Goal: Entertainment & Leisure: Browse casually

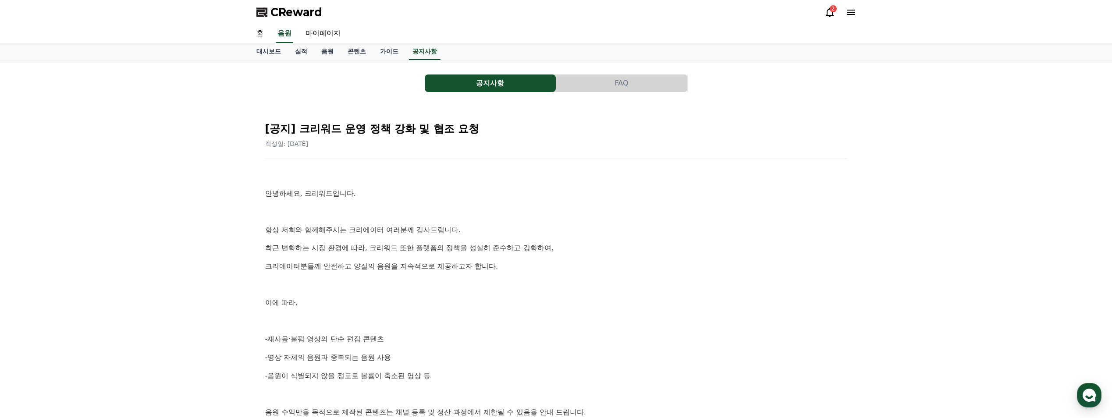
click at [828, 11] on icon at bounding box center [829, 12] width 11 height 11
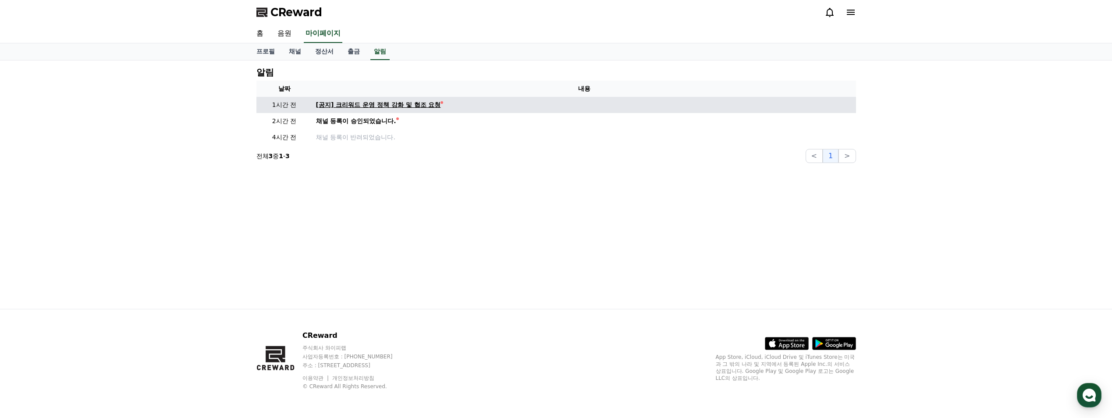
click at [377, 107] on div "[공지] 크리워드 운영 정책 강화 및 협조 요청" at bounding box center [378, 104] width 125 height 9
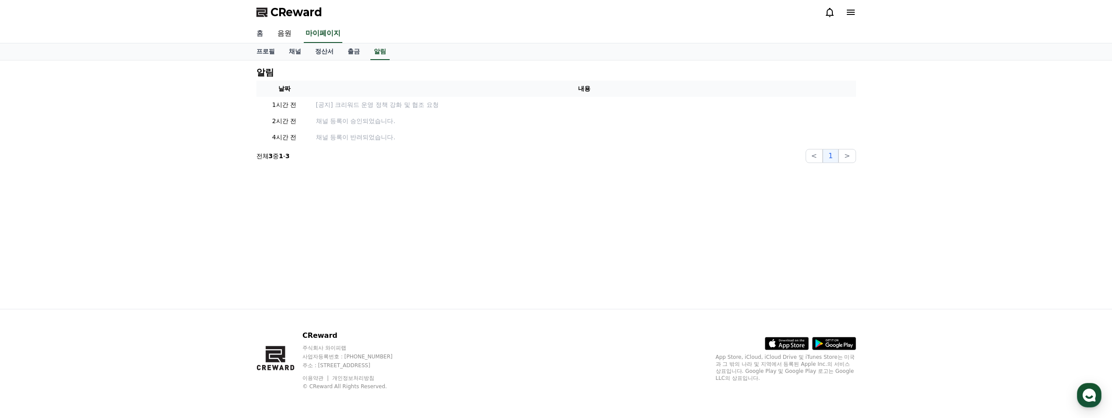
click at [263, 30] on link "홈" at bounding box center [259, 34] width 21 height 18
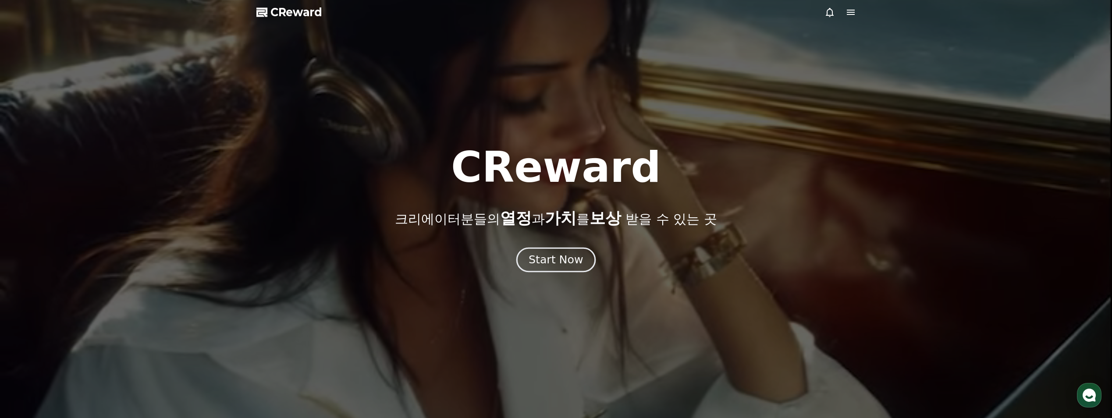
click at [558, 257] on div "Start Now" at bounding box center [555, 259] width 54 height 15
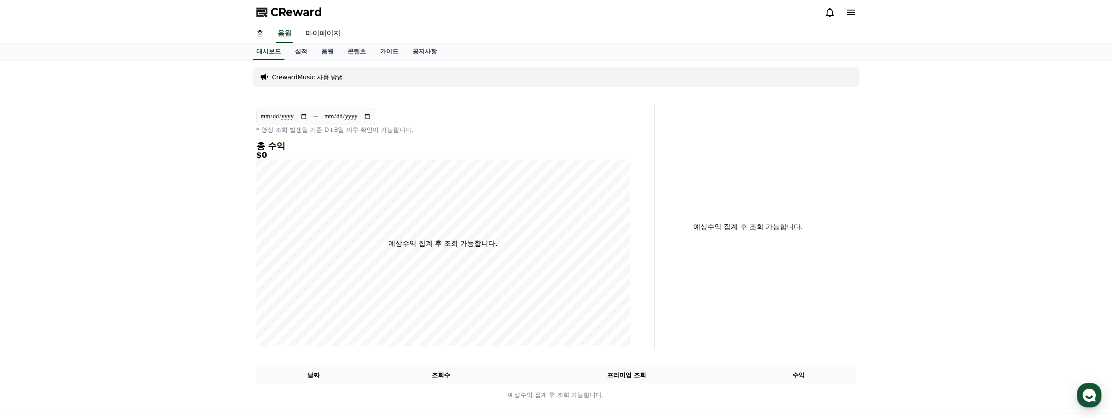
click at [317, 76] on p "CrewardMusic 사용 방법" at bounding box center [307, 77] width 71 height 9
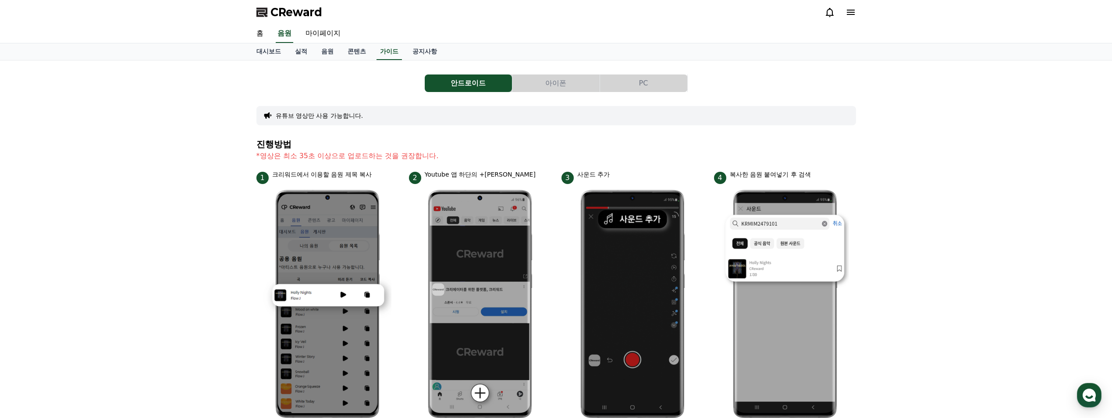
click at [670, 82] on button "PC" at bounding box center [643, 83] width 87 height 18
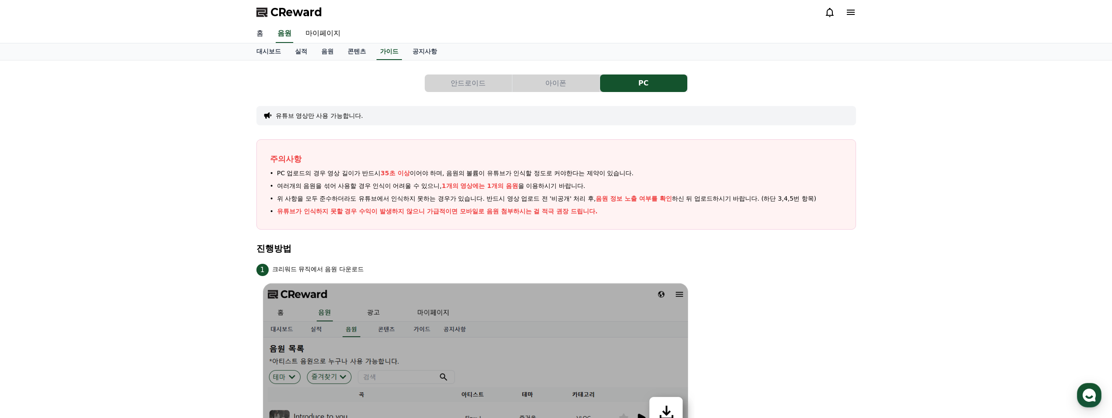
click at [266, 35] on link "홈" at bounding box center [259, 34] width 21 height 18
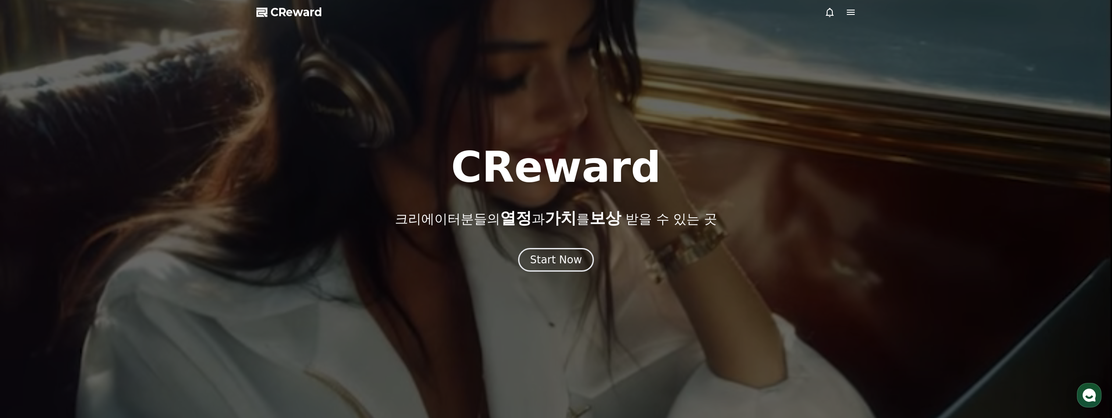
click at [859, 14] on div at bounding box center [556, 209] width 1112 height 418
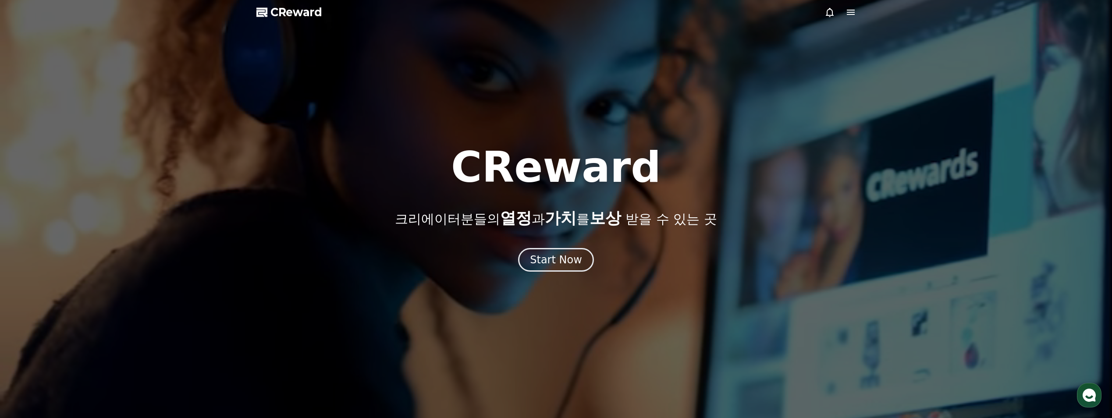
click at [853, 13] on icon at bounding box center [850, 12] width 11 height 11
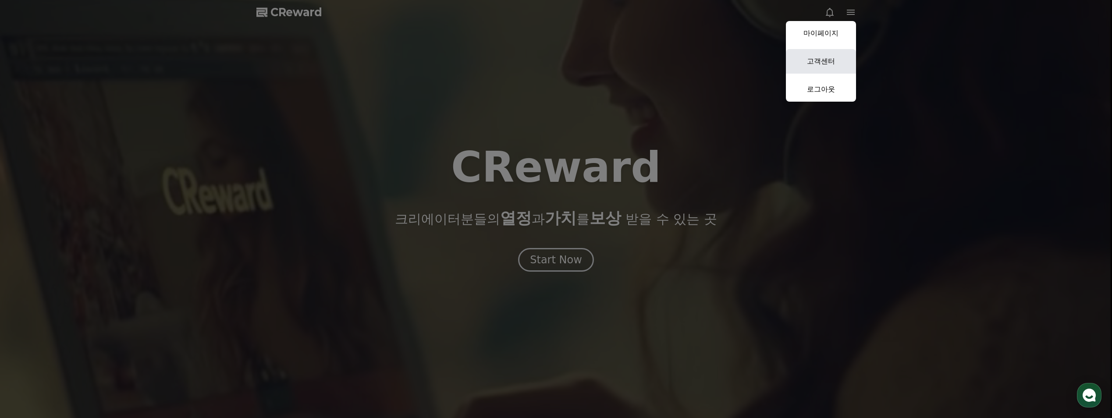
click at [830, 58] on link "고객센터" at bounding box center [821, 61] width 70 height 25
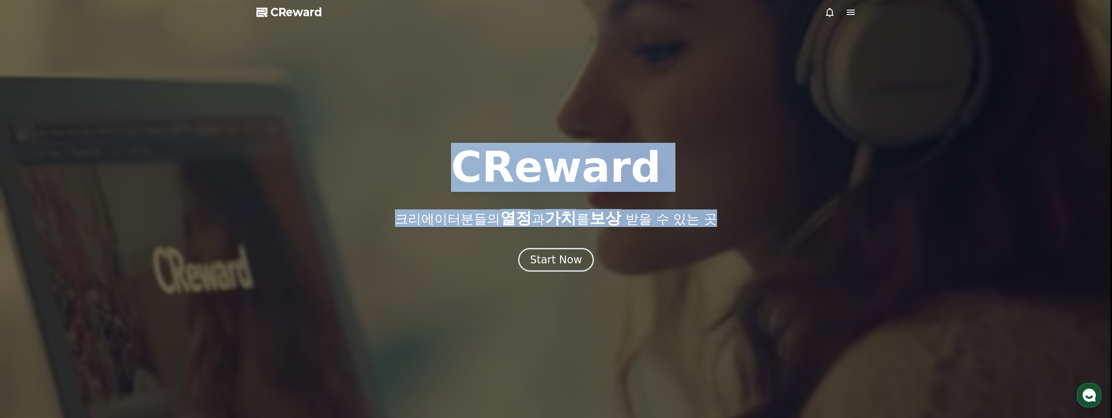
click at [849, 148] on div "CReward 크리에이터분들의 열정 과 가치 를 보상 받을 수 있는 곳 Start Now" at bounding box center [556, 222] width 1112 height 394
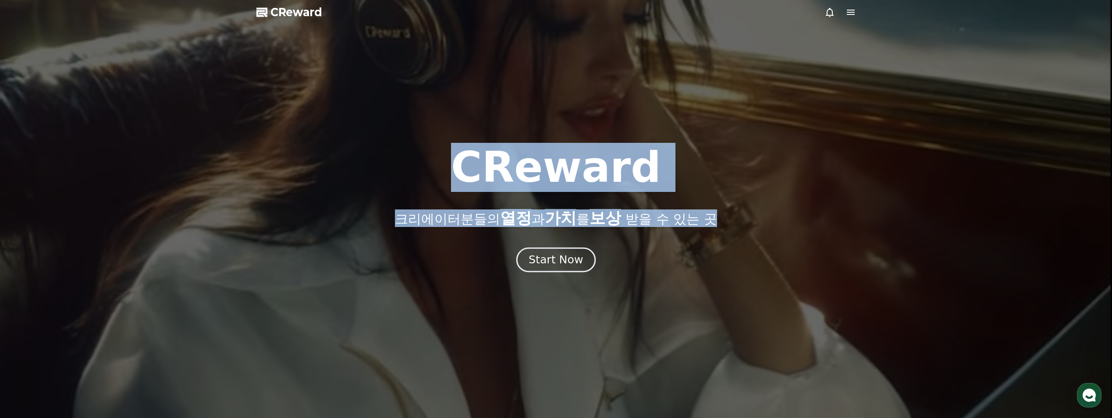
click at [554, 270] on button "Start Now" at bounding box center [555, 260] width 79 height 25
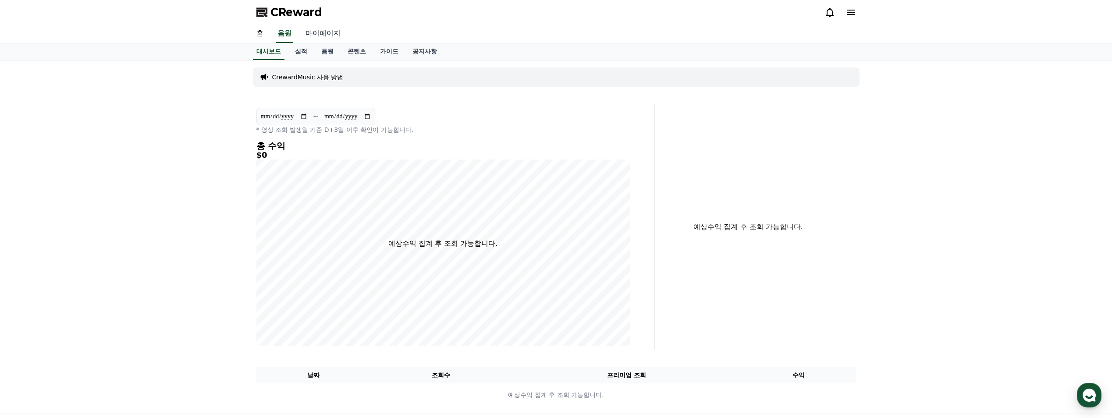
click at [316, 33] on link "마이페이지" at bounding box center [322, 34] width 49 height 18
select select "**********"
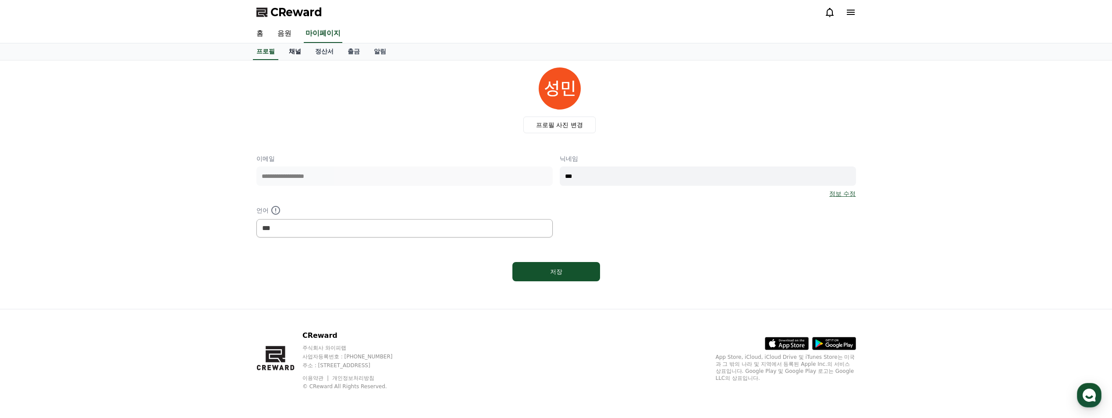
click at [293, 51] on link "채널" at bounding box center [295, 51] width 26 height 17
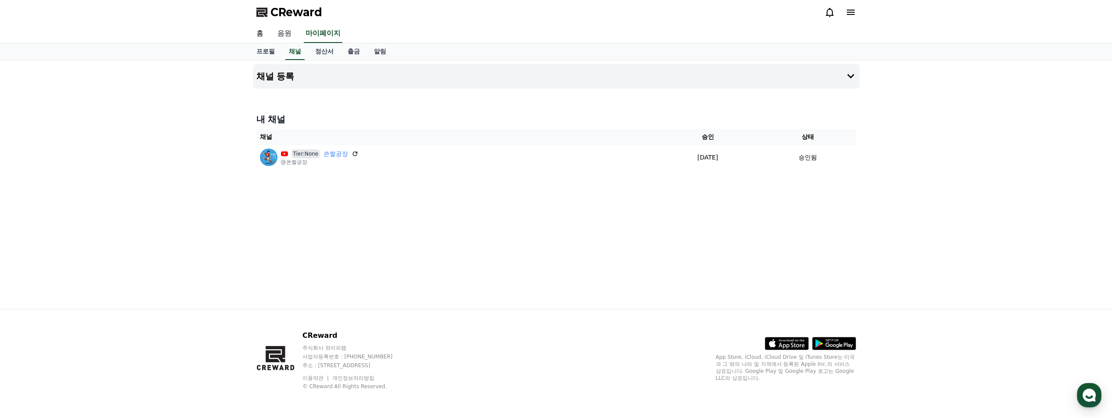
click at [279, 35] on link "음원" at bounding box center [284, 34] width 28 height 18
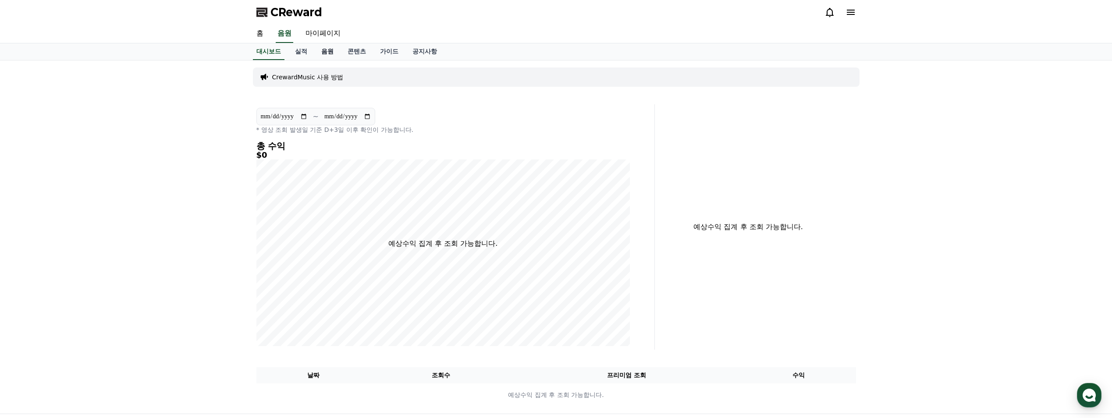
click at [326, 52] on link "음원" at bounding box center [327, 51] width 26 height 17
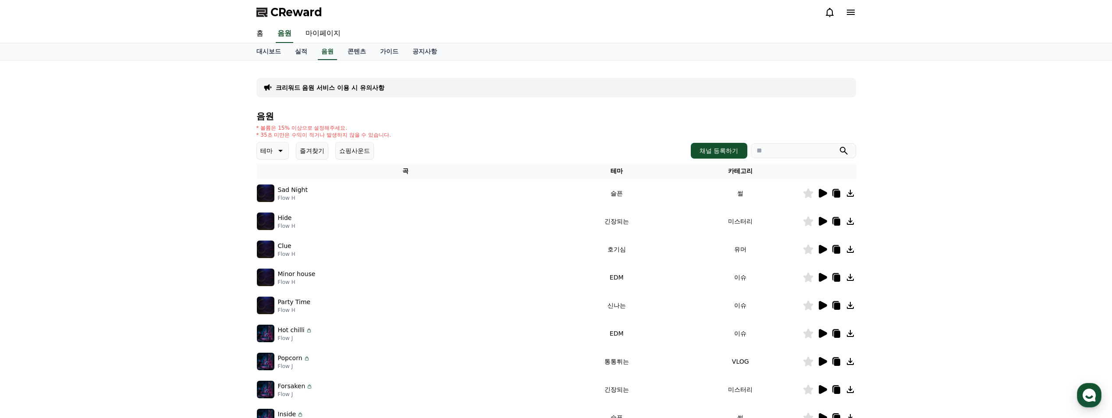
click at [268, 149] on p "테마" at bounding box center [266, 151] width 12 height 12
click at [271, 240] on button "웅장한" at bounding box center [270, 239] width 25 height 19
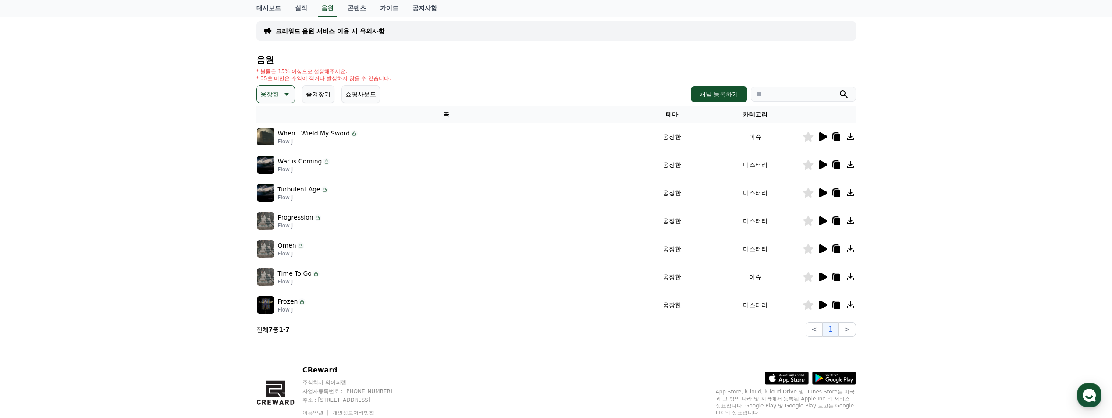
scroll to position [91, 0]
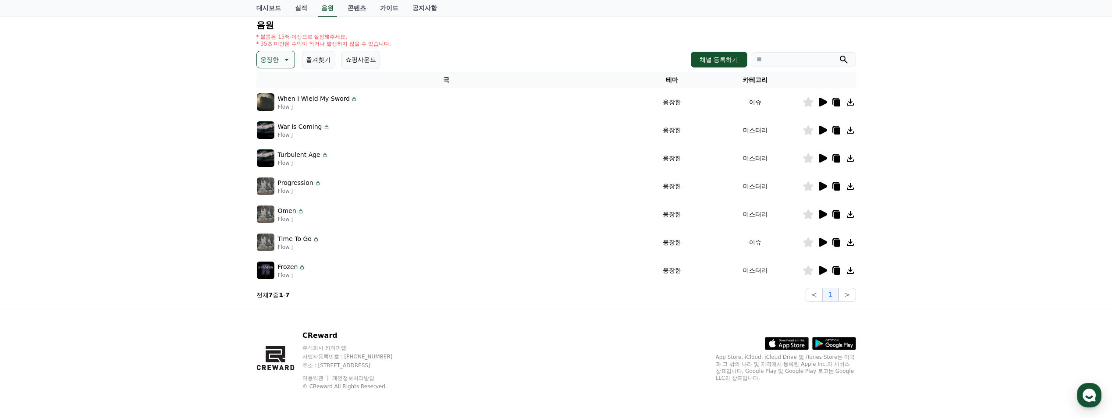
click at [824, 104] on icon at bounding box center [823, 102] width 8 height 9
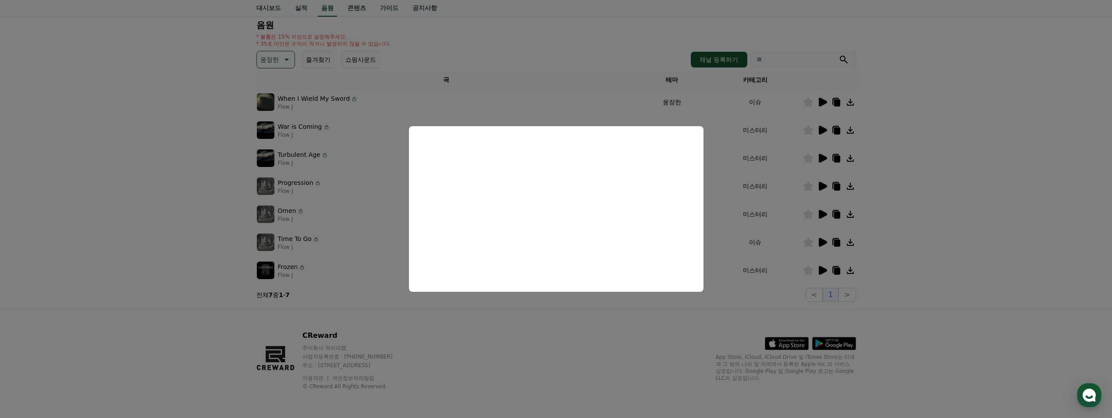
click at [823, 130] on button "close modal" at bounding box center [556, 209] width 1112 height 418
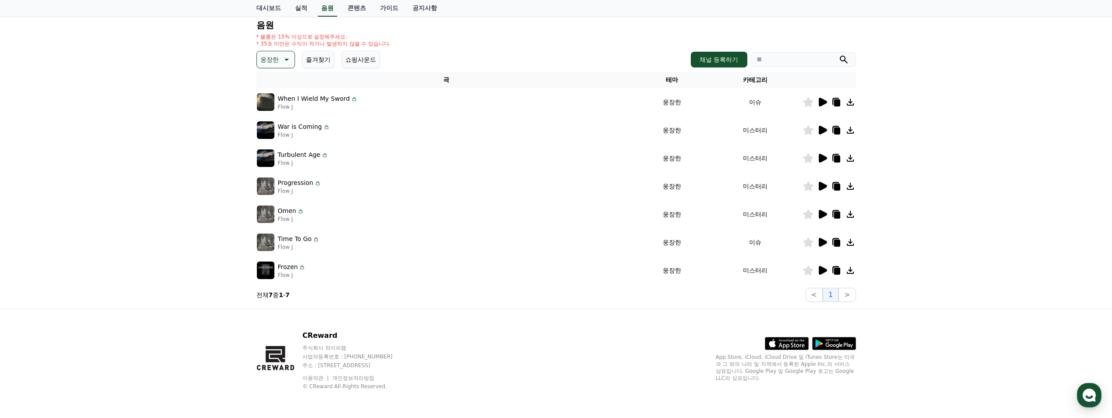
click at [820, 132] on icon at bounding box center [823, 130] width 8 height 9
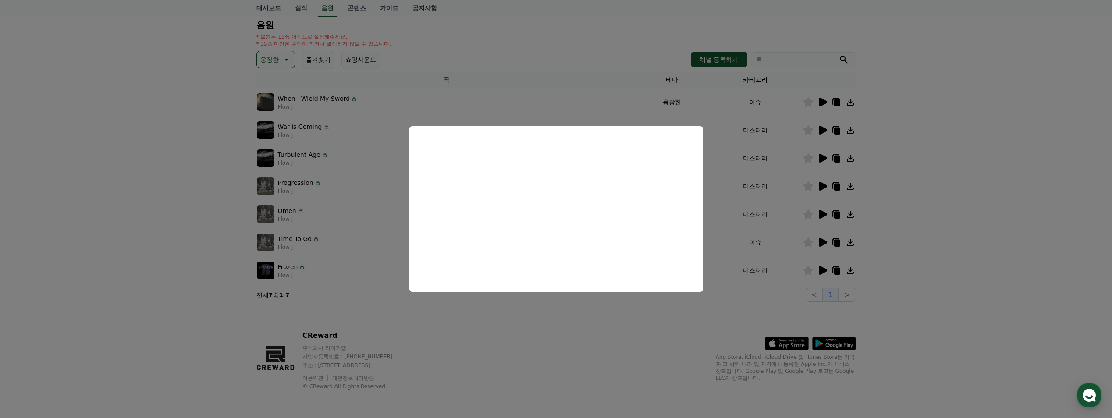
click at [819, 155] on button "close modal" at bounding box center [556, 209] width 1112 height 418
click at [819, 155] on icon at bounding box center [823, 158] width 8 height 9
click at [823, 189] on button "close modal" at bounding box center [556, 209] width 1112 height 418
click at [823, 189] on icon at bounding box center [822, 186] width 11 height 11
click at [823, 214] on button "close modal" at bounding box center [556, 209] width 1112 height 418
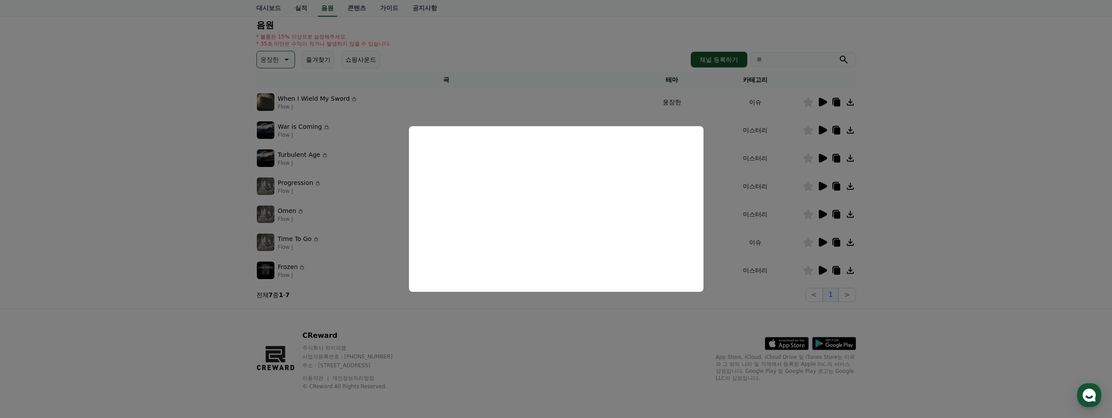
click at [823, 214] on icon at bounding box center [823, 214] width 8 height 9
click at [746, 238] on button "close modal" at bounding box center [556, 209] width 1112 height 418
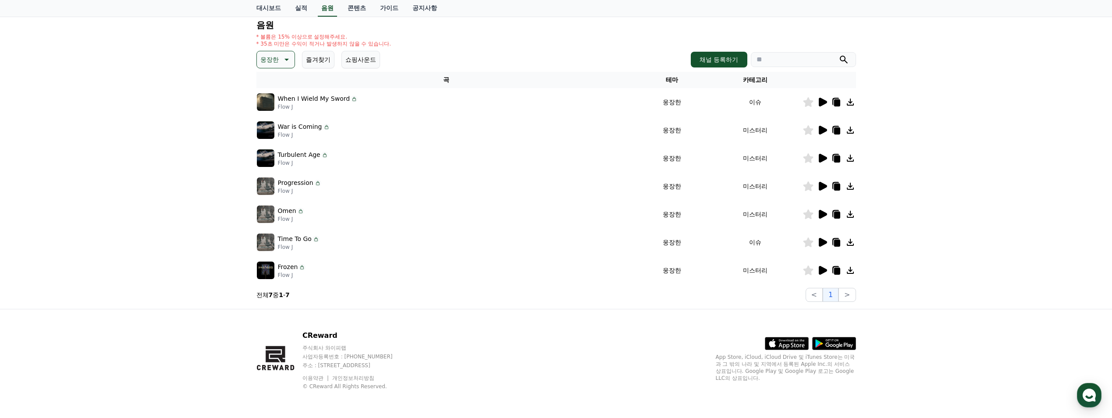
click at [822, 241] on icon at bounding box center [823, 242] width 8 height 9
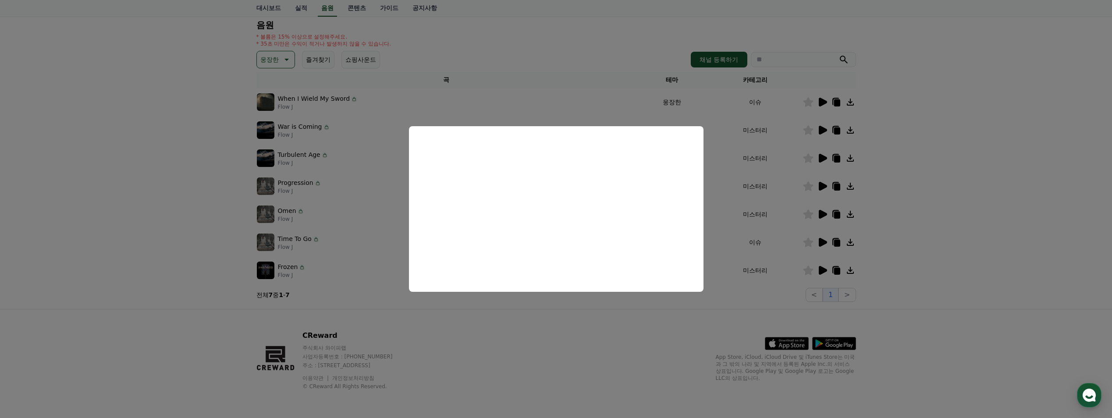
click at [823, 268] on button "close modal" at bounding box center [556, 209] width 1112 height 418
click at [823, 271] on icon at bounding box center [823, 270] width 8 height 9
click at [823, 103] on button "close modal" at bounding box center [556, 209] width 1112 height 418
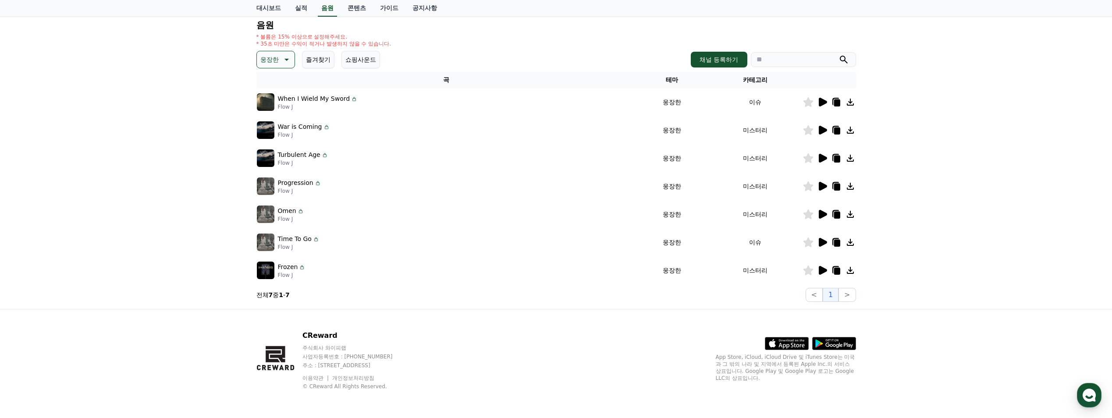
click at [823, 103] on icon at bounding box center [823, 102] width 8 height 9
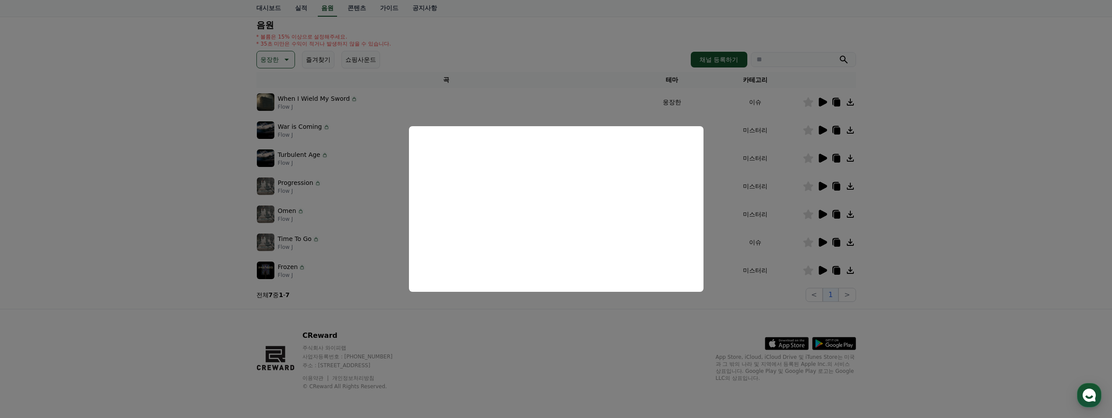
click at [809, 103] on button "close modal" at bounding box center [556, 209] width 1112 height 418
click at [805, 103] on icon at bounding box center [808, 102] width 10 height 10
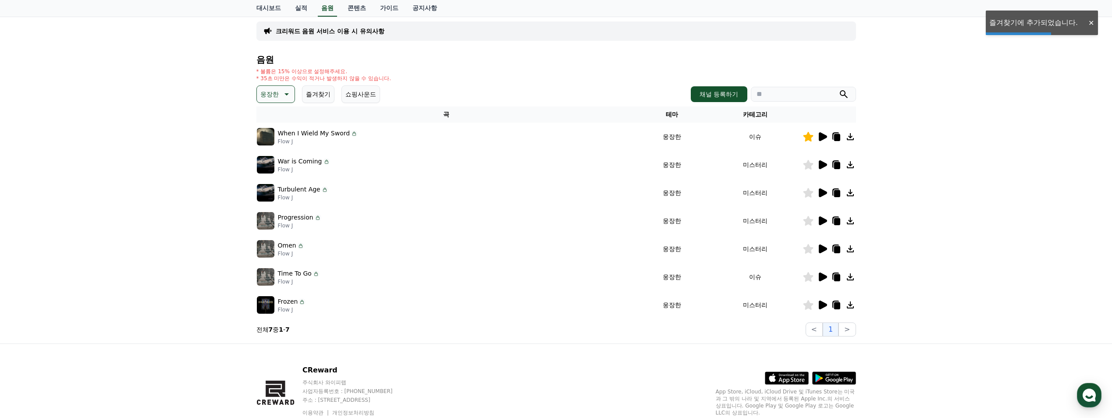
scroll to position [0, 0]
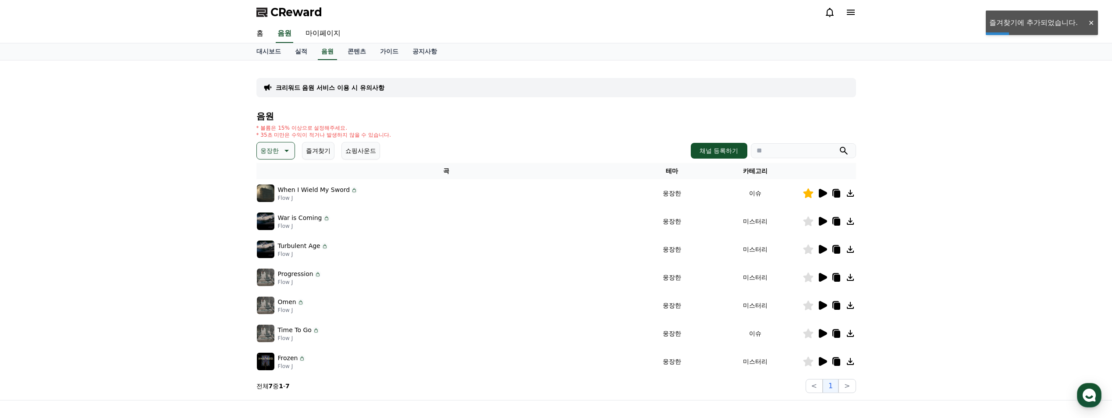
click at [277, 149] on p "웅장한" at bounding box center [269, 151] width 18 height 12
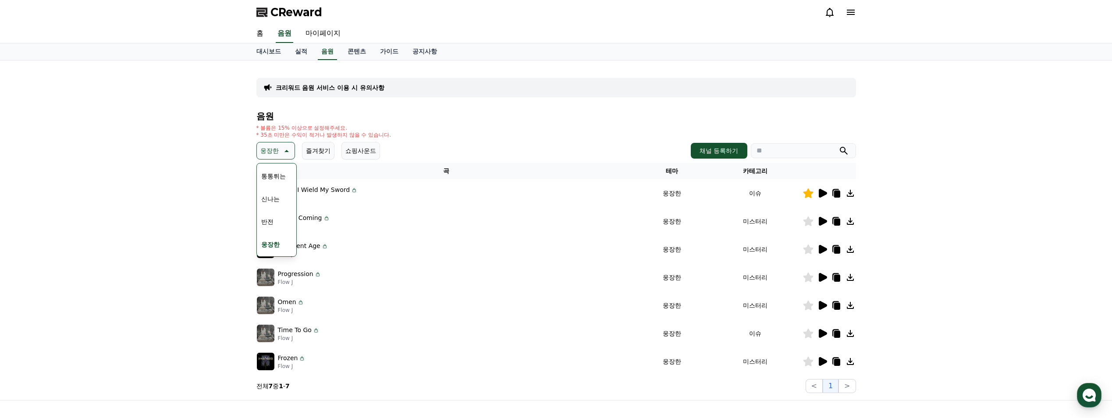
scroll to position [117, 0]
click at [272, 219] on button "반전" at bounding box center [267, 216] width 19 height 19
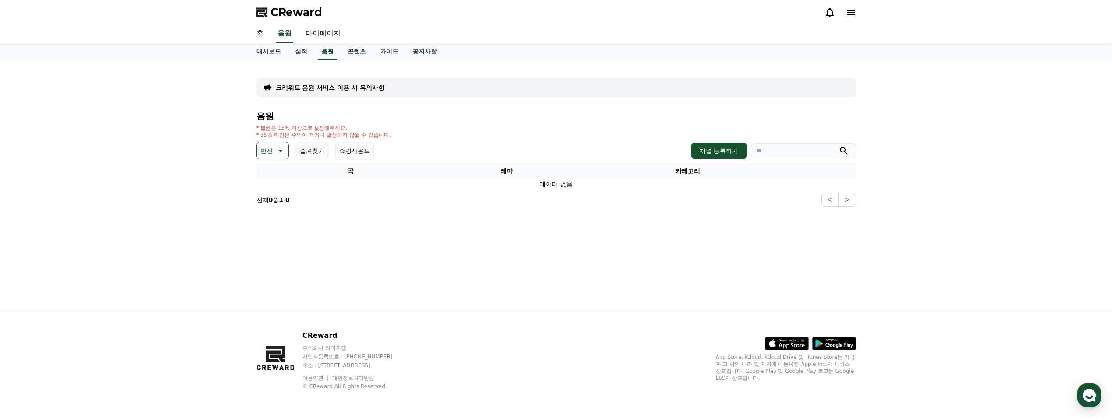
click at [282, 150] on icon at bounding box center [280, 151] width 4 height 2
click at [275, 222] on button "긴장되는" at bounding box center [274, 222] width 32 height 19
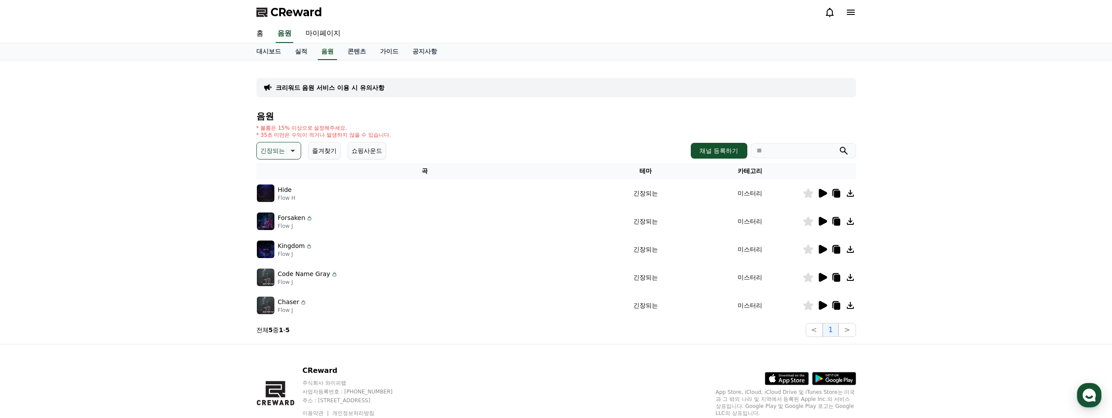
click at [820, 195] on icon at bounding box center [823, 193] width 8 height 9
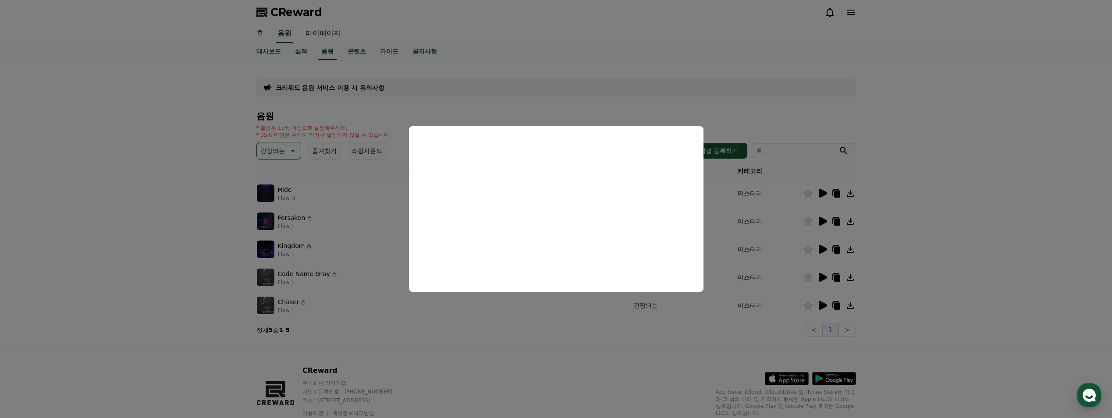
click at [823, 220] on button "close modal" at bounding box center [556, 209] width 1112 height 418
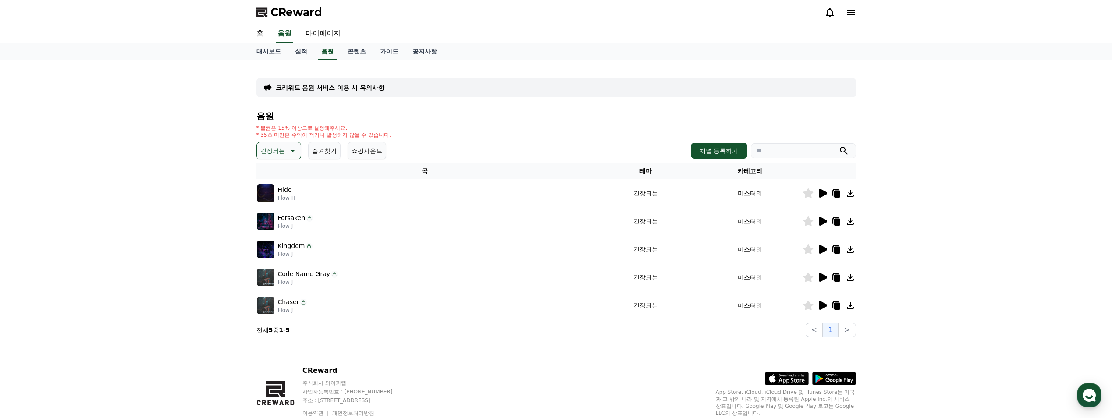
click at [809, 193] on icon at bounding box center [808, 193] width 10 height 10
click at [823, 222] on icon at bounding box center [823, 221] width 8 height 9
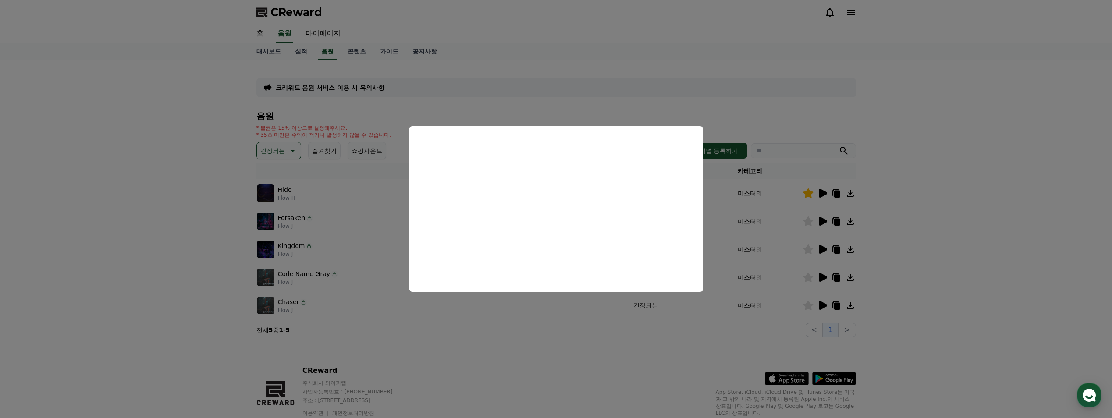
click at [798, 222] on button "close modal" at bounding box center [556, 209] width 1112 height 418
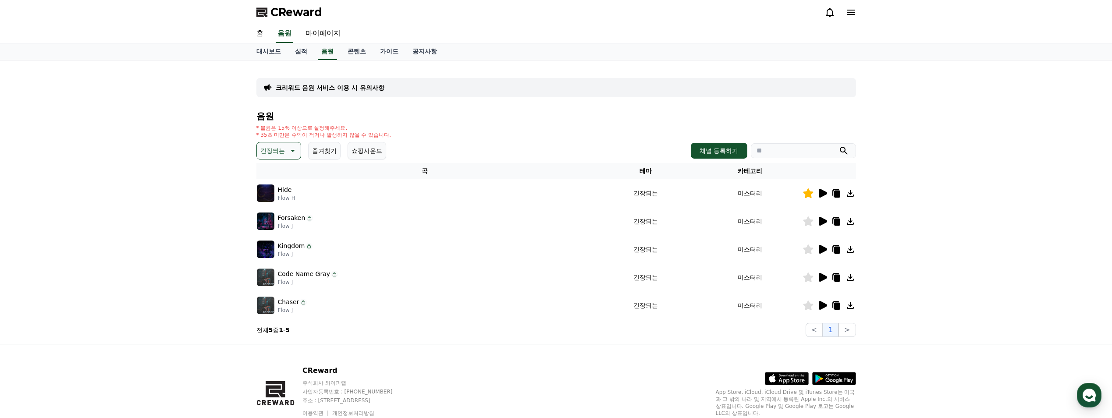
click at [823, 248] on icon at bounding box center [823, 249] width 8 height 9
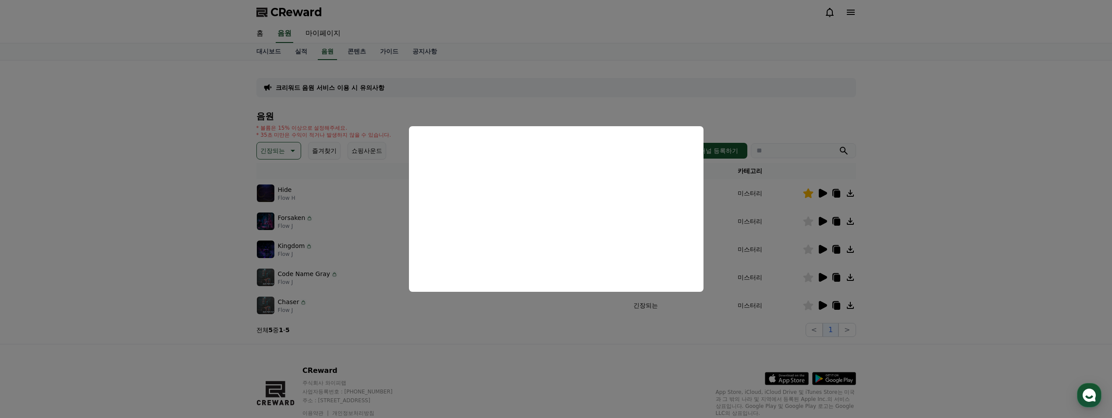
click at [791, 263] on button "close modal" at bounding box center [556, 209] width 1112 height 418
click at [822, 277] on icon at bounding box center [823, 277] width 8 height 9
click at [822, 308] on button "close modal" at bounding box center [556, 209] width 1112 height 418
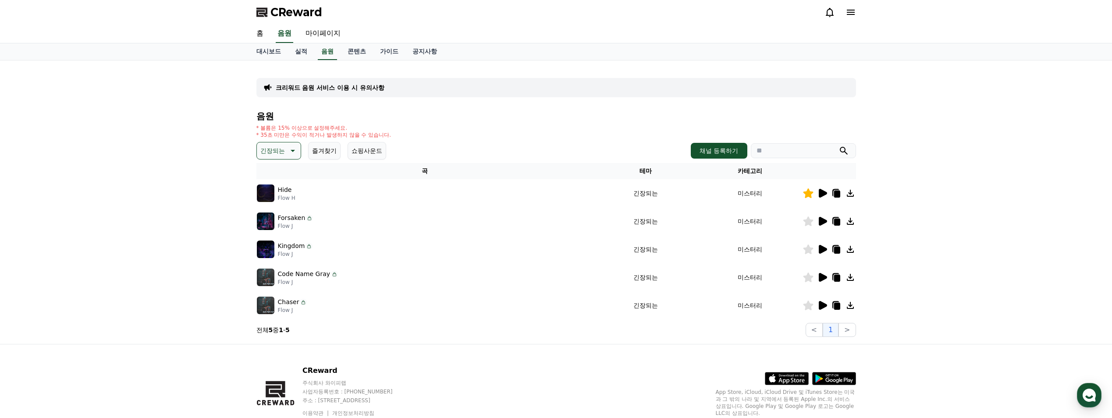
click at [823, 306] on icon at bounding box center [823, 305] width 8 height 9
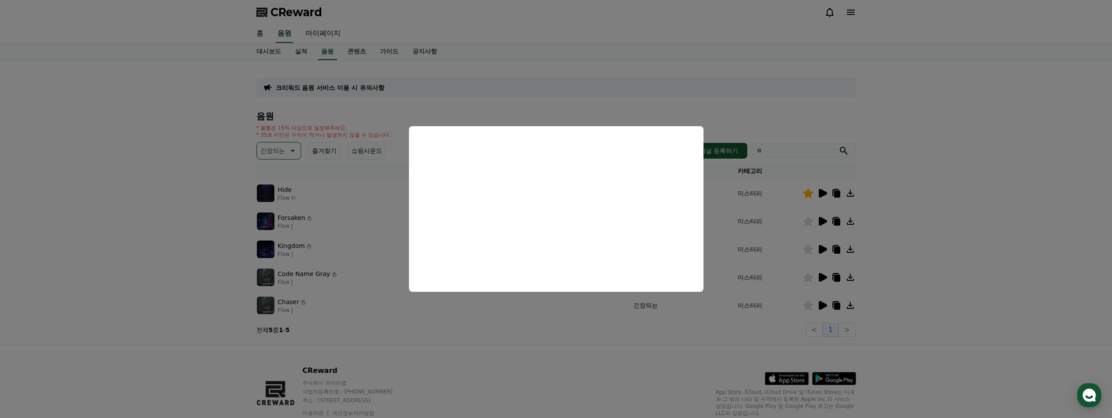
click at [720, 337] on button "close modal" at bounding box center [556, 209] width 1112 height 418
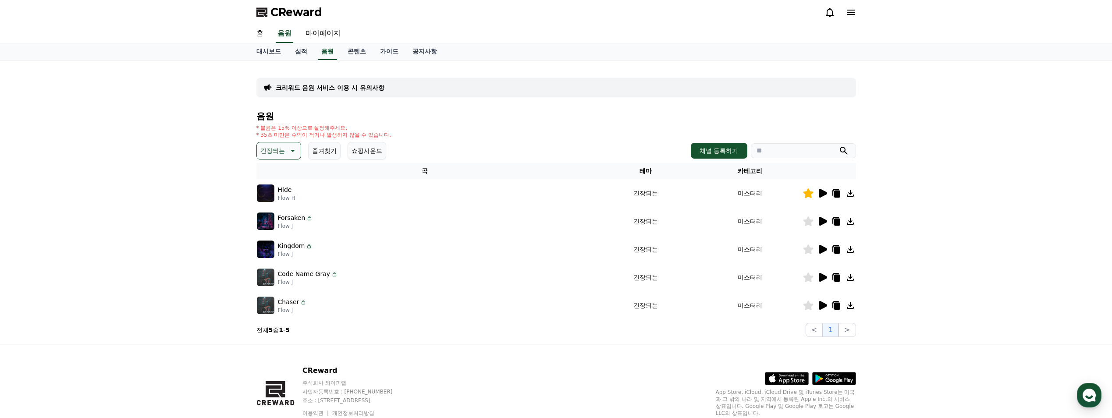
click at [808, 306] on icon at bounding box center [808, 306] width 10 height 10
click at [278, 145] on p "긴장되는" at bounding box center [272, 151] width 25 height 12
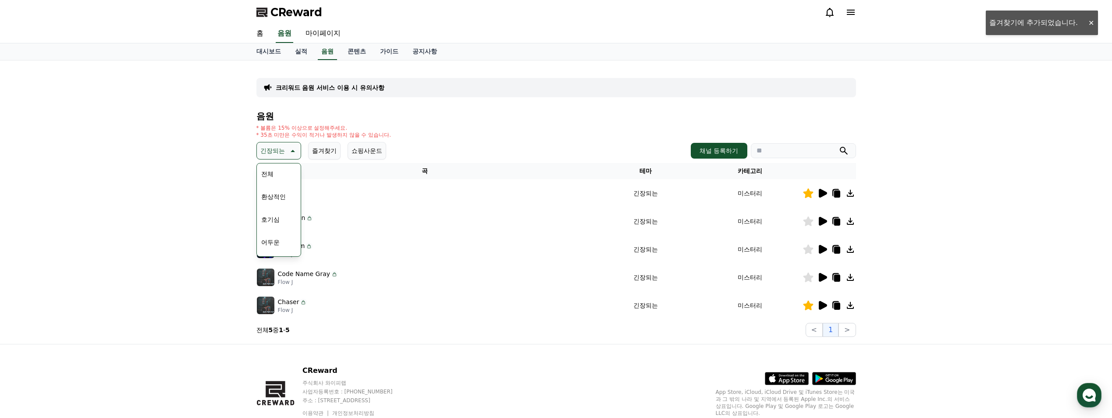
click at [280, 242] on button "어두운" at bounding box center [270, 242] width 25 height 19
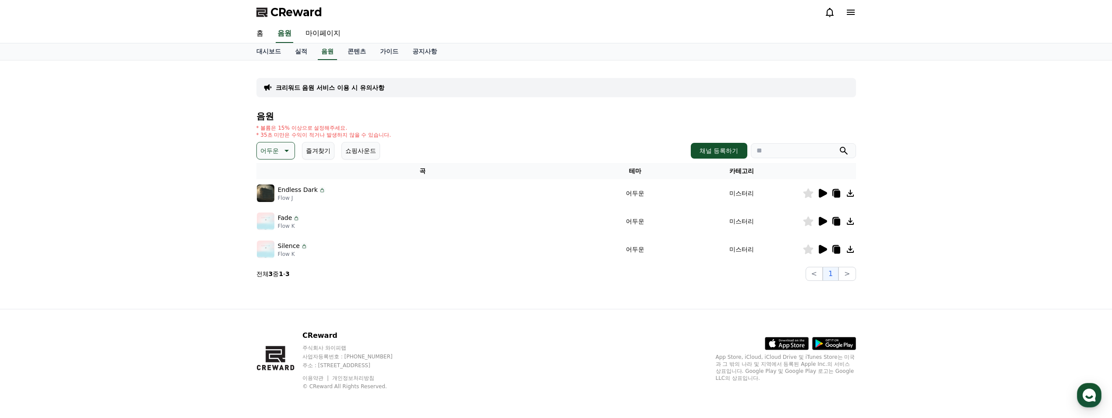
click at [820, 194] on icon at bounding box center [823, 193] width 8 height 9
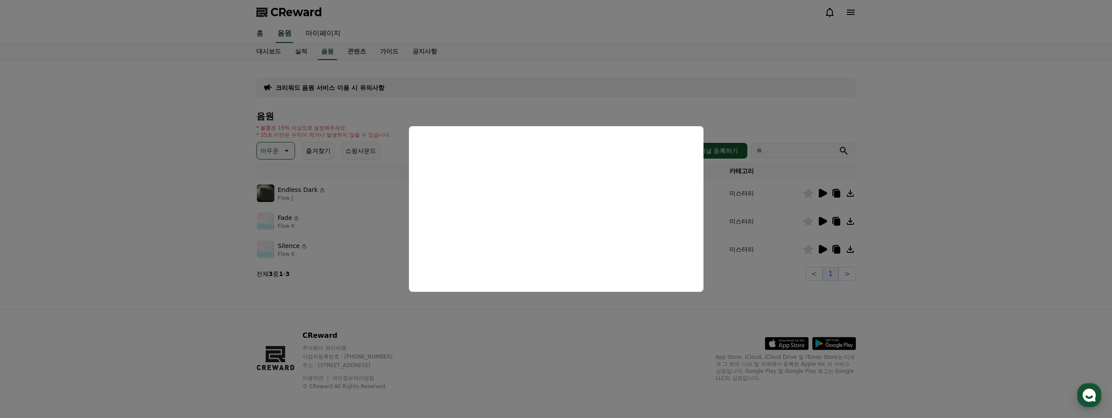
click at [818, 221] on button "close modal" at bounding box center [556, 209] width 1112 height 418
click at [820, 221] on icon at bounding box center [823, 221] width 8 height 9
click at [824, 250] on button "close modal" at bounding box center [556, 209] width 1112 height 418
click at [824, 252] on icon at bounding box center [822, 249] width 11 height 11
click at [262, 161] on button "close modal" at bounding box center [556, 209] width 1112 height 418
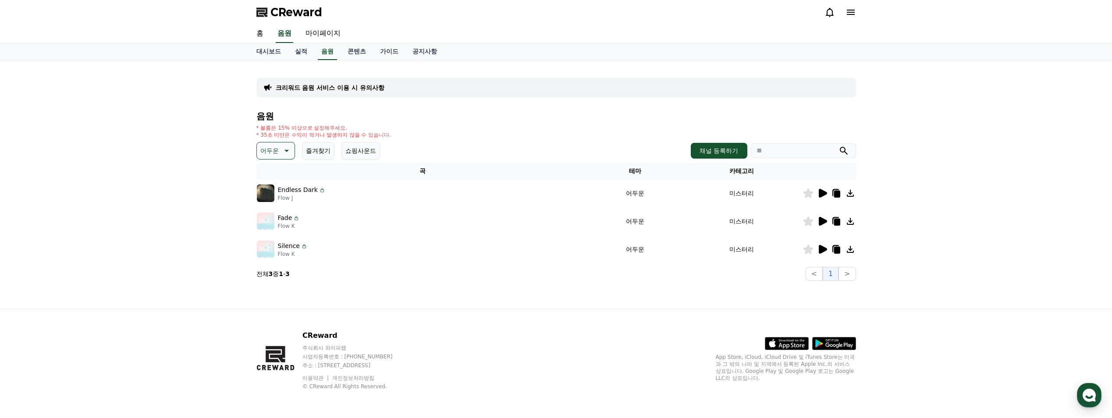
click at [277, 150] on p "어두운" at bounding box center [269, 151] width 18 height 12
click at [271, 220] on button "반전" at bounding box center [267, 216] width 19 height 19
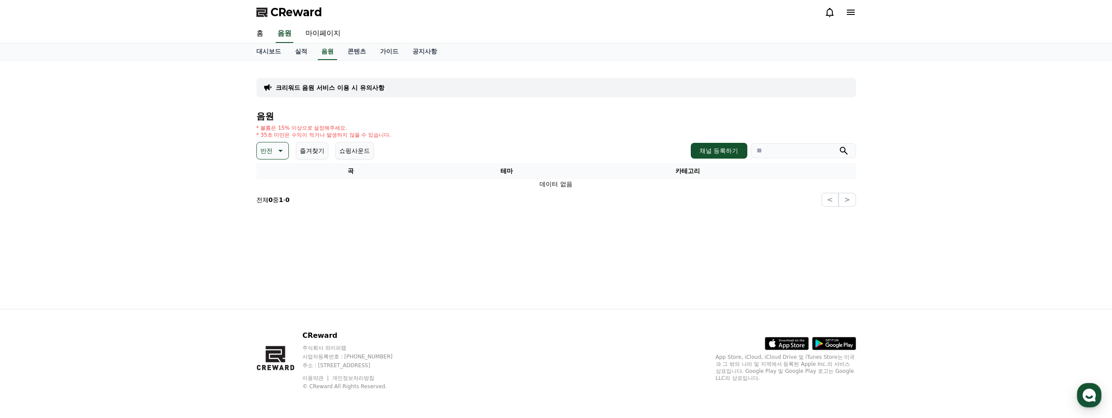
click at [279, 147] on icon at bounding box center [279, 150] width 11 height 11
click at [278, 208] on button "감동적인" at bounding box center [274, 210] width 32 height 19
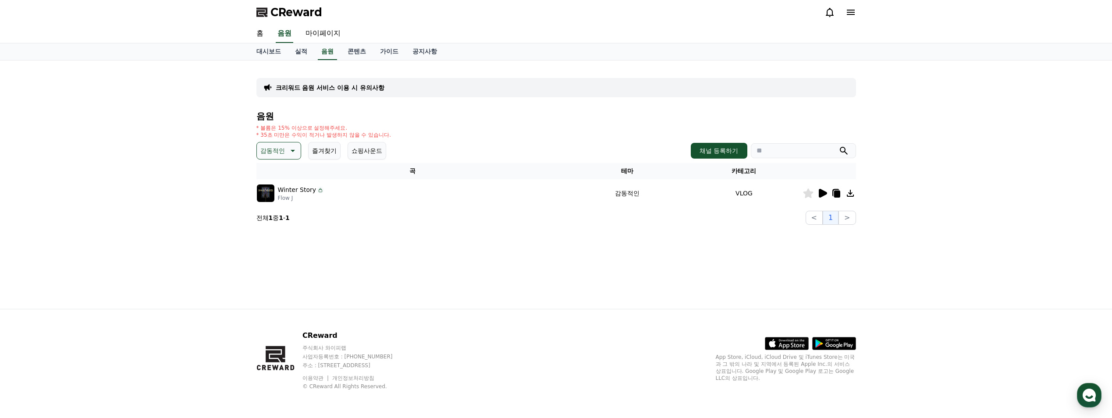
click at [823, 193] on icon at bounding box center [823, 193] width 8 height 9
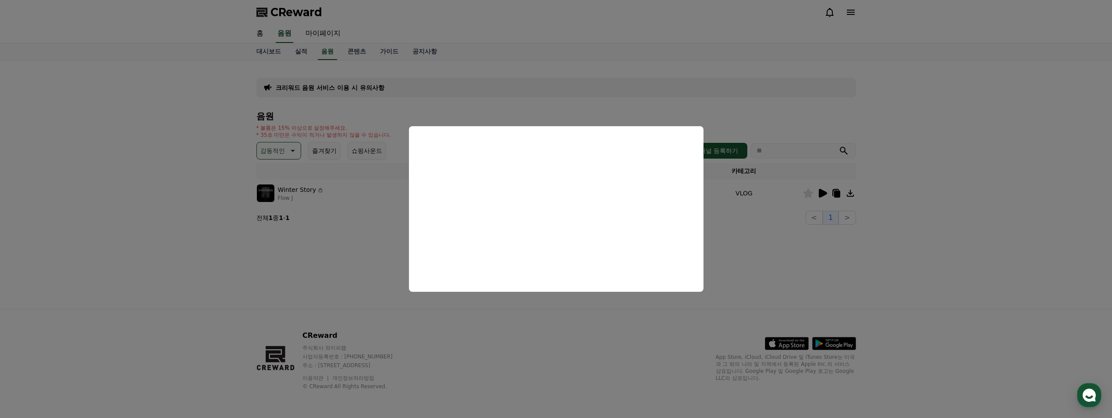
click at [277, 149] on button "close modal" at bounding box center [556, 209] width 1112 height 418
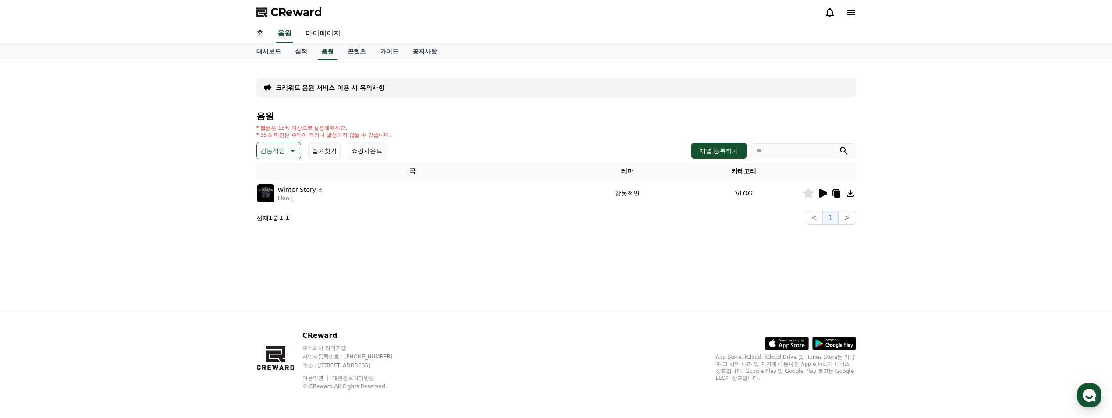
click at [277, 149] on p "감동적인" at bounding box center [272, 151] width 25 height 12
click at [280, 170] on button "즐거움" at bounding box center [270, 168] width 25 height 19
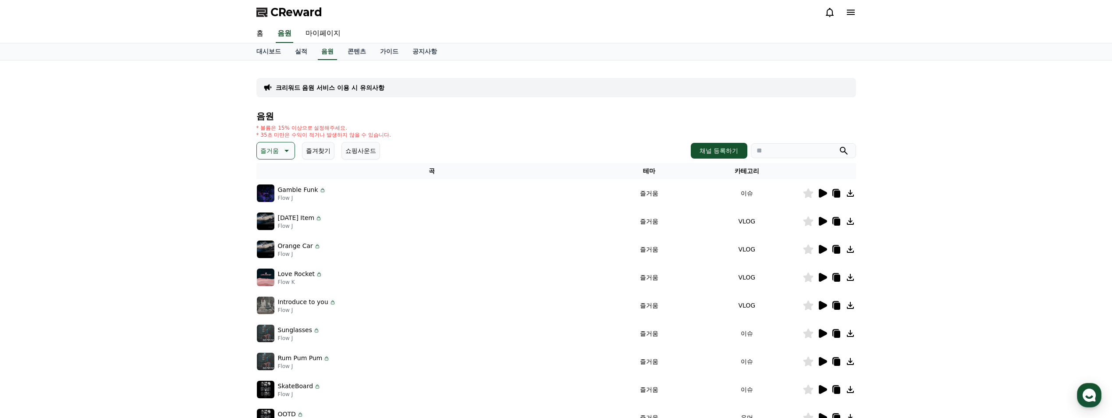
click at [823, 192] on icon at bounding box center [823, 193] width 8 height 9
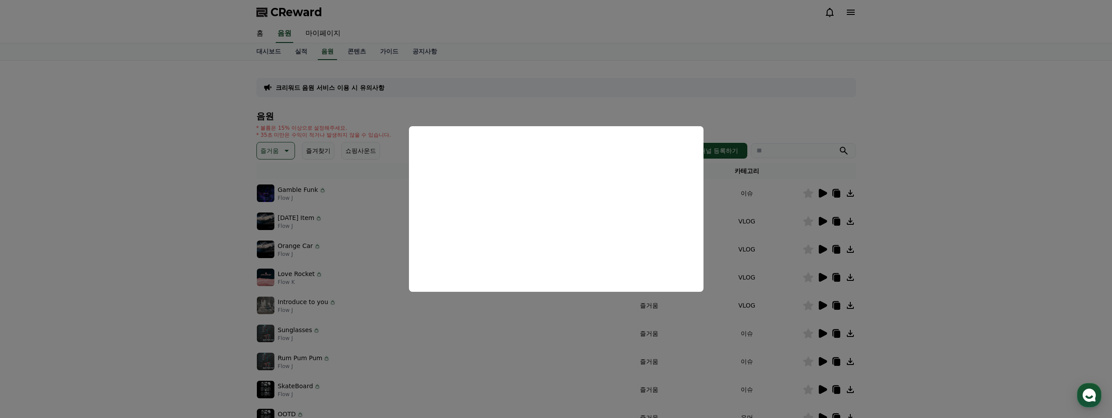
click at [900, 209] on button "close modal" at bounding box center [556, 209] width 1112 height 418
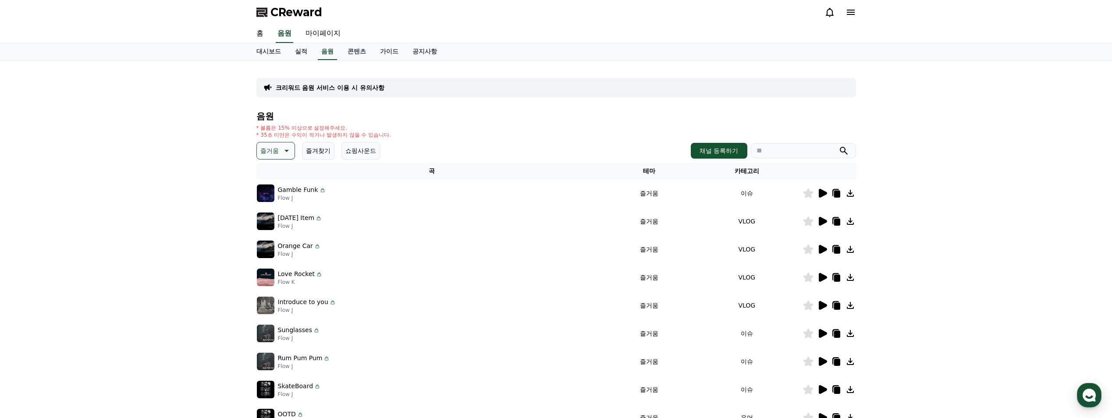
click at [823, 334] on icon at bounding box center [823, 333] width 8 height 9
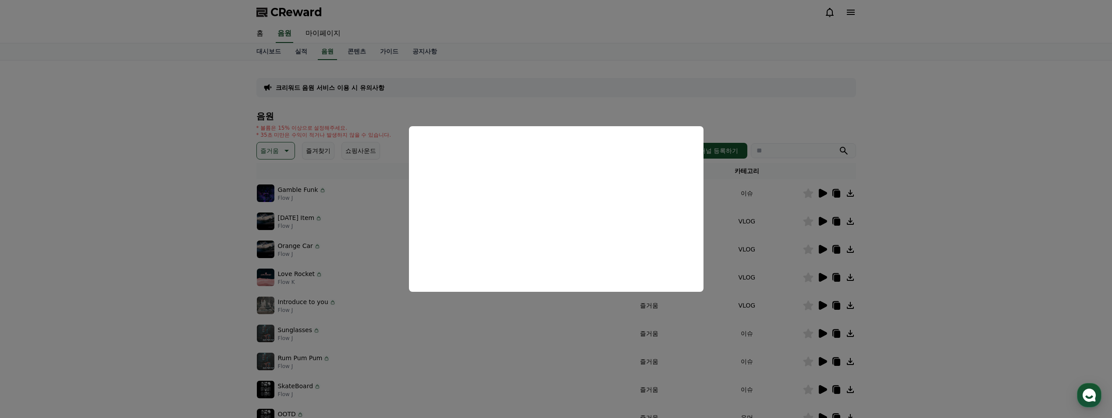
click at [822, 362] on button "close modal" at bounding box center [556, 209] width 1112 height 418
click at [822, 364] on icon at bounding box center [823, 361] width 8 height 9
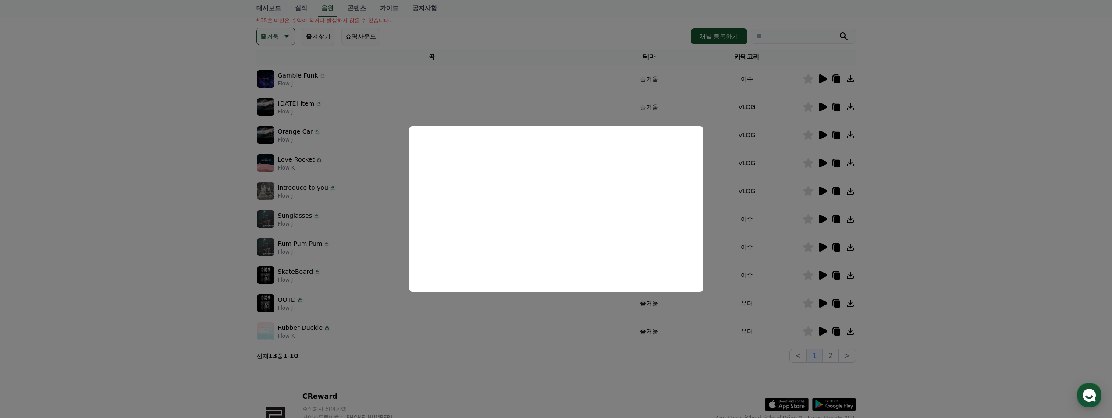
scroll to position [117, 0]
click at [825, 272] on button "close modal" at bounding box center [556, 209] width 1112 height 418
click at [823, 273] on icon at bounding box center [823, 272] width 8 height 9
click at [822, 300] on button "close modal" at bounding box center [556, 209] width 1112 height 418
click at [822, 301] on icon at bounding box center [823, 300] width 8 height 9
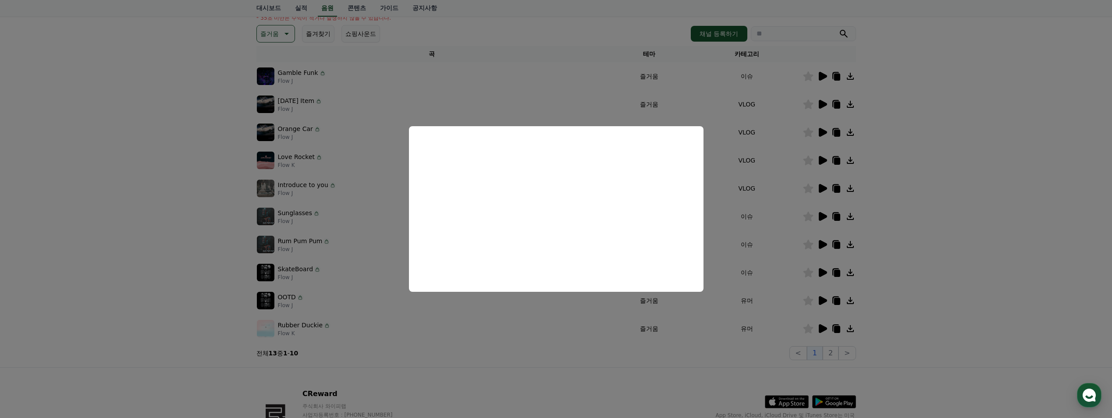
click at [825, 329] on button "close modal" at bounding box center [556, 209] width 1112 height 418
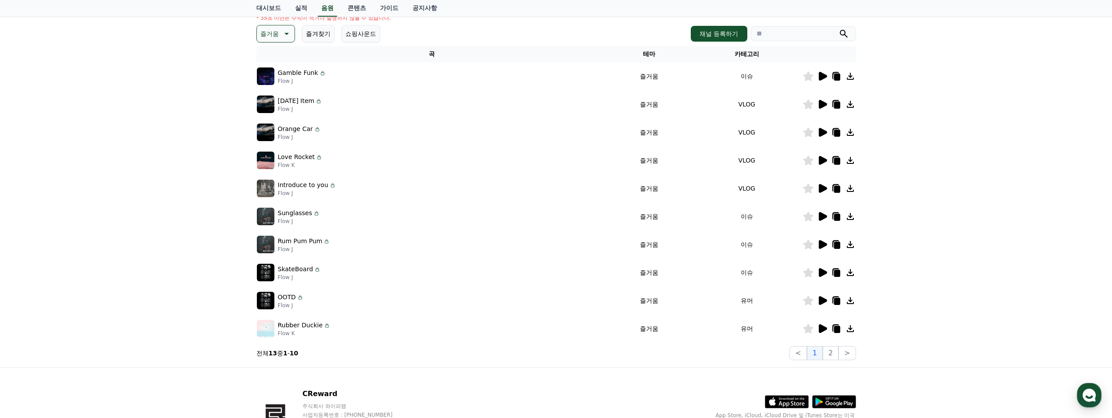
click at [823, 330] on icon at bounding box center [823, 328] width 8 height 9
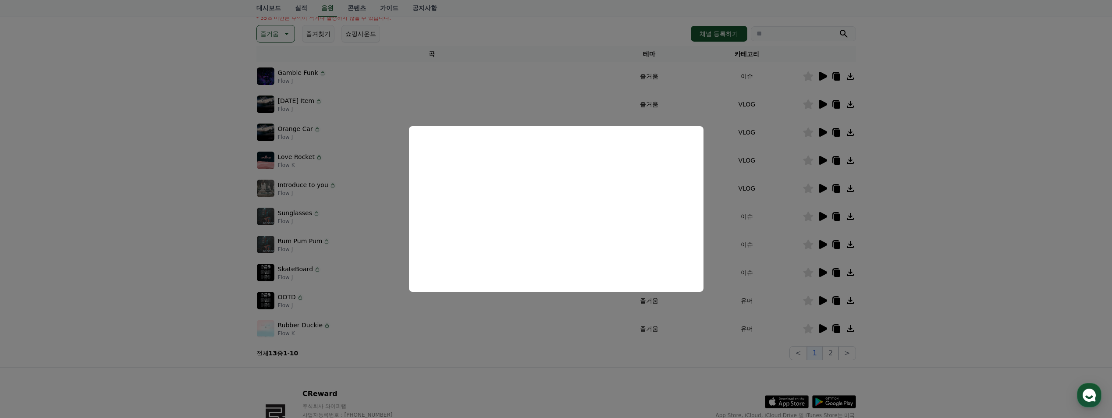
click at [167, 105] on button "close modal" at bounding box center [556, 209] width 1112 height 418
click at [281, 33] on icon at bounding box center [285, 33] width 11 height 11
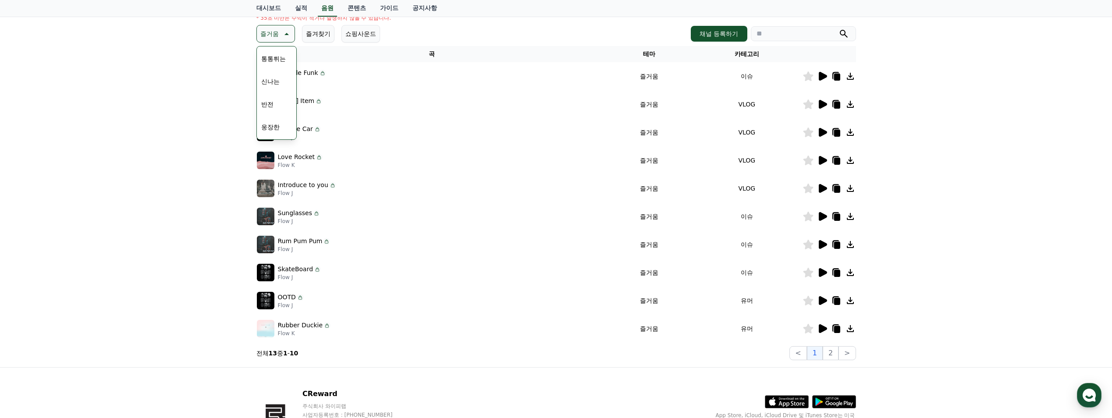
scroll to position [361, 0]
click at [273, 126] on button "코믹한" at bounding box center [270, 128] width 25 height 19
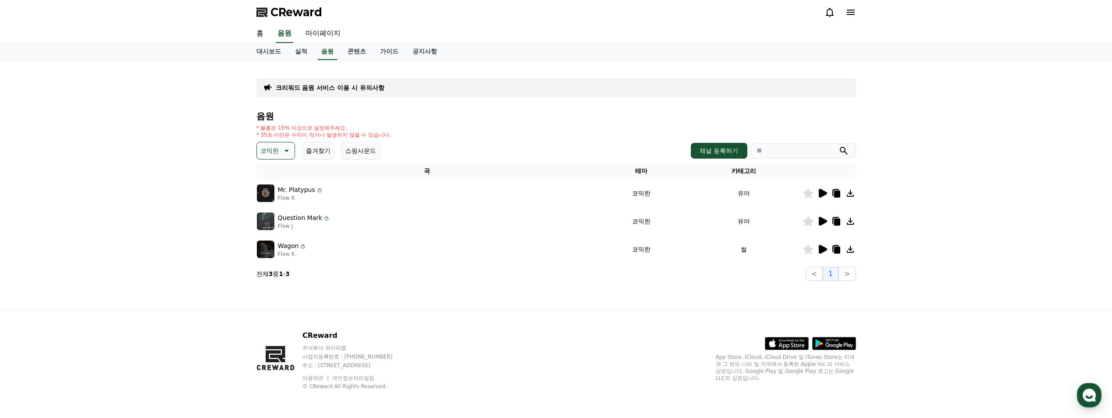
click at [820, 196] on icon at bounding box center [823, 193] width 8 height 9
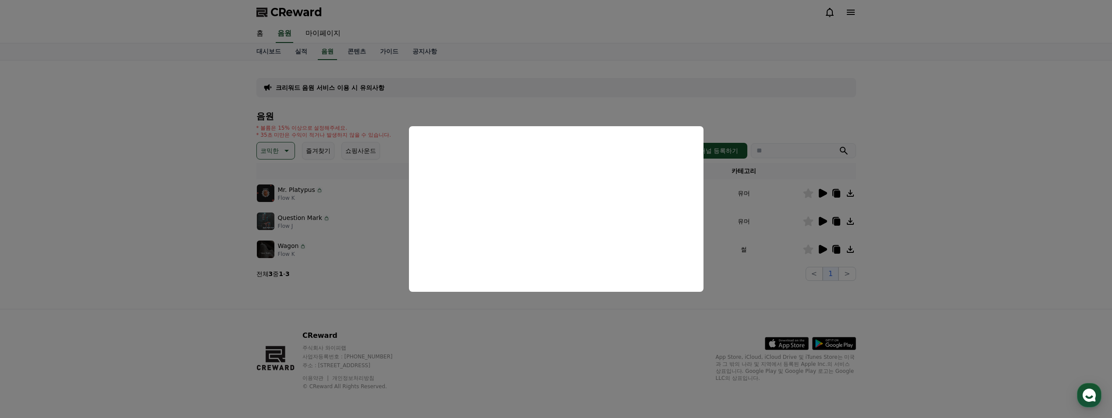
click at [823, 221] on button "close modal" at bounding box center [556, 209] width 1112 height 418
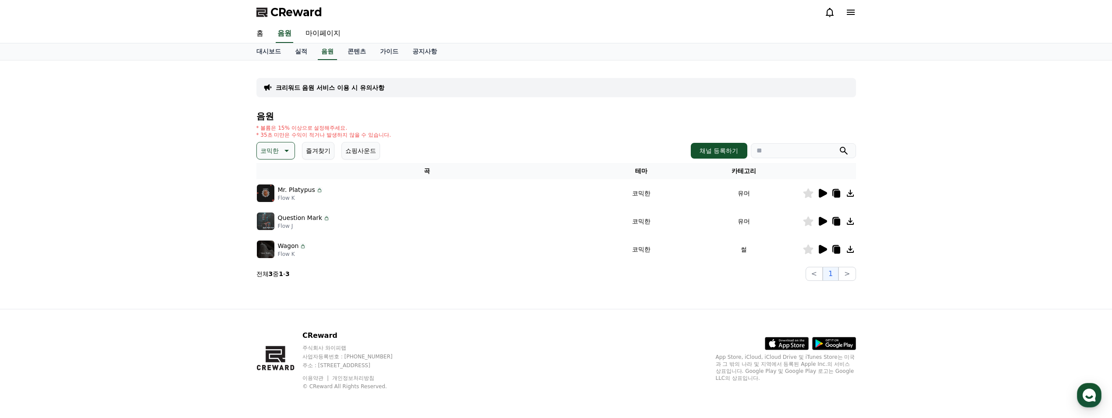
click at [824, 222] on icon at bounding box center [823, 221] width 8 height 9
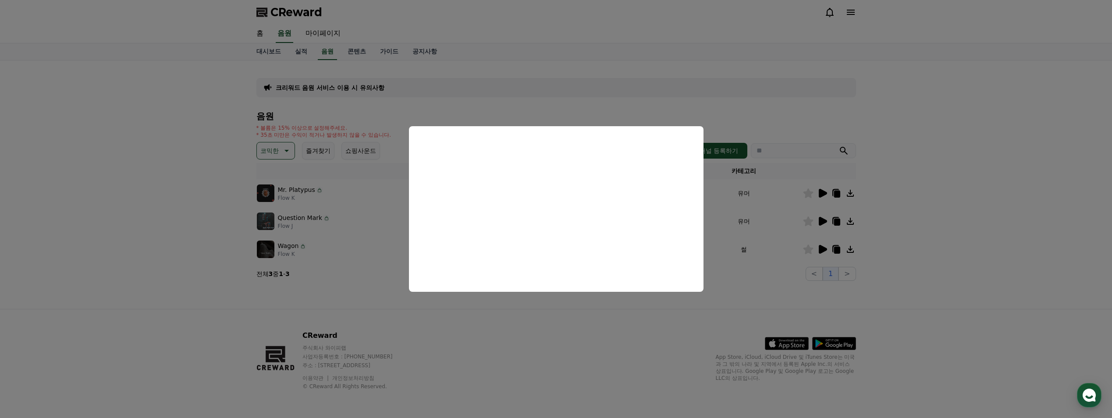
click at [823, 250] on button "close modal" at bounding box center [556, 209] width 1112 height 418
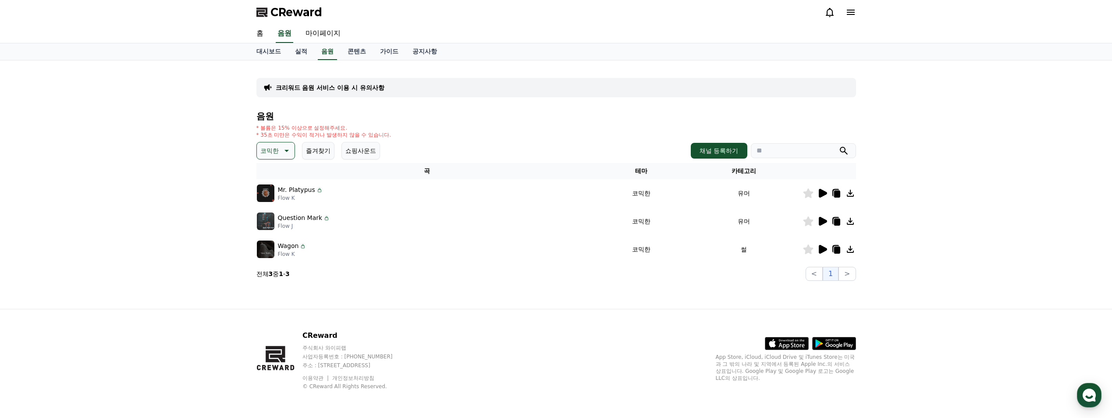
click at [823, 252] on icon at bounding box center [823, 249] width 8 height 9
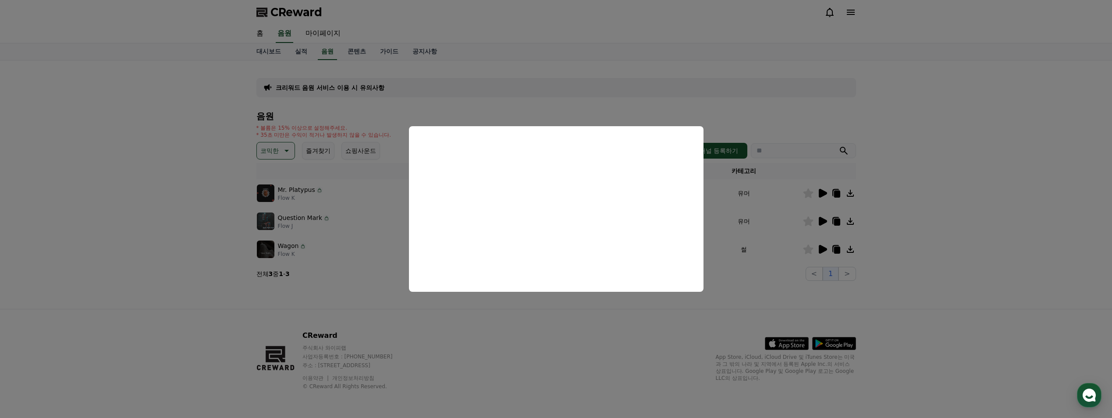
click at [775, 270] on button "close modal" at bounding box center [556, 209] width 1112 height 418
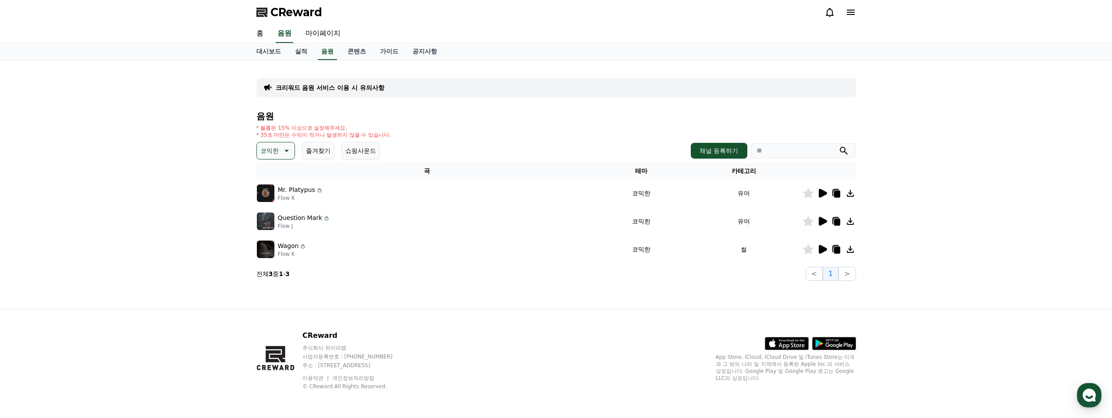
click at [275, 151] on p "코믹한" at bounding box center [269, 151] width 18 height 12
click at [276, 183] on button "귀여운" at bounding box center [270, 177] width 25 height 19
click at [823, 194] on icon at bounding box center [823, 193] width 8 height 9
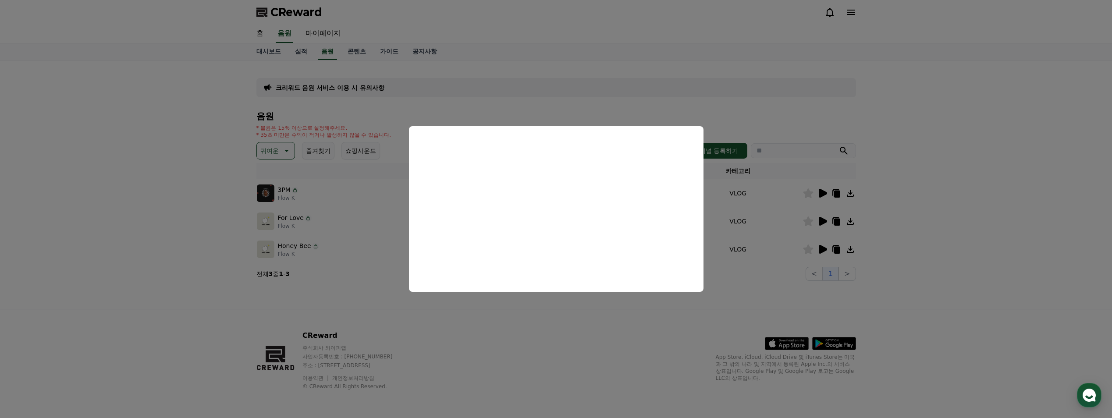
click at [821, 221] on button "close modal" at bounding box center [556, 209] width 1112 height 418
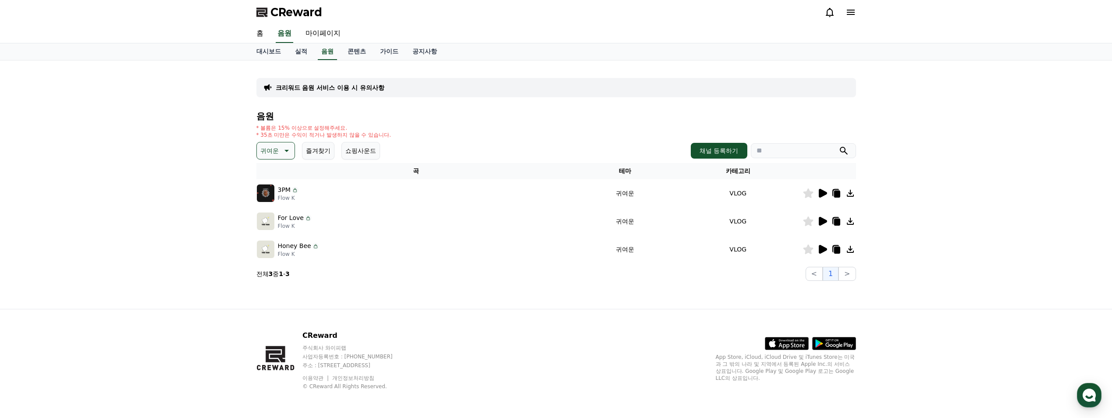
click at [825, 222] on icon at bounding box center [823, 221] width 8 height 9
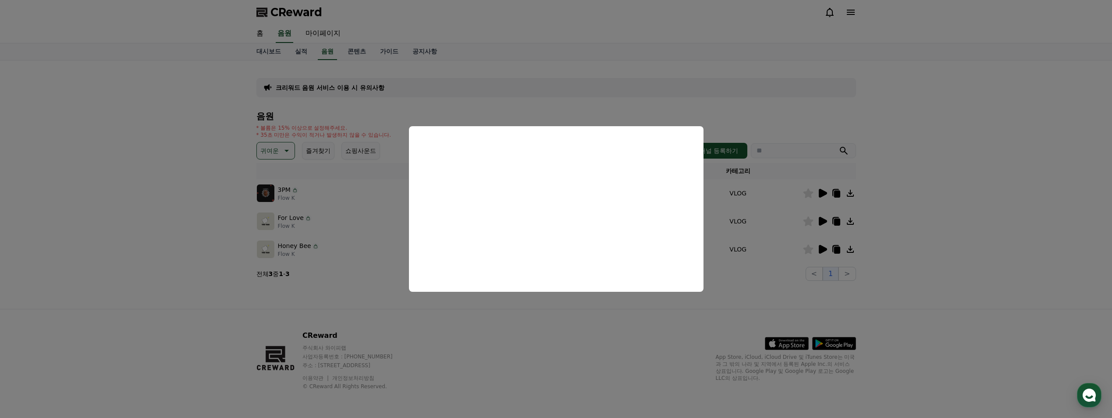
click at [824, 248] on button "close modal" at bounding box center [556, 209] width 1112 height 418
click at [825, 249] on icon at bounding box center [823, 249] width 8 height 9
click at [263, 155] on button "close modal" at bounding box center [556, 209] width 1112 height 418
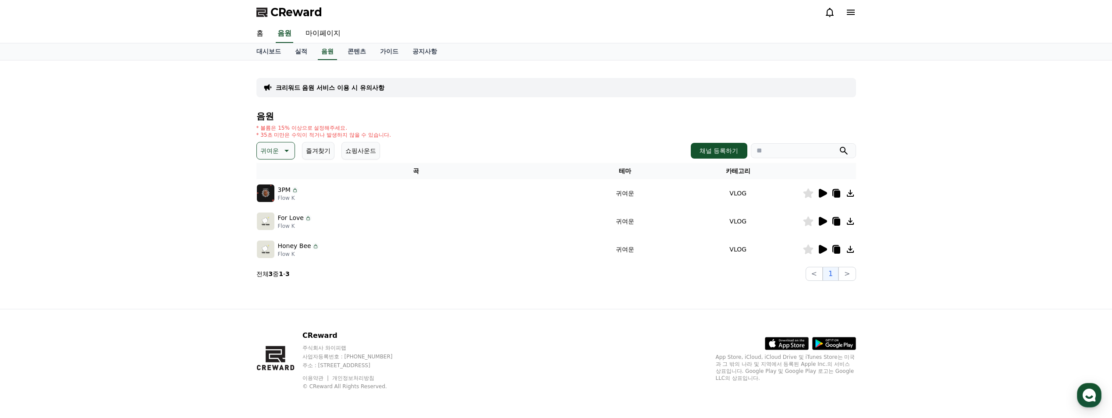
click at [277, 148] on p "귀여운" at bounding box center [269, 151] width 18 height 12
click at [275, 199] on button "환상적인" at bounding box center [274, 196] width 32 height 19
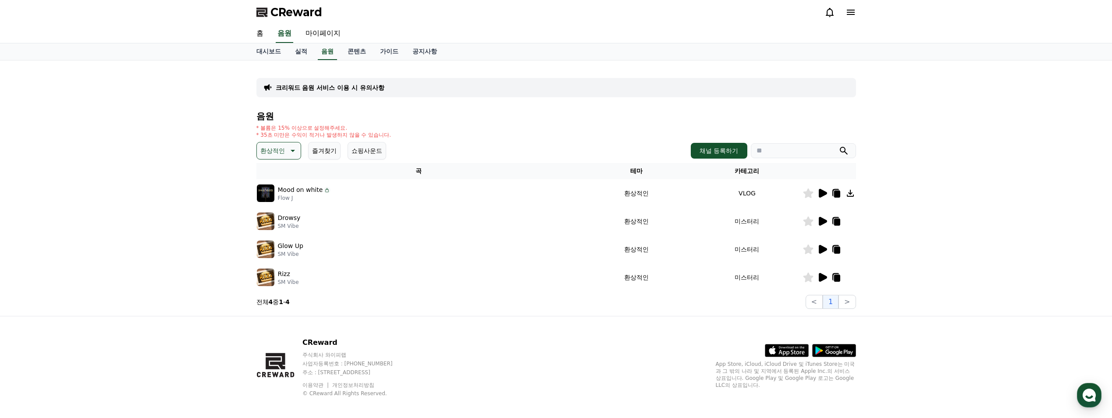
click at [820, 195] on icon at bounding box center [823, 193] width 8 height 9
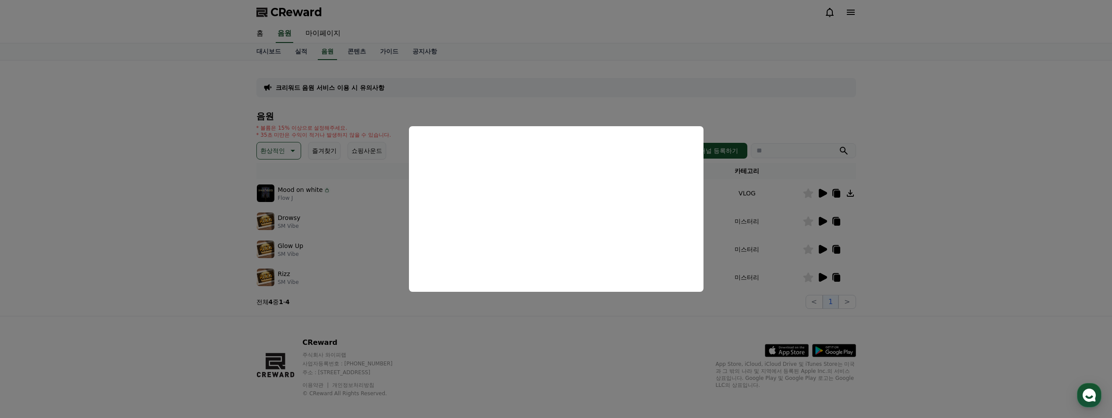
click at [824, 222] on button "close modal" at bounding box center [556, 209] width 1112 height 418
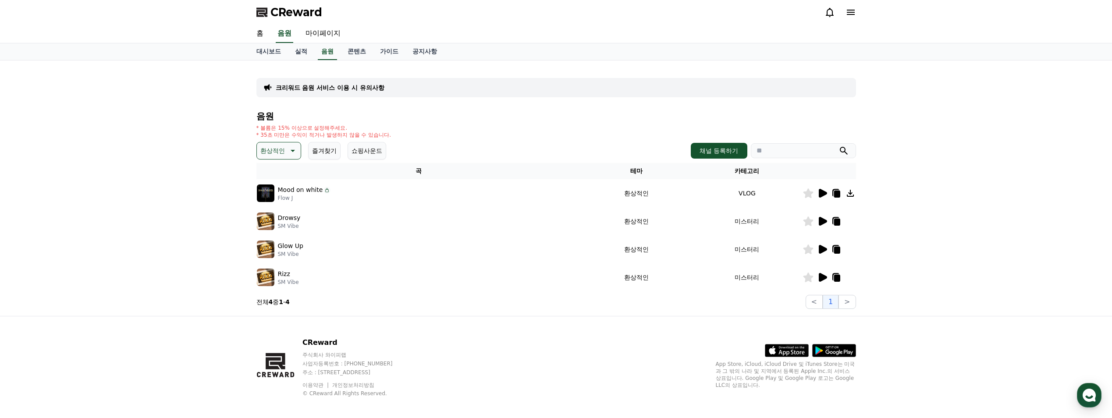
click at [823, 223] on icon at bounding box center [823, 221] width 8 height 9
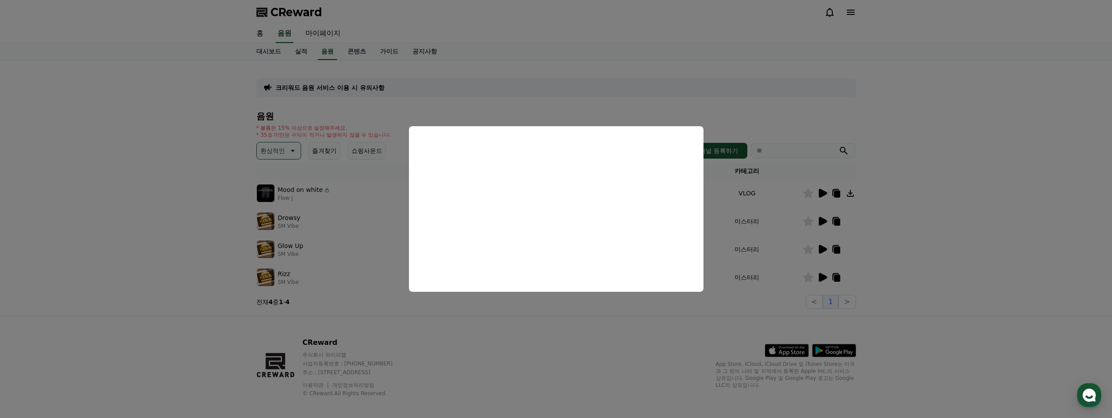
click at [815, 249] on button "close modal" at bounding box center [556, 209] width 1112 height 418
click at [821, 249] on icon at bounding box center [823, 249] width 8 height 9
click at [823, 278] on button "close modal" at bounding box center [556, 209] width 1112 height 418
click at [823, 278] on icon at bounding box center [823, 277] width 8 height 9
click at [276, 149] on button "close modal" at bounding box center [556, 209] width 1112 height 418
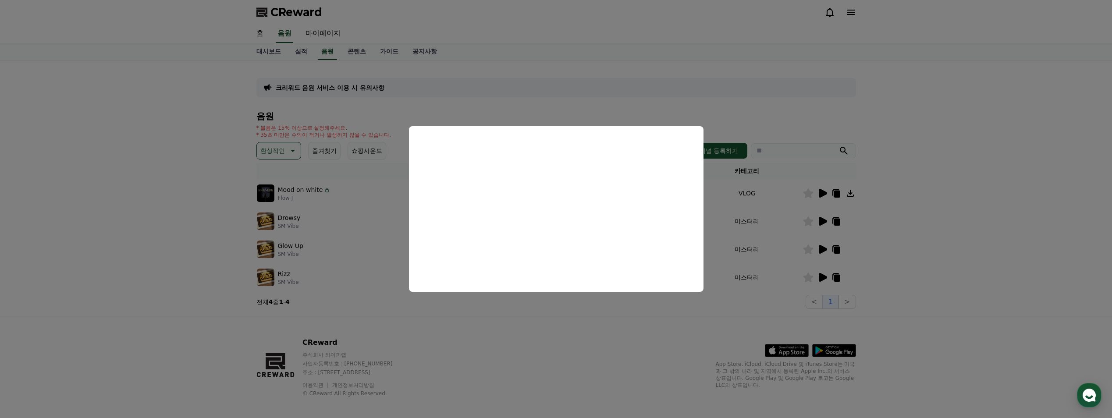
click at [279, 150] on p "환상적인" at bounding box center [272, 151] width 25 height 12
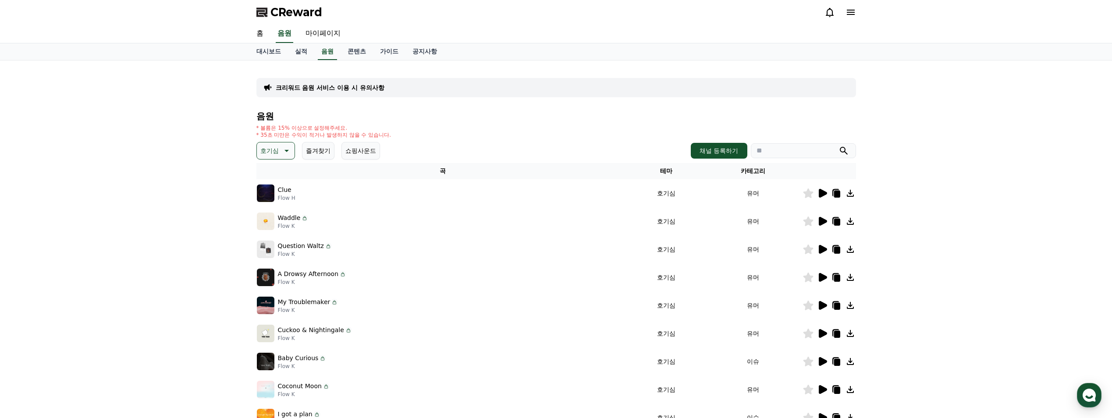
click at [820, 193] on icon at bounding box center [823, 193] width 8 height 9
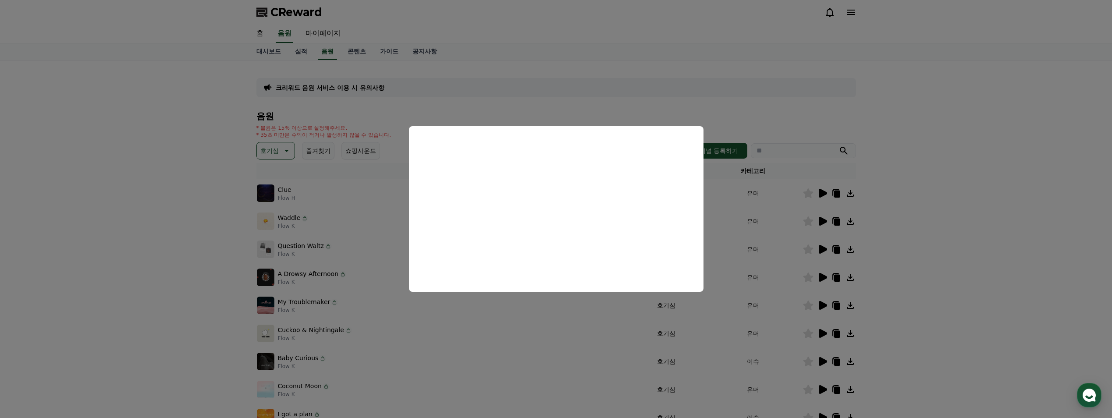
click at [824, 220] on button "close modal" at bounding box center [556, 209] width 1112 height 418
click at [824, 221] on icon at bounding box center [823, 221] width 8 height 9
click at [823, 252] on button "close modal" at bounding box center [556, 209] width 1112 height 418
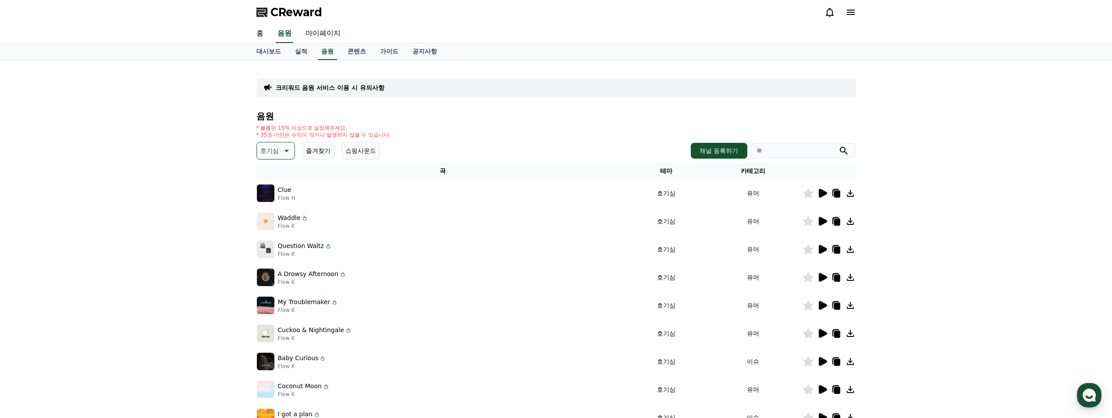
click at [823, 252] on icon at bounding box center [823, 249] width 8 height 9
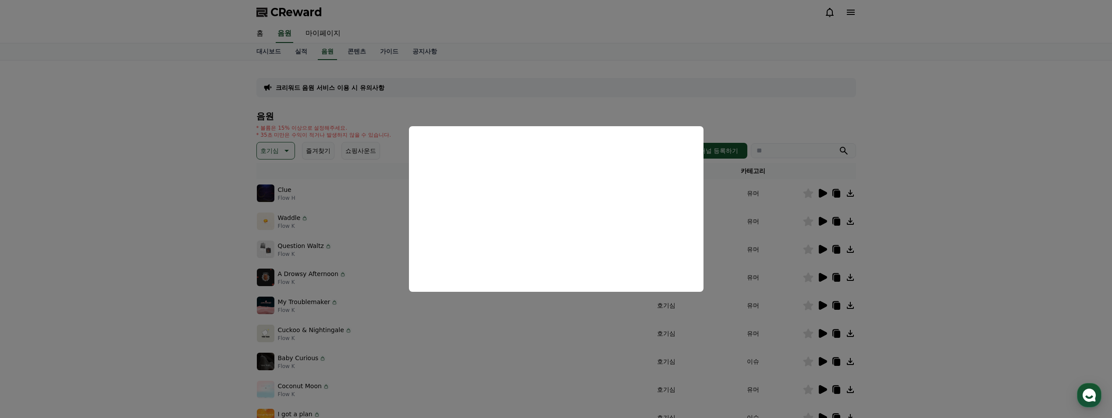
click at [823, 277] on button "close modal" at bounding box center [556, 209] width 1112 height 418
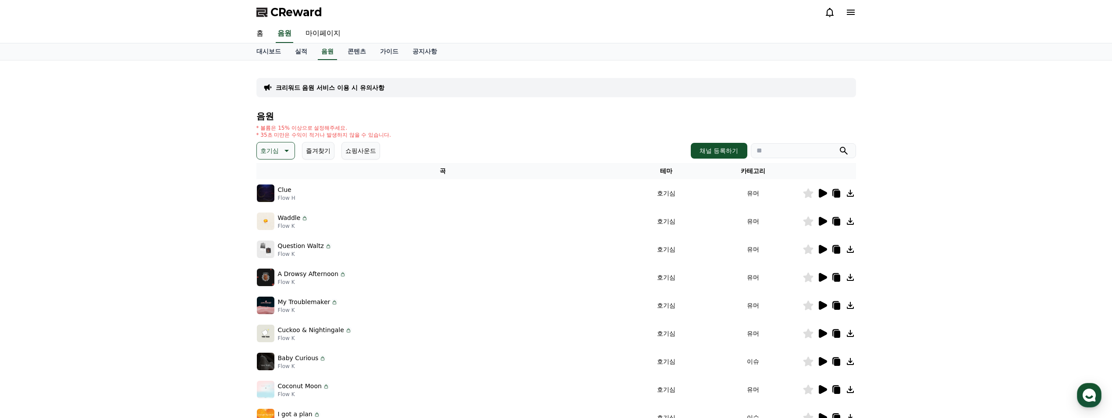
click at [823, 277] on icon at bounding box center [823, 277] width 8 height 9
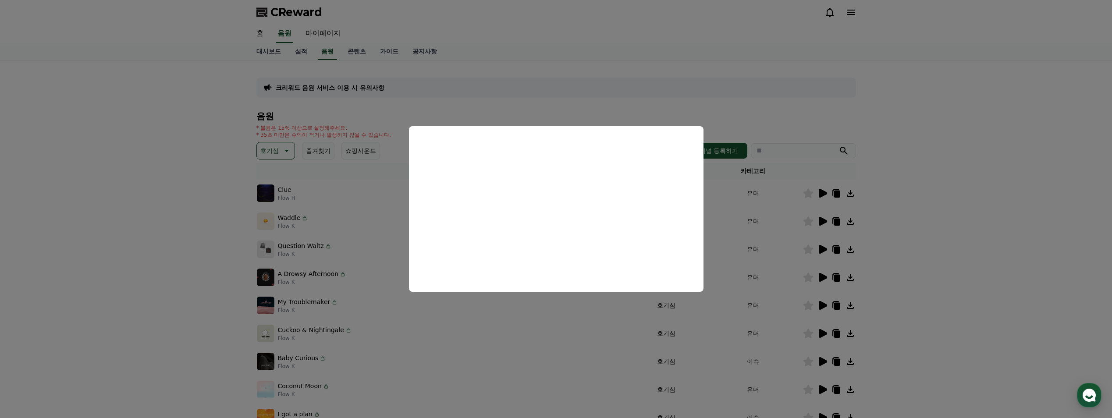
click at [822, 304] on button "close modal" at bounding box center [556, 209] width 1112 height 418
click at [823, 305] on icon at bounding box center [823, 305] width 8 height 9
click at [823, 333] on button "close modal" at bounding box center [556, 209] width 1112 height 418
click at [823, 334] on icon at bounding box center [823, 333] width 8 height 9
click at [828, 363] on button "close modal" at bounding box center [556, 209] width 1112 height 418
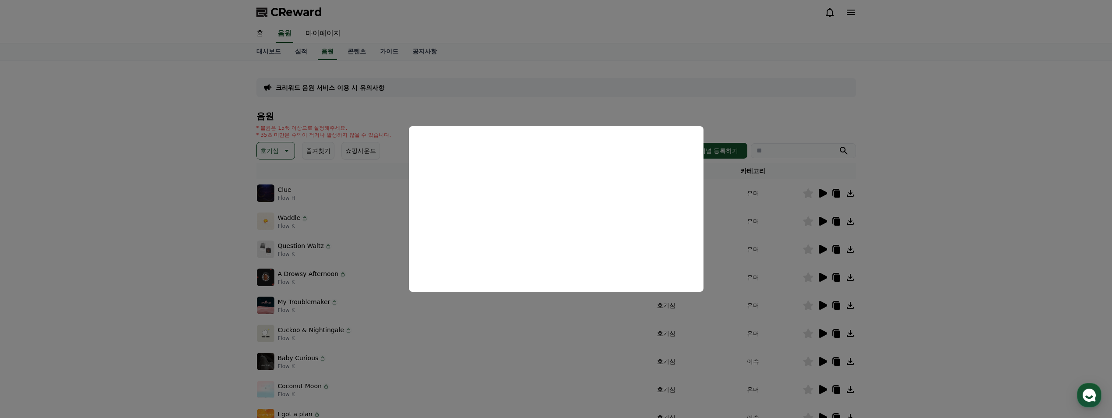
click at [828, 363] on div at bounding box center [829, 361] width 53 height 11
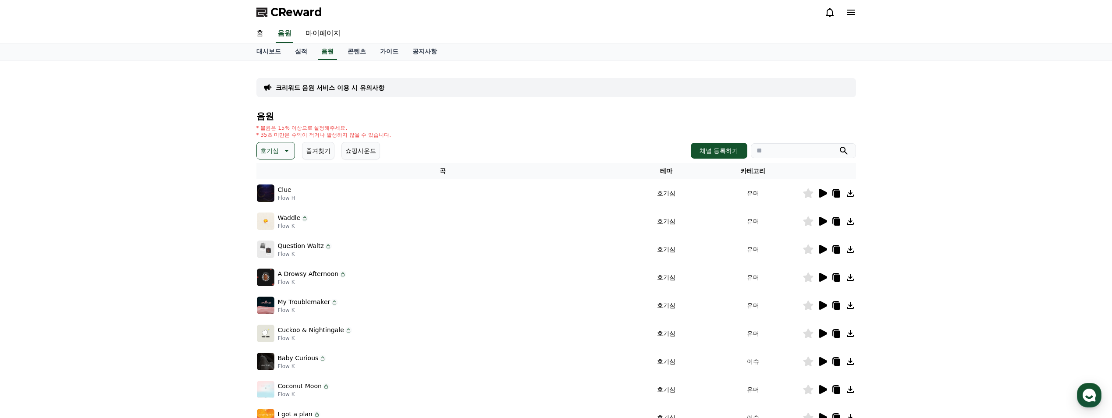
click at [819, 362] on icon at bounding box center [823, 361] width 8 height 9
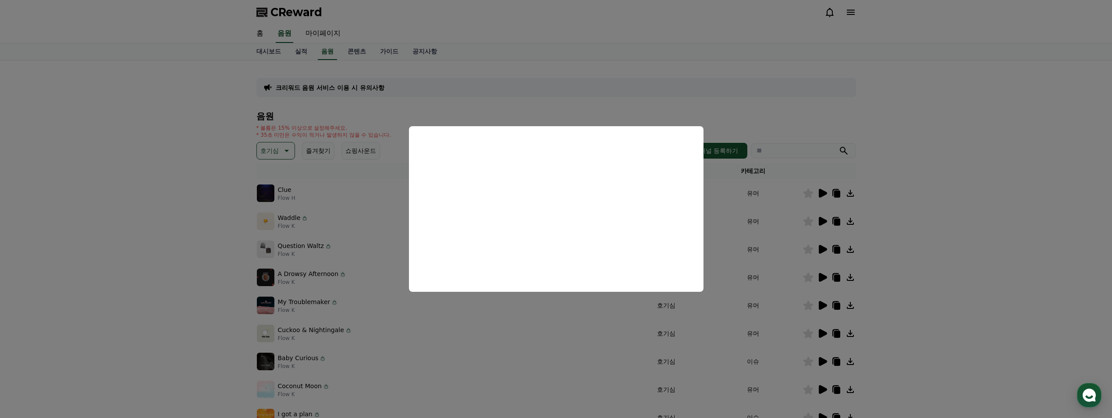
click at [820, 387] on button "close modal" at bounding box center [556, 209] width 1112 height 418
click at [822, 389] on icon at bounding box center [823, 389] width 8 height 9
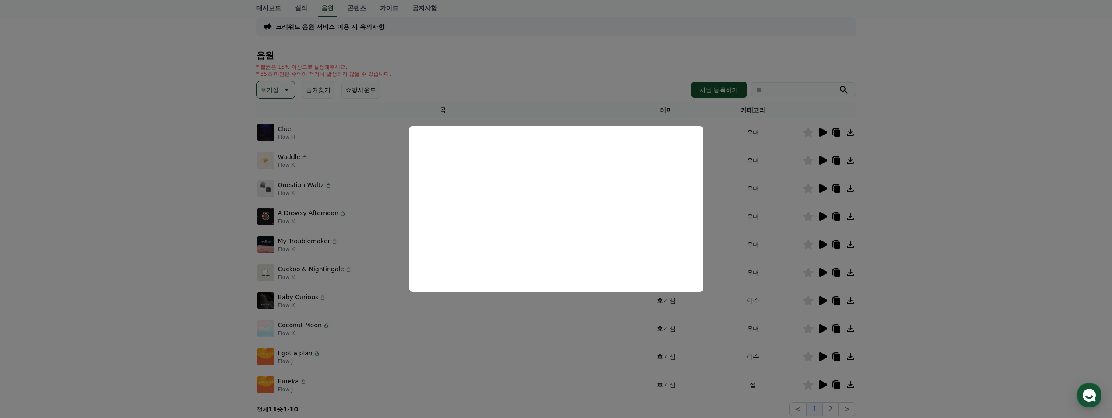
scroll to position [117, 0]
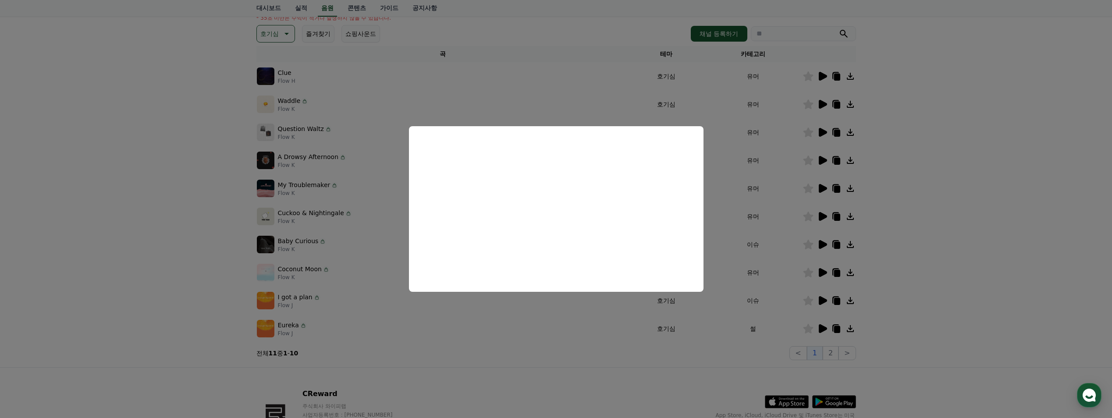
click at [564, 311] on button "close modal" at bounding box center [556, 209] width 1112 height 418
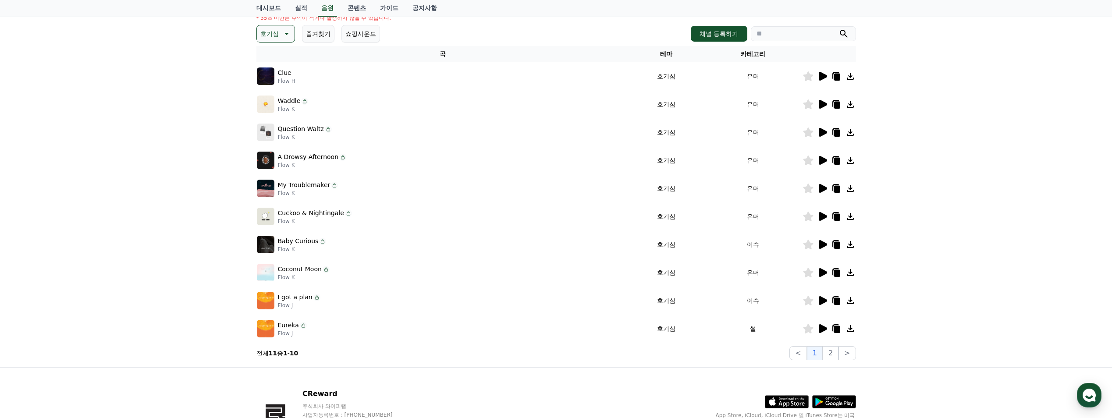
click at [821, 301] on icon at bounding box center [823, 300] width 8 height 9
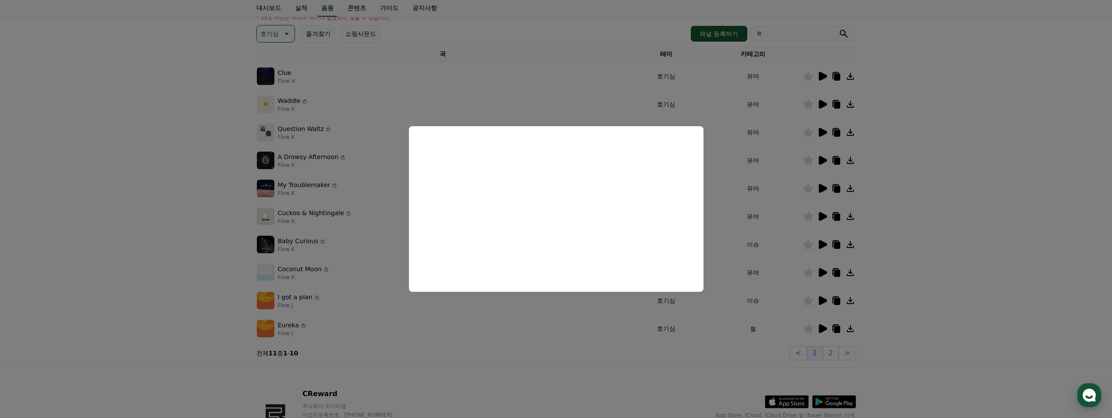
click at [815, 300] on button "close modal" at bounding box center [556, 209] width 1112 height 418
click at [809, 302] on icon at bounding box center [808, 301] width 10 height 10
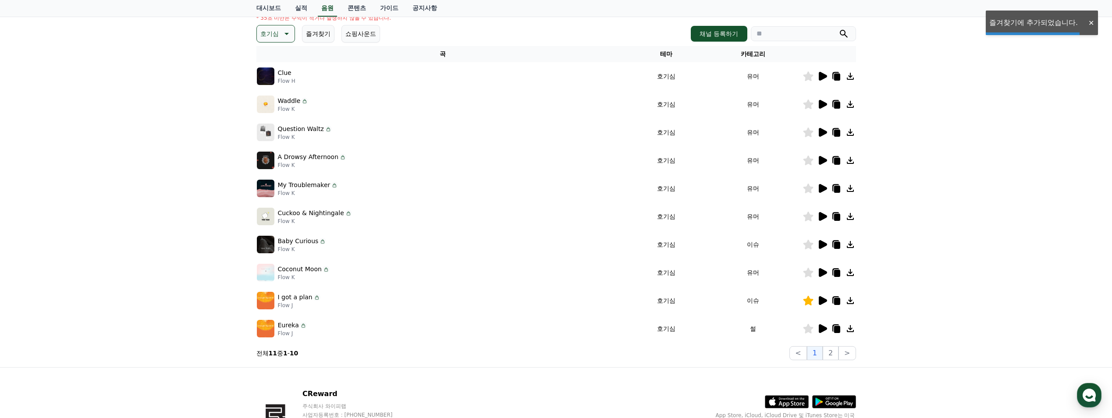
click at [822, 325] on icon at bounding box center [823, 328] width 8 height 9
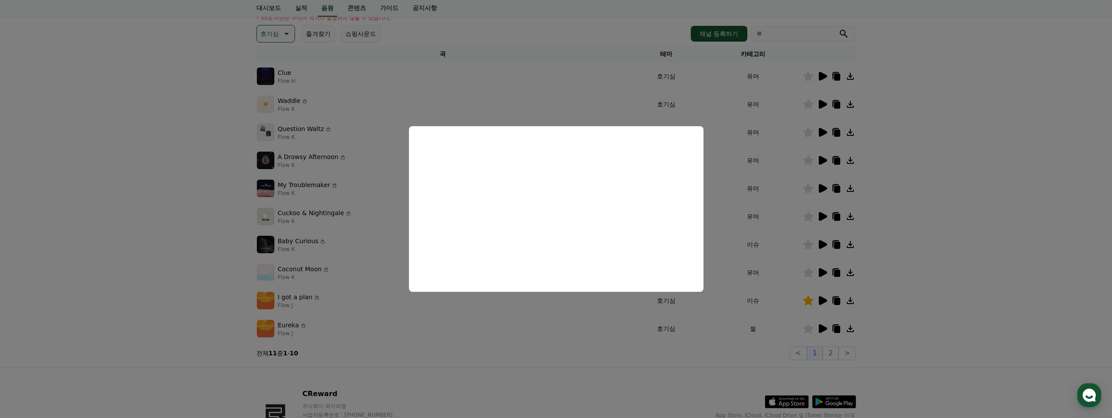
click at [804, 329] on button "close modal" at bounding box center [556, 209] width 1112 height 418
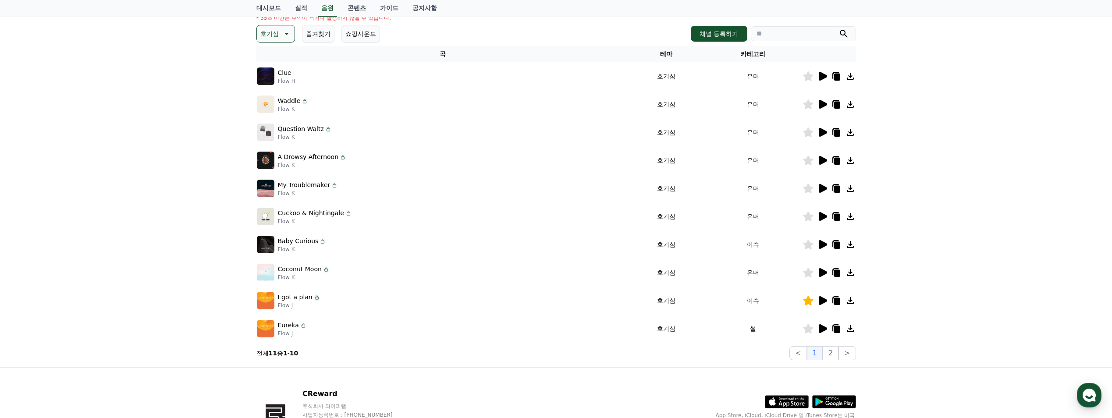
click at [808, 330] on icon at bounding box center [808, 329] width 10 height 10
click at [835, 353] on button "2" at bounding box center [831, 353] width 16 height 14
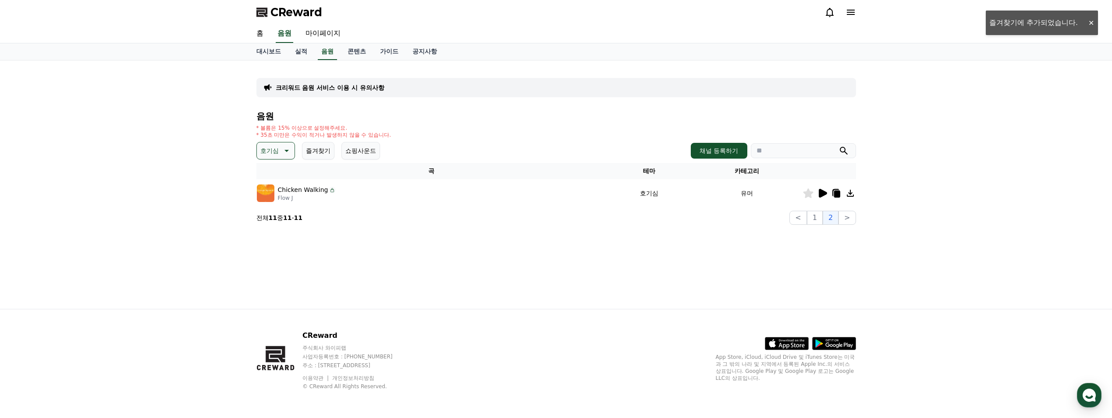
click at [825, 197] on icon at bounding box center [822, 193] width 11 height 11
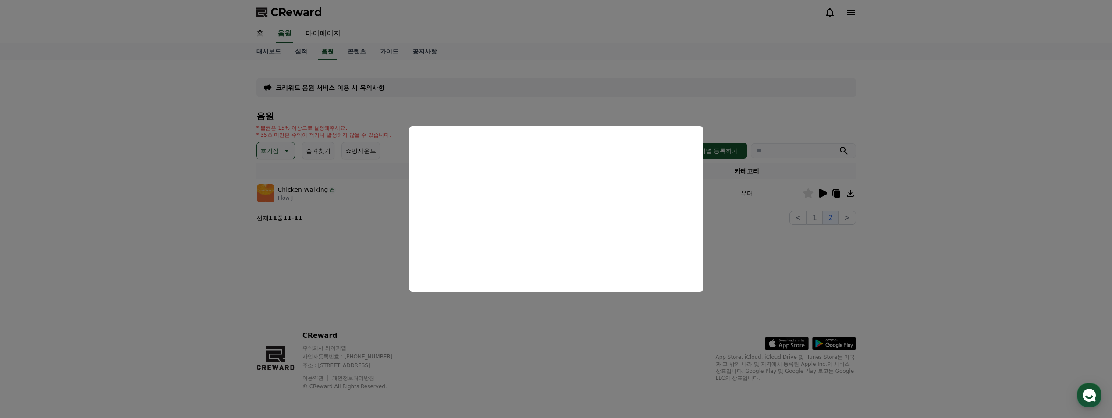
click at [241, 261] on button "close modal" at bounding box center [556, 209] width 1112 height 418
click at [267, 152] on p "호기심" at bounding box center [269, 151] width 18 height 12
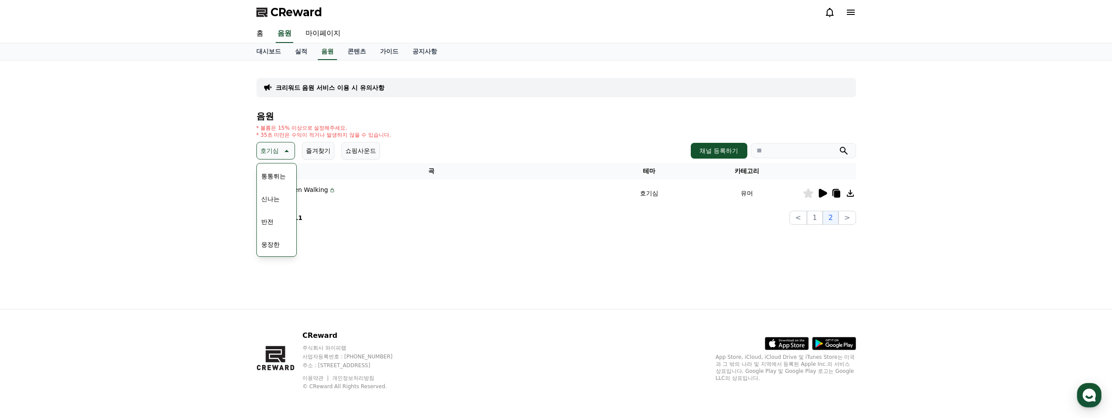
scroll to position [117, 0]
click at [277, 171] on button "통통튀는" at bounding box center [274, 170] width 32 height 19
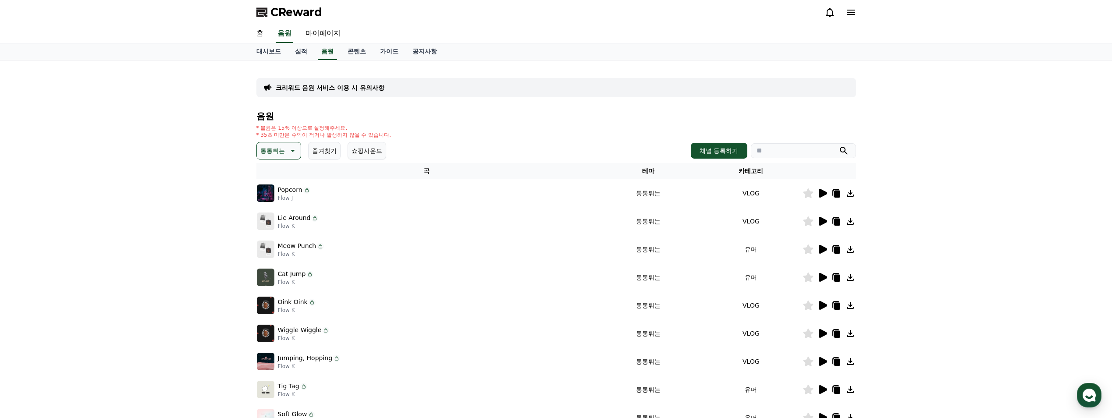
click at [823, 248] on icon at bounding box center [823, 249] width 8 height 9
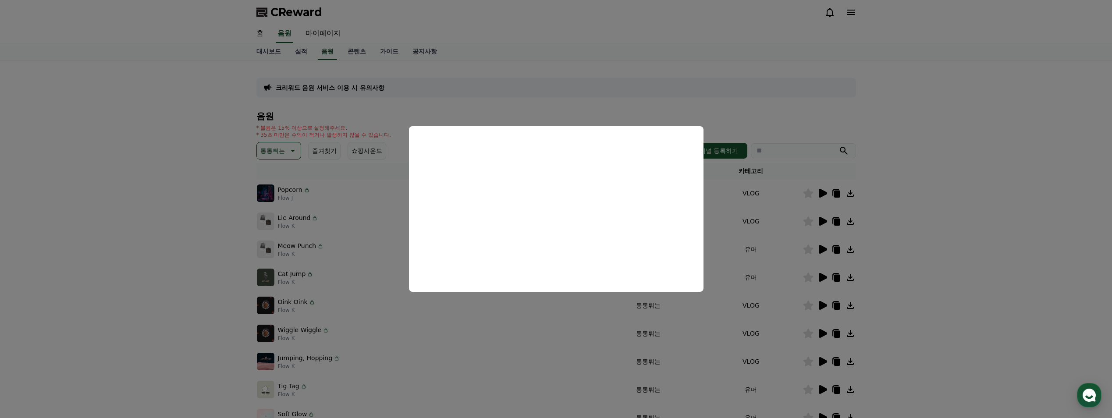
click at [824, 277] on button "close modal" at bounding box center [556, 209] width 1112 height 418
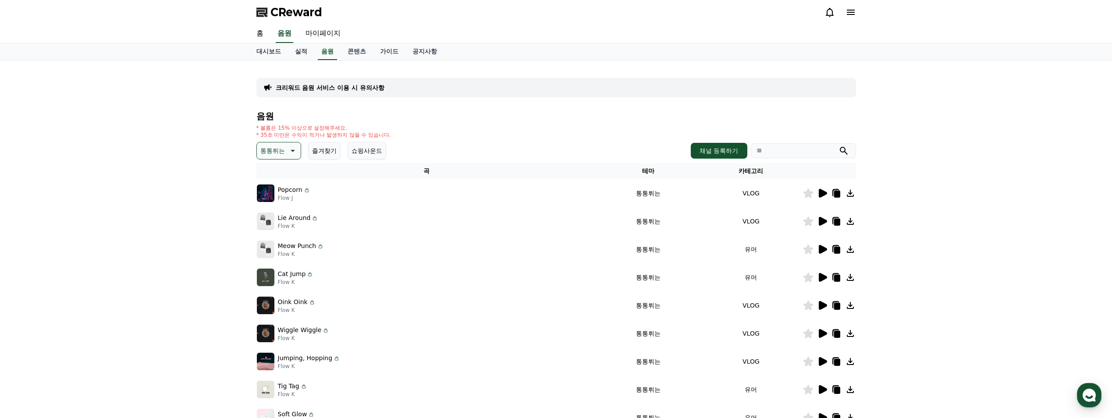
click at [824, 277] on icon at bounding box center [823, 277] width 8 height 9
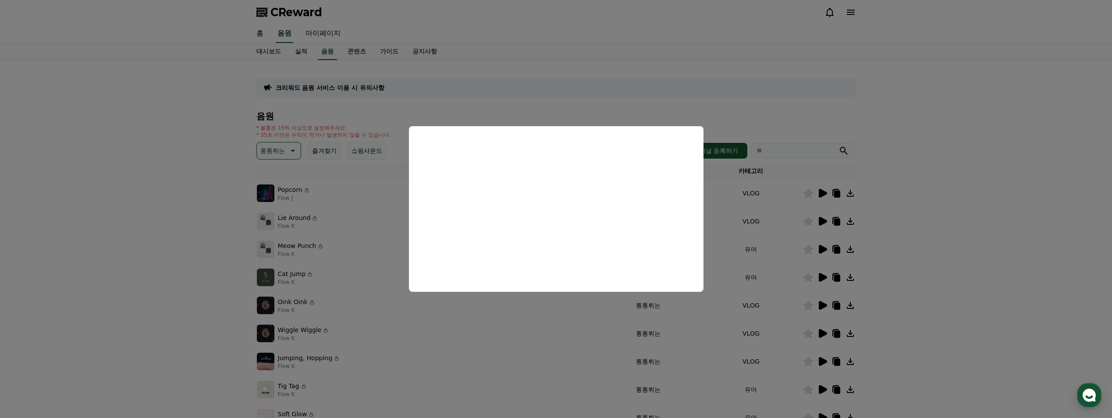
click at [816, 205] on button "close modal" at bounding box center [556, 209] width 1112 height 418
click at [822, 193] on icon at bounding box center [823, 193] width 8 height 9
click at [824, 220] on button "close modal" at bounding box center [556, 209] width 1112 height 418
click at [824, 221] on icon at bounding box center [823, 221] width 8 height 9
click at [909, 299] on button "close modal" at bounding box center [556, 209] width 1112 height 418
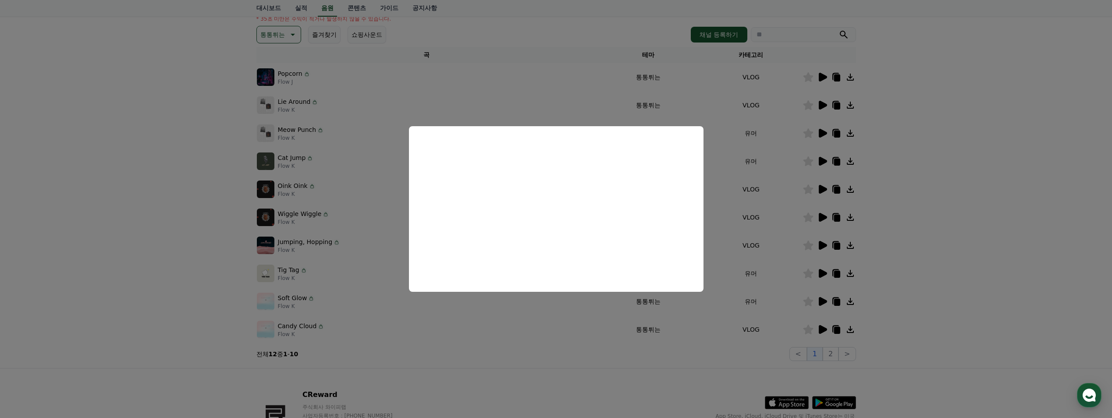
scroll to position [117, 0]
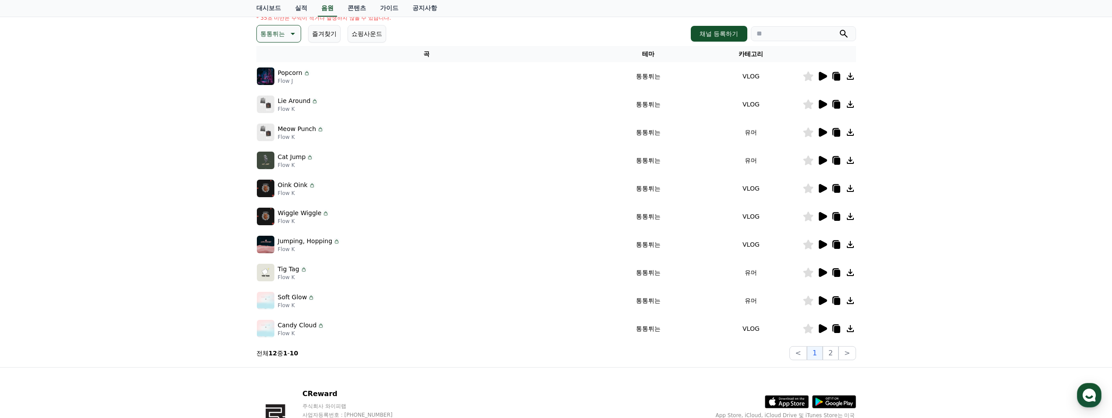
click at [826, 302] on icon at bounding box center [822, 300] width 11 height 11
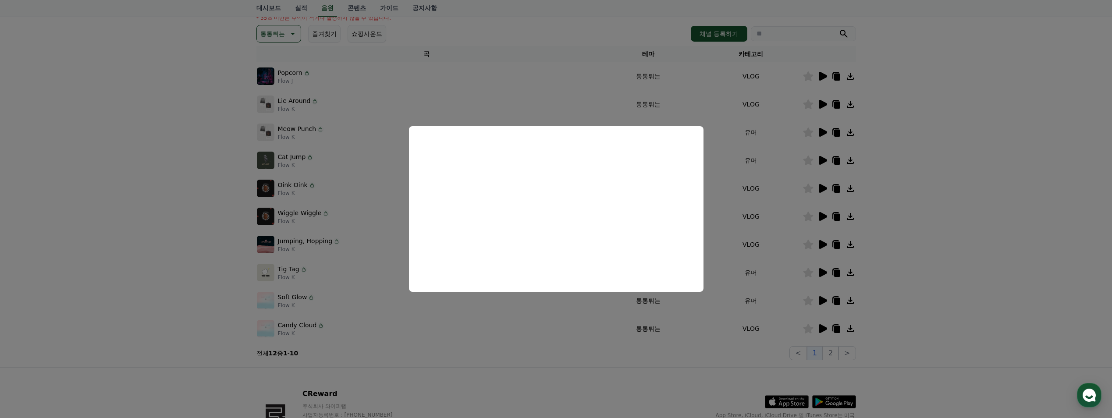
click at [823, 273] on button "close modal" at bounding box center [556, 209] width 1112 height 418
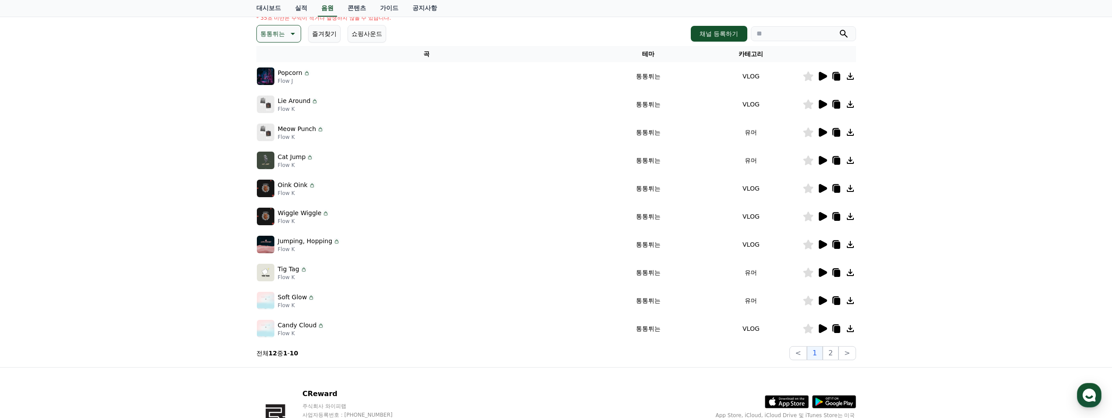
click at [823, 273] on icon at bounding box center [823, 272] width 8 height 9
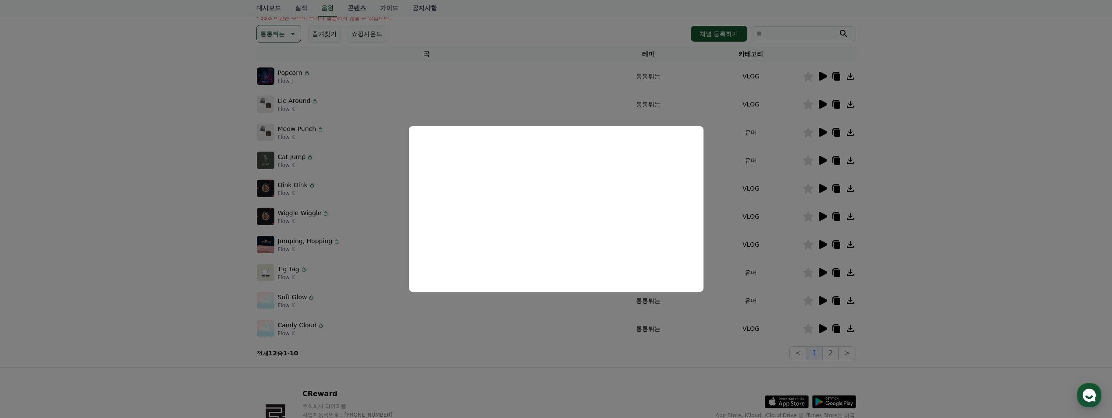
drag, startPoint x: 189, startPoint y: 209, endPoint x: 202, endPoint y: 202, distance: 14.1
click at [189, 209] on button "close modal" at bounding box center [556, 209] width 1112 height 418
click at [272, 32] on p "통통튀는" at bounding box center [272, 34] width 25 height 12
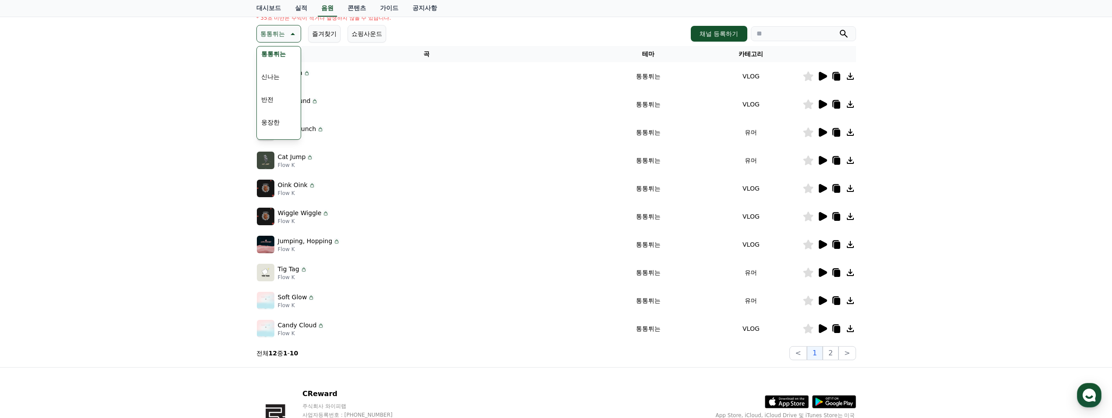
click at [277, 78] on button "신나는" at bounding box center [270, 76] width 25 height 19
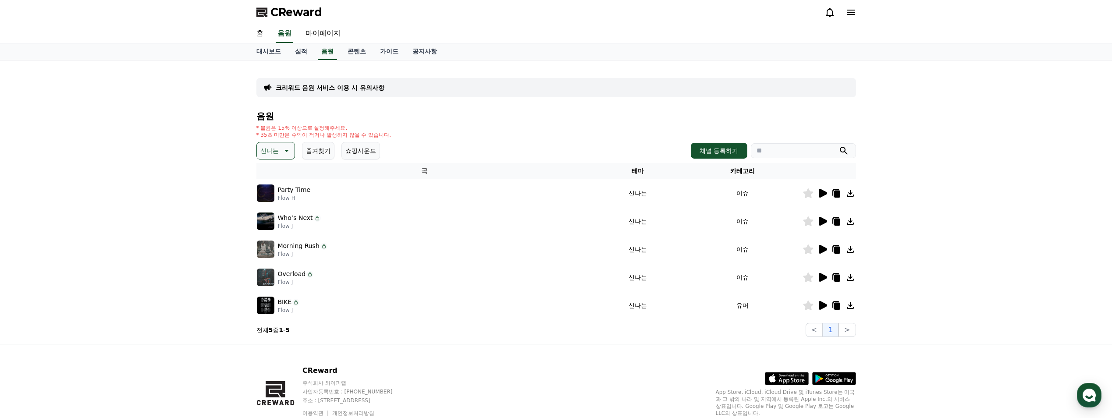
click at [824, 194] on icon at bounding box center [823, 193] width 8 height 9
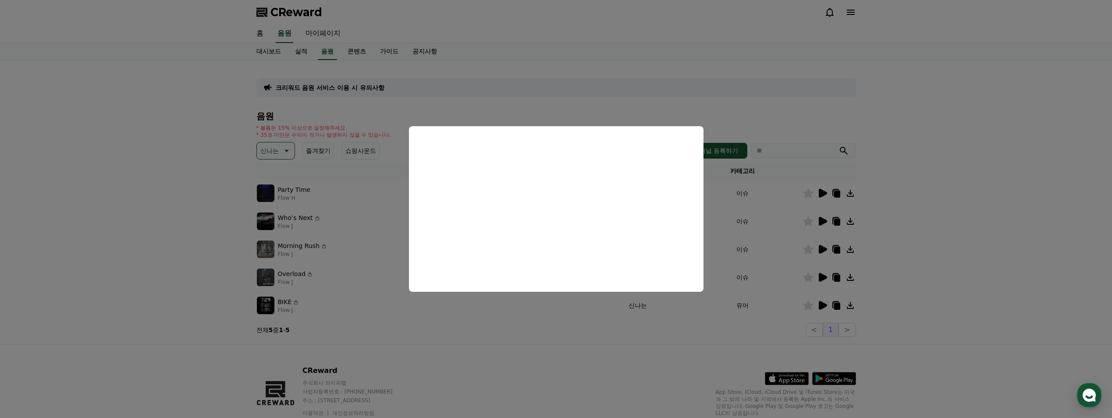
click at [820, 304] on button "close modal" at bounding box center [556, 209] width 1112 height 418
click at [823, 307] on icon at bounding box center [823, 305] width 8 height 9
click at [822, 251] on button "close modal" at bounding box center [556, 209] width 1112 height 418
click at [822, 251] on icon at bounding box center [823, 249] width 8 height 9
click at [819, 276] on button "close modal" at bounding box center [556, 209] width 1112 height 418
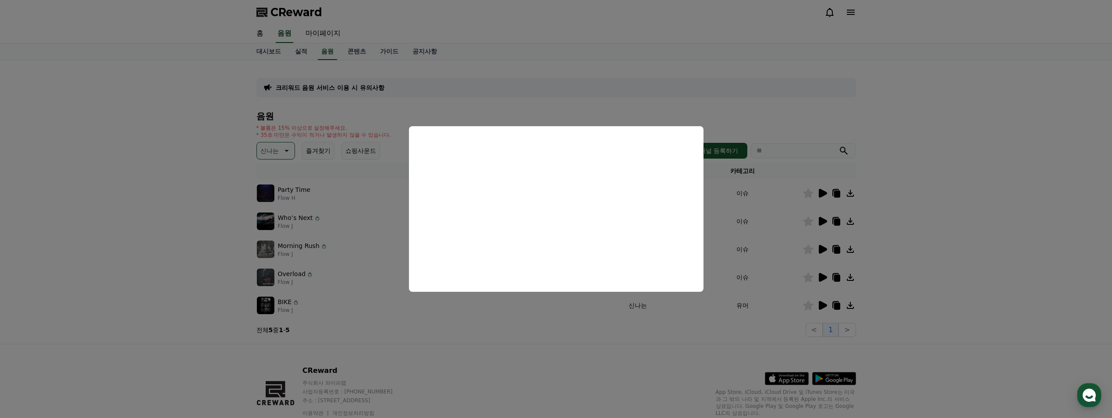
click at [819, 276] on icon at bounding box center [823, 277] width 8 height 9
click at [765, 342] on button "close modal" at bounding box center [556, 209] width 1112 height 418
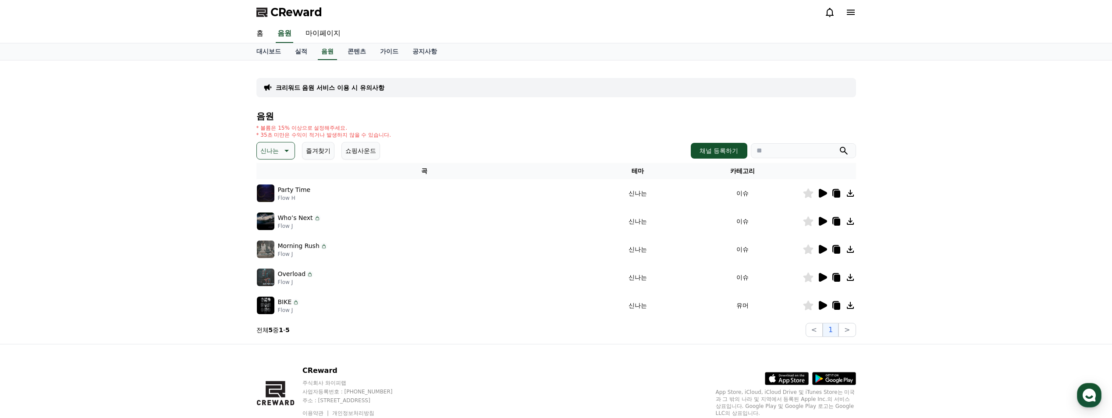
click at [809, 279] on icon at bounding box center [808, 278] width 10 height 10
click at [806, 220] on icon at bounding box center [808, 221] width 10 height 10
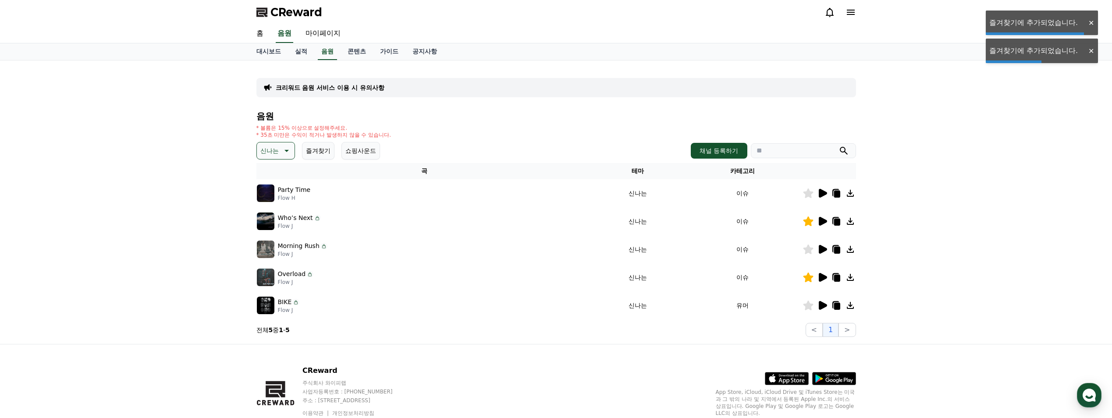
click at [809, 220] on icon at bounding box center [808, 221] width 10 height 10
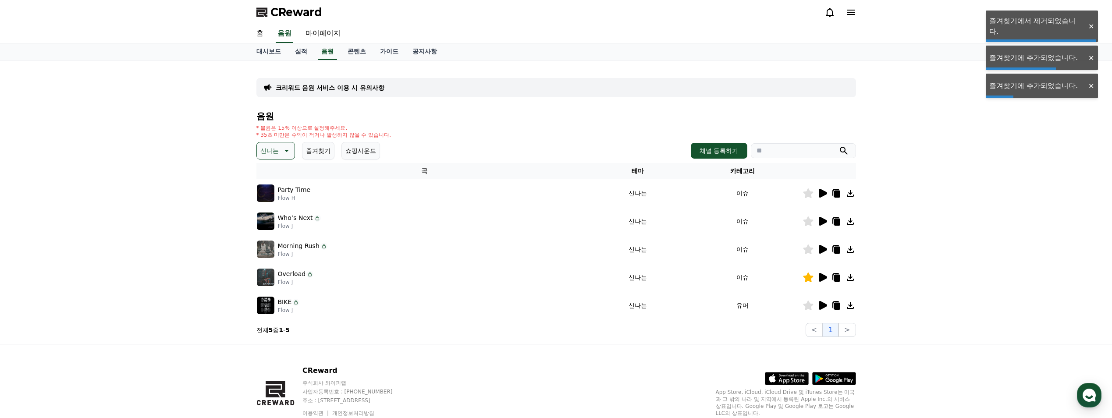
click at [820, 222] on icon at bounding box center [823, 221] width 8 height 9
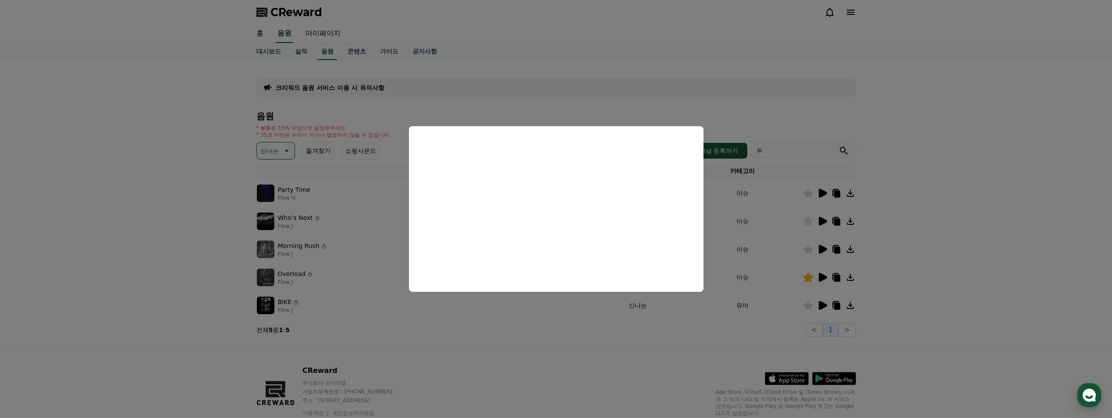
click at [277, 152] on button "close modal" at bounding box center [556, 209] width 1112 height 418
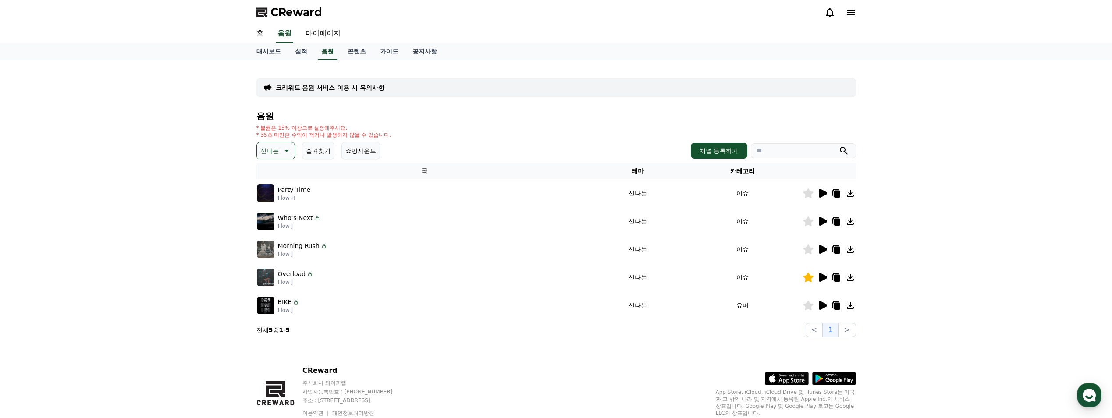
click at [278, 155] on p "신나는" at bounding box center [269, 151] width 18 height 12
click at [275, 170] on button "즐거움" at bounding box center [270, 168] width 25 height 19
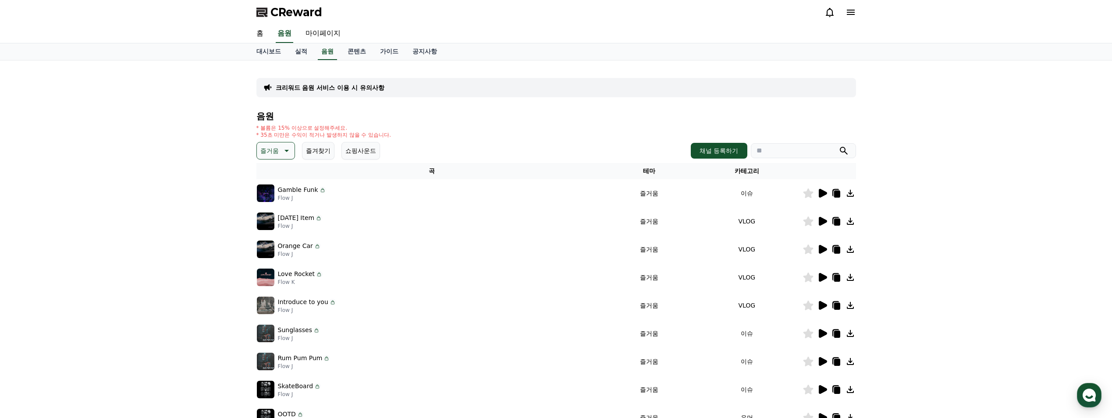
click at [821, 195] on icon at bounding box center [823, 193] width 8 height 9
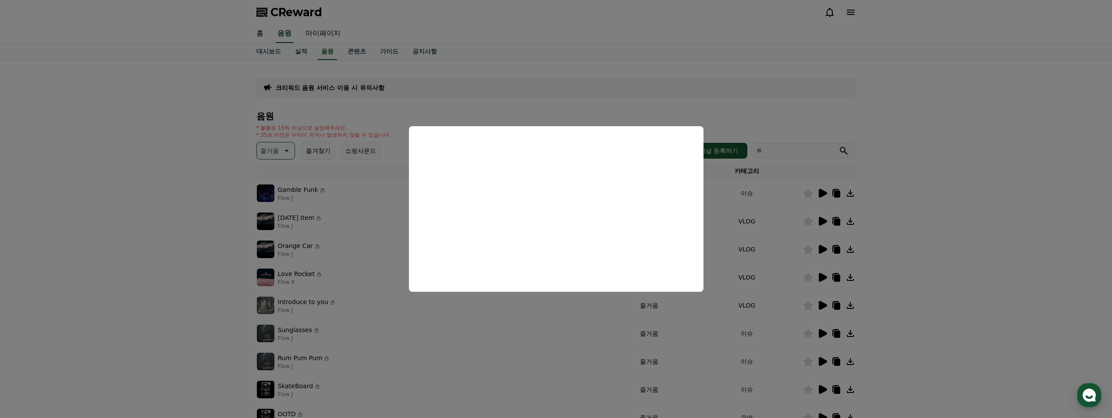
click at [823, 334] on button "close modal" at bounding box center [556, 209] width 1112 height 418
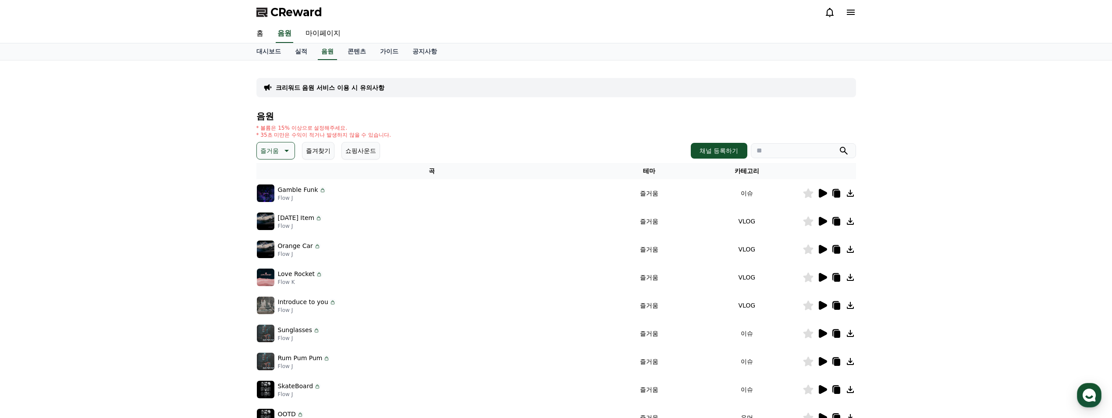
click at [823, 334] on icon at bounding box center [823, 333] width 8 height 9
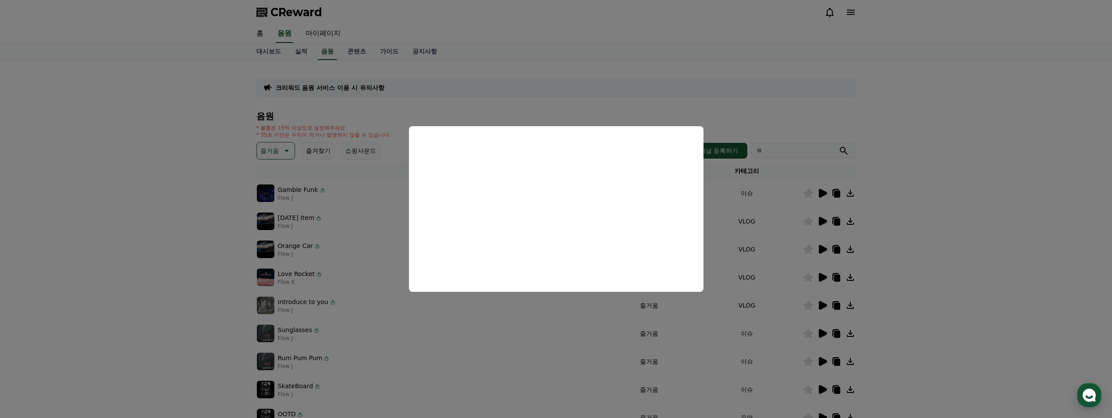
click at [823, 361] on button "close modal" at bounding box center [556, 209] width 1112 height 418
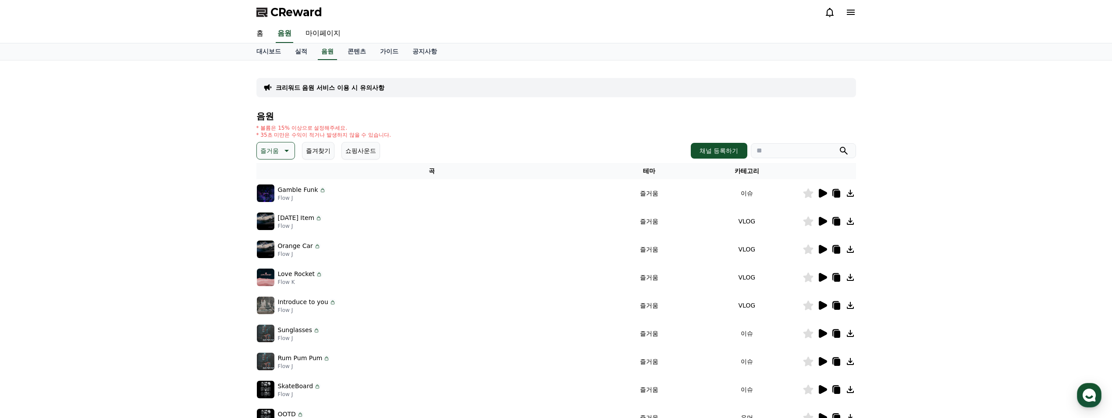
click at [823, 361] on icon at bounding box center [823, 361] width 8 height 9
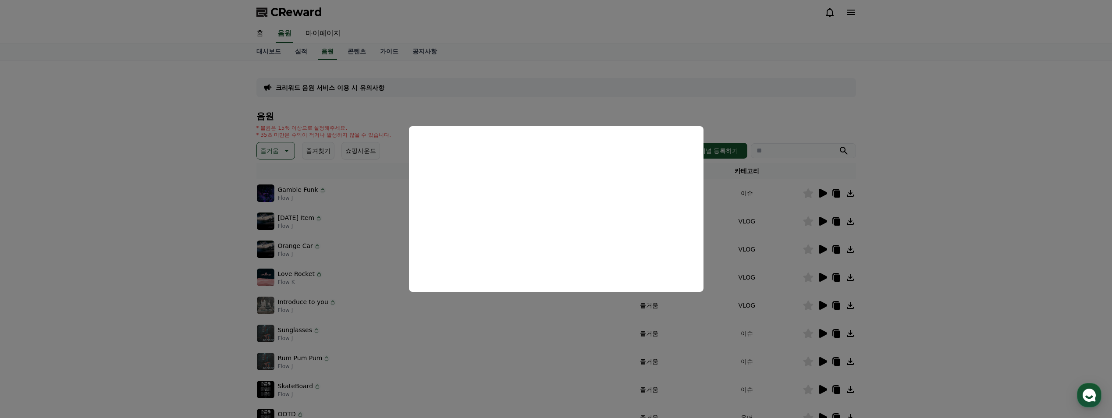
click at [820, 221] on button "close modal" at bounding box center [556, 209] width 1112 height 418
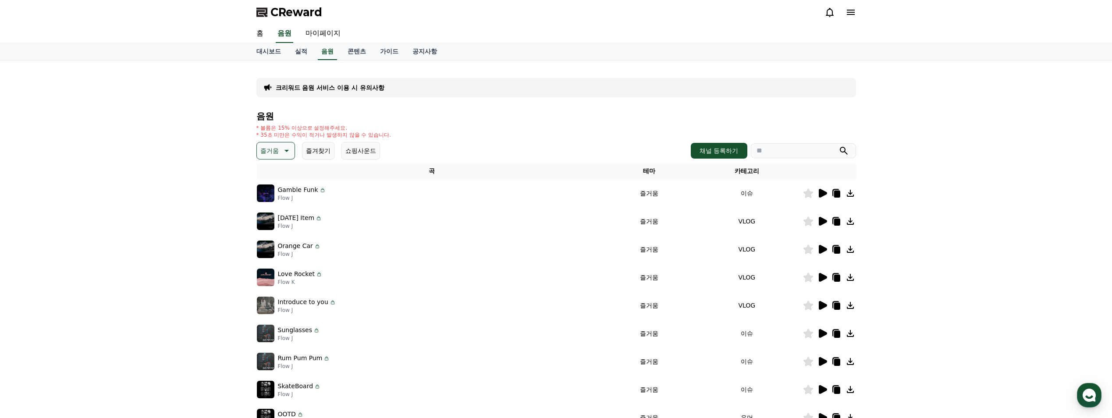
click at [820, 221] on icon at bounding box center [823, 221] width 8 height 9
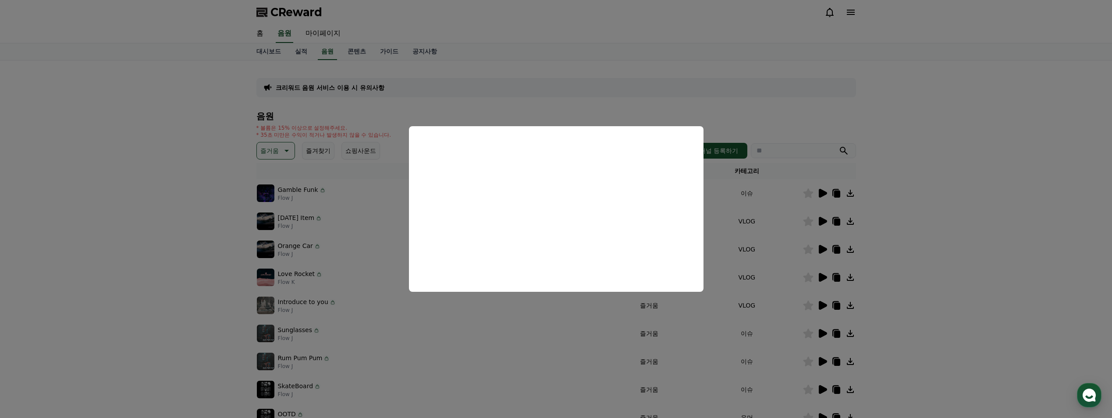
click at [823, 250] on button "close modal" at bounding box center [556, 209] width 1112 height 418
click at [823, 251] on icon at bounding box center [823, 249] width 8 height 9
click at [777, 380] on button "close modal" at bounding box center [556, 209] width 1112 height 418
click at [822, 389] on icon at bounding box center [823, 389] width 8 height 9
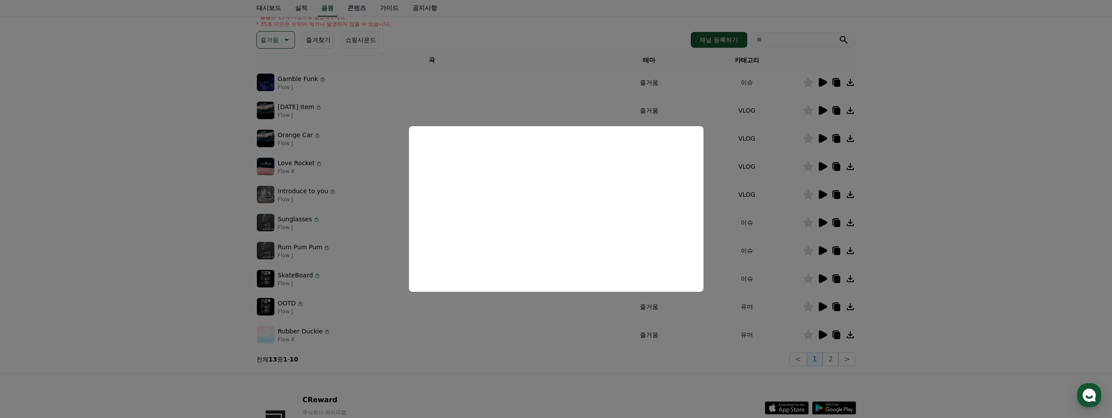
scroll to position [117, 0]
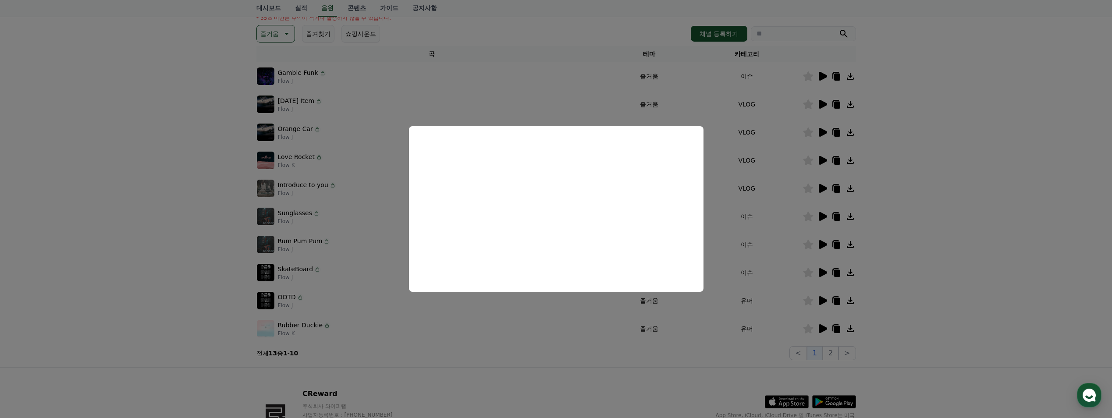
click at [823, 301] on button "close modal" at bounding box center [556, 209] width 1112 height 418
click at [823, 301] on icon at bounding box center [823, 300] width 8 height 9
click at [829, 351] on button "close modal" at bounding box center [556, 209] width 1112 height 418
click at [832, 352] on button "2" at bounding box center [831, 353] width 16 height 14
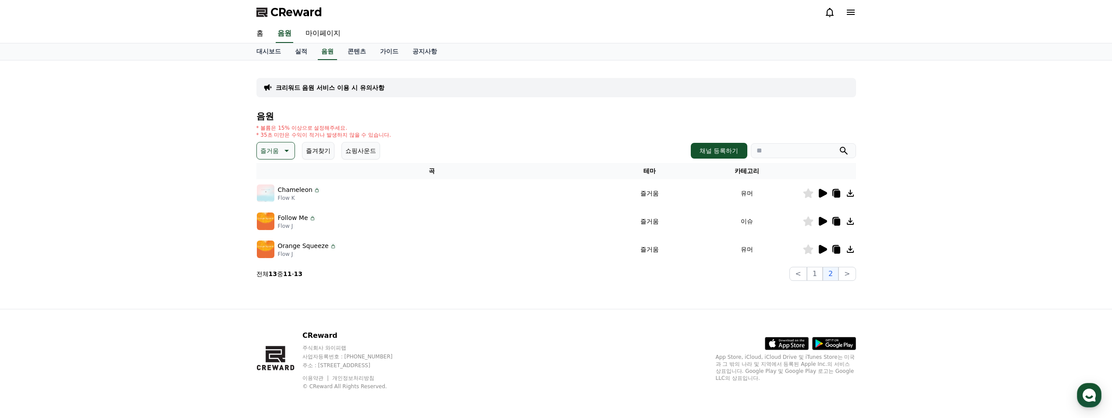
click at [823, 222] on icon at bounding box center [823, 221] width 8 height 9
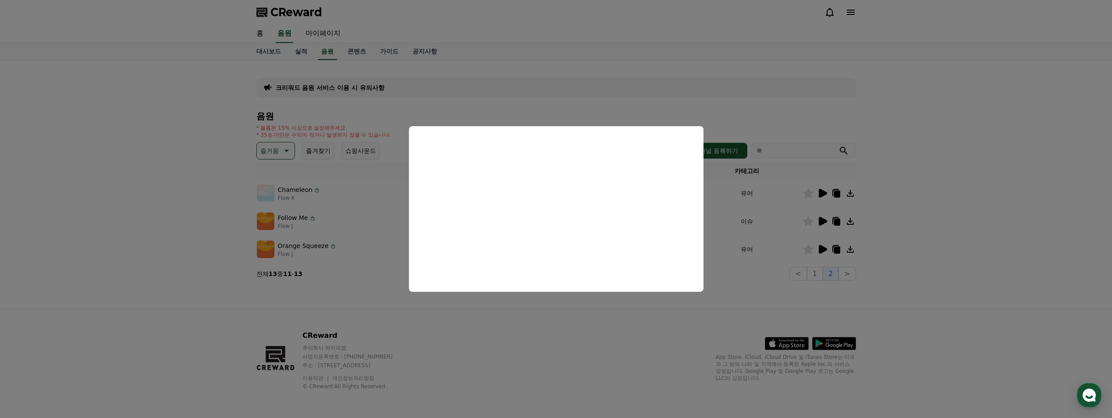
click at [822, 248] on button "close modal" at bounding box center [556, 209] width 1112 height 418
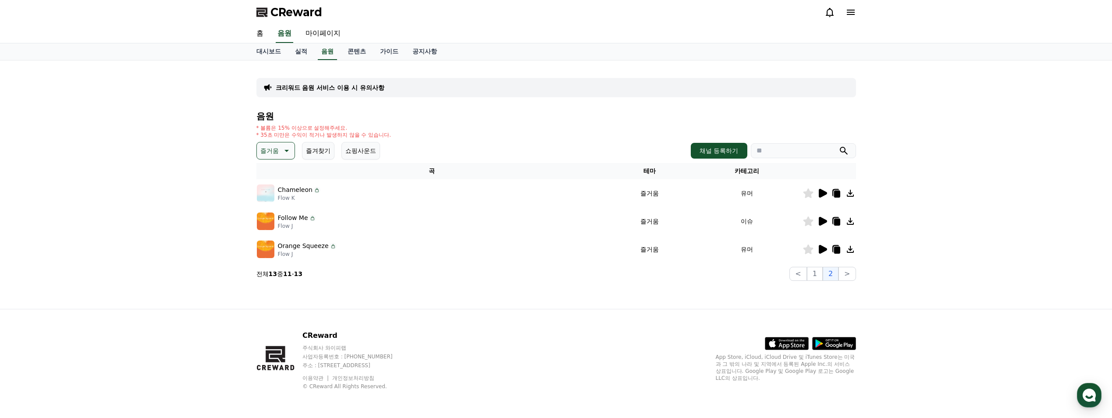
click at [822, 248] on icon at bounding box center [823, 249] width 8 height 9
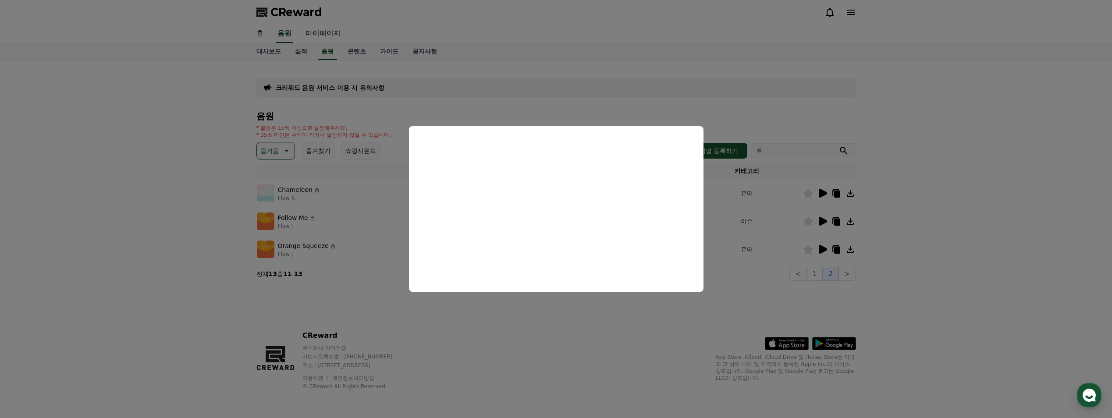
click at [285, 149] on button "close modal" at bounding box center [556, 209] width 1112 height 418
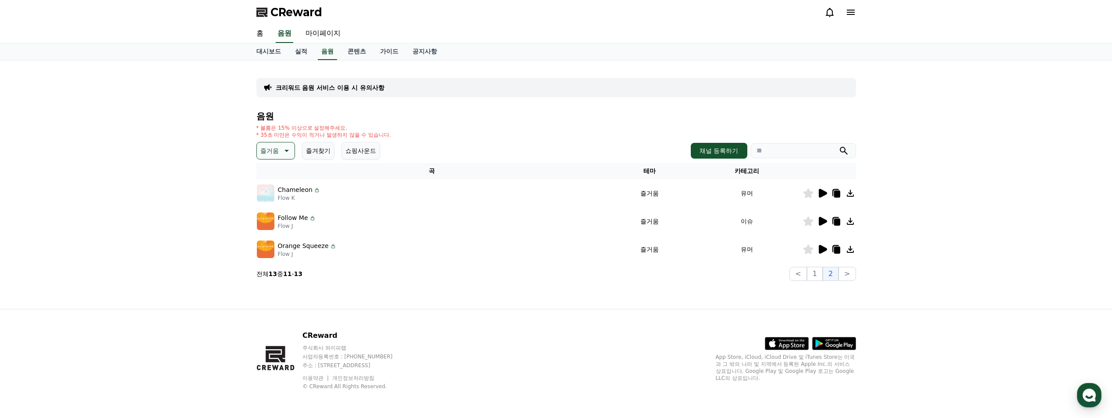
click at [274, 150] on p "즐거움" at bounding box center [269, 151] width 18 height 12
click at [274, 193] on button "분위기있는" at bounding box center [277, 190] width 38 height 19
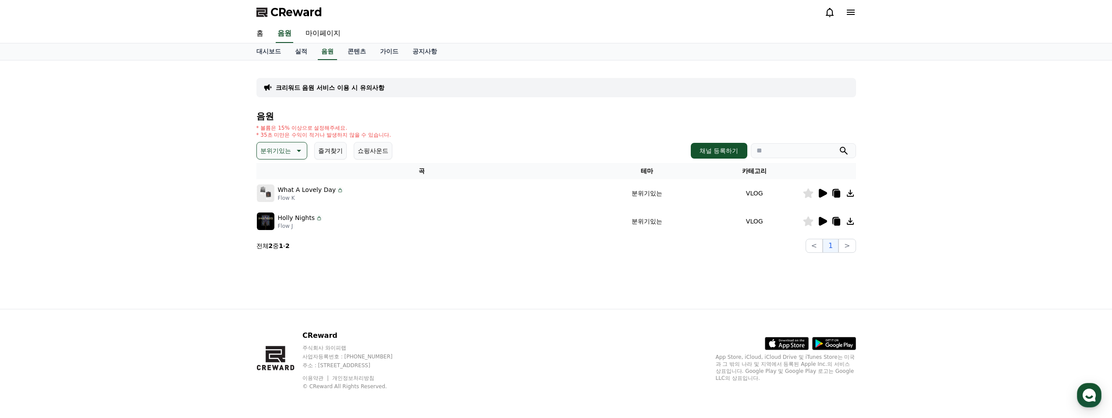
click at [824, 195] on icon at bounding box center [823, 193] width 8 height 9
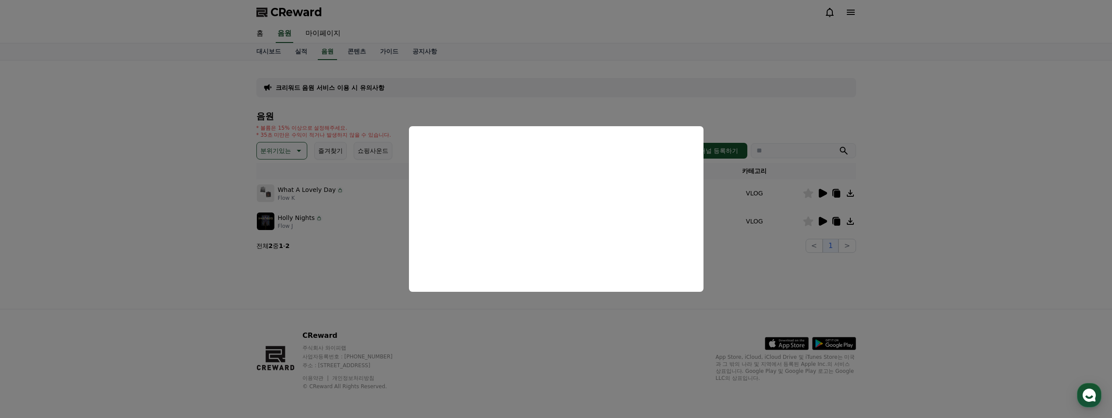
click at [280, 150] on button "close modal" at bounding box center [556, 209] width 1112 height 418
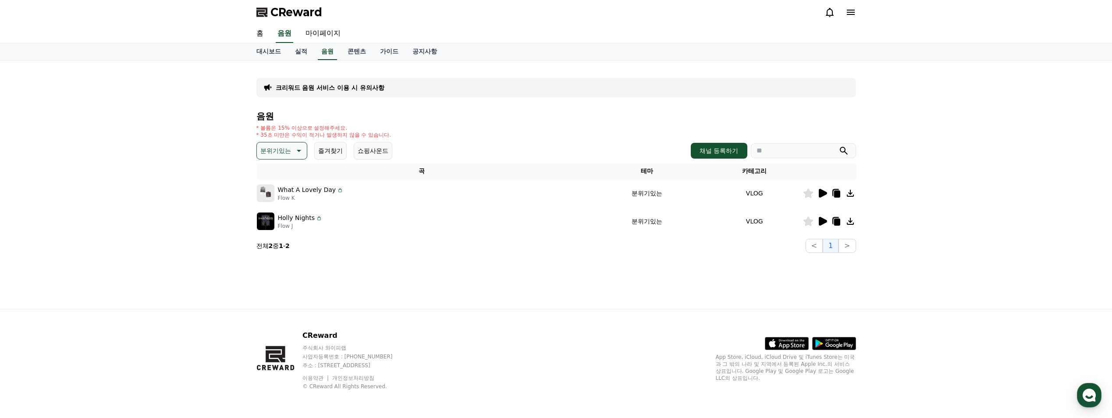
click at [287, 155] on p "분위기있는" at bounding box center [275, 151] width 31 height 12
click at [279, 215] on div "전체 환상적인 호기심 어두운 밝은 통통튀는 신나는 반전 웅장한 드라마틱 즐거움 분위기있는 EDM 그루브 슬픈 잔잔한 귀여운 감동적인 긴장되는 …" at bounding box center [282, 157] width 48 height 452
click at [268, 213] on button "EDM" at bounding box center [268, 213] width 21 height 19
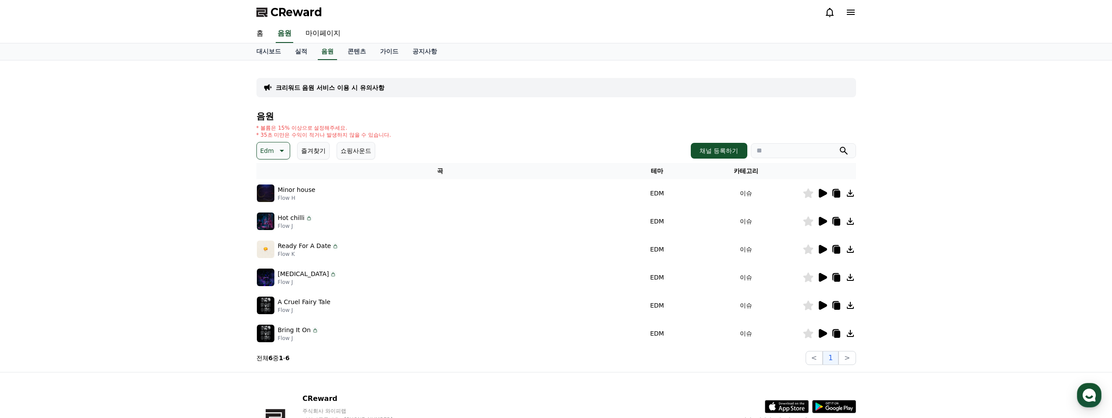
click at [825, 196] on icon at bounding box center [822, 193] width 11 height 11
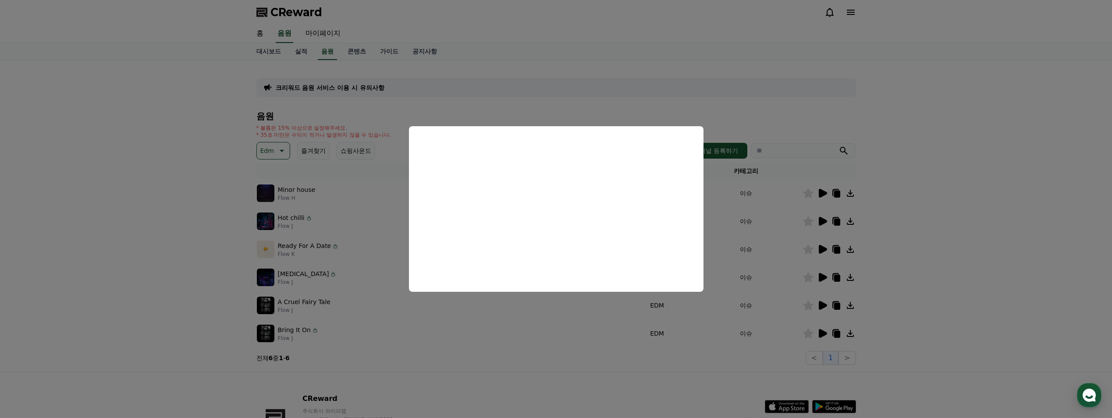
click at [825, 222] on button "close modal" at bounding box center [556, 209] width 1112 height 418
click at [824, 222] on icon at bounding box center [823, 221] width 8 height 9
click at [823, 248] on button "close modal" at bounding box center [556, 209] width 1112 height 418
click at [823, 250] on icon at bounding box center [823, 249] width 8 height 9
click at [821, 278] on button "close modal" at bounding box center [556, 209] width 1112 height 418
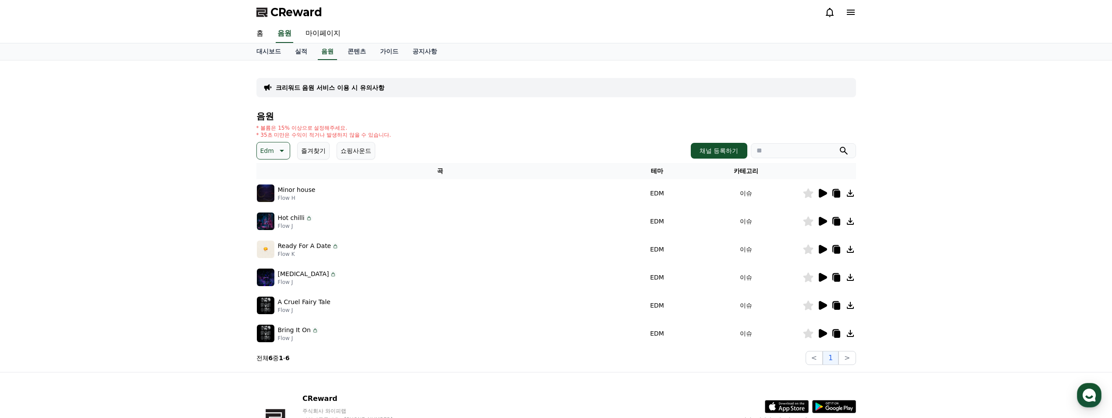
click at [821, 278] on icon at bounding box center [823, 277] width 8 height 9
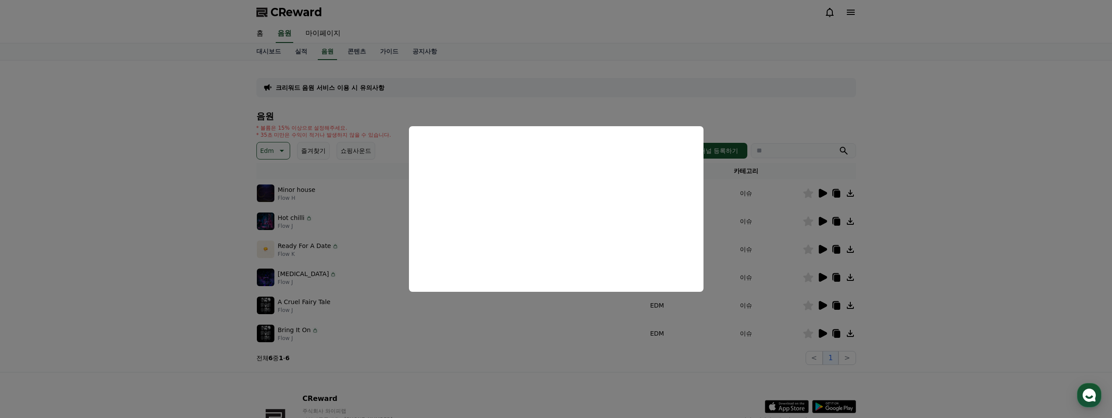
click at [712, 360] on button "close modal" at bounding box center [556, 209] width 1112 height 418
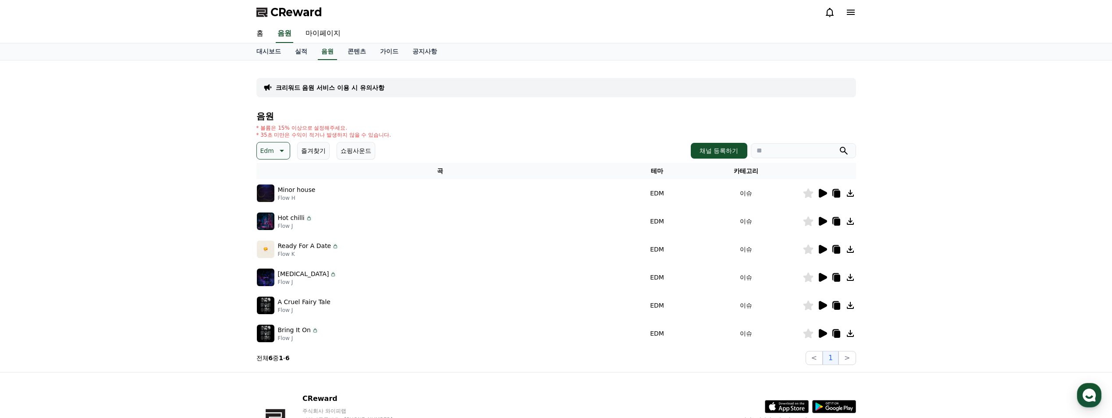
click at [823, 276] on icon at bounding box center [823, 277] width 8 height 9
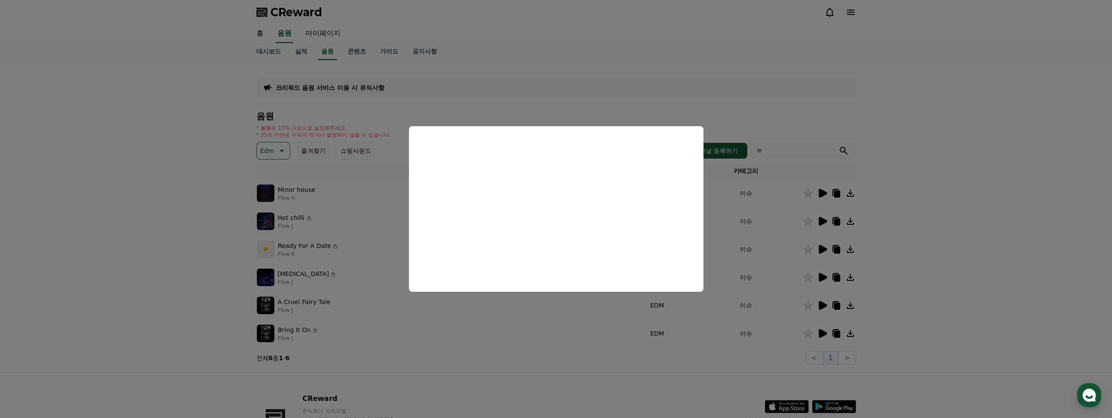
drag, startPoint x: 893, startPoint y: 280, endPoint x: 845, endPoint y: 276, distance: 48.0
click at [894, 280] on button "close modal" at bounding box center [556, 209] width 1112 height 418
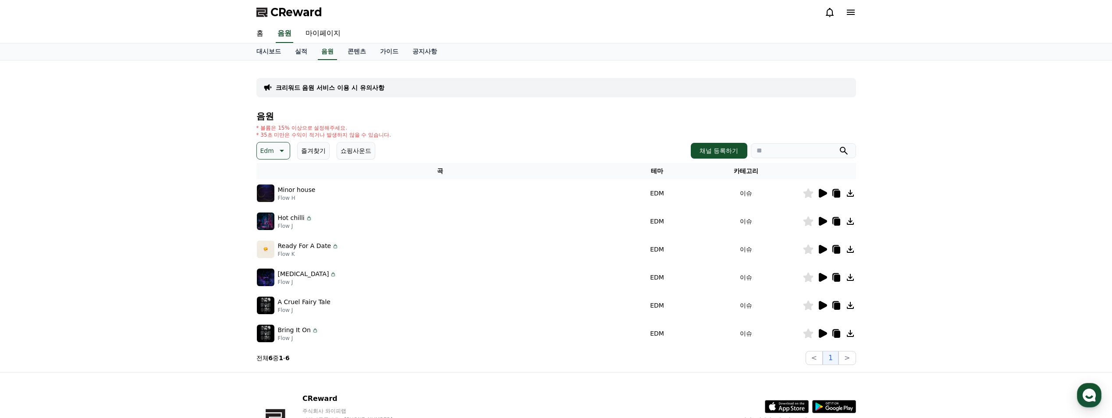
click at [806, 279] on icon at bounding box center [808, 278] width 10 height 10
click at [823, 306] on icon at bounding box center [823, 305] width 8 height 9
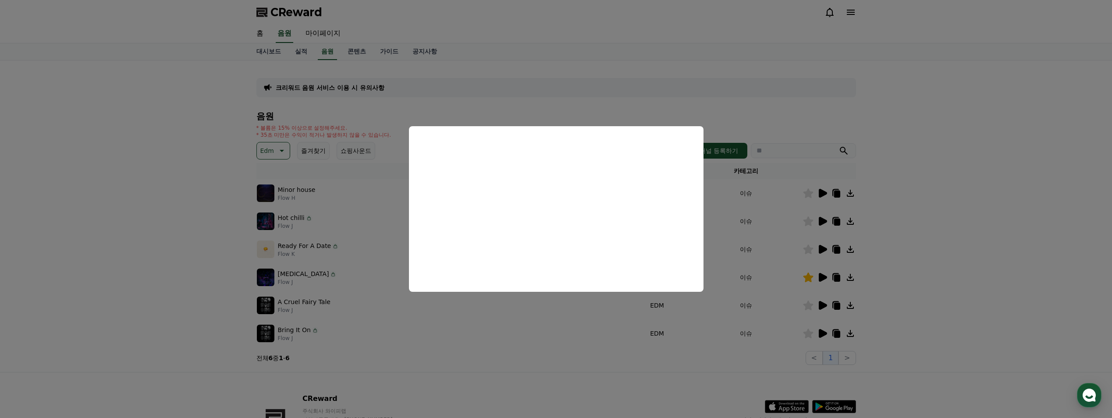
click at [825, 332] on button "close modal" at bounding box center [556, 209] width 1112 height 418
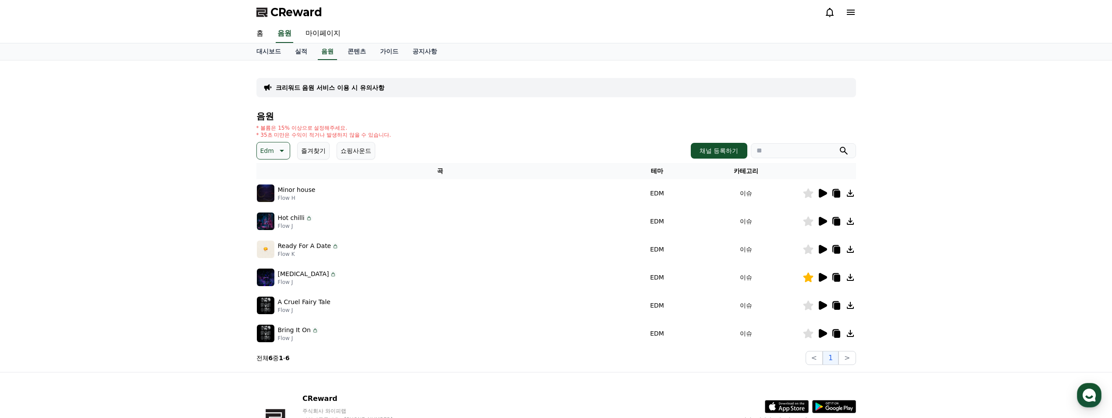
click at [824, 332] on icon at bounding box center [823, 333] width 8 height 9
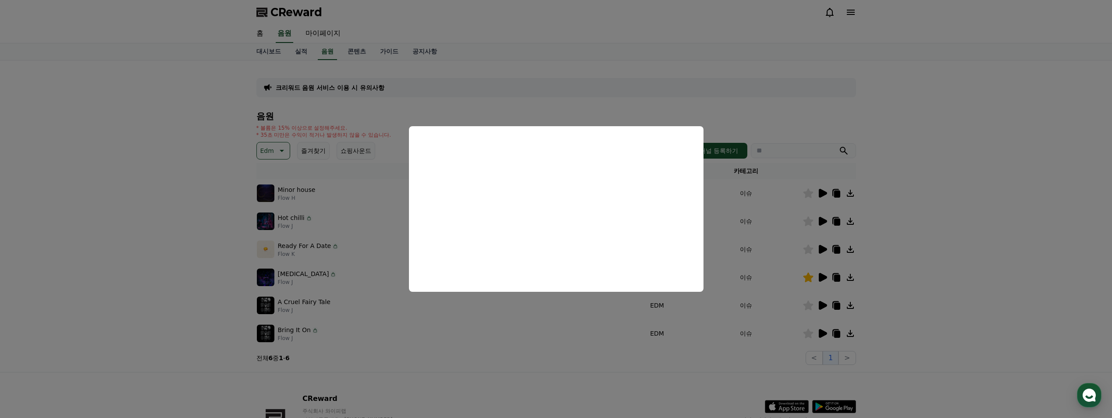
click at [821, 305] on button "close modal" at bounding box center [556, 209] width 1112 height 418
click at [823, 307] on icon at bounding box center [823, 305] width 8 height 9
click at [808, 307] on button "close modal" at bounding box center [556, 209] width 1112 height 418
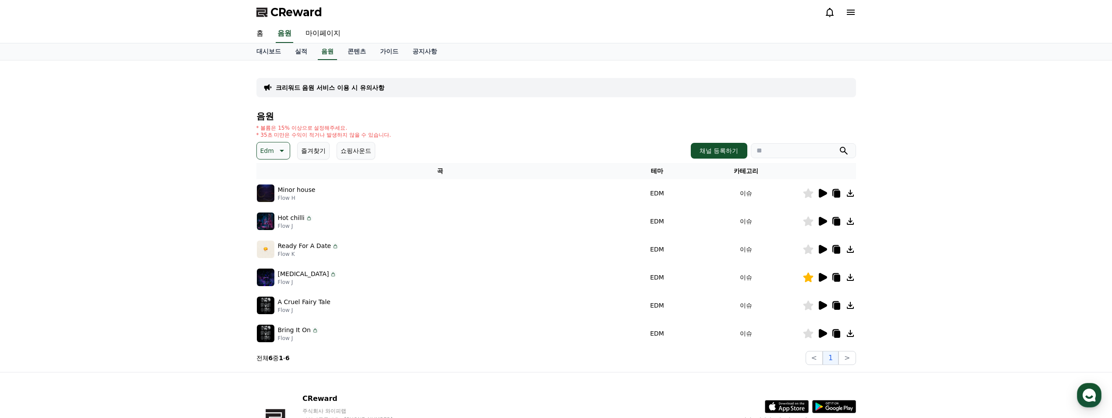
click at [808, 307] on icon at bounding box center [808, 306] width 10 height 10
click at [276, 145] on icon at bounding box center [281, 150] width 11 height 11
click at [269, 236] on button "그루브" at bounding box center [270, 236] width 25 height 19
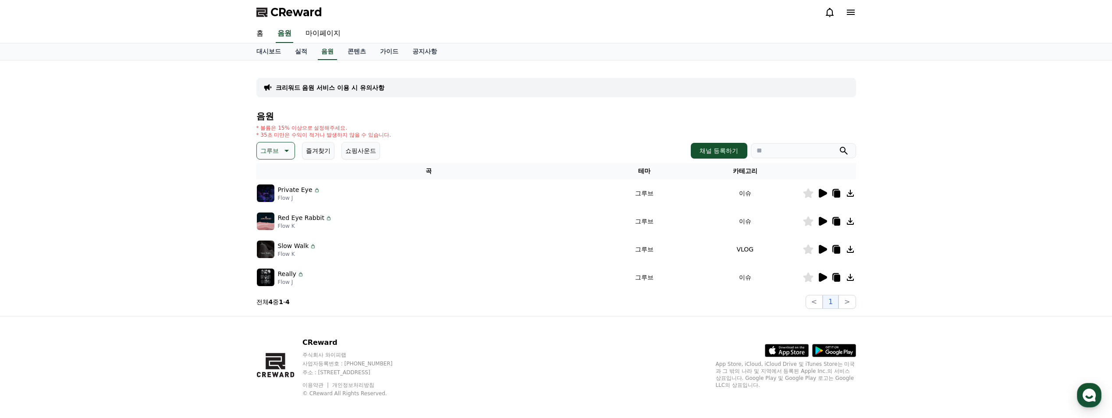
click at [835, 194] on icon at bounding box center [836, 194] width 6 height 7
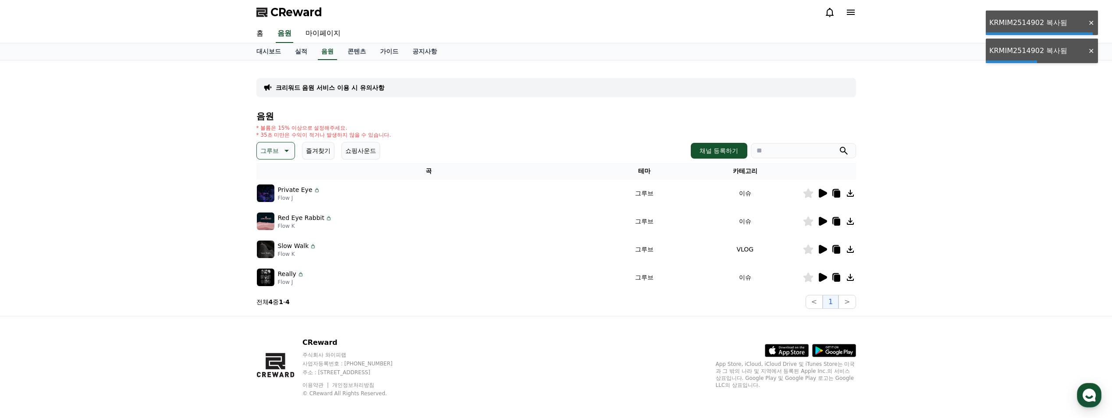
click at [820, 193] on icon at bounding box center [823, 193] width 8 height 9
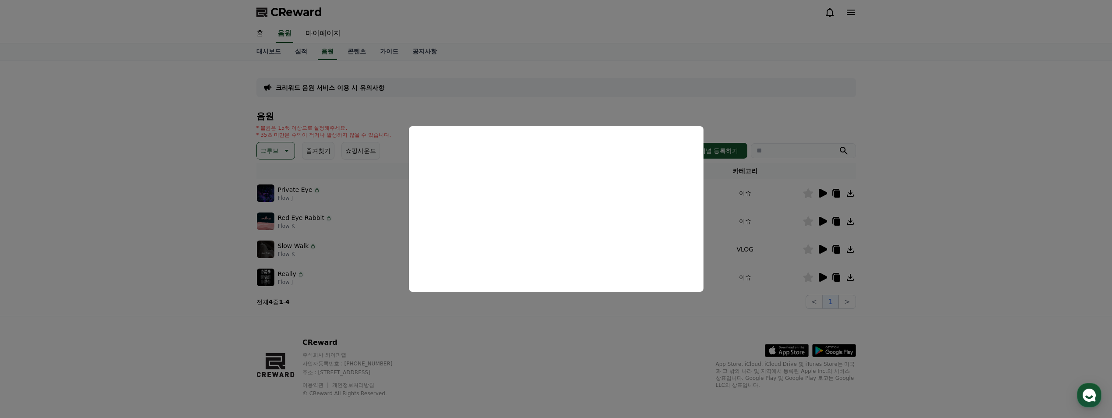
click at [824, 221] on button "close modal" at bounding box center [556, 209] width 1112 height 418
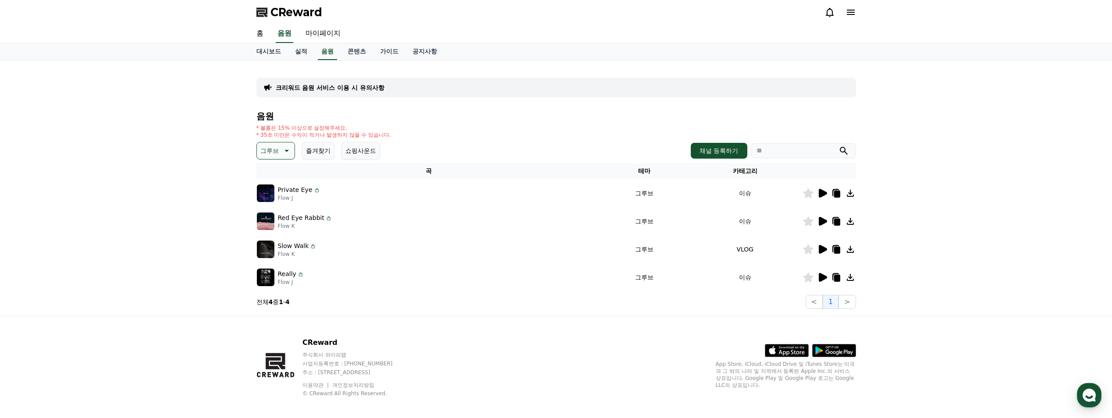
click at [820, 222] on icon at bounding box center [823, 221] width 8 height 9
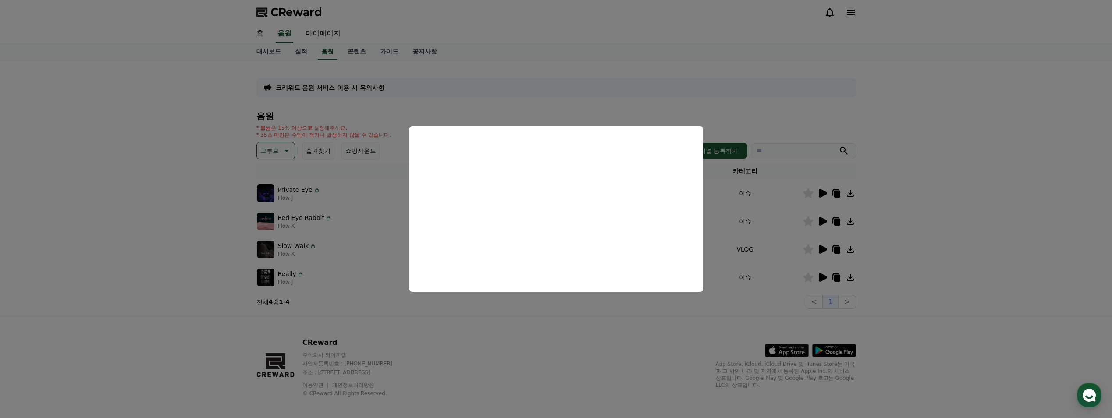
click at [822, 248] on button "close modal" at bounding box center [556, 209] width 1112 height 418
click at [822, 248] on icon at bounding box center [823, 249] width 8 height 9
click at [821, 276] on button "close modal" at bounding box center [556, 209] width 1112 height 418
click at [821, 276] on icon at bounding box center [823, 277] width 8 height 9
click at [369, 151] on button "close modal" at bounding box center [556, 209] width 1112 height 418
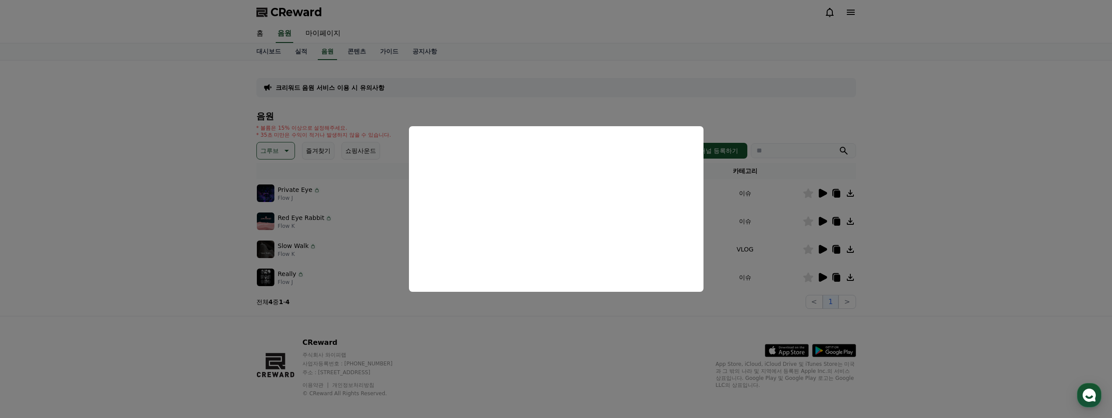
click at [357, 150] on button "쇼핑사운드" at bounding box center [360, 151] width 39 height 18
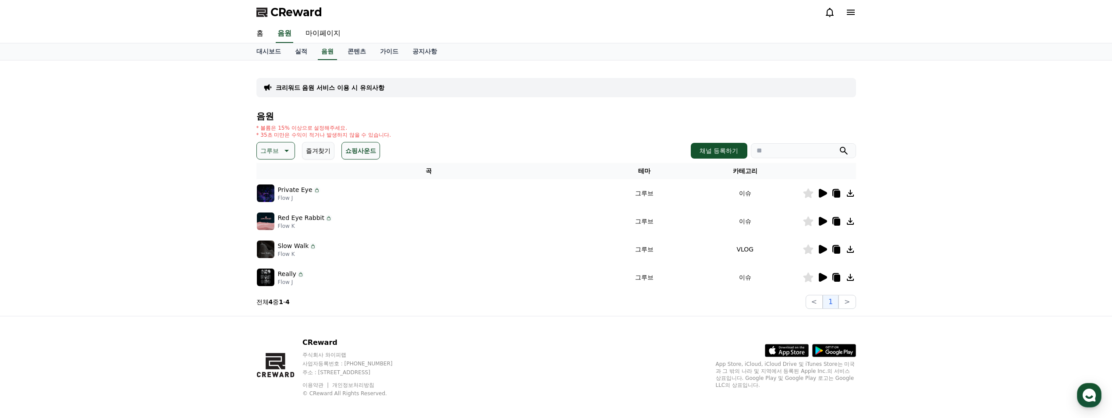
click at [357, 151] on button "쇼핑사운드" at bounding box center [360, 151] width 39 height 18
click at [320, 149] on button "즐겨찾기" at bounding box center [318, 151] width 32 height 18
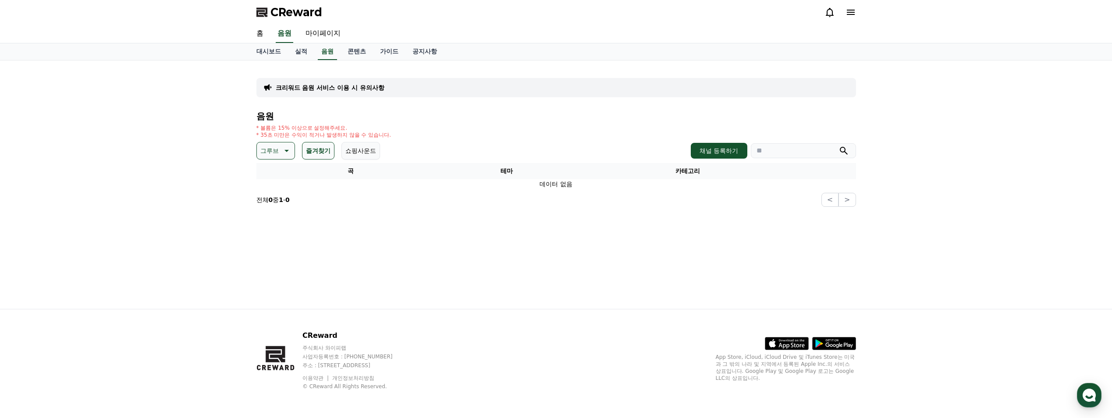
click at [270, 153] on p "그루브" at bounding box center [269, 151] width 18 height 12
click at [279, 174] on div "전체 환상적인 호기심 어두운 밝은 통통튀는 신나는 반전 웅장한 드라마틱 즐거움 분위기있는 EDM 그루브 슬픈 잔잔한 귀여운 감동적인 긴장되는 …" at bounding box center [277, 390] width 38 height 452
click at [266, 171] on button "전체" at bounding box center [267, 173] width 19 height 19
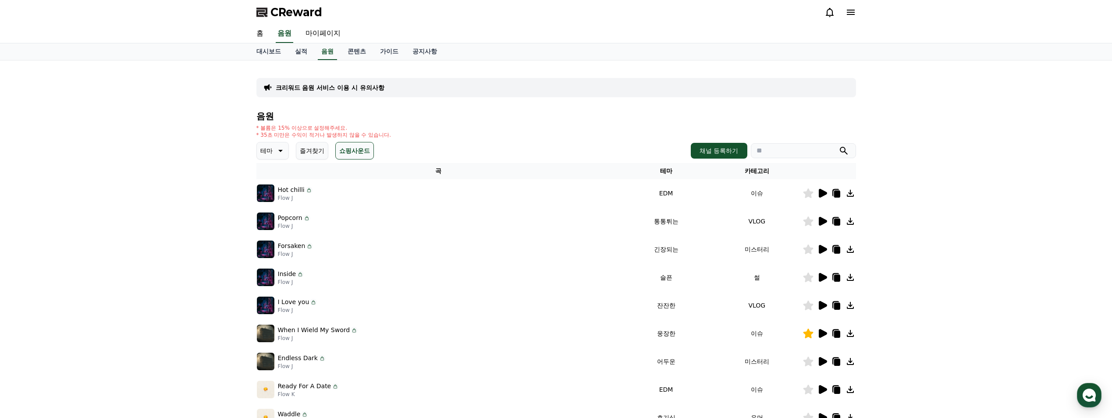
click at [308, 151] on button "즐겨찾기" at bounding box center [312, 151] width 32 height 18
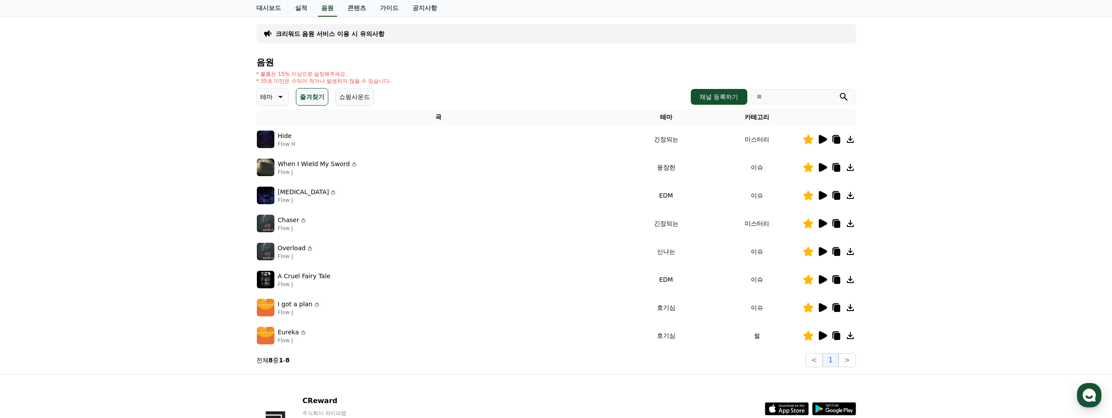
scroll to position [117, 0]
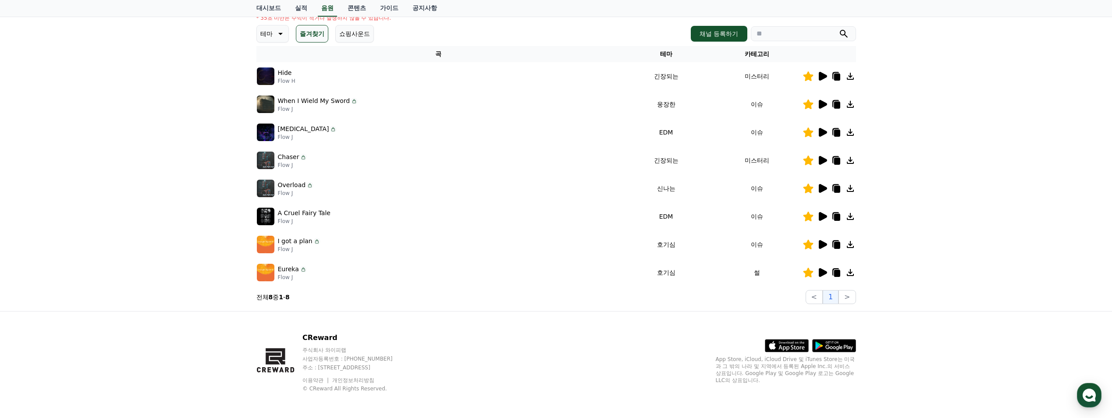
click at [822, 217] on icon at bounding box center [823, 216] width 8 height 9
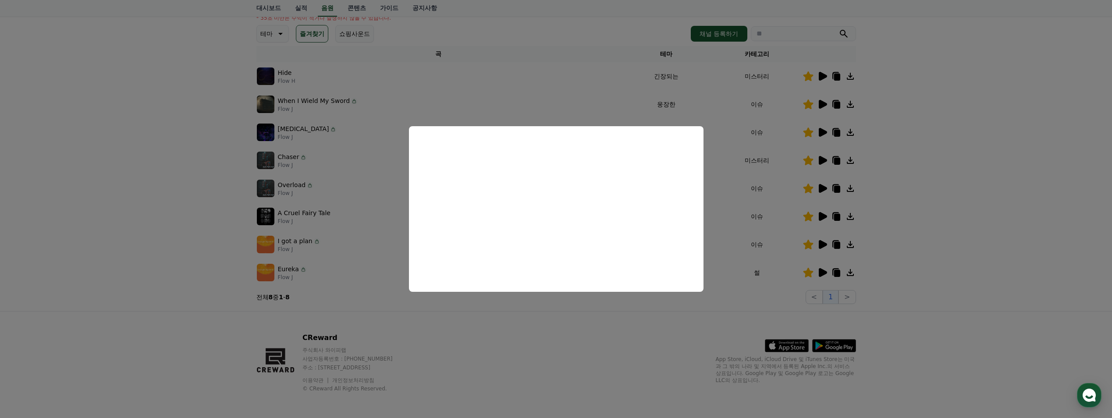
click at [920, 227] on button "close modal" at bounding box center [556, 209] width 1112 height 418
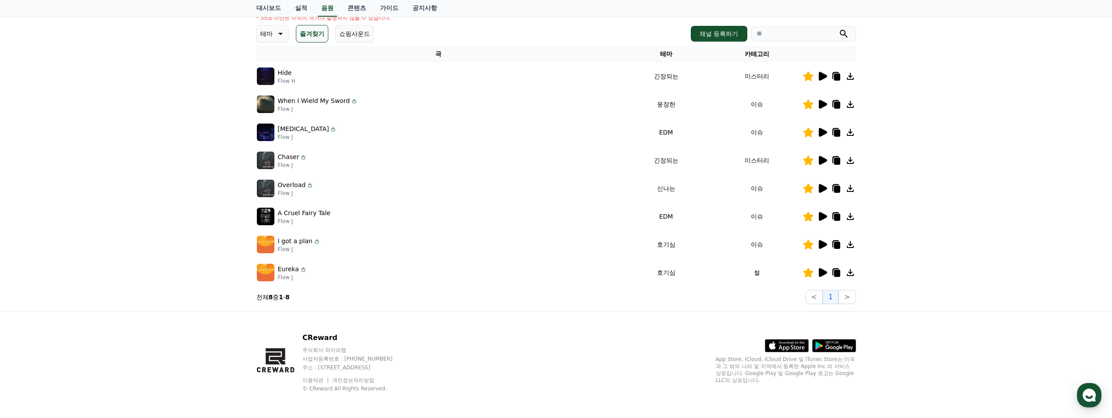
click at [823, 245] on icon at bounding box center [823, 244] width 8 height 9
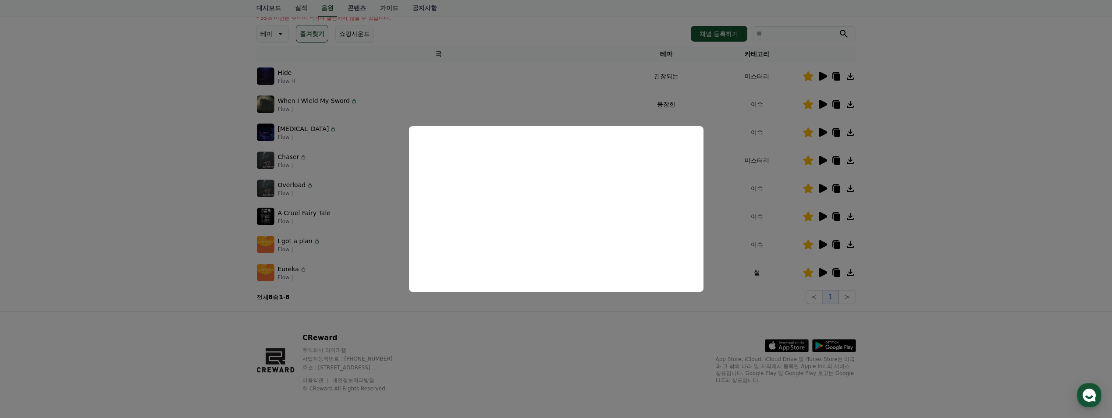
click at [823, 272] on button "close modal" at bounding box center [556, 209] width 1112 height 418
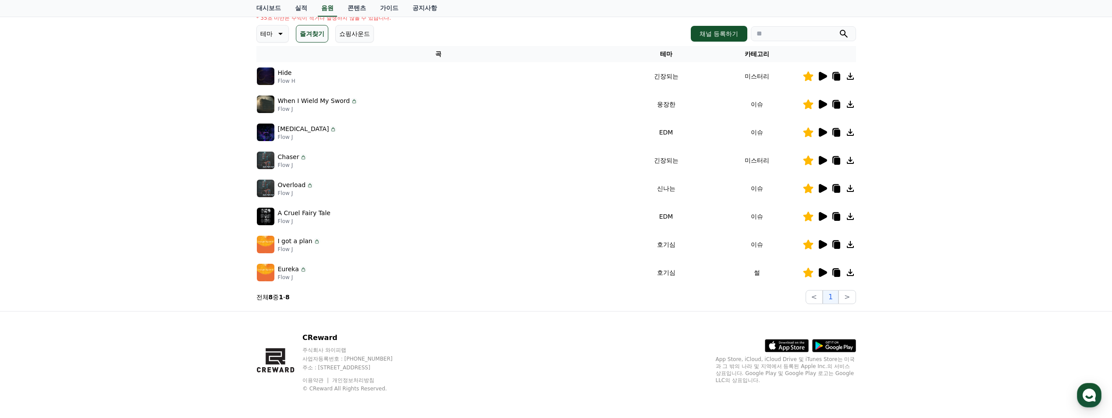
click at [822, 274] on icon at bounding box center [823, 272] width 8 height 9
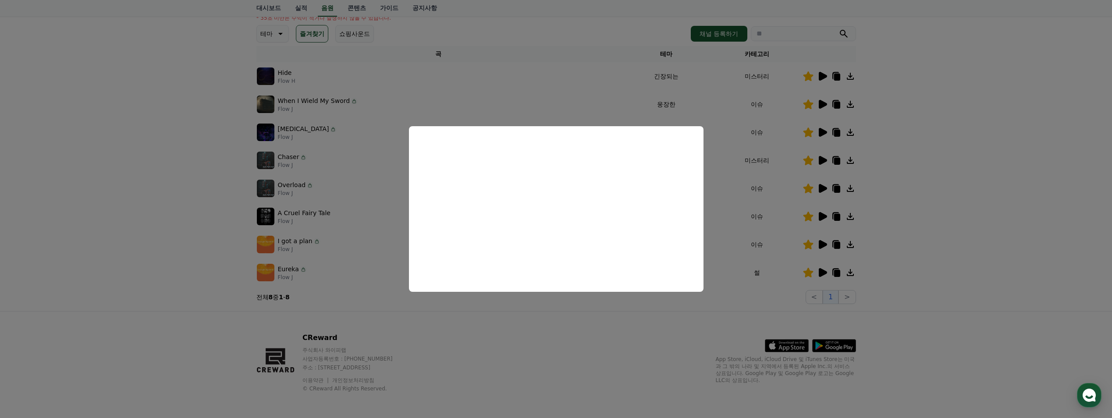
drag, startPoint x: 972, startPoint y: 120, endPoint x: 915, endPoint y: 109, distance: 58.9
click at [972, 119] on button "close modal" at bounding box center [556, 209] width 1112 height 418
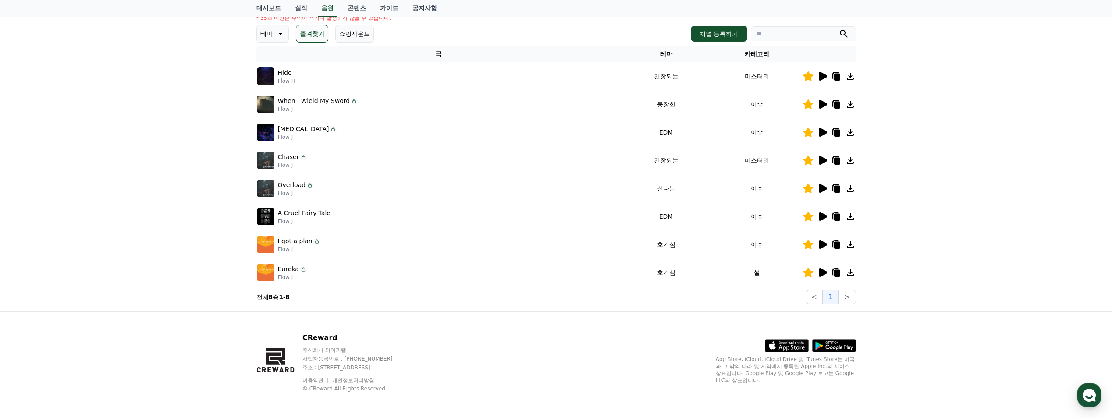
click at [821, 77] on icon at bounding box center [823, 76] width 8 height 9
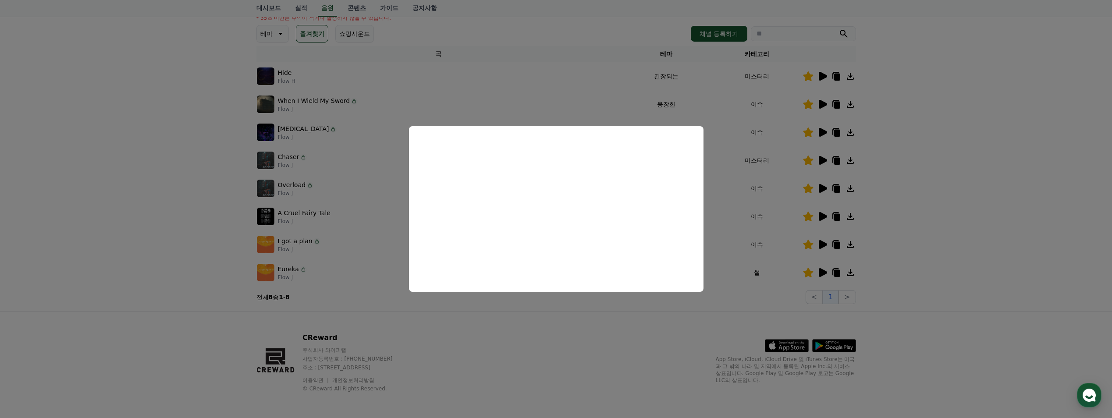
click at [825, 103] on button "close modal" at bounding box center [556, 209] width 1112 height 418
click at [825, 103] on icon at bounding box center [823, 104] width 8 height 9
click at [826, 130] on button "close modal" at bounding box center [556, 209] width 1112 height 418
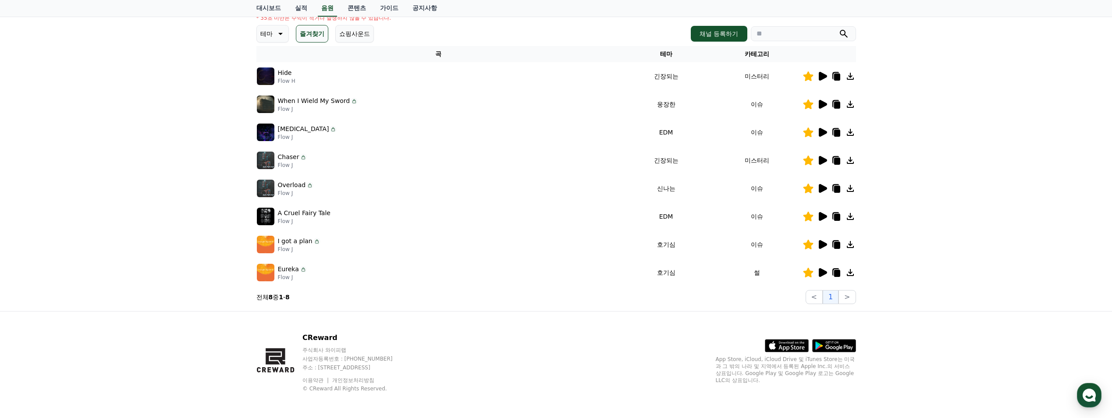
click at [824, 132] on icon at bounding box center [823, 132] width 8 height 9
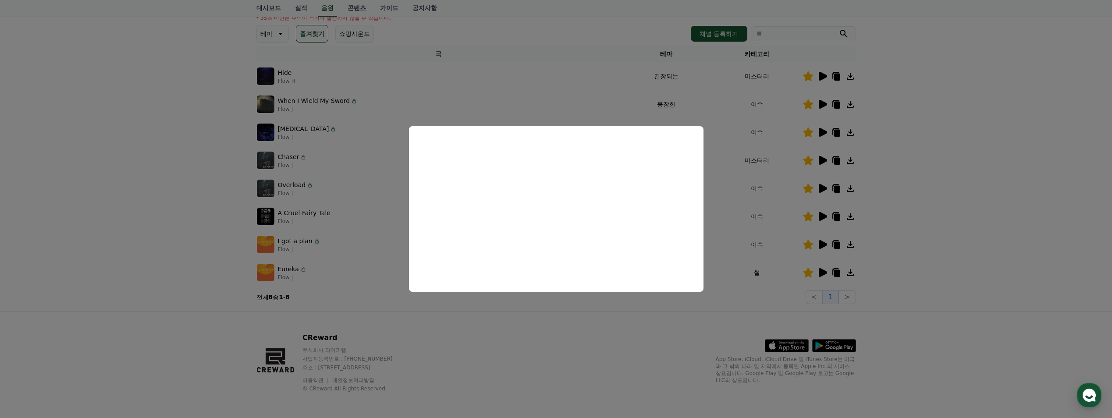
click at [823, 160] on button "close modal" at bounding box center [556, 209] width 1112 height 418
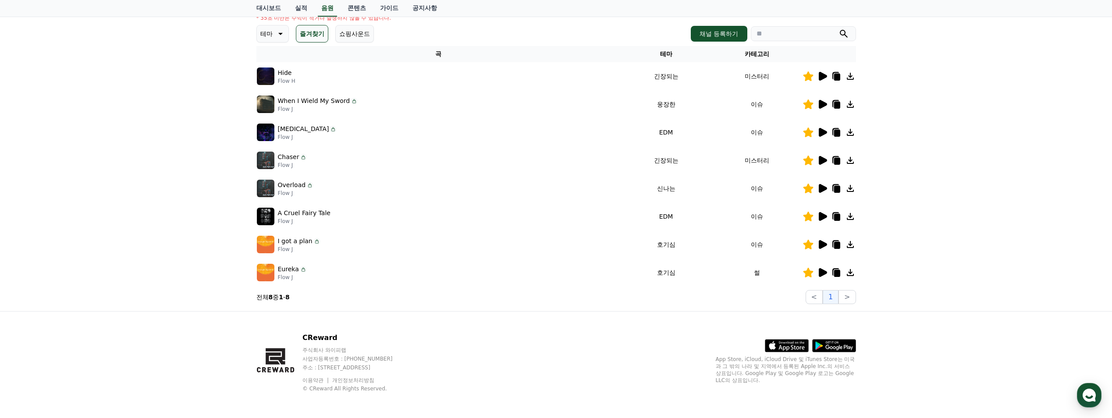
click at [823, 160] on icon at bounding box center [823, 160] width 8 height 9
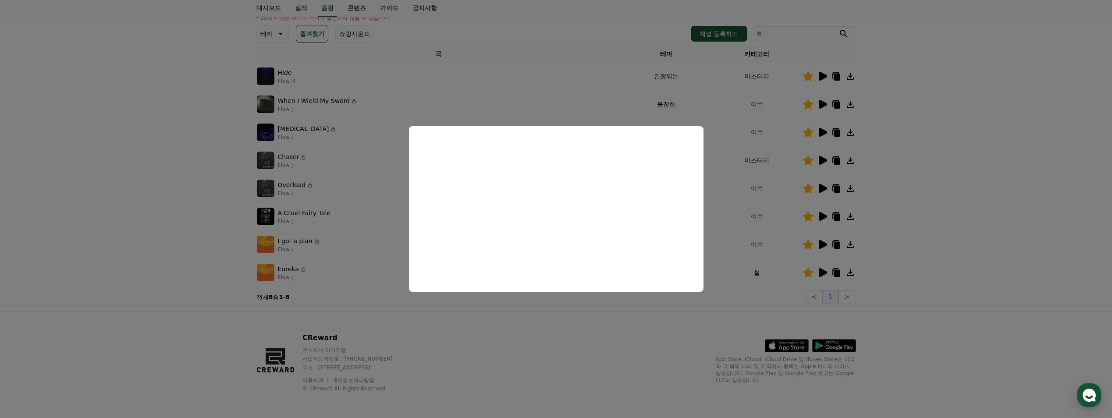
click at [821, 188] on button "close modal" at bounding box center [556, 209] width 1112 height 418
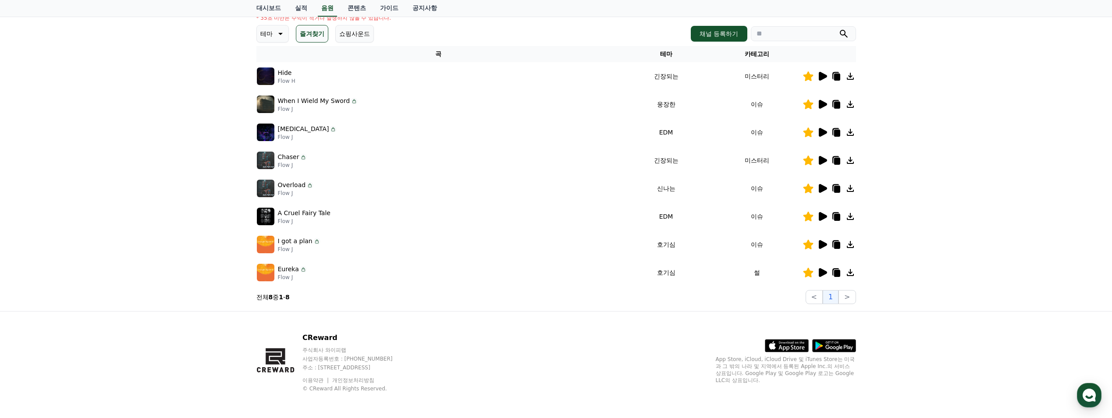
click at [821, 188] on icon at bounding box center [823, 188] width 8 height 9
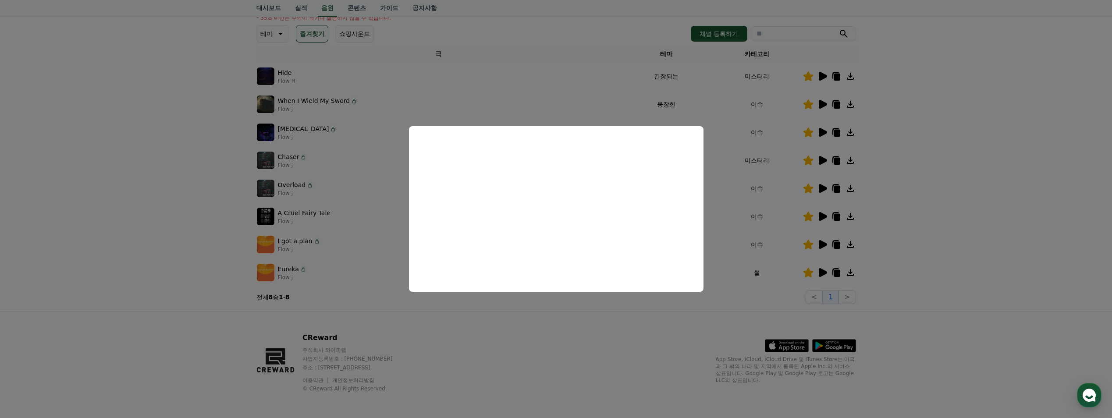
click at [823, 216] on button "close modal" at bounding box center [556, 209] width 1112 height 418
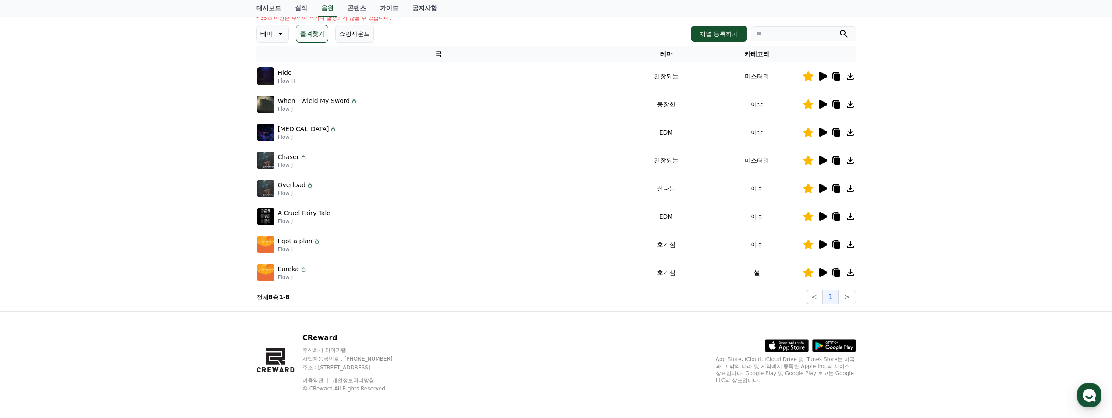
click at [823, 216] on icon at bounding box center [823, 216] width 8 height 9
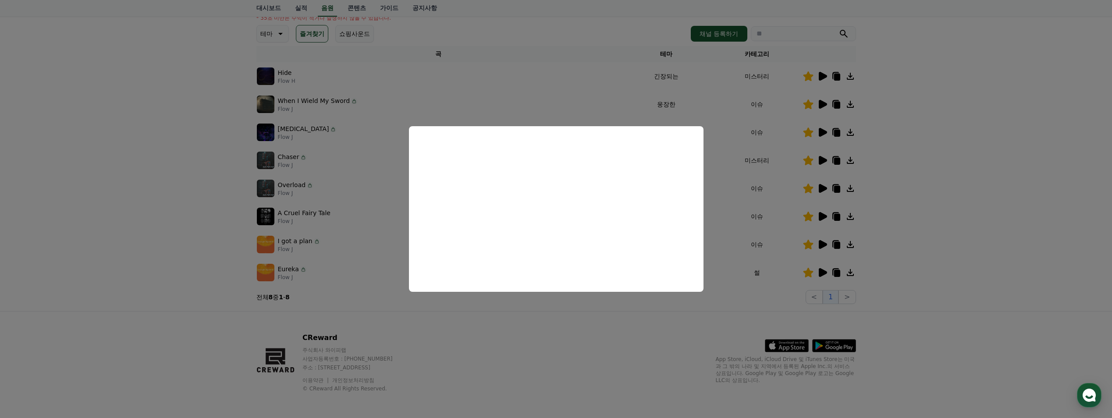
click at [926, 239] on button "close modal" at bounding box center [556, 209] width 1112 height 418
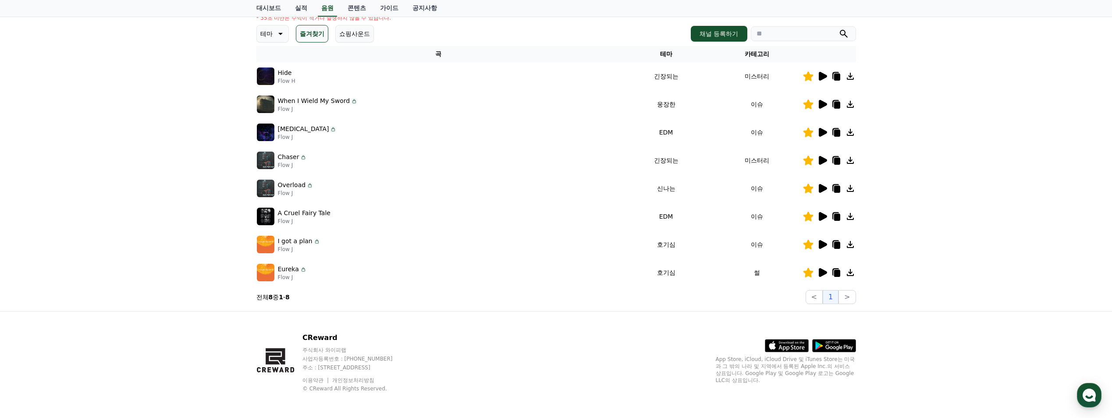
click at [837, 217] on icon at bounding box center [836, 217] width 6 height 7
click at [599, 324] on div "CReward 주식회사 와이피랩 사업자등록번호 : 655-81-03655 주소 : 경기도 김포시 양촌읍 양곡로 495, 3층 305-비이16호…" at bounding box center [555, 366] width 613 height 109
click at [824, 187] on icon at bounding box center [823, 188] width 8 height 9
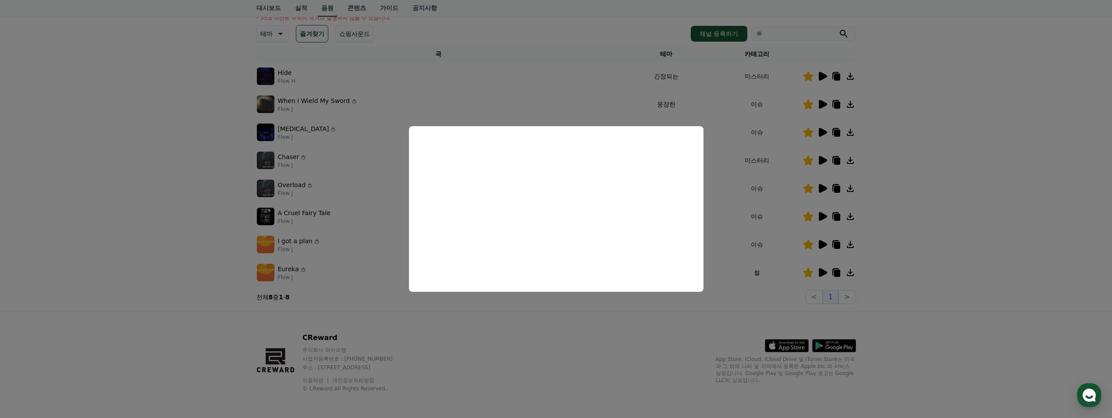
click at [824, 159] on button "close modal" at bounding box center [556, 209] width 1112 height 418
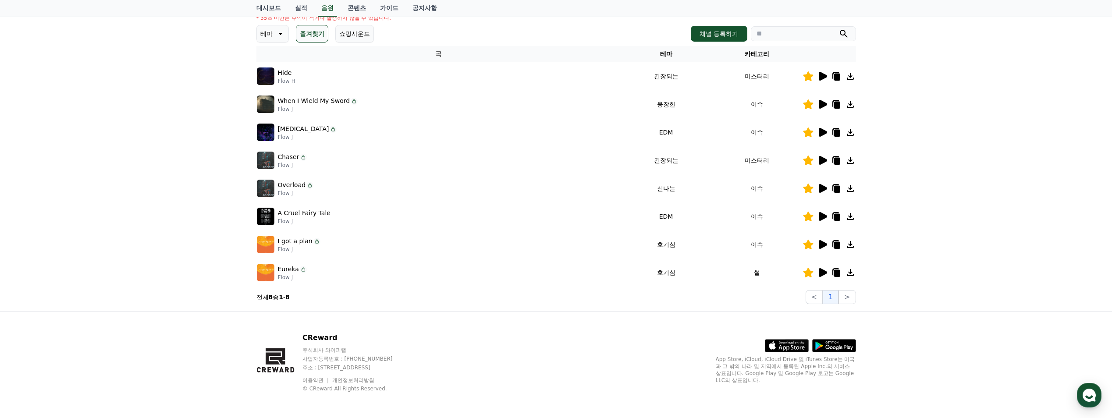
click at [824, 159] on icon at bounding box center [823, 160] width 8 height 9
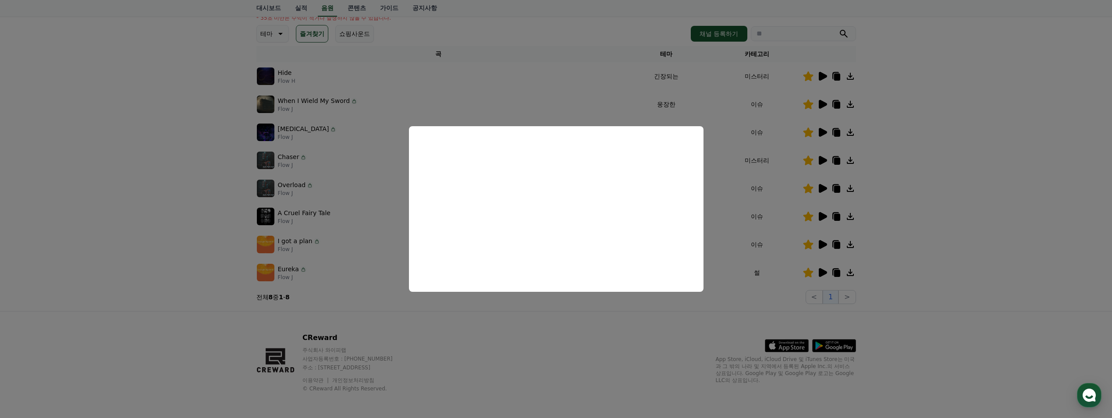
click at [837, 160] on button "close modal" at bounding box center [556, 209] width 1112 height 418
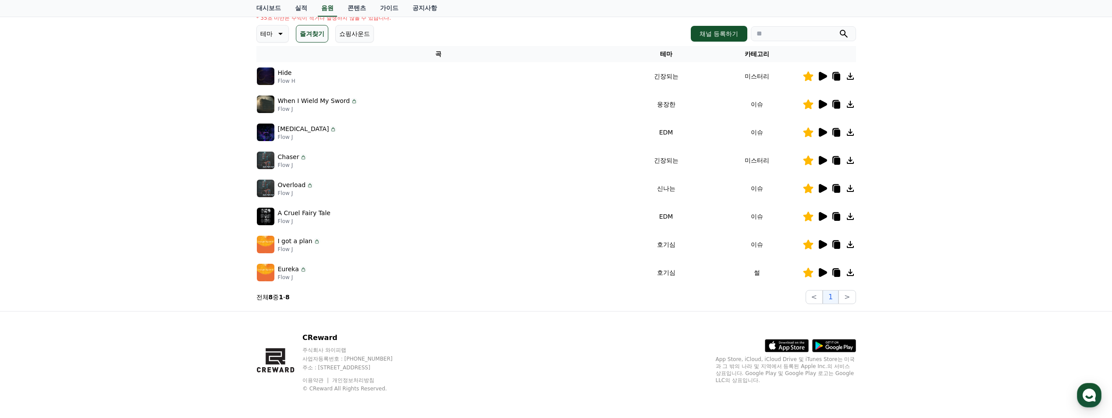
click at [837, 160] on icon at bounding box center [836, 161] width 6 height 7
click at [821, 270] on icon at bounding box center [823, 272] width 8 height 9
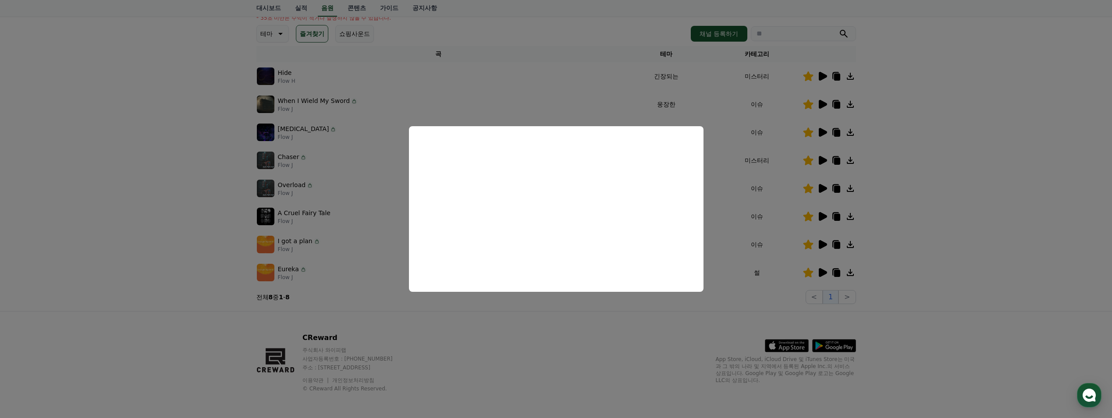
click at [676, 322] on button "close modal" at bounding box center [556, 209] width 1112 height 418
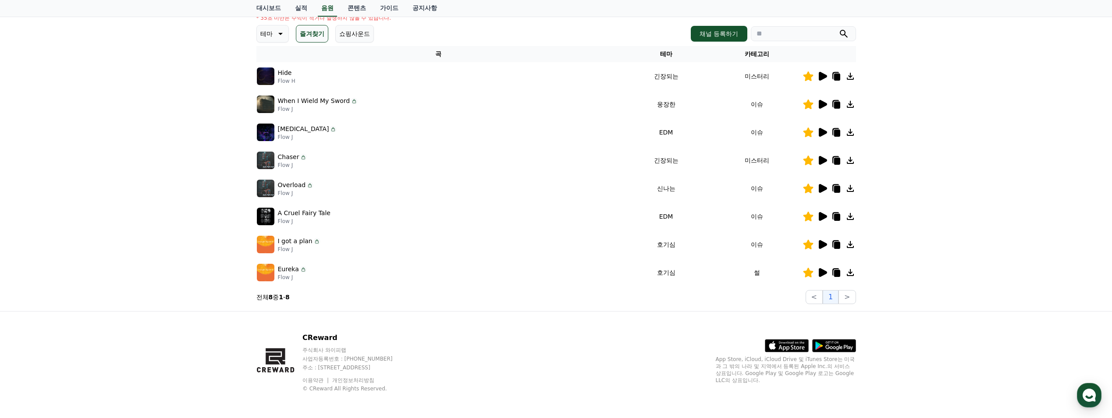
click at [819, 245] on icon at bounding box center [823, 244] width 8 height 9
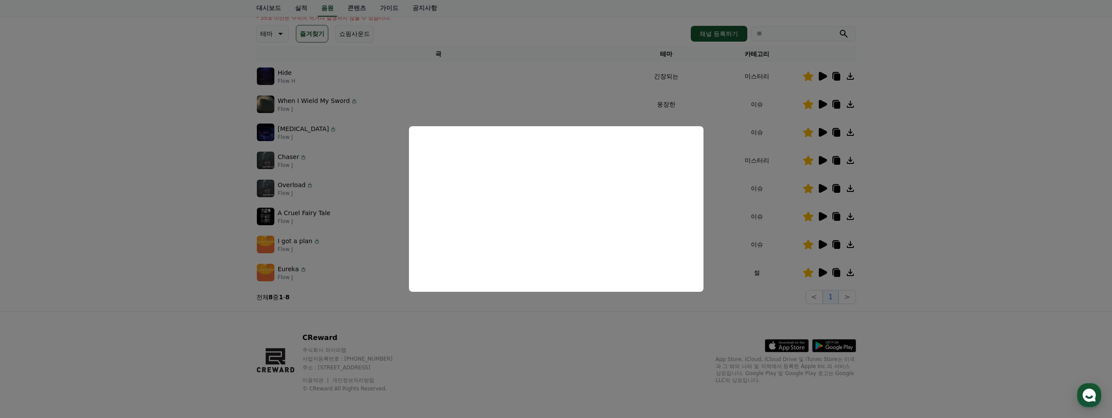
click at [622, 332] on button "close modal" at bounding box center [556, 209] width 1112 height 418
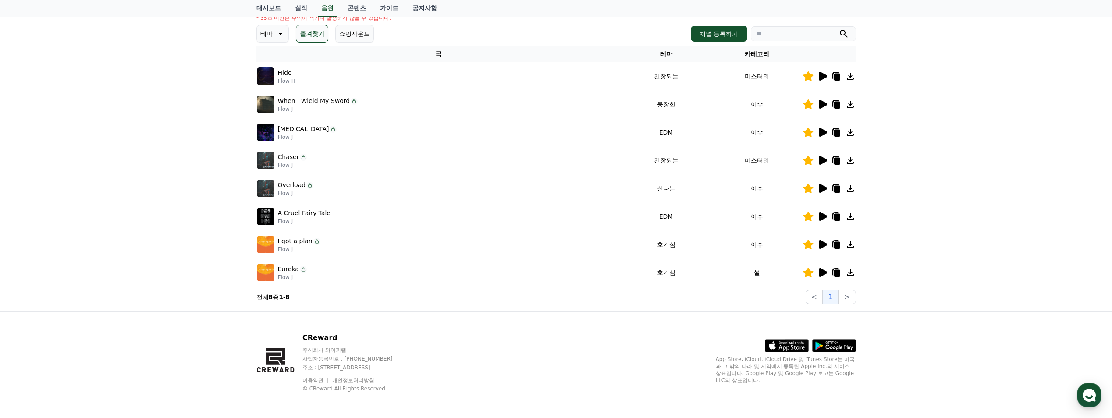
click at [838, 244] on icon at bounding box center [836, 245] width 6 height 7
click at [655, 323] on div "CReward 주식회사 와이피랩 사업자등록번호 : 655-81-03655 주소 : 경기도 김포시 양촌읍 양곡로 495, 3층 305-비이16호…" at bounding box center [555, 366] width 613 height 109
click at [826, 247] on icon at bounding box center [822, 244] width 11 height 11
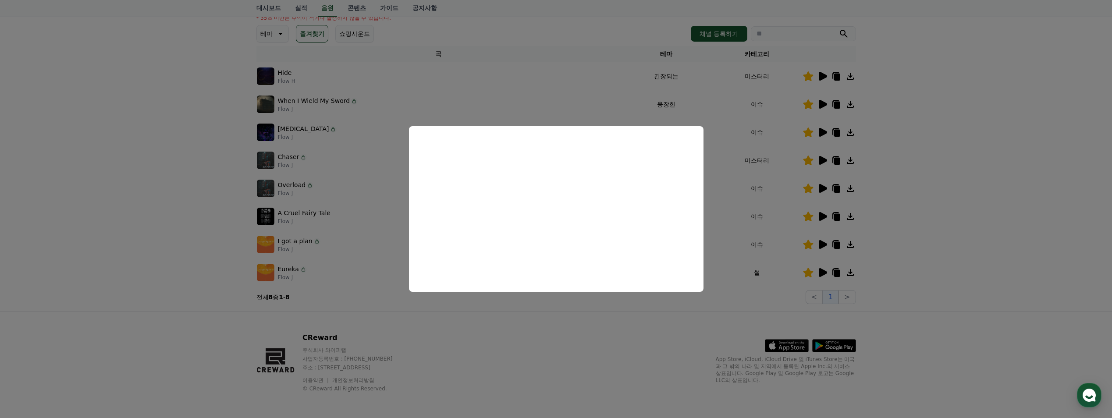
click at [610, 339] on button "close modal" at bounding box center [556, 209] width 1112 height 418
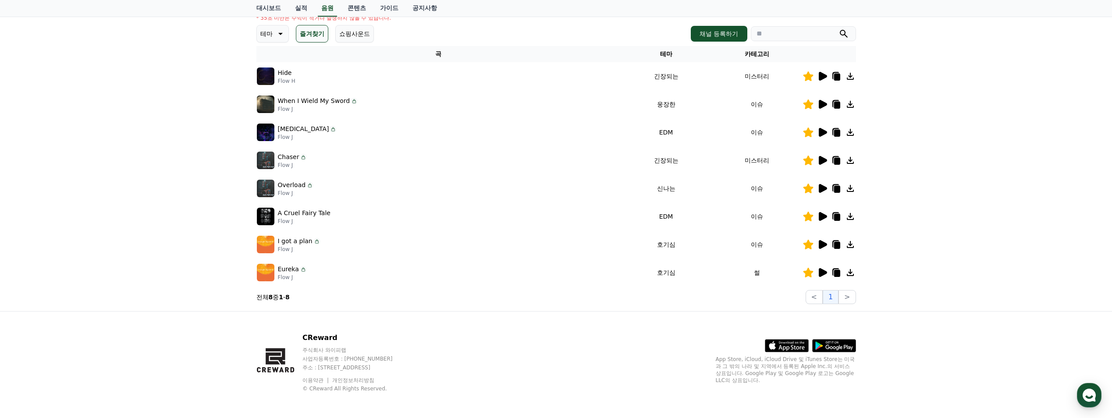
click at [815, 275] on div at bounding box center [829, 272] width 53 height 11
click at [822, 273] on icon at bounding box center [823, 272] width 8 height 9
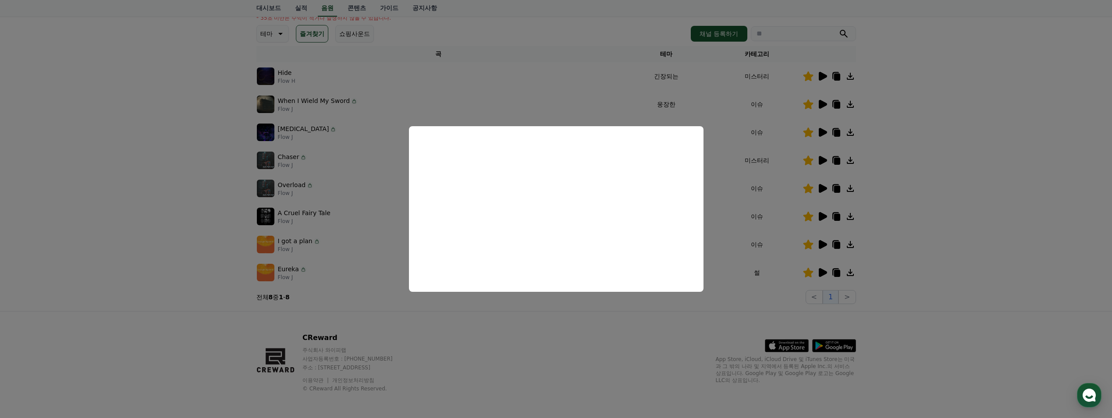
click at [611, 344] on button "close modal" at bounding box center [556, 209] width 1112 height 418
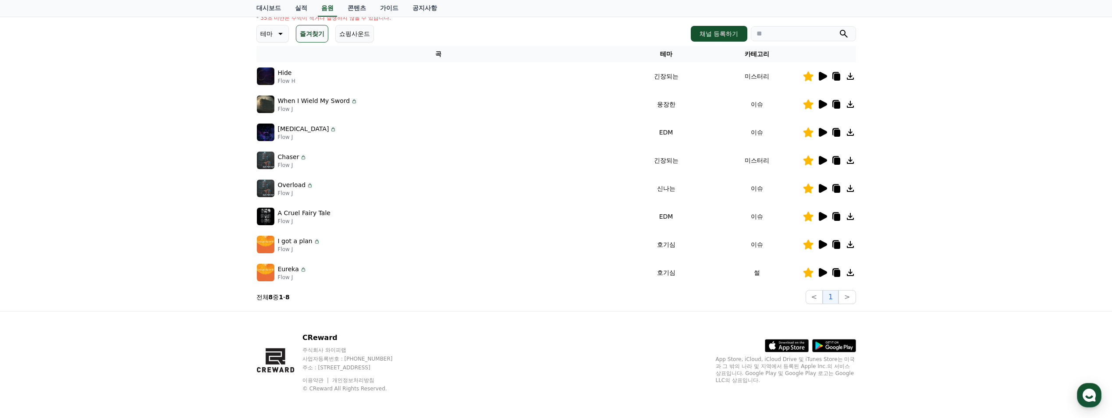
click at [836, 273] on icon at bounding box center [836, 273] width 6 height 7
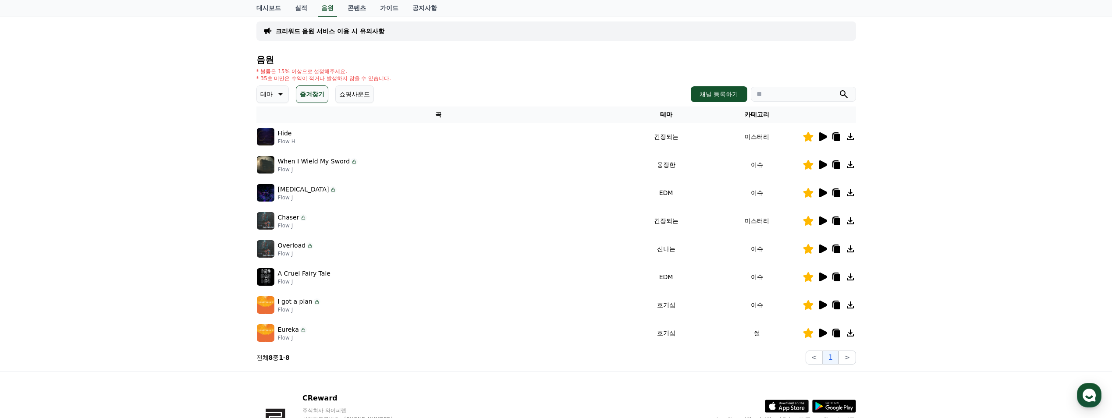
scroll to position [0, 0]
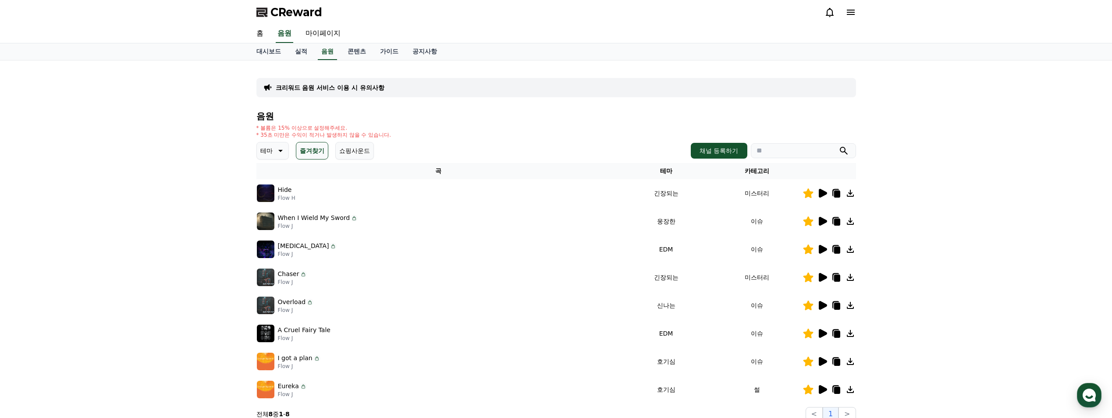
click at [202, 232] on div "크리워드 음원 서비스 이용 시 유의사항 음원 * 볼륨은 15% 이상으로 설정해주세요. * 35초 미만은 수익이 적거나 발생하지 않을 수 있습니…" at bounding box center [556, 244] width 1112 height 368
click at [824, 196] on icon at bounding box center [822, 193] width 11 height 11
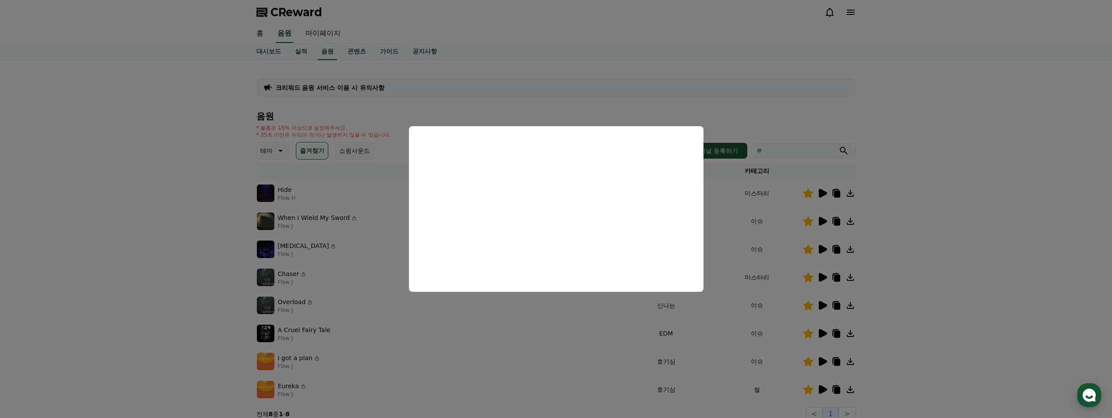
click at [823, 223] on button "close modal" at bounding box center [556, 209] width 1112 height 418
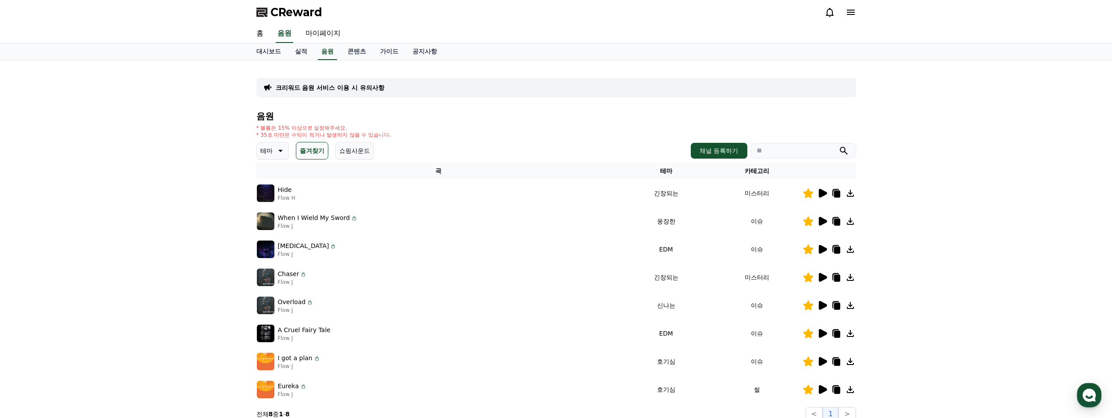
click at [823, 223] on icon at bounding box center [823, 221] width 8 height 9
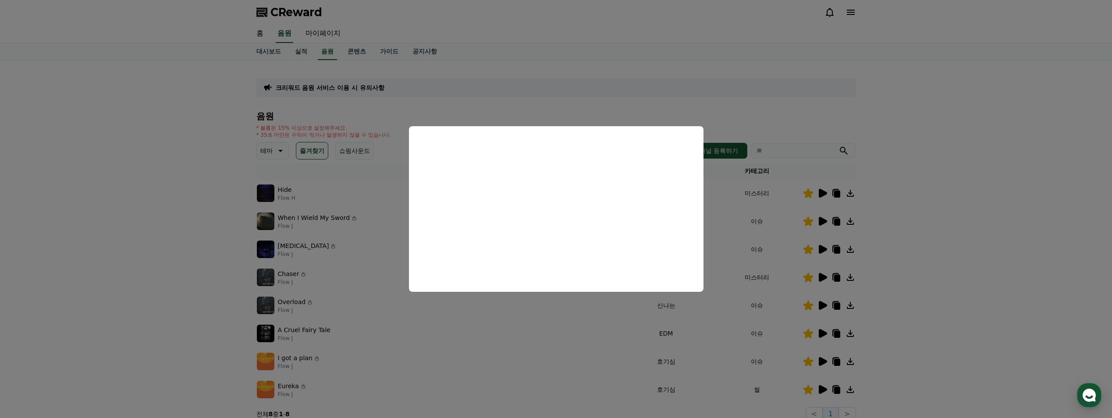
click at [822, 250] on button "close modal" at bounding box center [556, 209] width 1112 height 418
click at [822, 250] on icon at bounding box center [823, 249] width 8 height 9
click at [822, 277] on button "close modal" at bounding box center [556, 209] width 1112 height 418
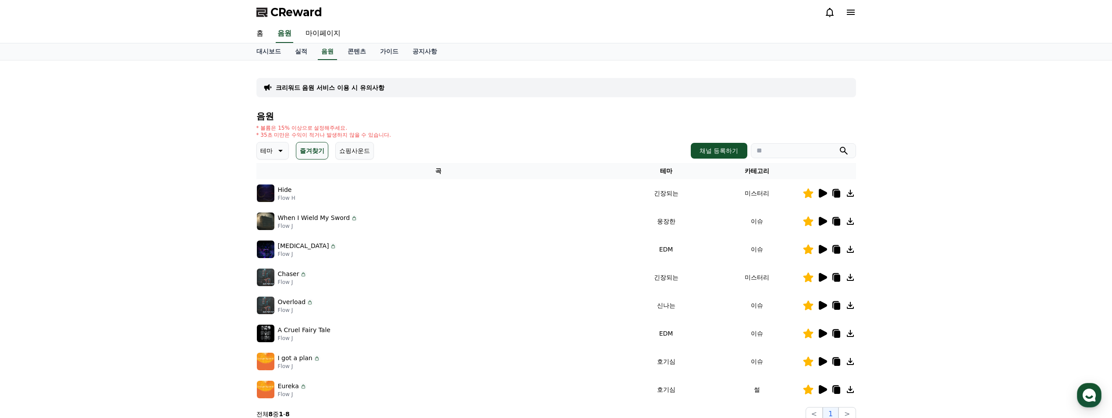
click at [822, 279] on icon at bounding box center [823, 277] width 8 height 9
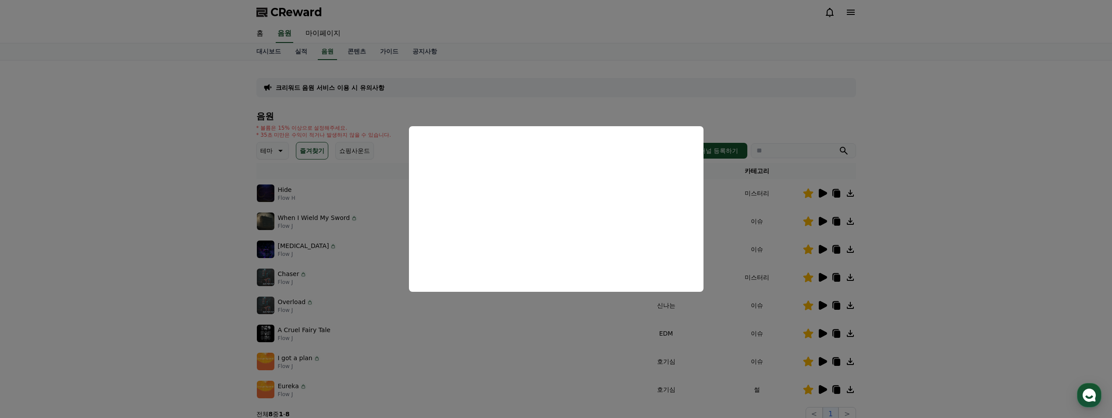
click at [823, 305] on button "close modal" at bounding box center [556, 209] width 1112 height 418
click at [823, 307] on icon at bounding box center [823, 305] width 8 height 9
click at [790, 308] on button "close modal" at bounding box center [556, 209] width 1112 height 418
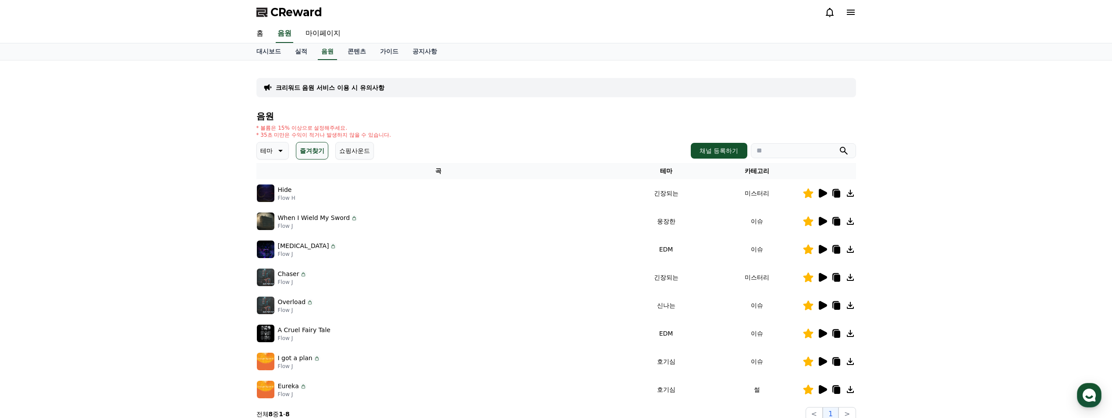
click at [825, 333] on icon at bounding box center [823, 333] width 8 height 9
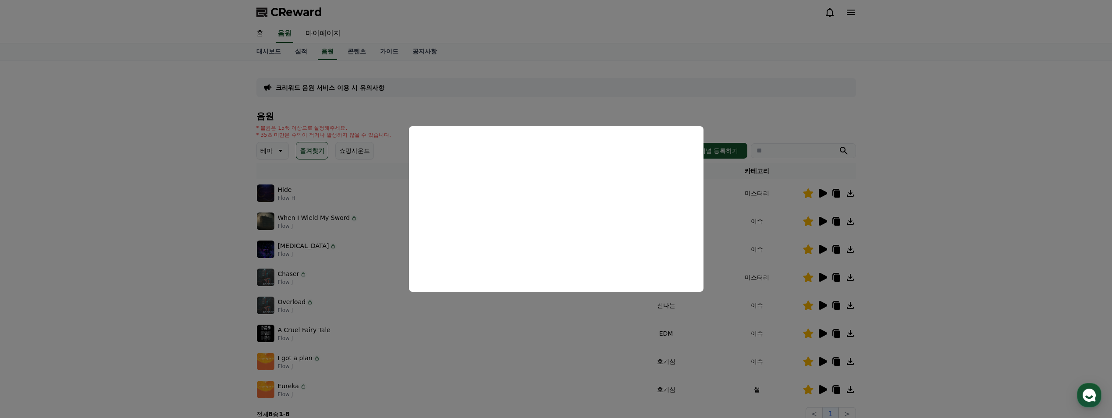
click at [912, 285] on button "close modal" at bounding box center [556, 209] width 1112 height 418
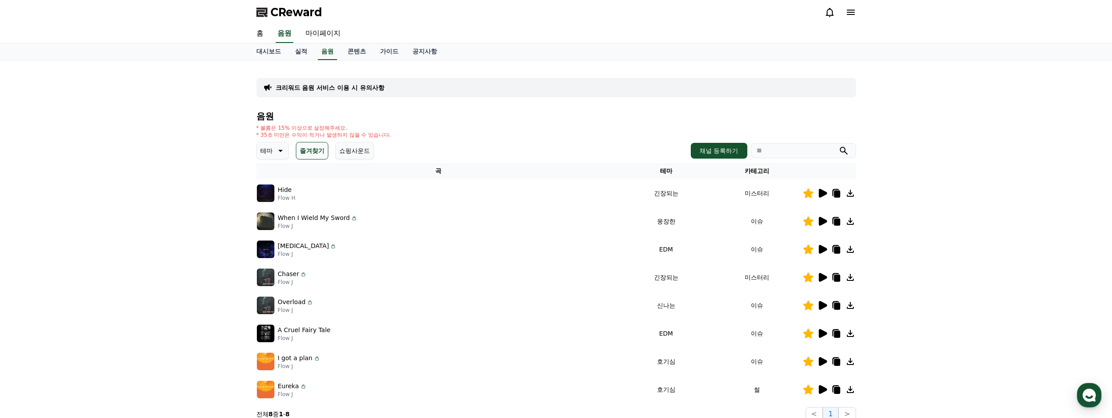
click at [826, 279] on icon at bounding box center [822, 277] width 11 height 11
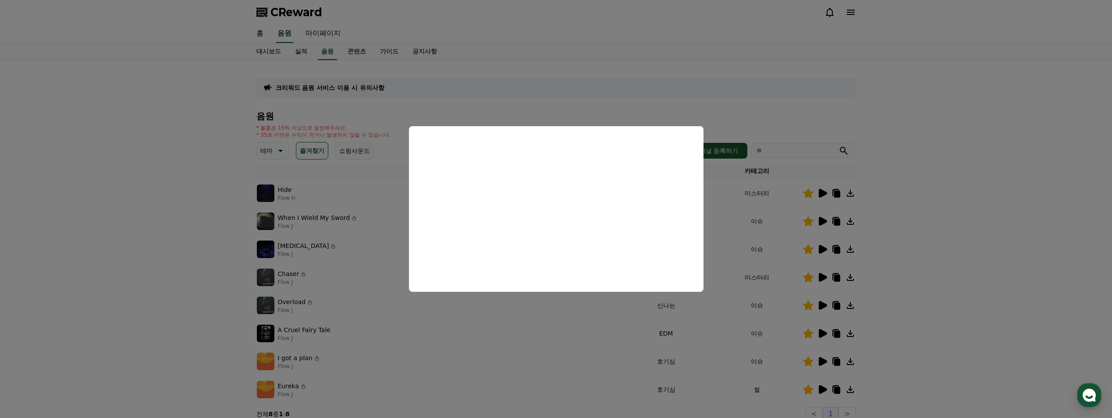
click at [880, 285] on button "close modal" at bounding box center [556, 209] width 1112 height 418
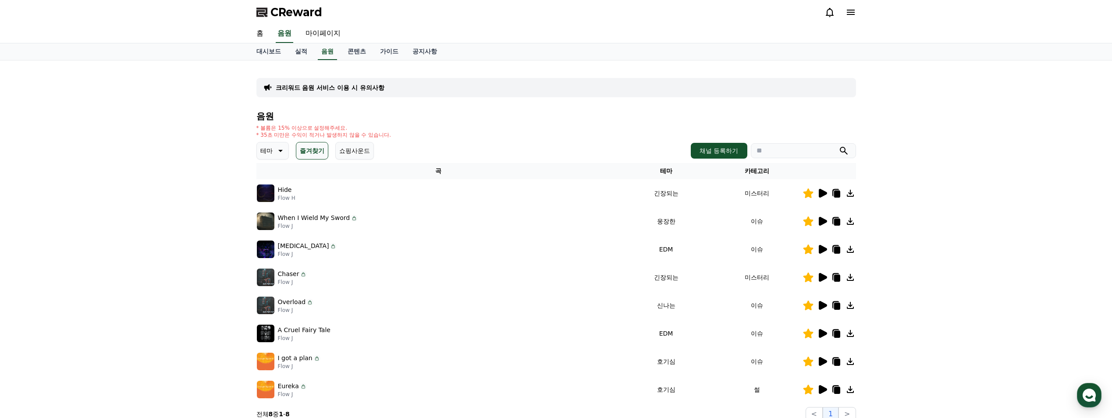
click at [837, 277] on icon at bounding box center [836, 278] width 6 height 7
click at [203, 223] on div "크리워드 음원 서비스 이용 시 유의사항 음원 * 볼륨은 15% 이상으로 설정해주세요. * 35초 미만은 수익이 적거나 발생하지 않을 수 있습니…" at bounding box center [556, 244] width 1112 height 368
click at [825, 221] on icon at bounding box center [823, 221] width 8 height 9
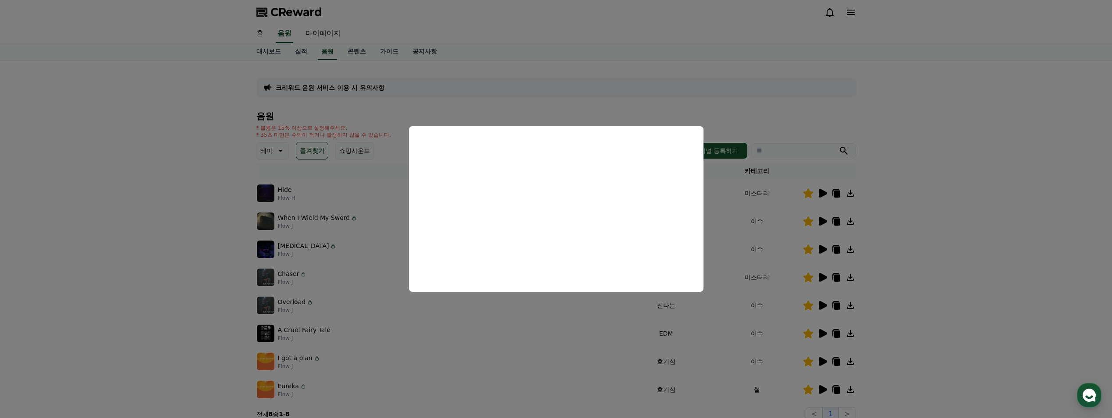
click at [146, 249] on button "close modal" at bounding box center [556, 209] width 1112 height 418
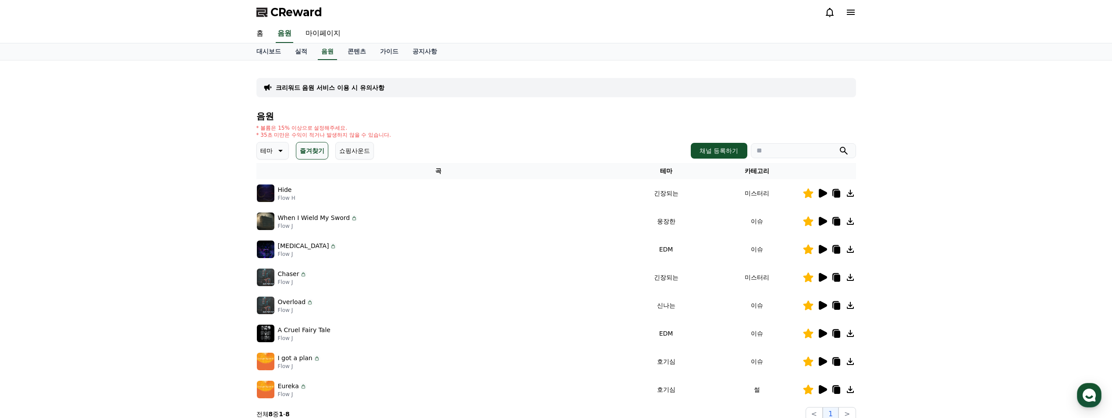
click at [824, 222] on icon at bounding box center [823, 221] width 8 height 9
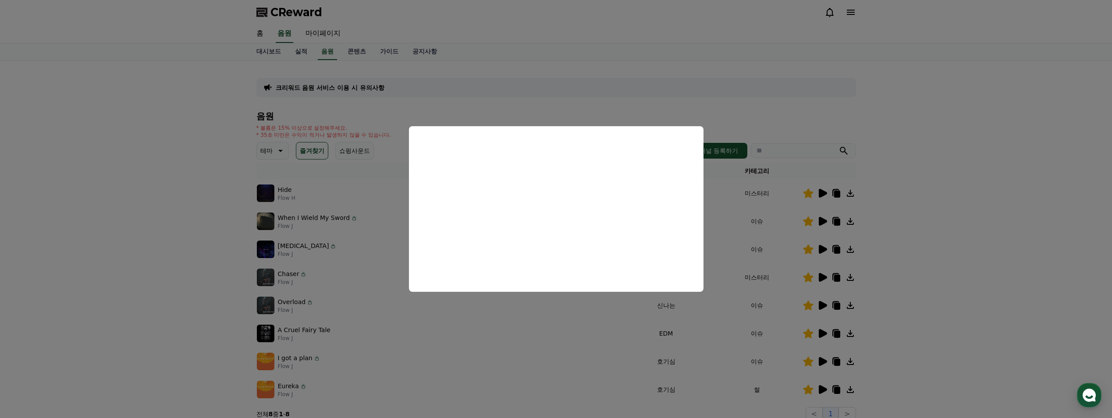
click at [190, 222] on button "close modal" at bounding box center [556, 209] width 1112 height 418
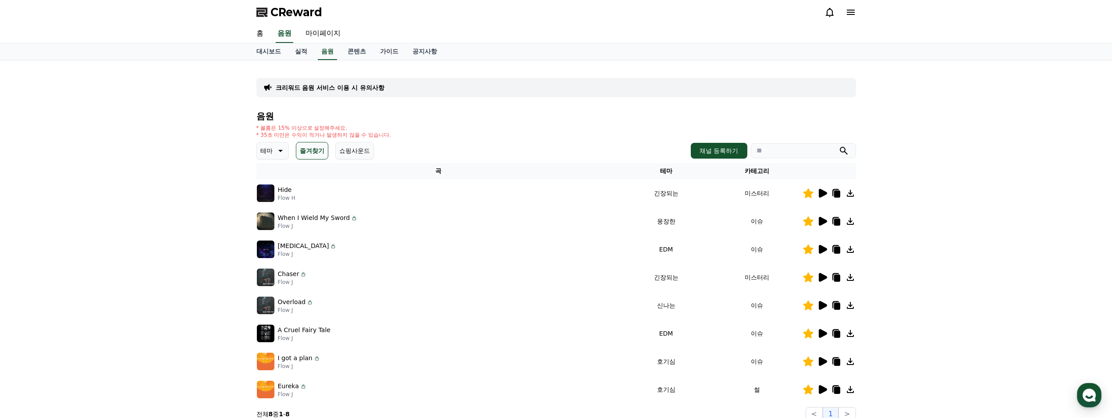
click at [840, 221] on icon at bounding box center [836, 222] width 6 height 7
click at [151, 202] on div "크리워드 음원 서비스 이용 시 유의사항 음원 * 볼륨은 15% 이상으로 설정해주세요. * 35초 미만은 수익이 적거나 발생하지 않을 수 있습니…" at bounding box center [556, 244] width 1112 height 368
click at [288, 34] on link "음원" at bounding box center [285, 34] width 18 height 18
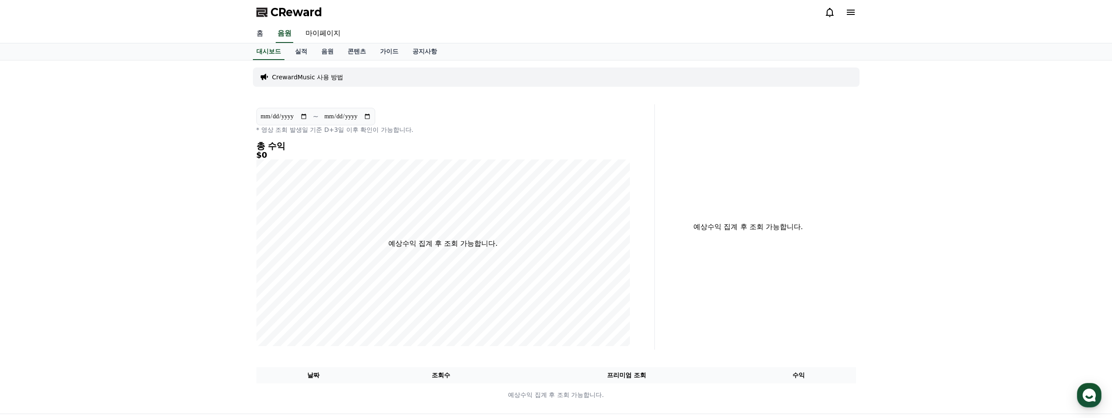
click at [265, 34] on link "홈" at bounding box center [259, 34] width 21 height 18
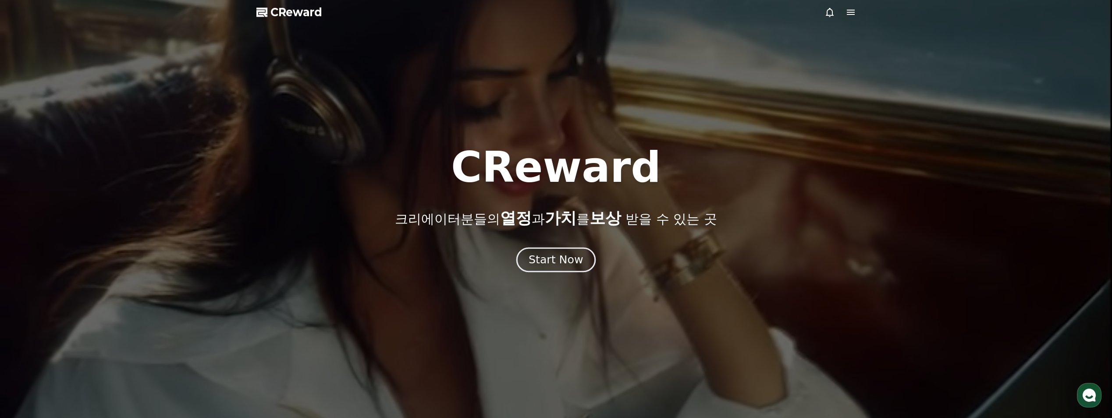
click at [566, 268] on button "Start Now" at bounding box center [555, 260] width 79 height 25
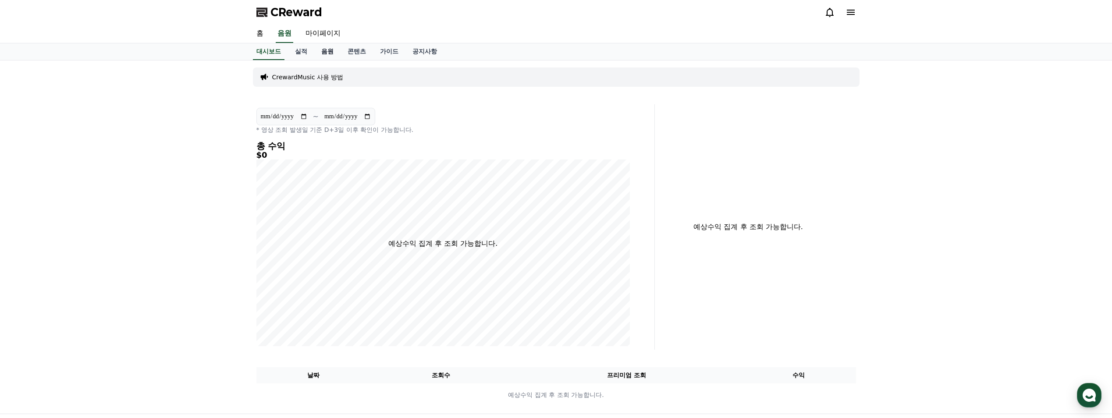
click at [327, 49] on link "음원" at bounding box center [327, 51] width 26 height 17
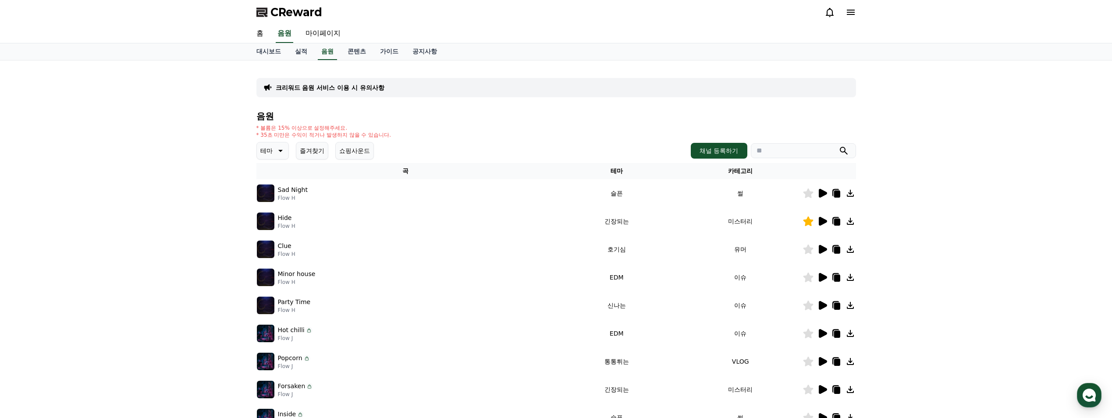
click at [275, 152] on icon at bounding box center [279, 150] width 11 height 11
click at [275, 238] on button "어두운" at bounding box center [270, 242] width 25 height 19
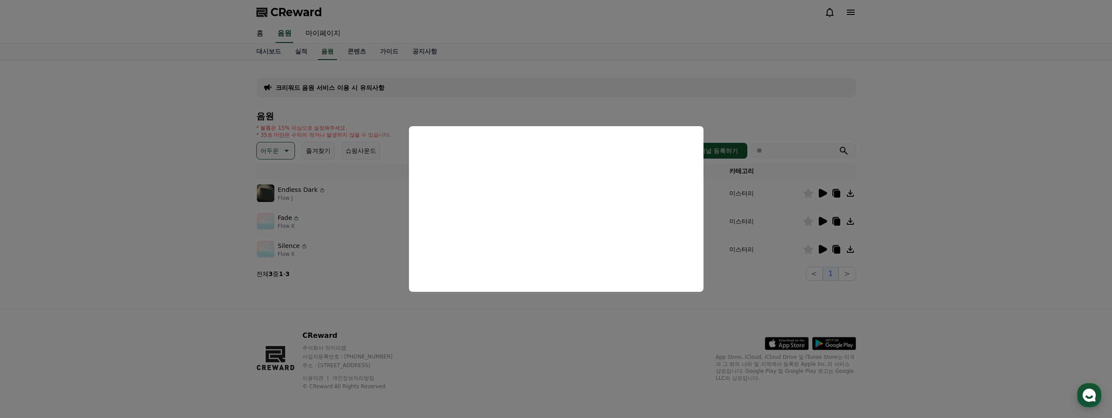
click at [782, 271] on button "close modal" at bounding box center [556, 209] width 1112 height 418
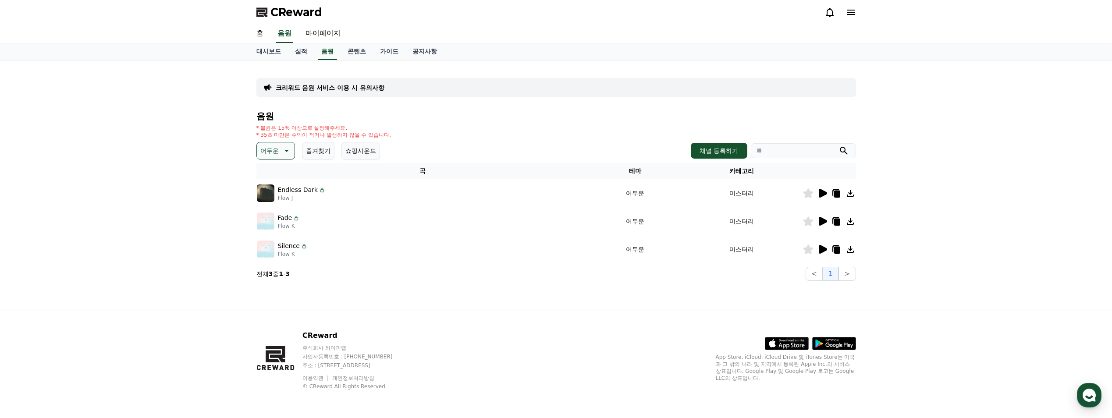
click at [819, 222] on icon at bounding box center [823, 221] width 8 height 9
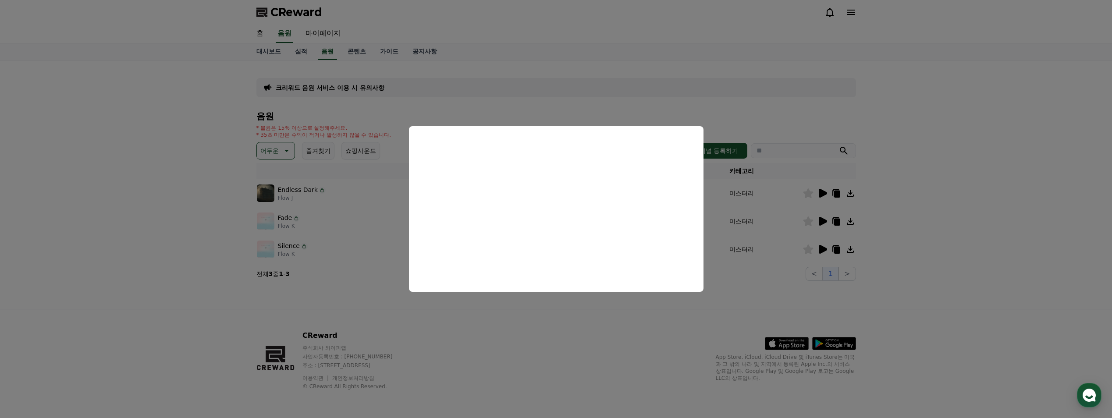
click at [818, 251] on button "close modal" at bounding box center [556, 209] width 1112 height 418
click at [820, 251] on icon at bounding box center [823, 249] width 8 height 9
click at [834, 250] on button "close modal" at bounding box center [556, 209] width 1112 height 418
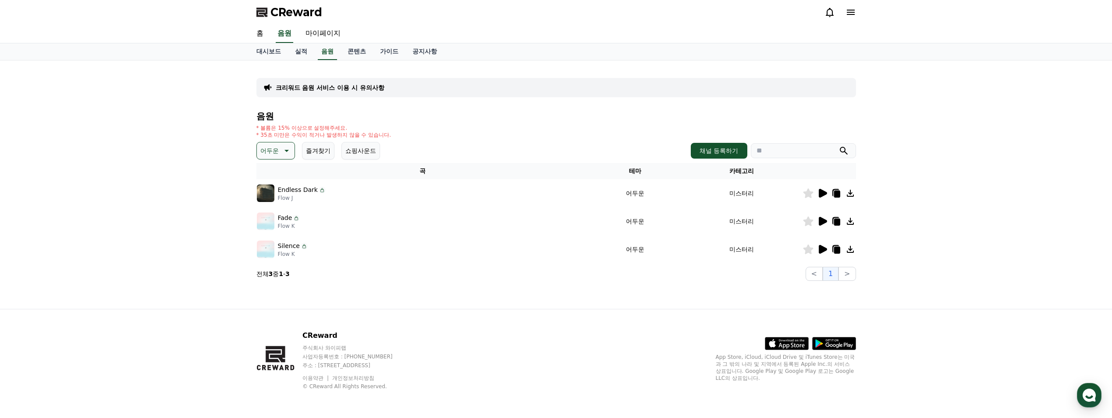
click at [837, 248] on icon at bounding box center [836, 250] width 6 height 7
click at [111, 125] on div "크리워드 음원 서비스 이용 시 유의사항 음원 * 볼륨은 15% 이상으로 설정해주세요. * 35초 미만은 수익이 적거나 발생하지 않을 수 있습니…" at bounding box center [556, 184] width 1112 height 248
click at [266, 151] on p "어두운" at bounding box center [269, 151] width 18 height 12
click at [268, 223] on button "호기심" at bounding box center [270, 219] width 25 height 19
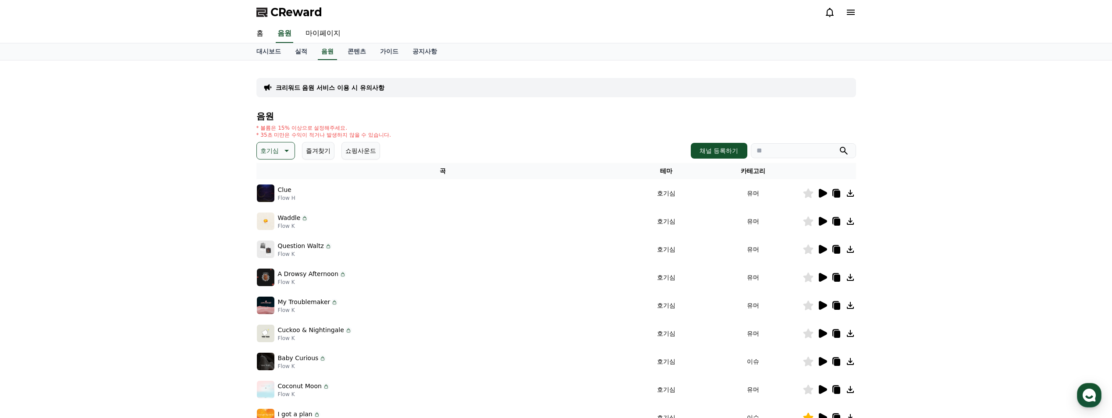
click at [825, 193] on icon at bounding box center [823, 193] width 8 height 9
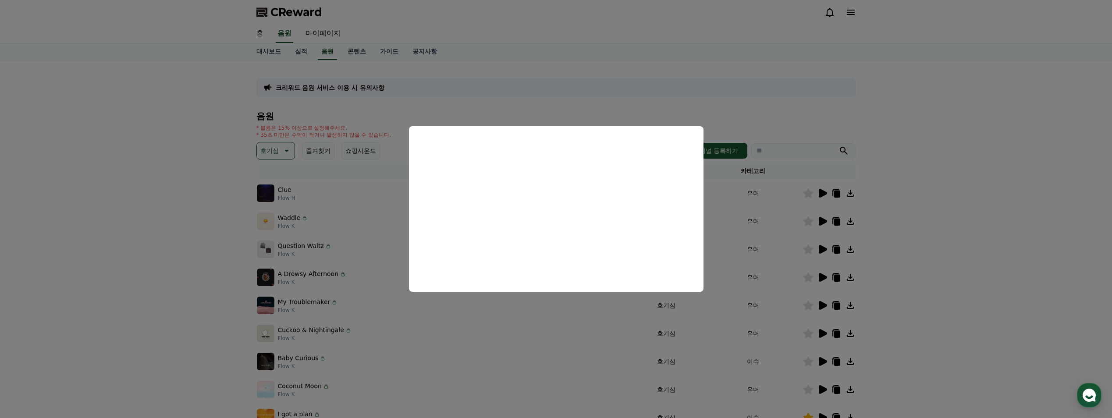
drag, startPoint x: 926, startPoint y: 225, endPoint x: 872, endPoint y: 227, distance: 53.5
click at [926, 226] on button "close modal" at bounding box center [556, 209] width 1112 height 418
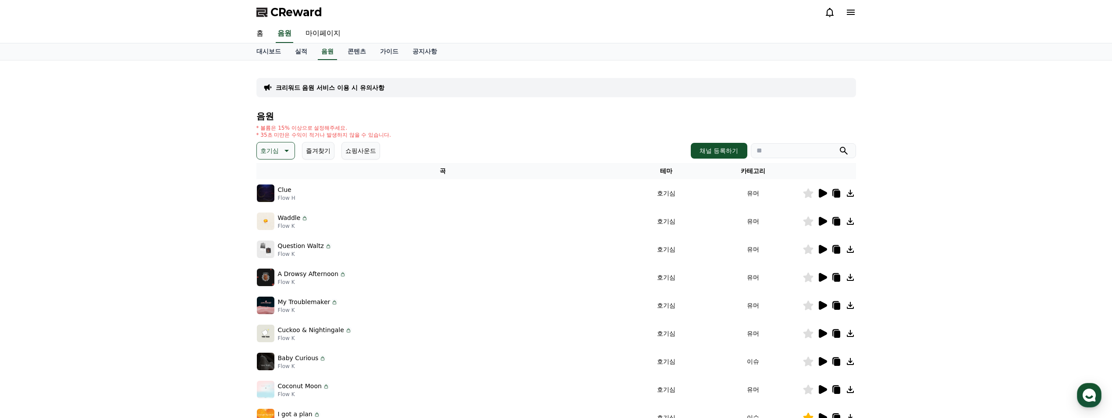
click at [821, 221] on icon at bounding box center [823, 221] width 8 height 9
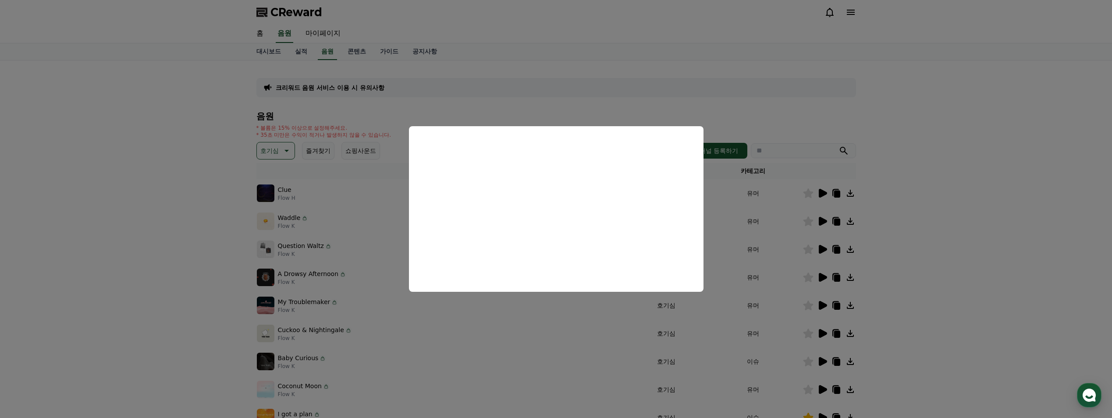
click at [822, 251] on button "close modal" at bounding box center [556, 209] width 1112 height 418
click at [823, 251] on icon at bounding box center [823, 249] width 8 height 9
click at [822, 277] on button "close modal" at bounding box center [556, 209] width 1112 height 418
click at [822, 279] on icon at bounding box center [823, 277] width 8 height 9
click at [822, 305] on button "close modal" at bounding box center [556, 209] width 1112 height 418
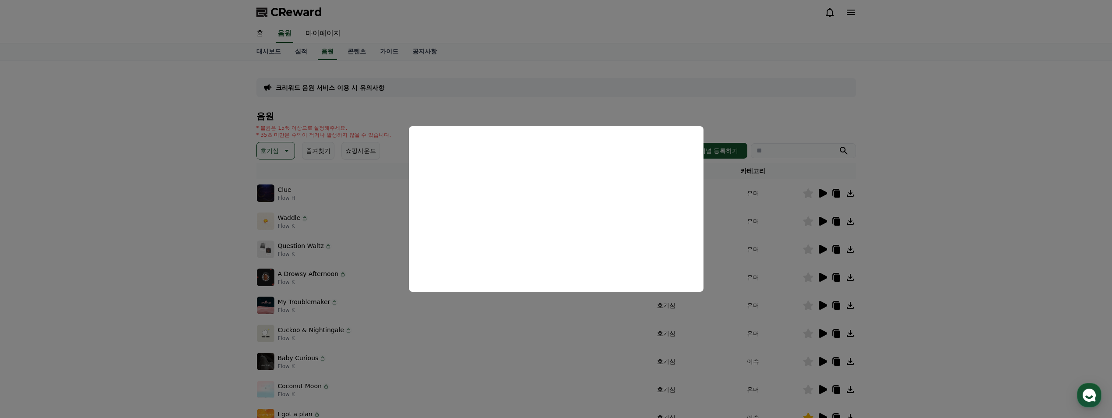
click at [821, 307] on icon at bounding box center [823, 305] width 8 height 9
click at [823, 333] on button "close modal" at bounding box center [556, 209] width 1112 height 418
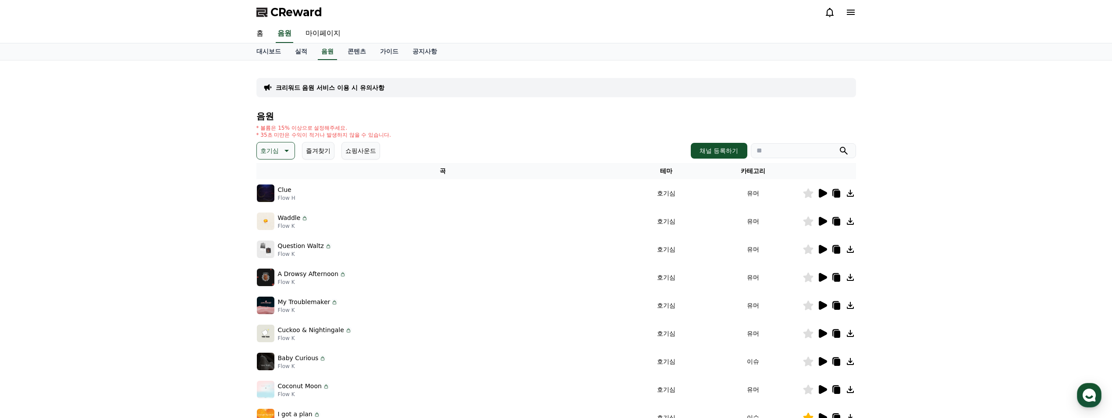
click at [823, 335] on icon at bounding box center [823, 333] width 8 height 9
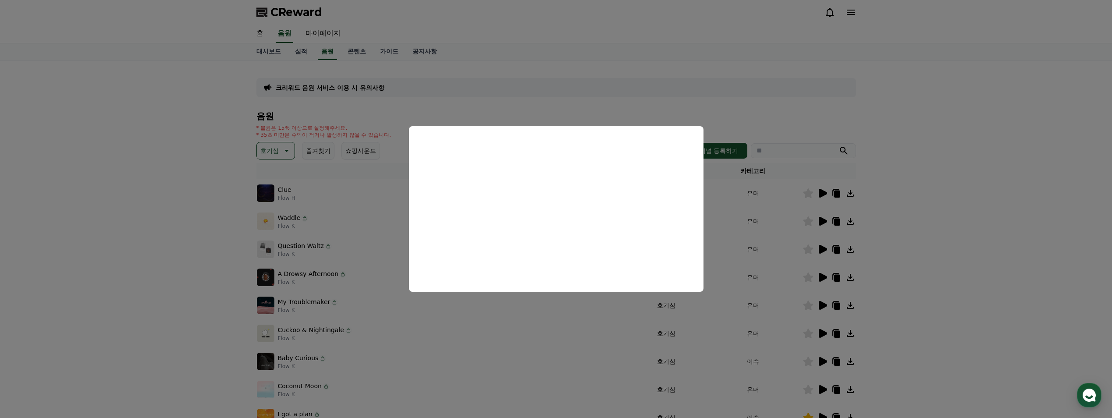
click at [822, 363] on button "close modal" at bounding box center [556, 209] width 1112 height 418
click at [822, 363] on icon at bounding box center [823, 361] width 8 height 9
click at [822, 389] on button "close modal" at bounding box center [556, 209] width 1112 height 418
click at [823, 389] on icon at bounding box center [823, 389] width 8 height 9
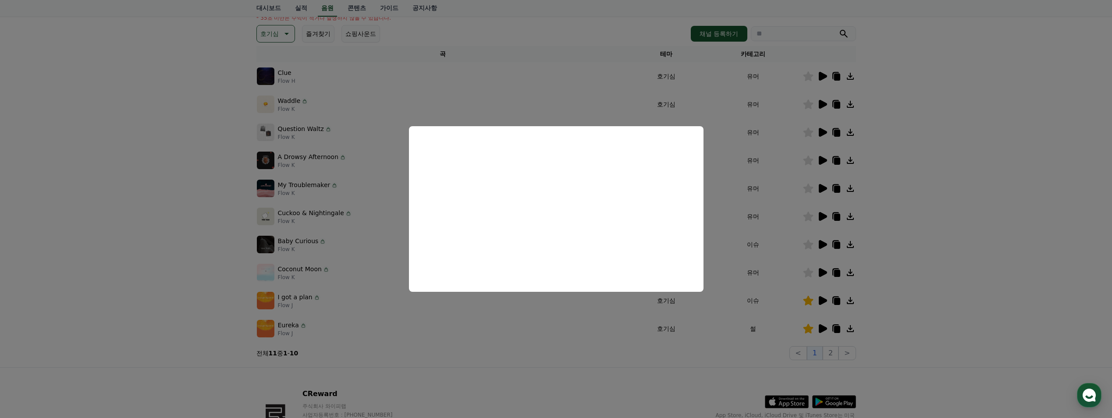
click at [832, 354] on button "close modal" at bounding box center [556, 209] width 1112 height 418
click at [831, 354] on button "2" at bounding box center [831, 353] width 16 height 14
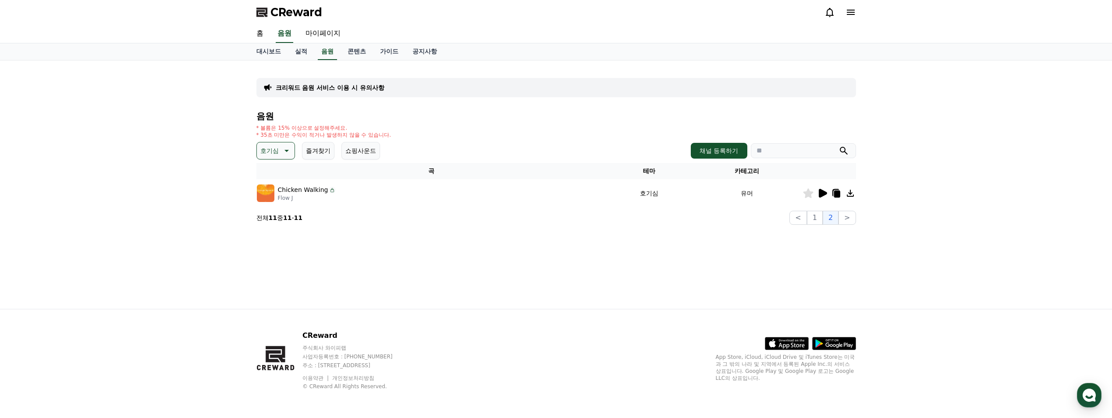
click at [821, 194] on icon at bounding box center [823, 193] width 8 height 9
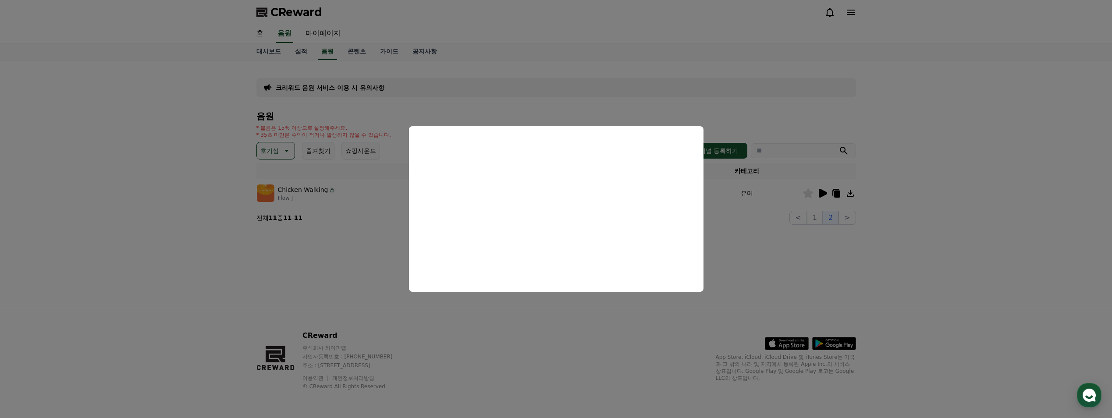
click at [837, 258] on button "close modal" at bounding box center [556, 209] width 1112 height 418
click at [816, 216] on button "1" at bounding box center [815, 218] width 16 height 14
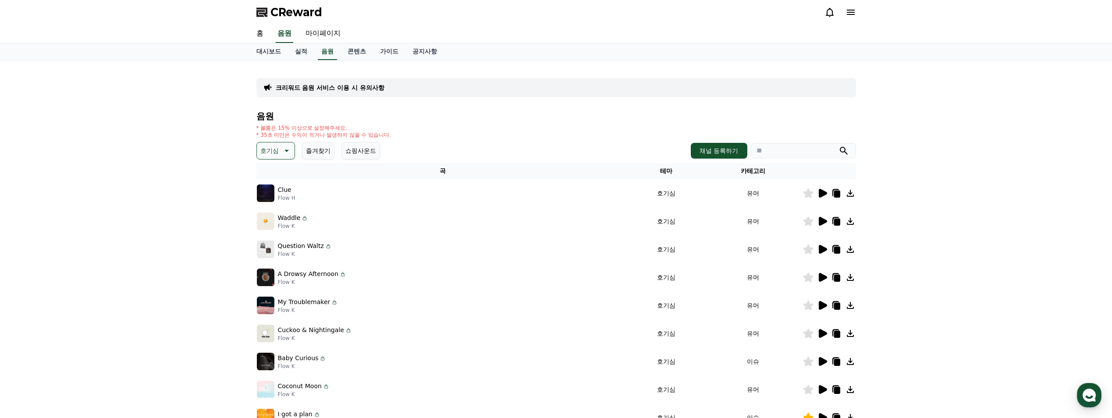
click at [822, 275] on icon at bounding box center [823, 277] width 8 height 9
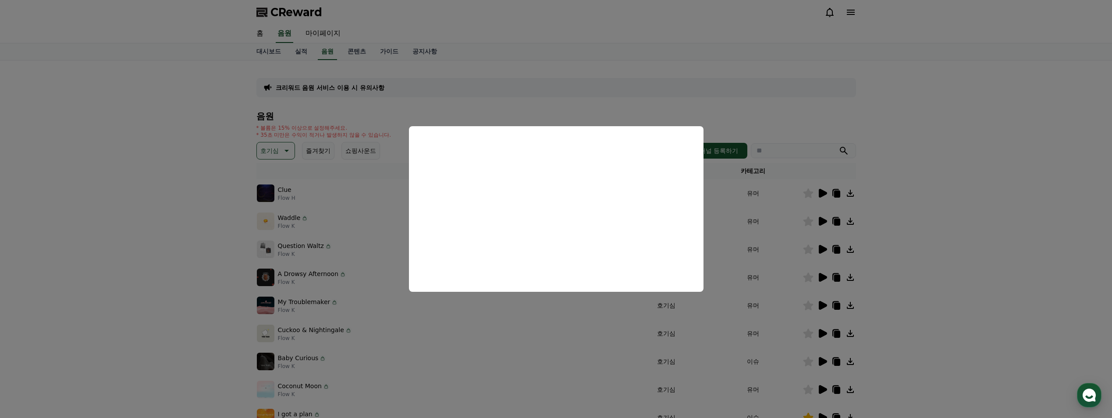
click at [824, 304] on button "close modal" at bounding box center [556, 209] width 1112 height 418
click at [823, 306] on icon at bounding box center [823, 305] width 8 height 9
drag, startPoint x: 924, startPoint y: 269, endPoint x: 890, endPoint y: 280, distance: 35.1
click at [924, 269] on button "close modal" at bounding box center [556, 209] width 1112 height 418
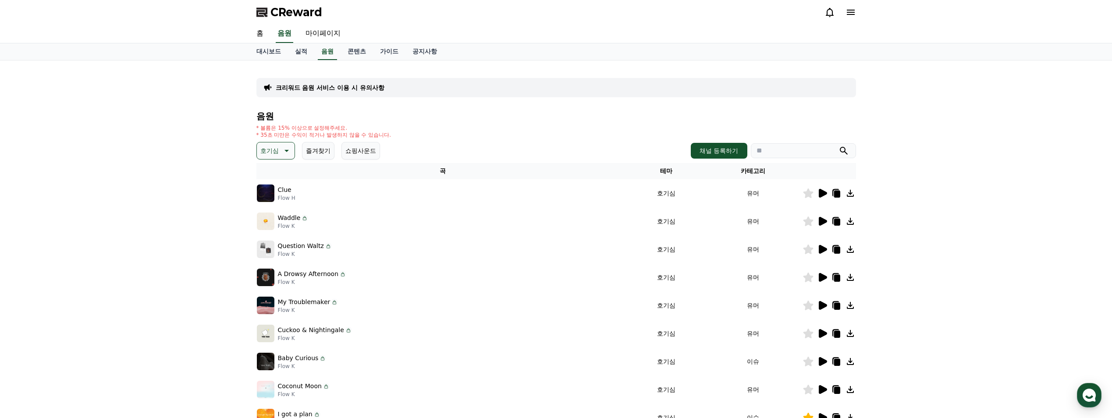
click at [834, 306] on icon at bounding box center [836, 306] width 6 height 7
click at [272, 151] on p "호기심" at bounding box center [269, 151] width 18 height 12
click at [271, 238] on button "어두운" at bounding box center [270, 242] width 25 height 19
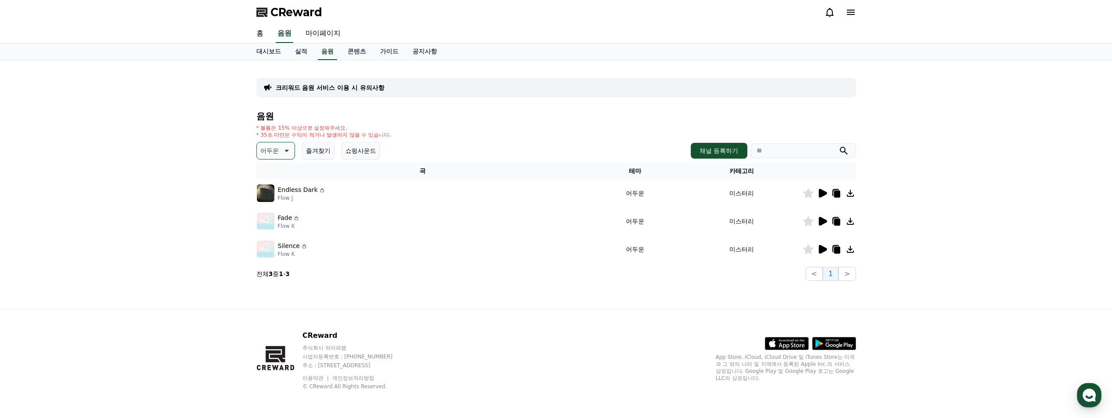
click at [281, 150] on icon at bounding box center [285, 150] width 11 height 11
click at [280, 176] on button "통통튀는" at bounding box center [274, 170] width 32 height 19
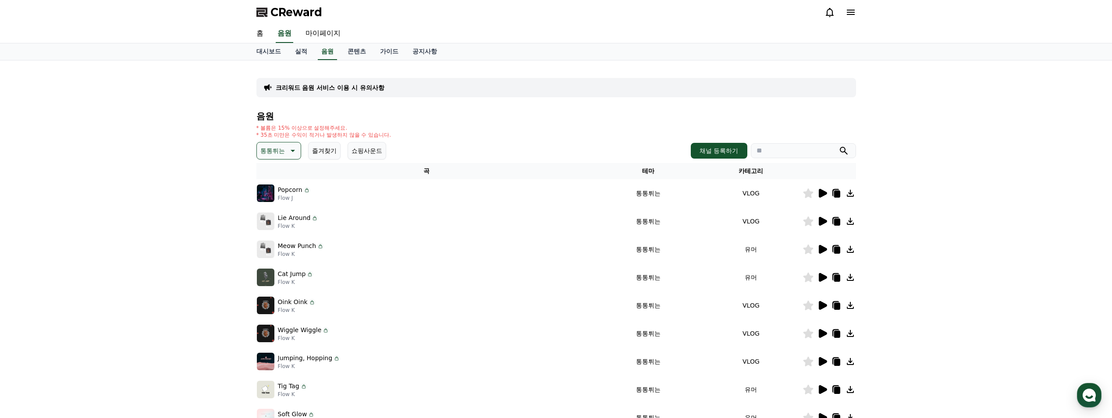
click at [823, 192] on icon at bounding box center [823, 193] width 8 height 9
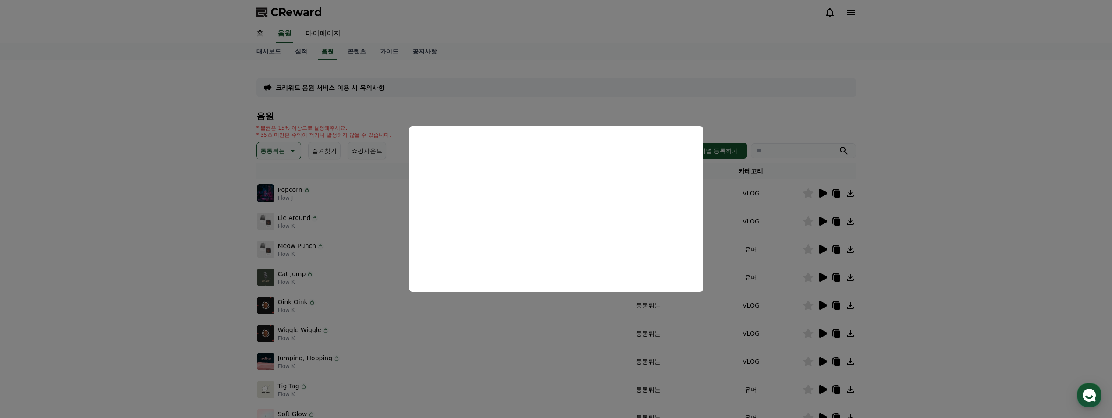
click at [819, 220] on button "close modal" at bounding box center [556, 209] width 1112 height 418
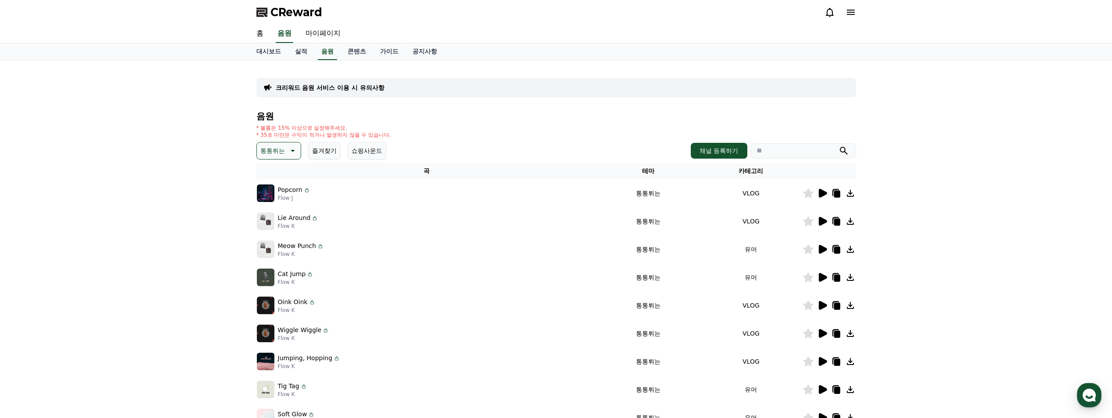
click at [824, 246] on icon at bounding box center [822, 249] width 11 height 11
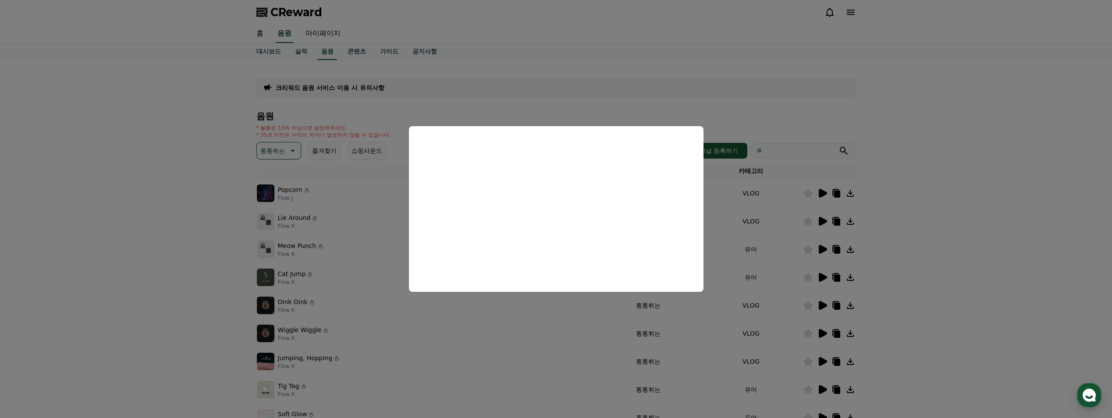
click at [824, 273] on button "close modal" at bounding box center [556, 209] width 1112 height 418
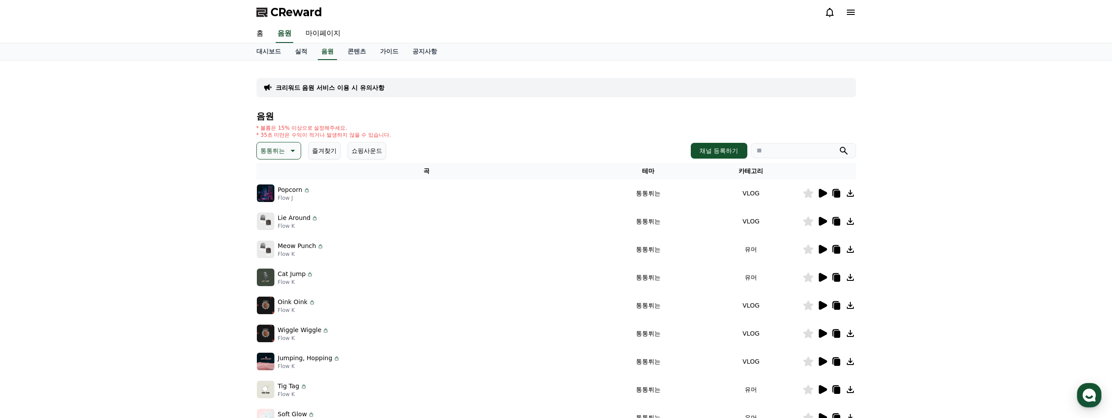
click at [823, 277] on icon at bounding box center [823, 277] width 8 height 9
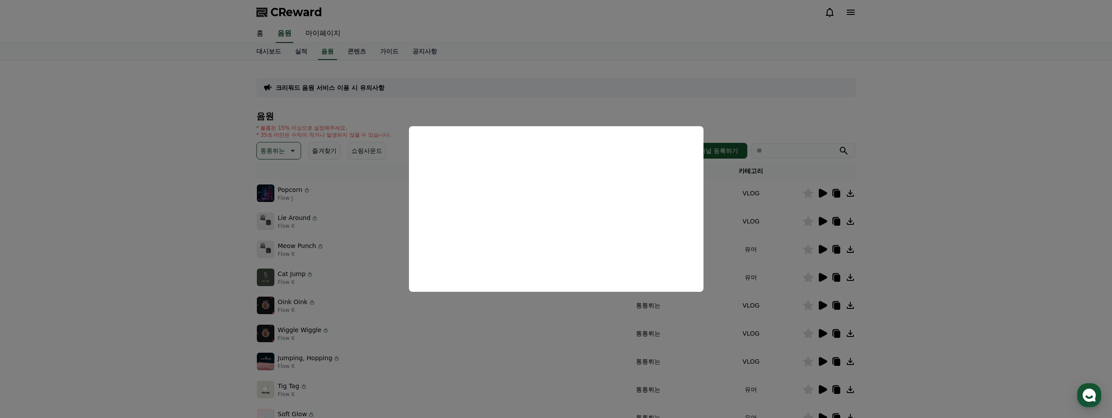
click at [1012, 320] on button "close modal" at bounding box center [556, 209] width 1112 height 418
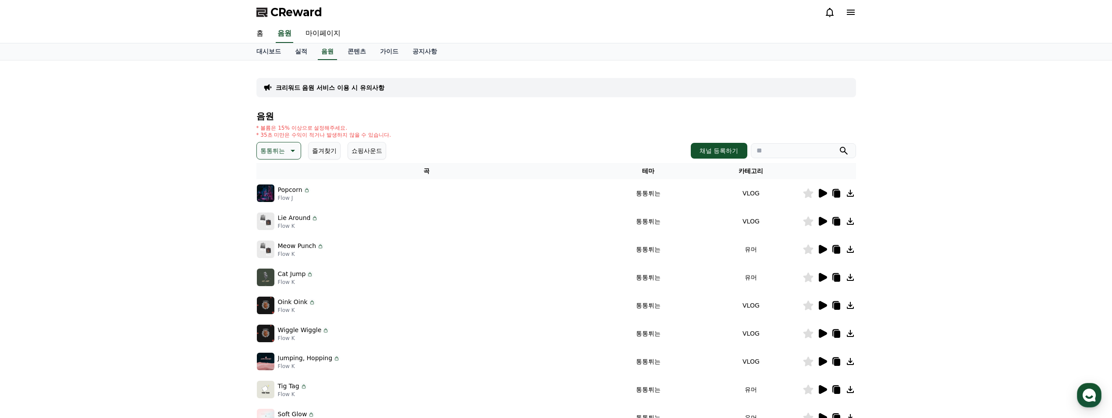
click at [826, 384] on icon at bounding box center [822, 389] width 11 height 11
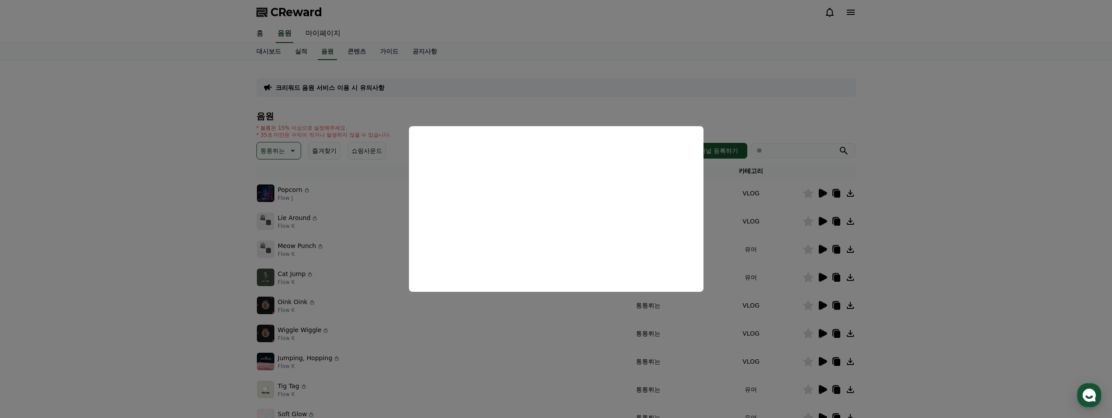
click at [947, 317] on button "close modal" at bounding box center [556, 209] width 1112 height 418
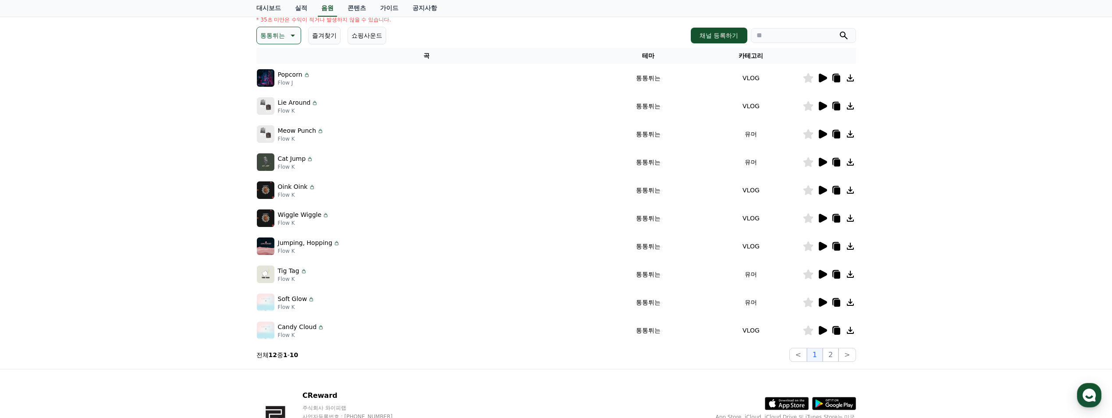
scroll to position [117, 0]
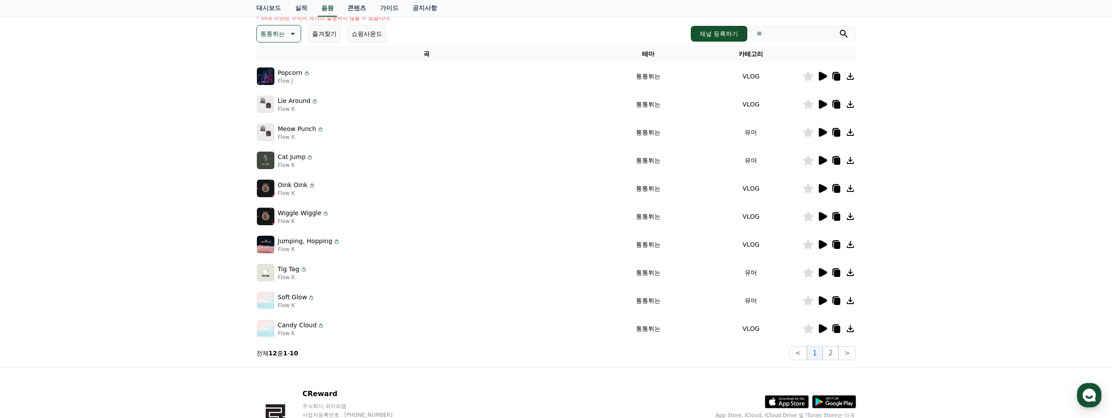
click at [822, 295] on td at bounding box center [828, 301] width 53 height 28
click at [821, 298] on icon at bounding box center [823, 300] width 8 height 9
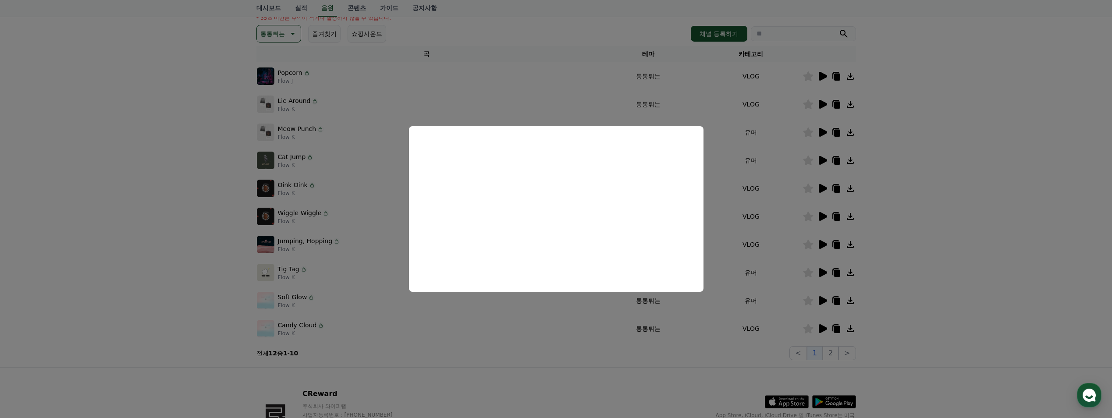
click at [831, 354] on button "close modal" at bounding box center [556, 209] width 1112 height 418
click at [831, 355] on button "2" at bounding box center [831, 353] width 16 height 14
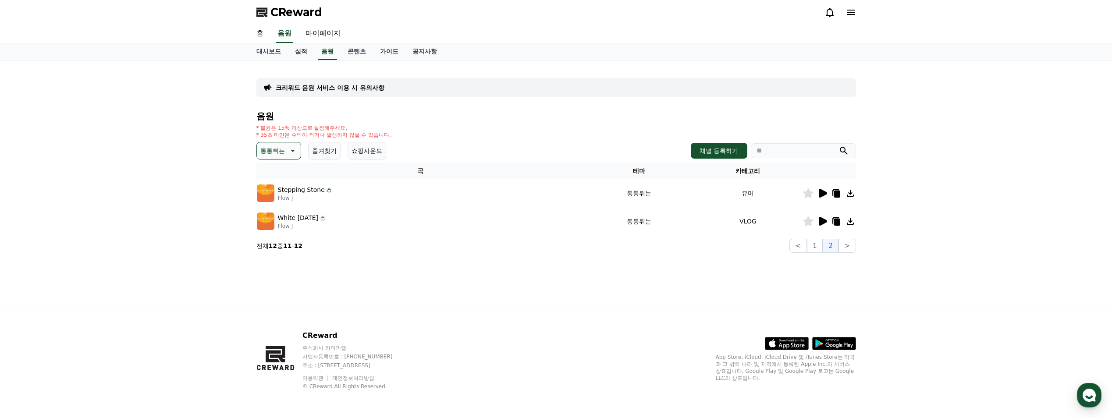
click at [819, 196] on icon at bounding box center [823, 193] width 8 height 9
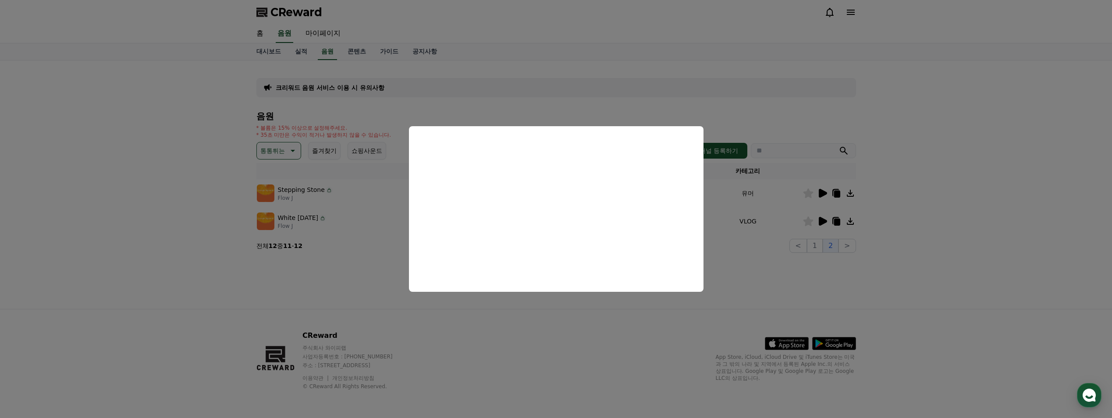
click at [184, 126] on button "close modal" at bounding box center [556, 209] width 1112 height 418
click at [292, 145] on button "통통튀는" at bounding box center [278, 151] width 45 height 18
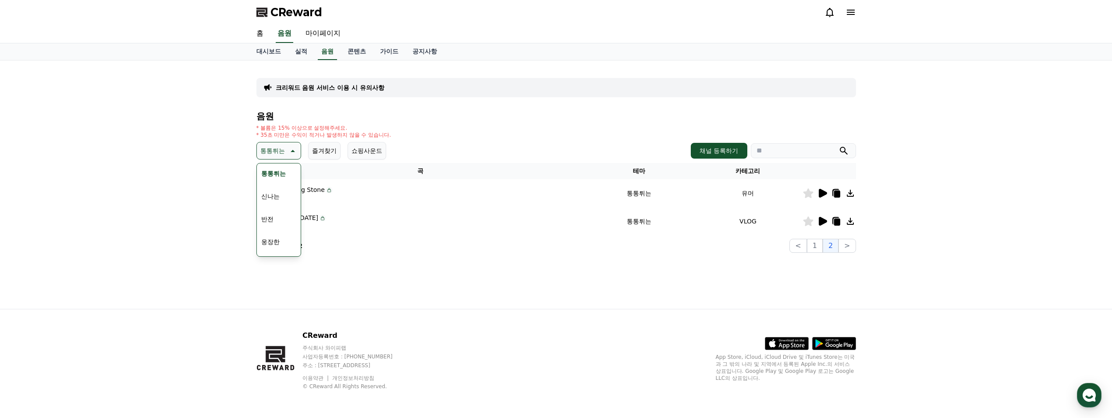
scroll to position [117, 0]
click at [273, 195] on button "신나는" at bounding box center [270, 193] width 25 height 19
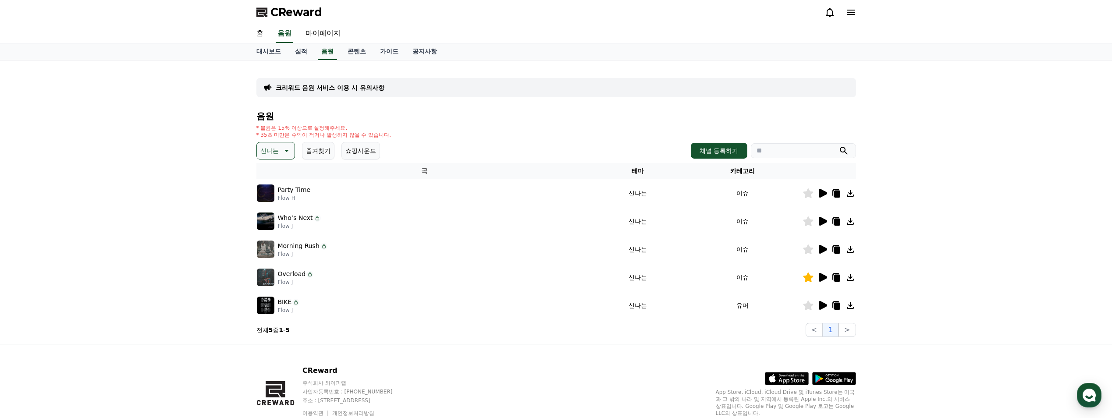
click at [822, 196] on icon at bounding box center [823, 193] width 8 height 9
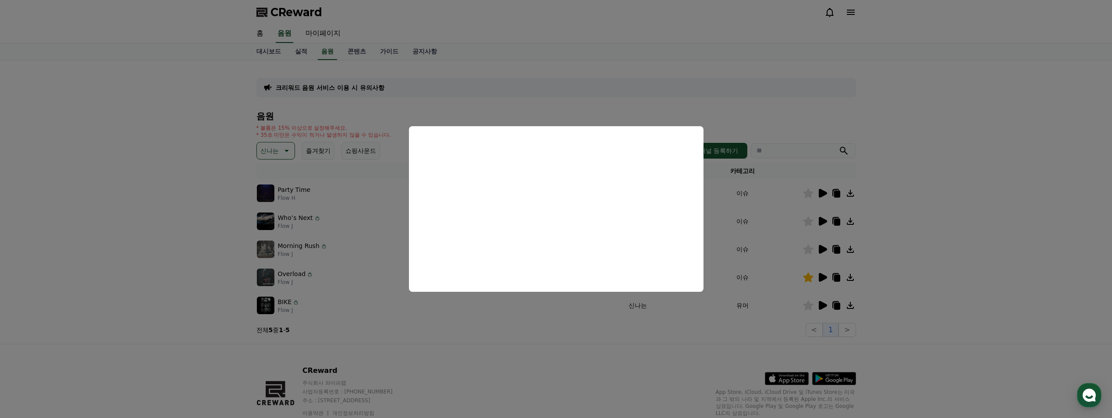
click at [819, 219] on button "close modal" at bounding box center [556, 209] width 1112 height 418
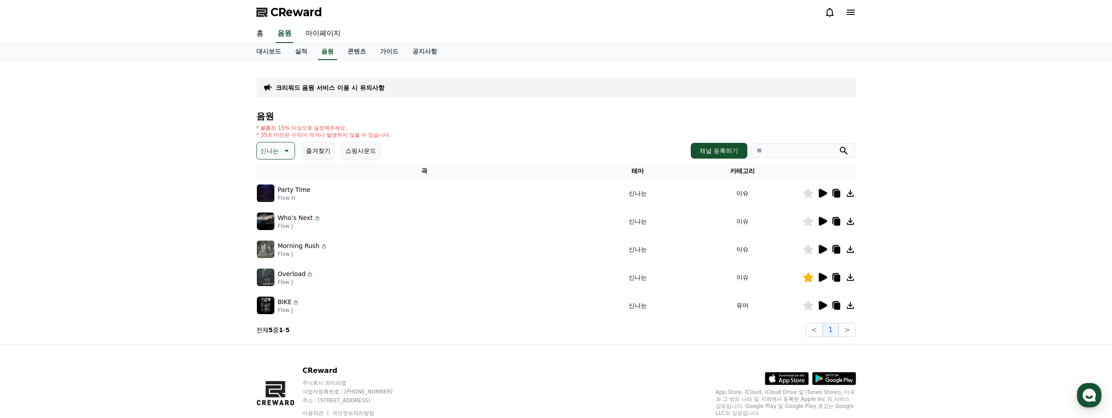
click at [821, 222] on icon at bounding box center [823, 221] width 8 height 9
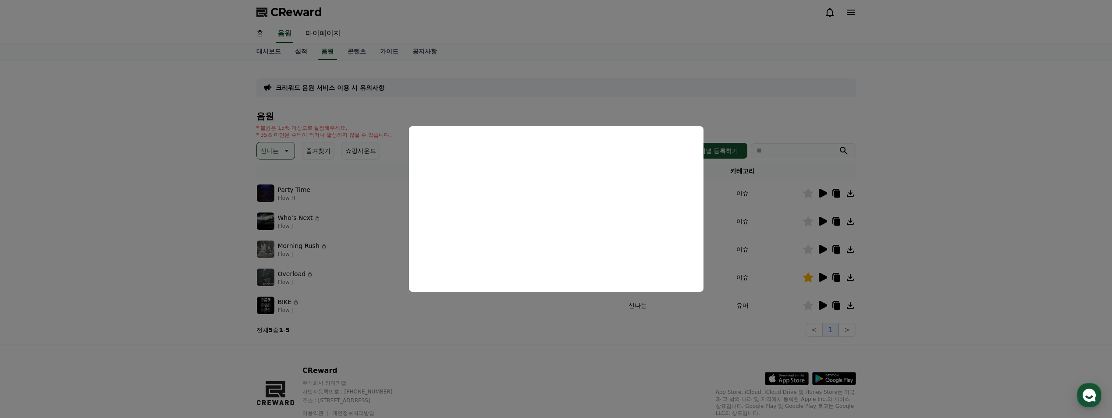
click at [824, 248] on button "close modal" at bounding box center [556, 209] width 1112 height 418
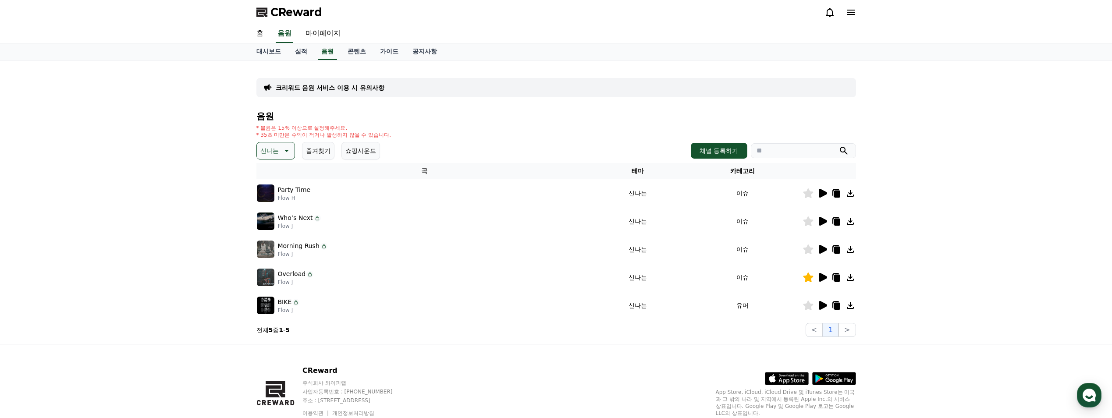
click at [823, 248] on icon at bounding box center [823, 249] width 8 height 9
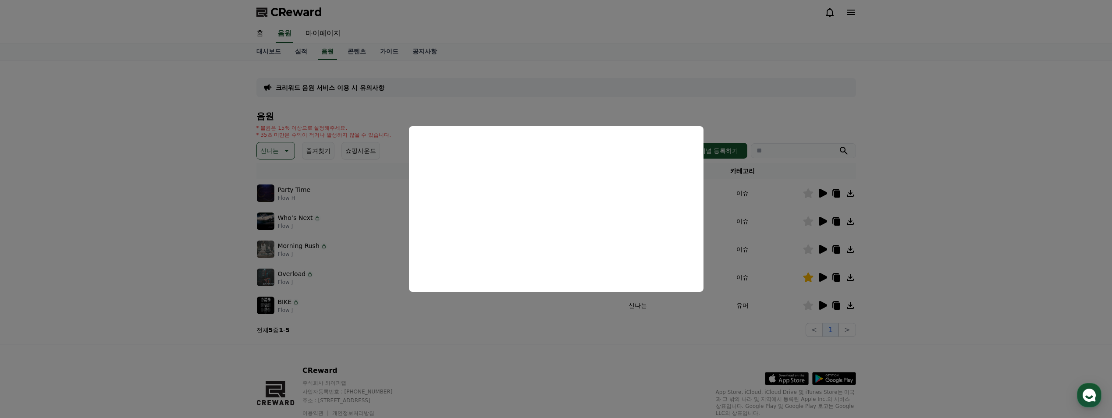
click at [822, 305] on button "close modal" at bounding box center [556, 209] width 1112 height 418
click at [822, 305] on icon at bounding box center [823, 305] width 8 height 9
click at [820, 249] on button "close modal" at bounding box center [556, 209] width 1112 height 418
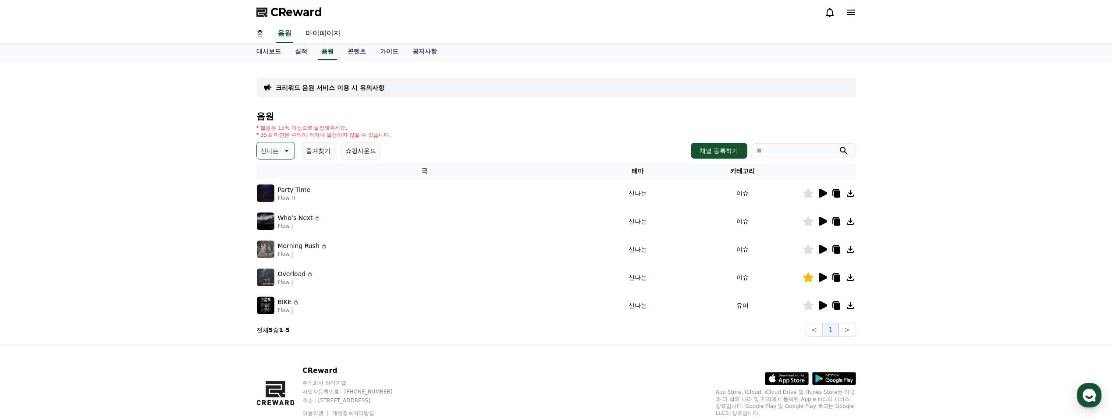
click at [820, 250] on icon at bounding box center [823, 249] width 8 height 9
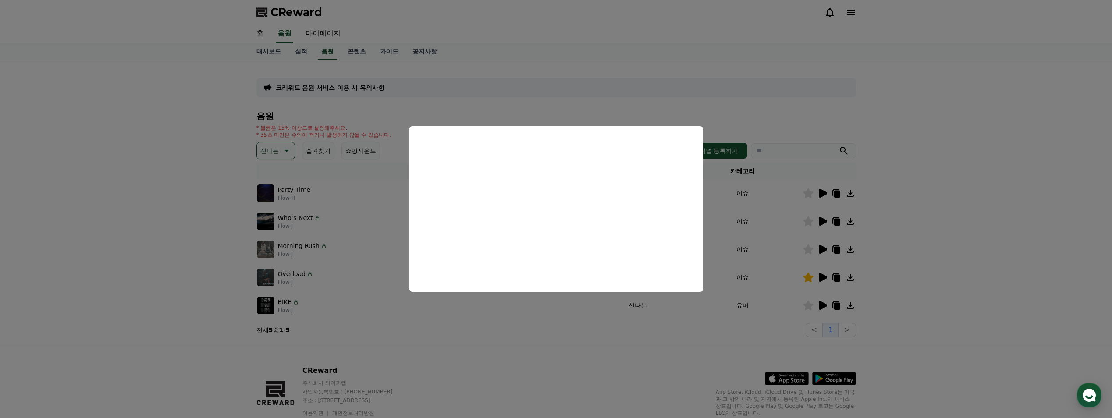
click at [837, 251] on button "close modal" at bounding box center [556, 209] width 1112 height 418
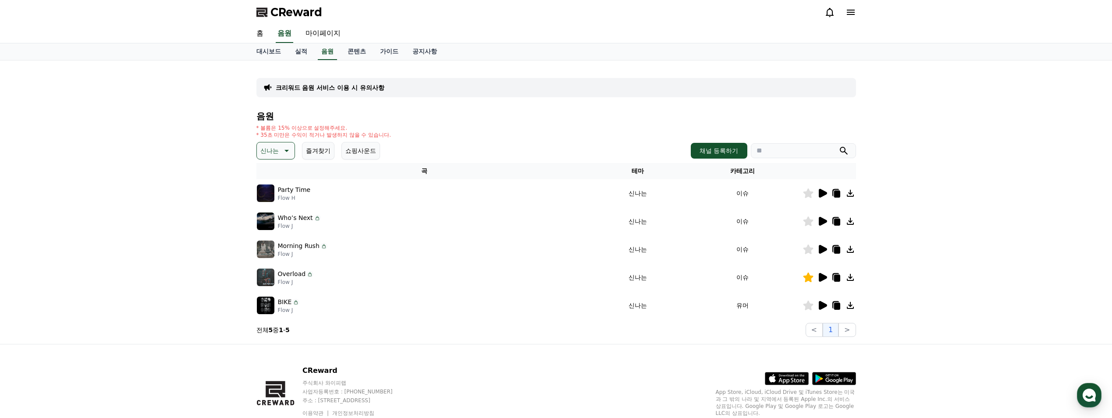
click at [837, 250] on icon at bounding box center [836, 250] width 6 height 7
drag, startPoint x: 47, startPoint y: 44, endPoint x: 87, endPoint y: 54, distance: 41.1
click at [48, 44] on div "대시보드 실적 음원 콘텐츠 가이드 공지사항" at bounding box center [556, 51] width 1112 height 17
click at [269, 145] on p "신나는" at bounding box center [269, 151] width 18 height 12
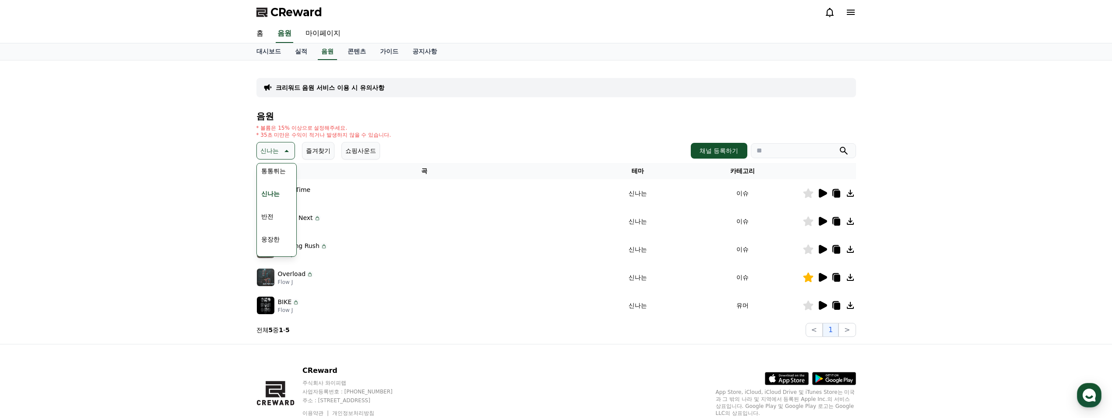
click at [271, 213] on button "반전" at bounding box center [267, 216] width 19 height 19
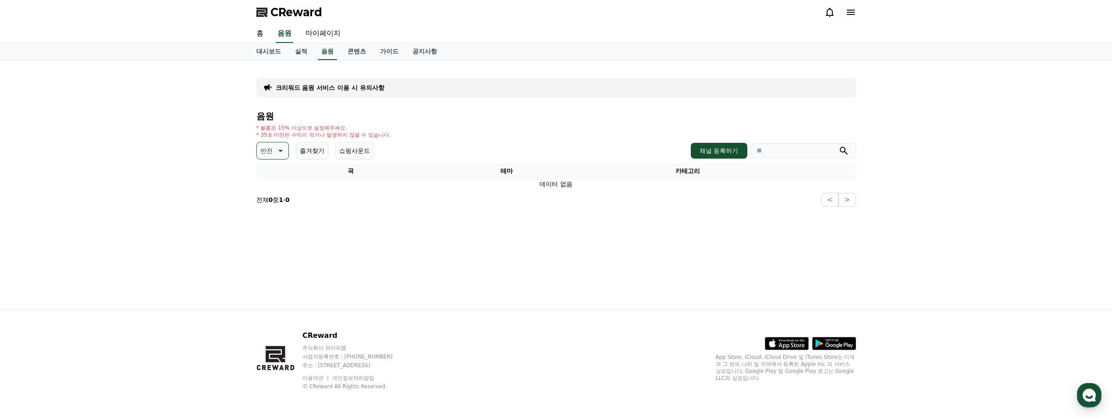
click at [273, 152] on button "반전" at bounding box center [272, 151] width 32 height 18
click at [274, 244] on button "웅장한" at bounding box center [270, 239] width 25 height 19
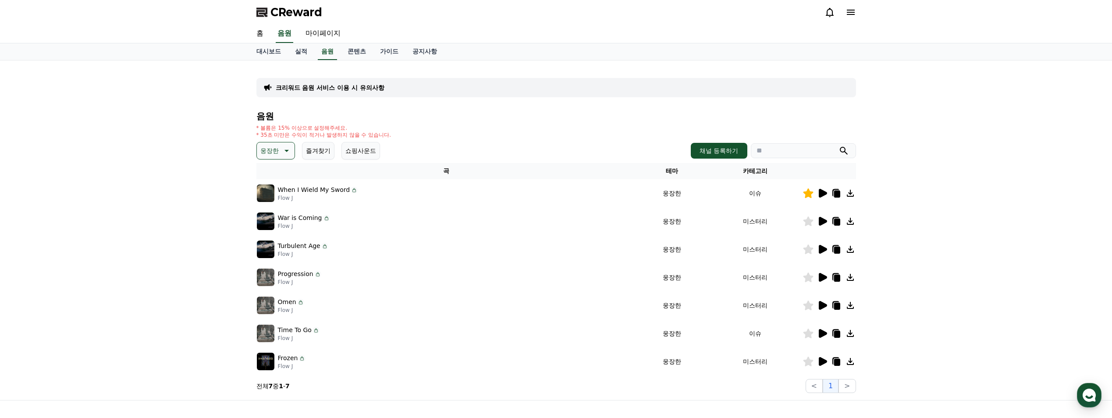
click at [819, 189] on icon at bounding box center [822, 193] width 11 height 11
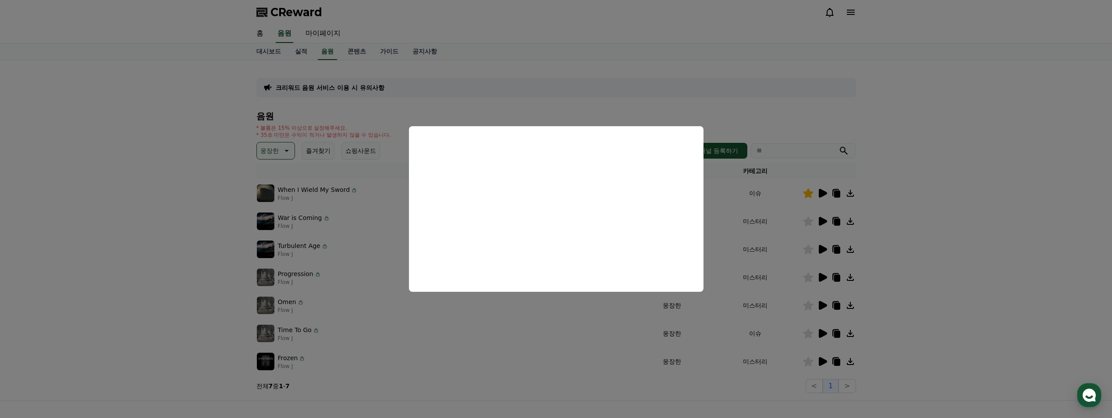
click at [822, 222] on button "close modal" at bounding box center [556, 209] width 1112 height 418
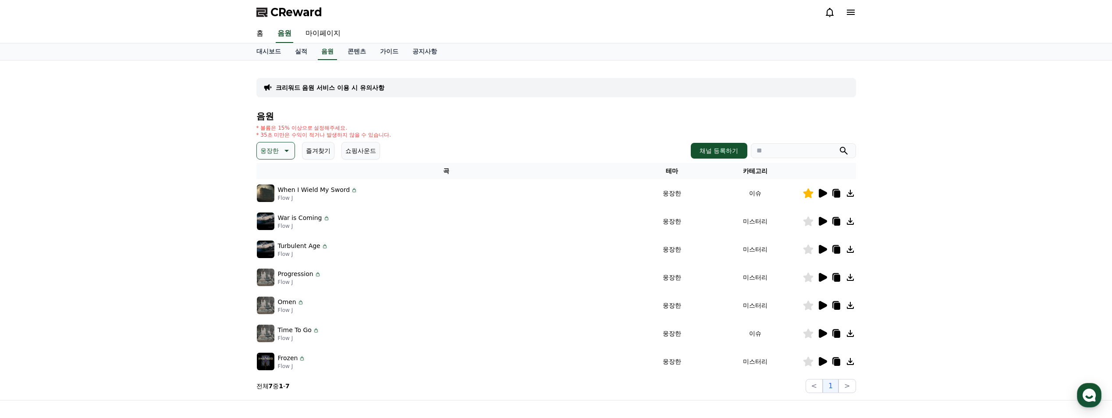
click at [822, 222] on icon at bounding box center [823, 221] width 8 height 9
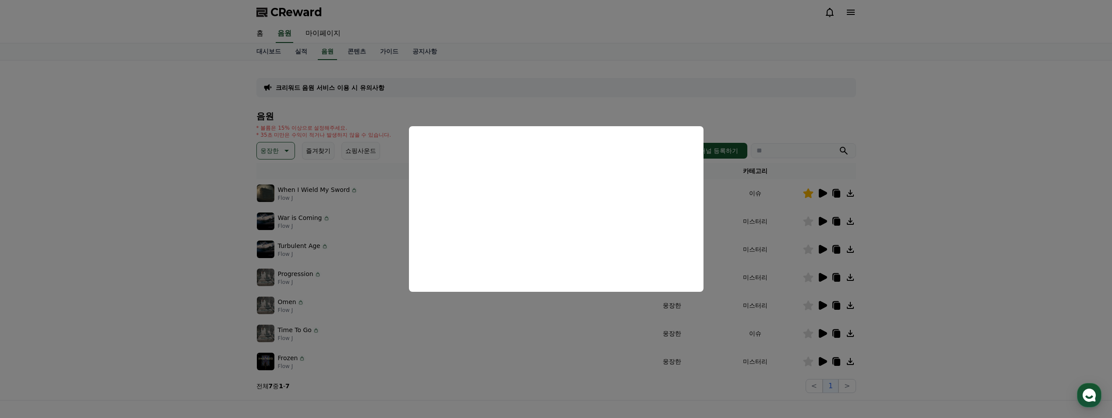
click at [823, 248] on button "close modal" at bounding box center [556, 209] width 1112 height 418
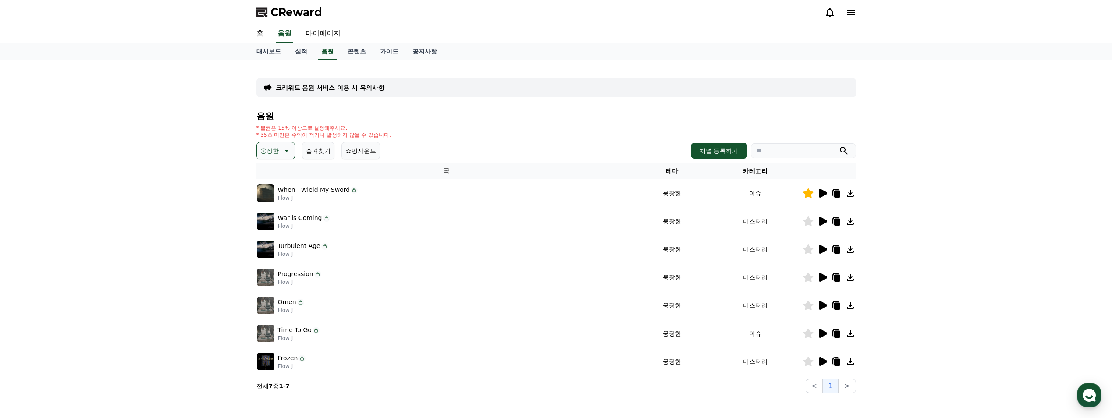
click at [823, 248] on icon at bounding box center [823, 249] width 8 height 9
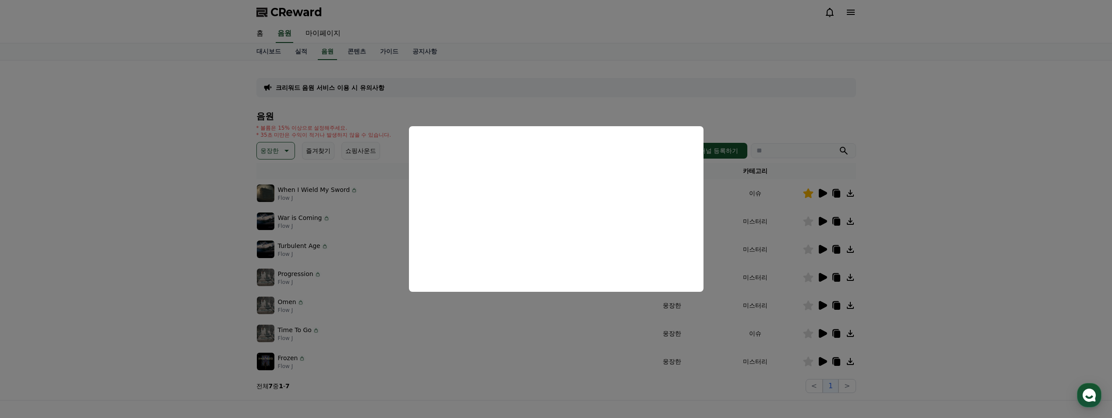
click at [819, 274] on button "close modal" at bounding box center [556, 209] width 1112 height 418
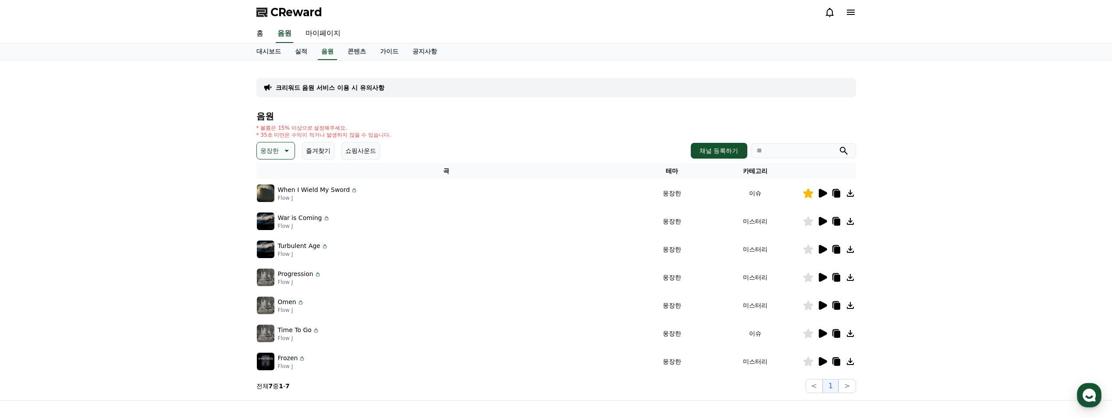
click at [819, 274] on icon at bounding box center [823, 277] width 8 height 9
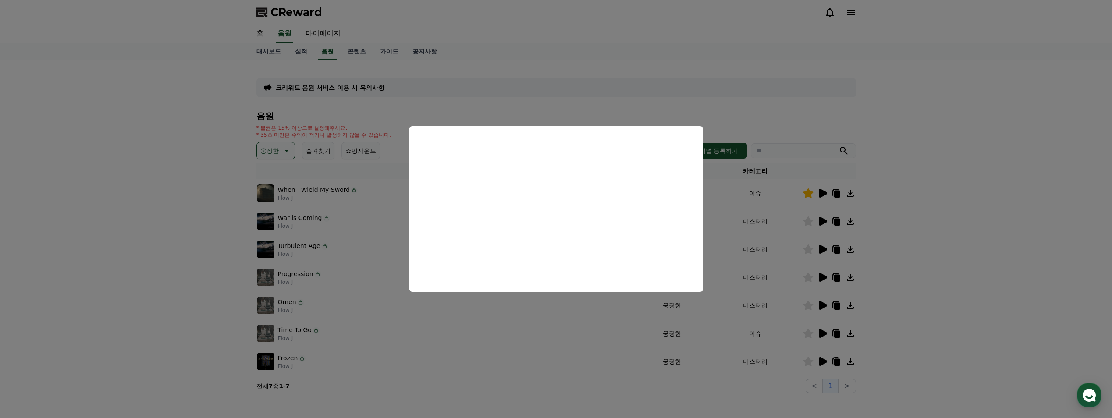
click at [837, 281] on button "close modal" at bounding box center [556, 209] width 1112 height 418
click at [837, 278] on icon at bounding box center [836, 278] width 6 height 7
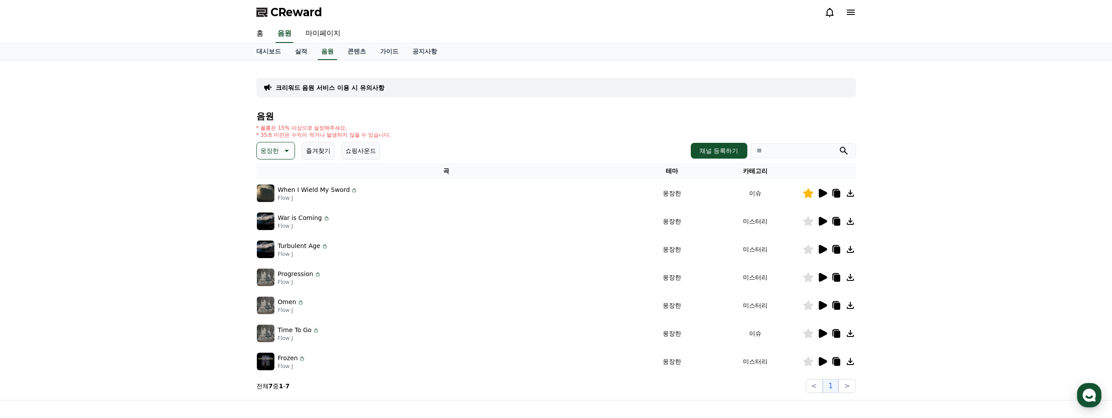
click at [189, 238] on div "크리워드 음원 서비스 이용 시 유의사항 음원 * 볼륨은 15% 이상으로 설정해주세요. * 35초 미만은 수익이 적거나 발생하지 않을 수 있습니…" at bounding box center [556, 230] width 1112 height 340
click at [820, 250] on icon at bounding box center [823, 249] width 8 height 9
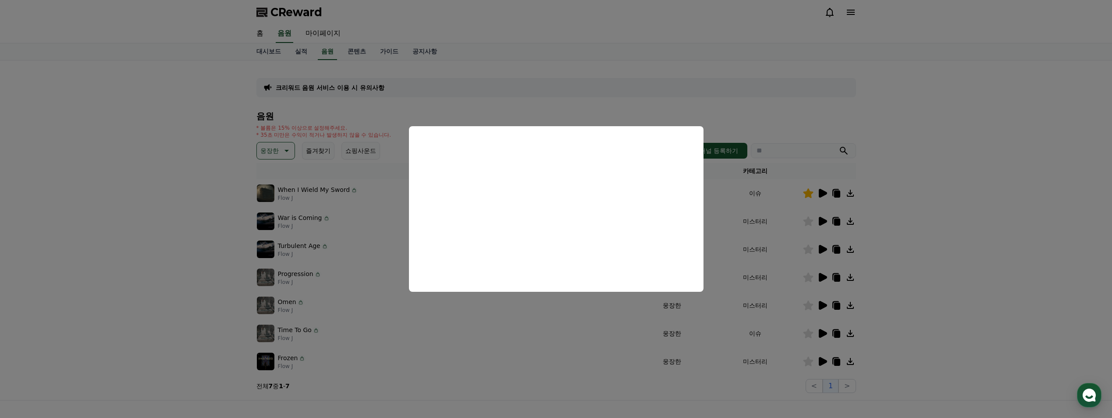
click at [546, 63] on button "close modal" at bounding box center [556, 209] width 1112 height 418
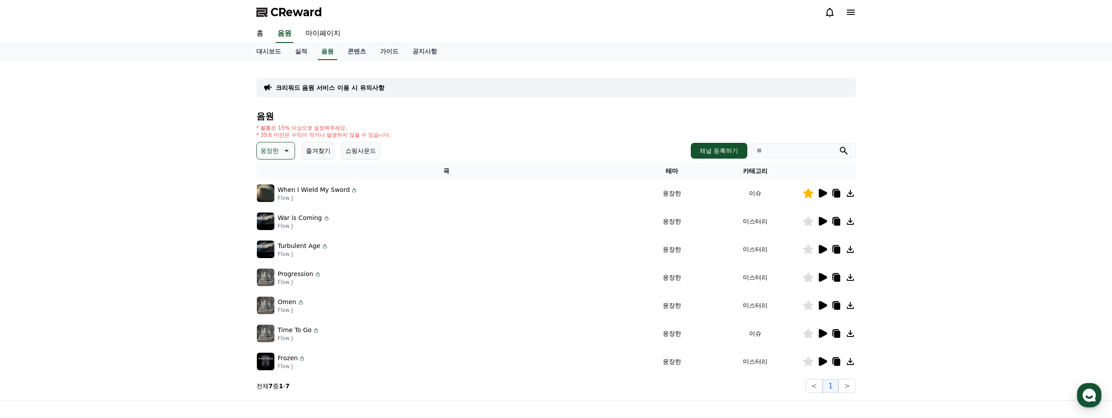
click at [823, 304] on icon at bounding box center [823, 305] width 8 height 9
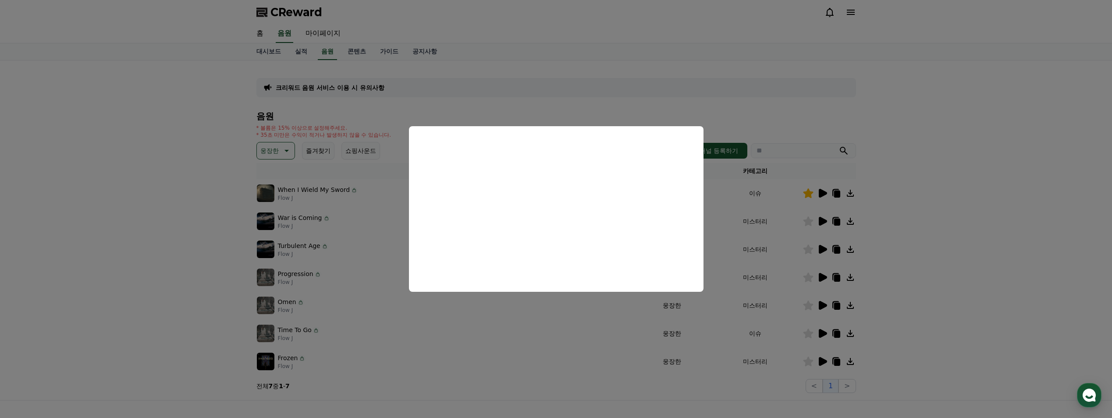
click at [825, 335] on button "close modal" at bounding box center [556, 209] width 1112 height 418
click at [823, 334] on icon at bounding box center [823, 333] width 8 height 9
click at [828, 356] on button "close modal" at bounding box center [556, 209] width 1112 height 418
click at [825, 360] on icon at bounding box center [823, 361] width 8 height 9
click at [498, 361] on button "close modal" at bounding box center [556, 209] width 1112 height 418
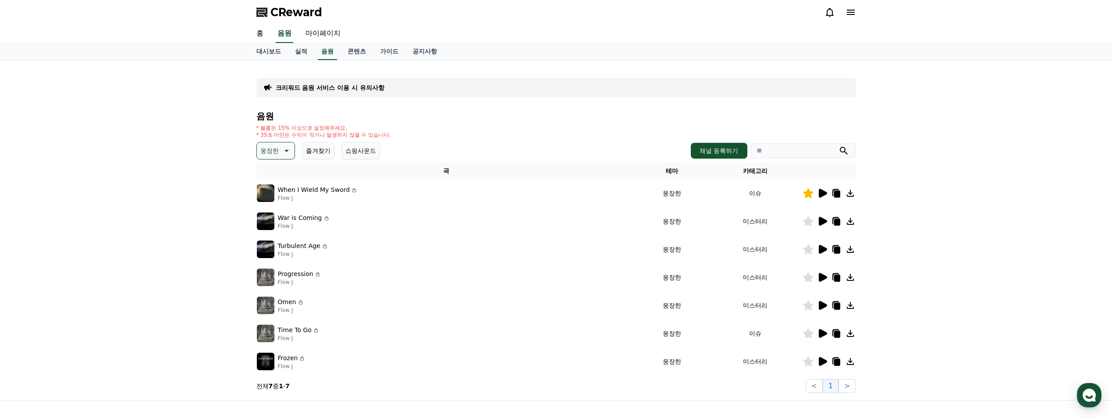
click at [838, 305] on icon at bounding box center [836, 306] width 6 height 7
click at [281, 156] on icon at bounding box center [285, 150] width 11 height 11
click at [280, 185] on button "분위기있는" at bounding box center [277, 190] width 38 height 19
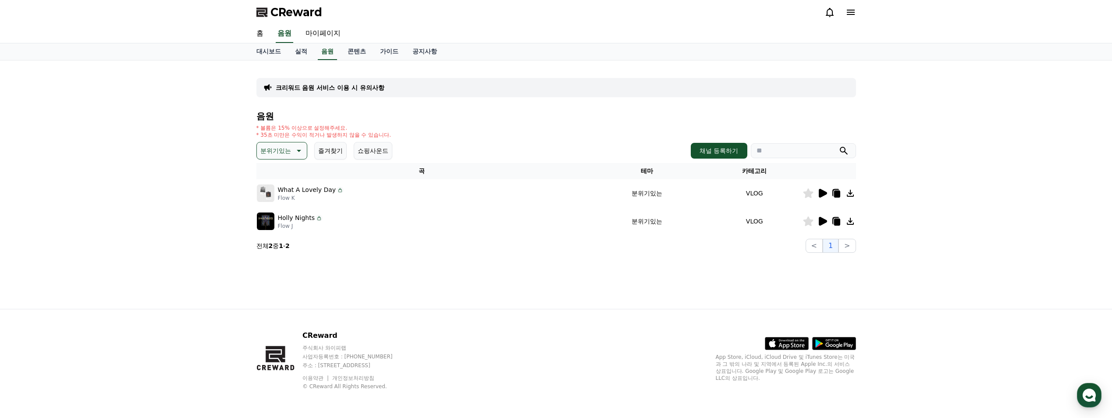
click at [825, 195] on icon at bounding box center [822, 193] width 11 height 11
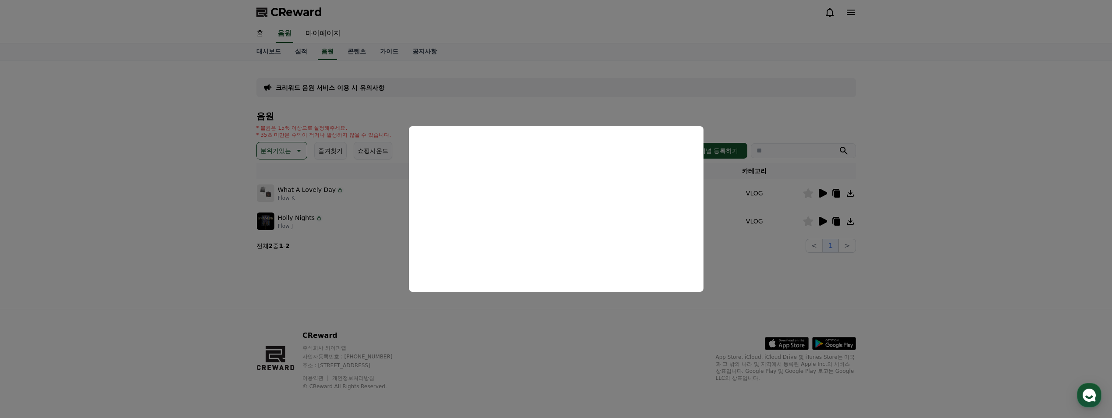
click at [823, 219] on button "close modal" at bounding box center [556, 209] width 1112 height 418
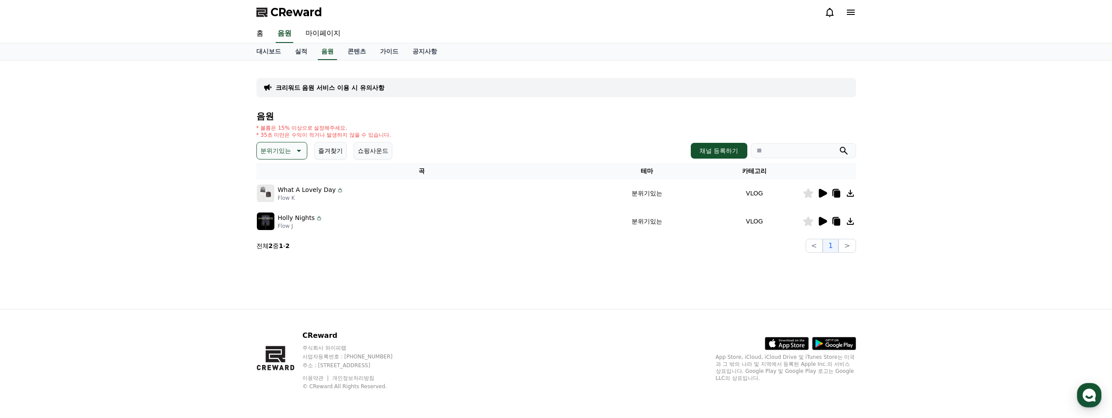
click at [823, 221] on icon at bounding box center [823, 221] width 8 height 9
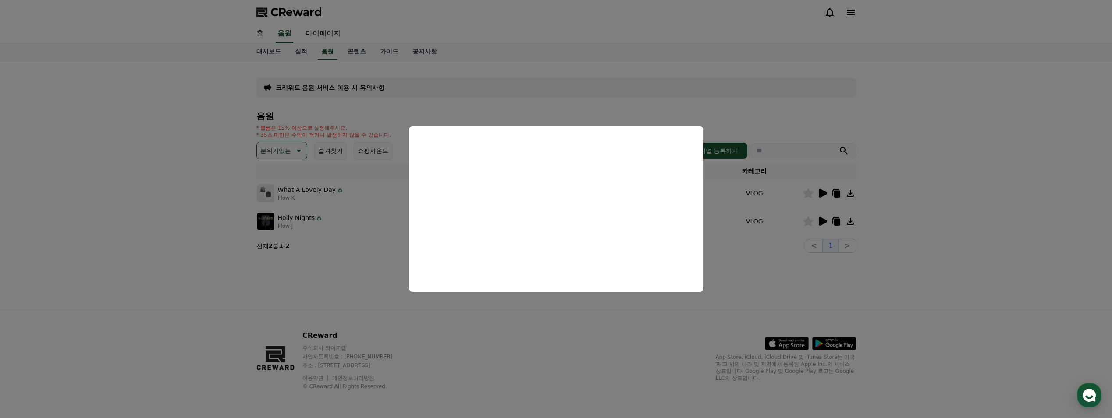
click at [289, 150] on button "close modal" at bounding box center [556, 209] width 1112 height 418
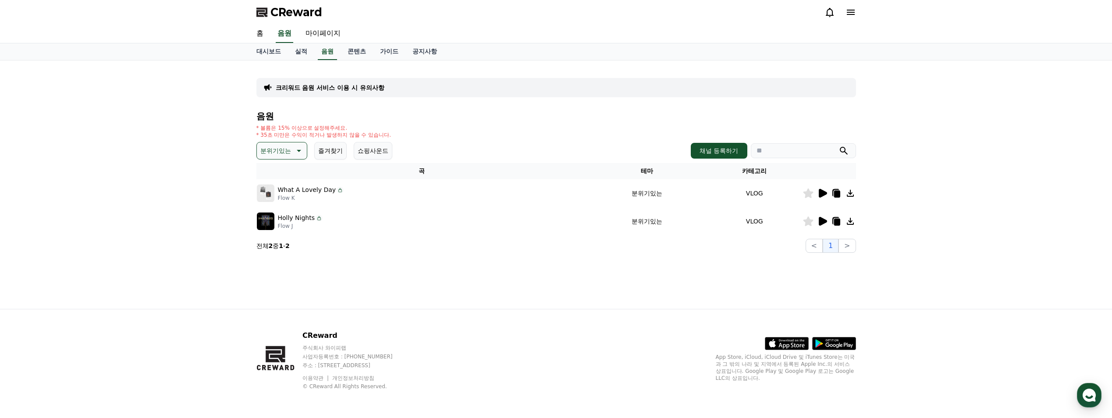
click at [288, 150] on p "분위기있는" at bounding box center [275, 151] width 31 height 12
click at [271, 219] on button "반전" at bounding box center [267, 216] width 19 height 19
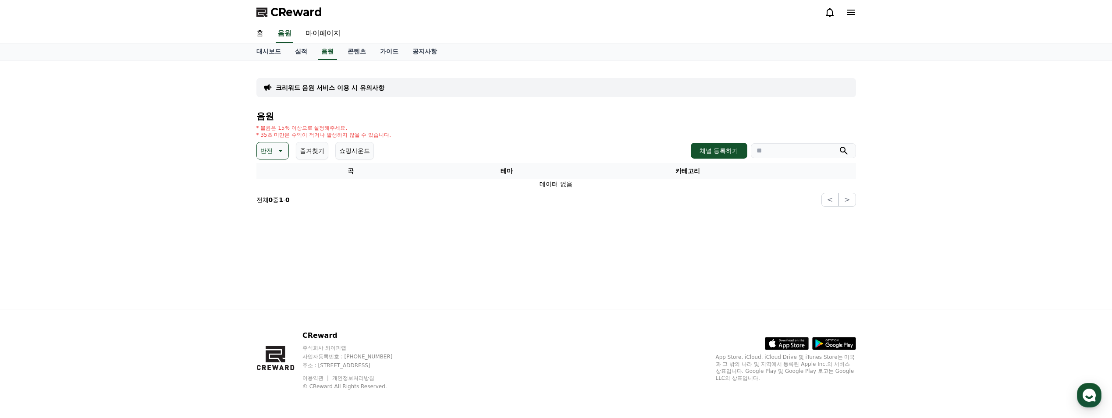
click at [272, 150] on p "반전" at bounding box center [266, 151] width 12 height 12
click at [273, 234] on button "웅장한" at bounding box center [270, 239] width 25 height 19
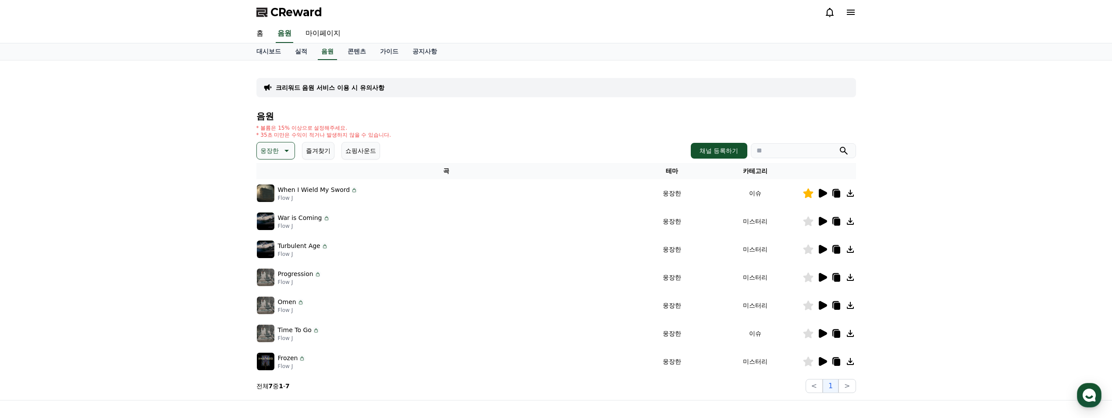
click at [273, 149] on p "웅장한" at bounding box center [269, 151] width 18 height 12
click at [274, 173] on button "즐거움" at bounding box center [270, 168] width 25 height 19
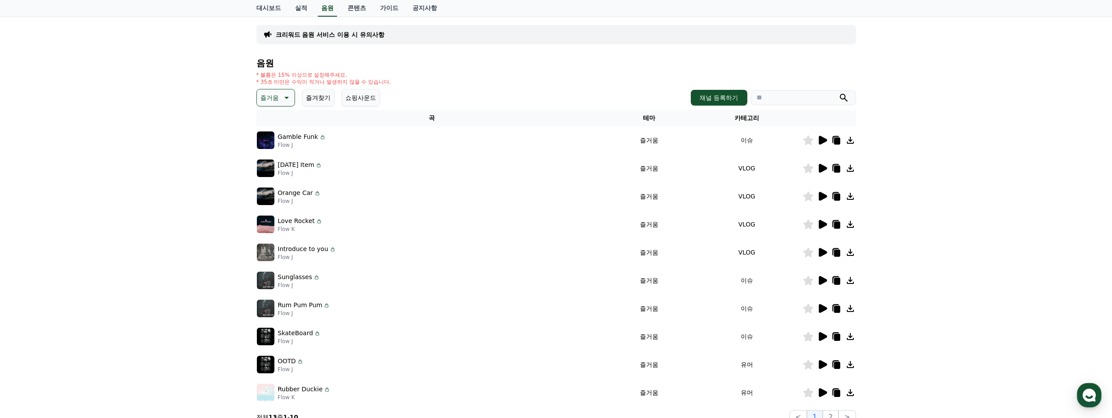
scroll to position [117, 0]
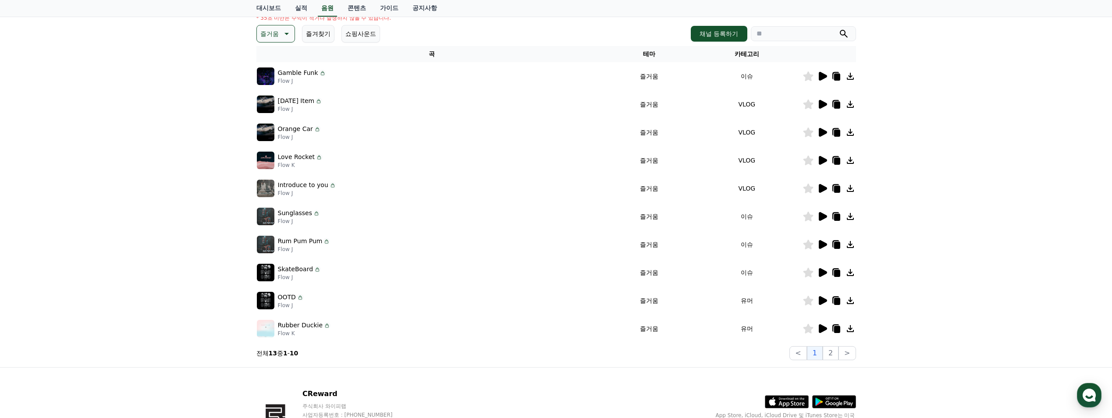
click at [820, 331] on icon at bounding box center [823, 328] width 8 height 9
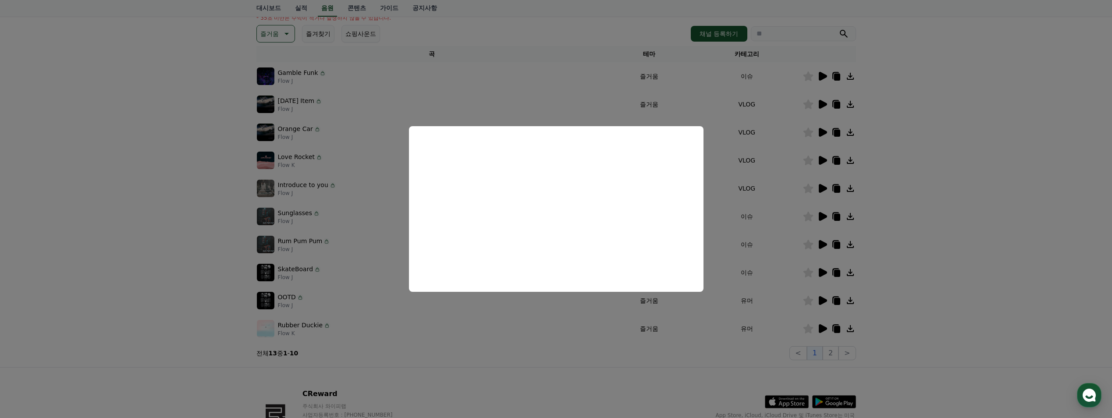
click at [825, 300] on button "close modal" at bounding box center [556, 209] width 1112 height 418
click at [824, 301] on icon at bounding box center [823, 300] width 8 height 9
click at [823, 272] on button "close modal" at bounding box center [556, 209] width 1112 height 418
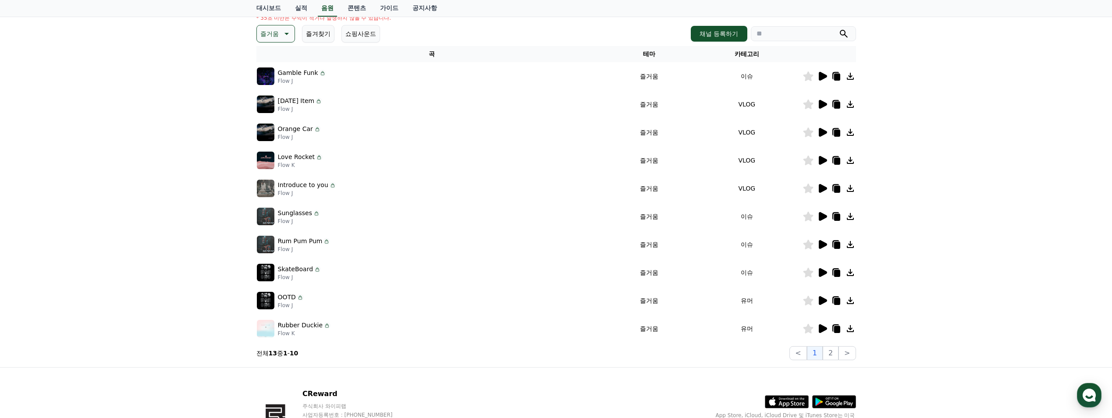
click at [823, 272] on icon at bounding box center [823, 272] width 8 height 9
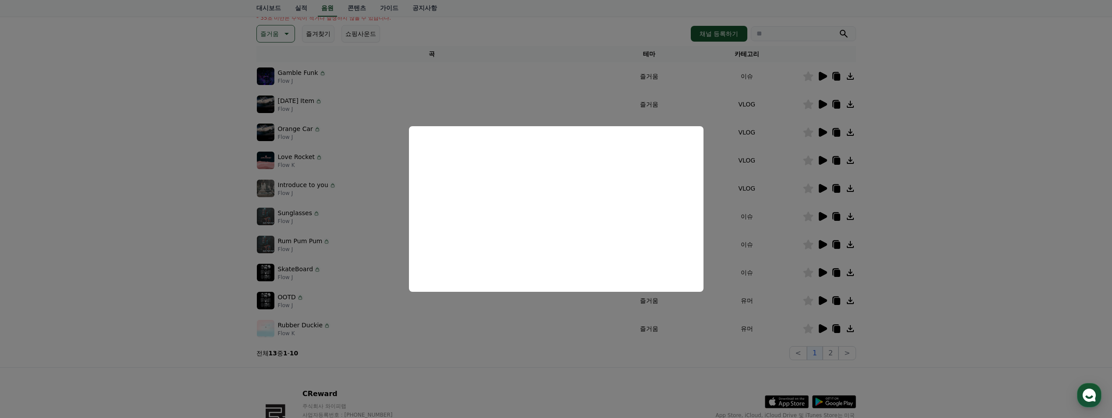
click at [822, 245] on button "close modal" at bounding box center [556, 209] width 1112 height 418
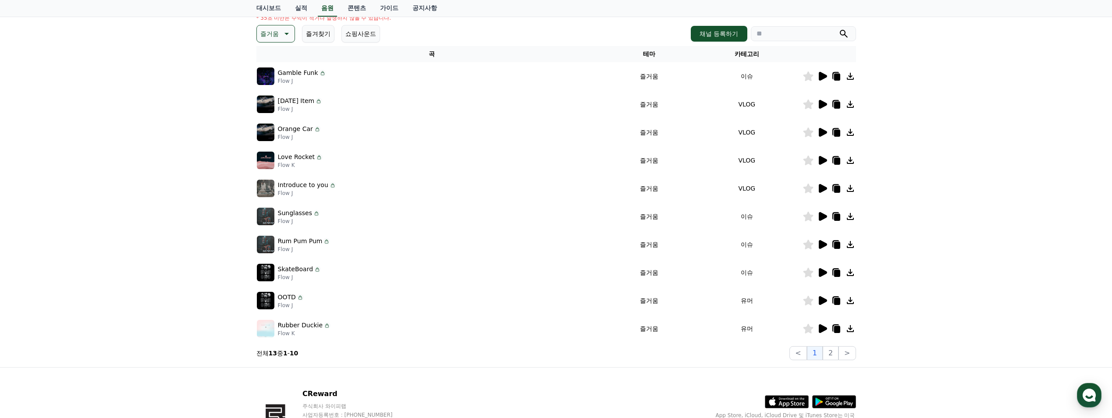
click at [822, 245] on icon at bounding box center [823, 244] width 8 height 9
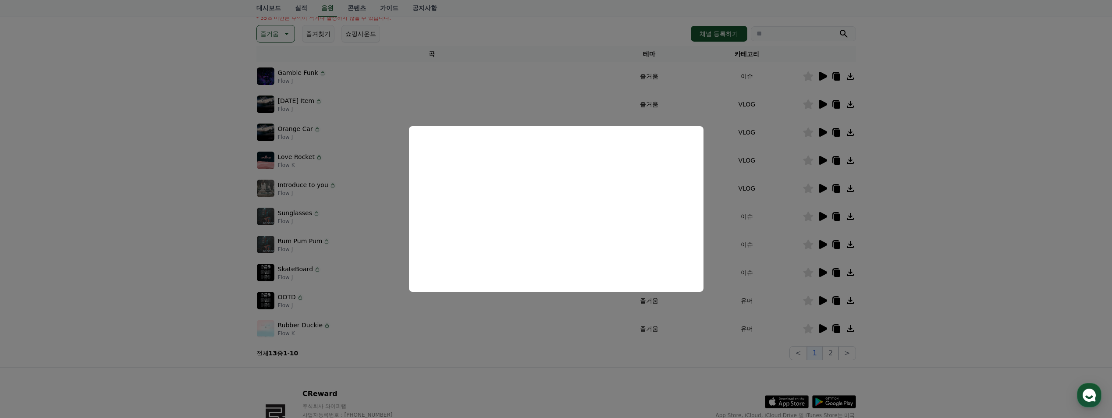
click at [823, 216] on button "close modal" at bounding box center [556, 209] width 1112 height 418
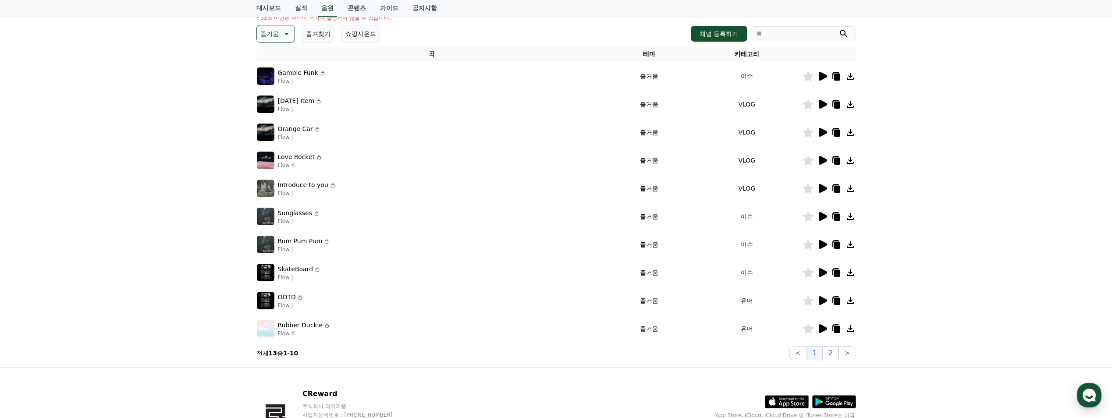
click at [823, 216] on icon at bounding box center [823, 216] width 8 height 9
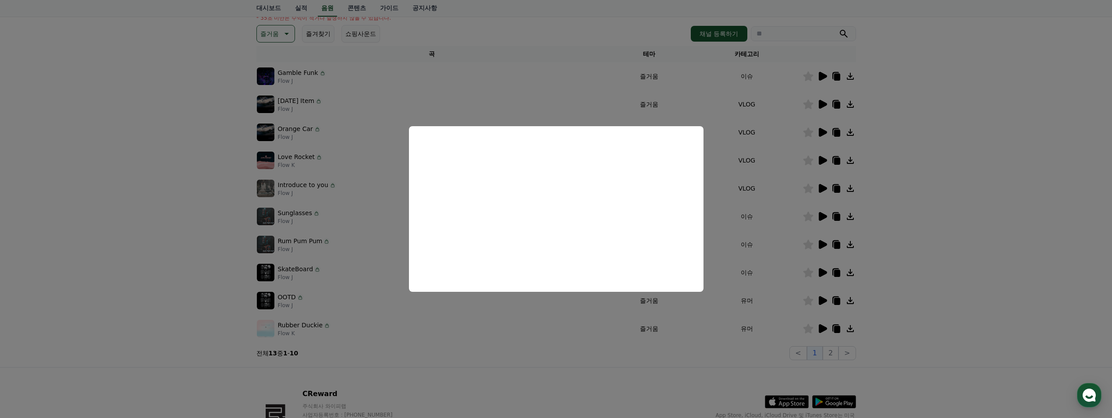
click at [824, 190] on button "close modal" at bounding box center [556, 209] width 1112 height 418
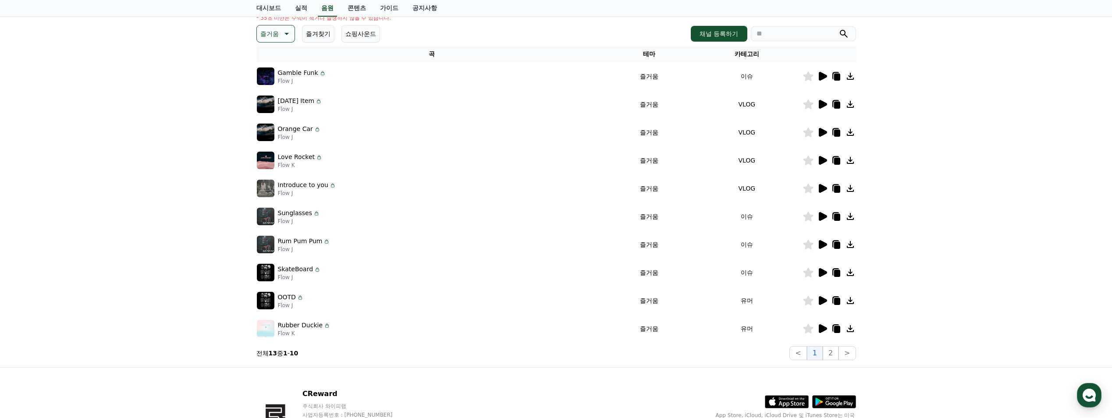
click at [824, 190] on icon at bounding box center [823, 188] width 8 height 9
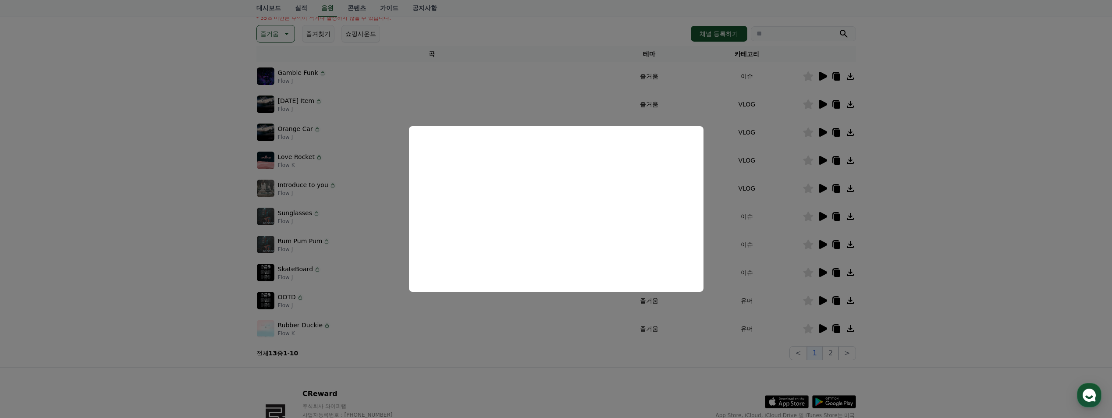
click at [823, 76] on button "close modal" at bounding box center [556, 209] width 1112 height 418
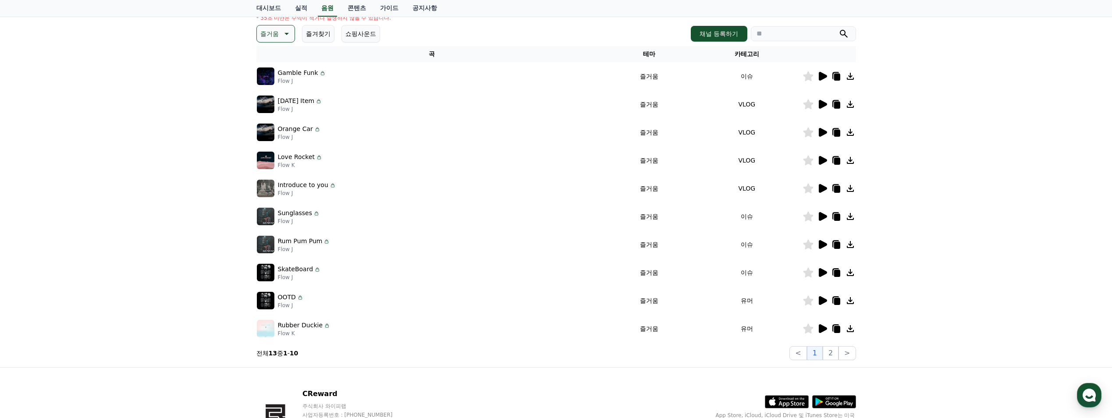
click at [823, 76] on icon at bounding box center [823, 76] width 8 height 9
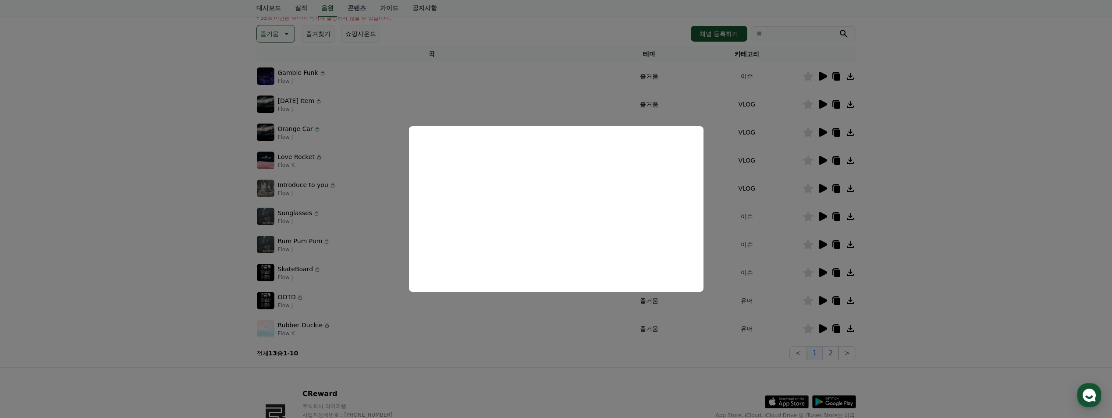
click at [838, 77] on button "close modal" at bounding box center [556, 209] width 1112 height 418
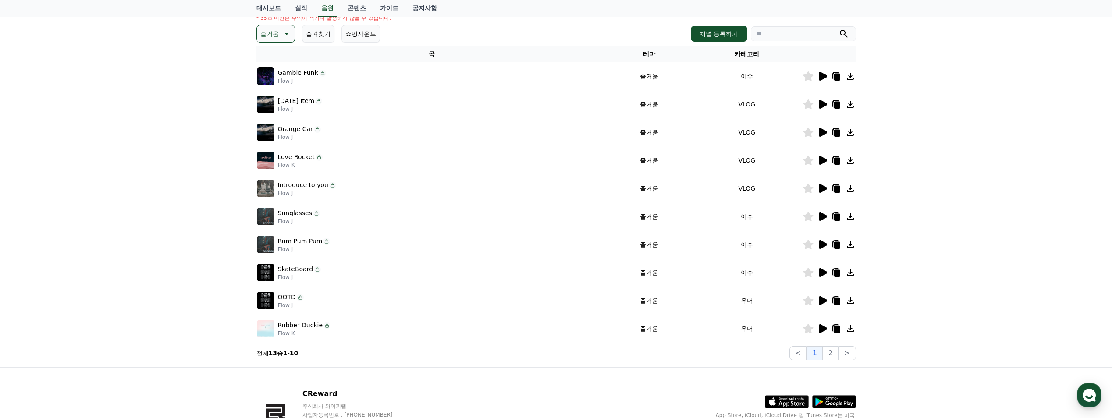
click at [836, 78] on icon at bounding box center [836, 77] width 6 height 7
click at [173, 257] on div "크리워드 음원 서비스 이용 시 유의사항 음원 * 볼륨은 15% 이상으로 설정해주세요. * 35초 미만은 수익이 적거나 발생하지 않을 수 있습니…" at bounding box center [556, 155] width 1112 height 424
click at [291, 34] on button "즐거움" at bounding box center [275, 34] width 39 height 18
click at [278, 95] on button "감동적인" at bounding box center [274, 93] width 32 height 19
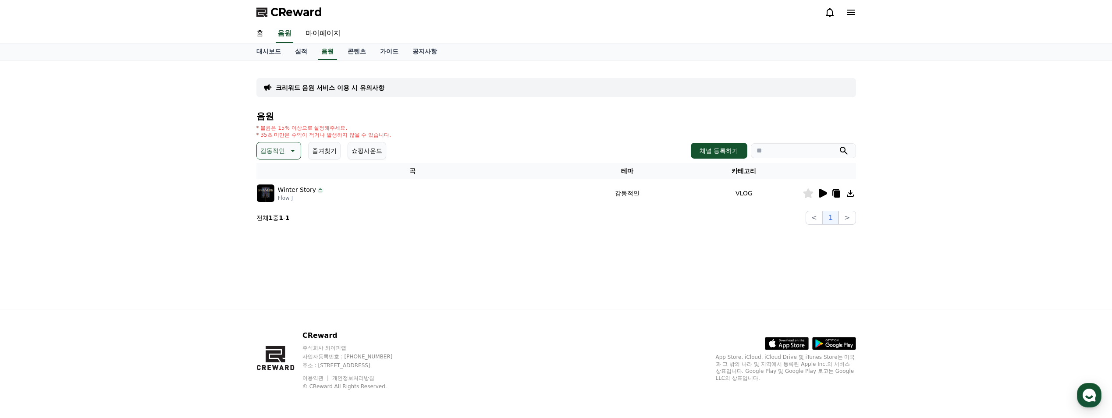
click at [819, 194] on icon at bounding box center [823, 193] width 8 height 9
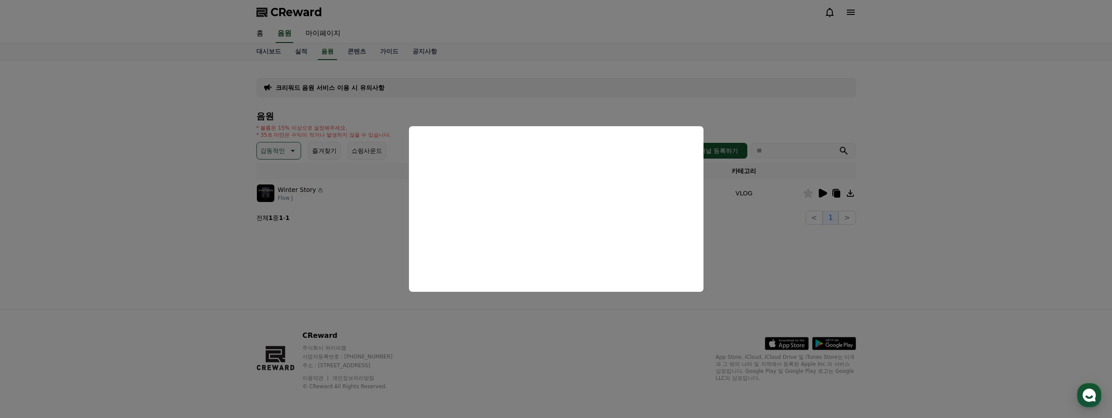
click at [268, 153] on button "close modal" at bounding box center [556, 209] width 1112 height 418
click at [277, 150] on p "감동적인" at bounding box center [272, 151] width 25 height 12
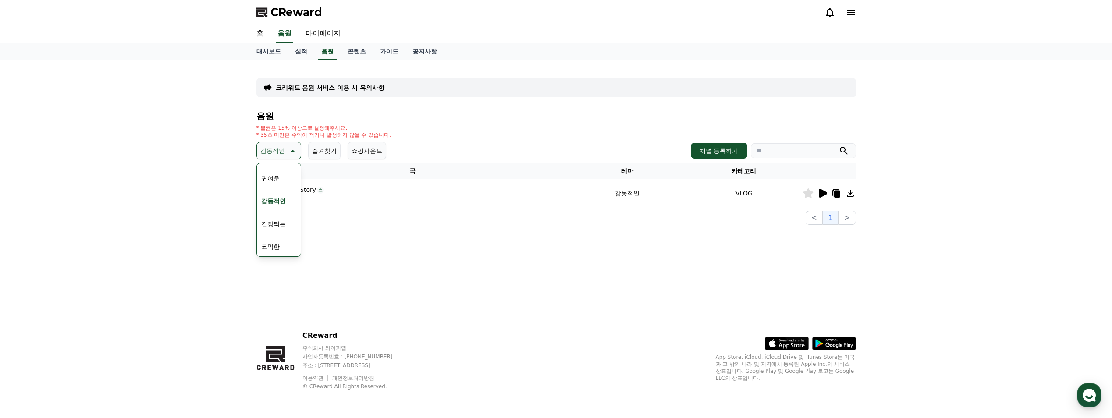
scroll to position [361, 0]
click at [273, 228] on button "긴장되는" at bounding box center [274, 222] width 32 height 19
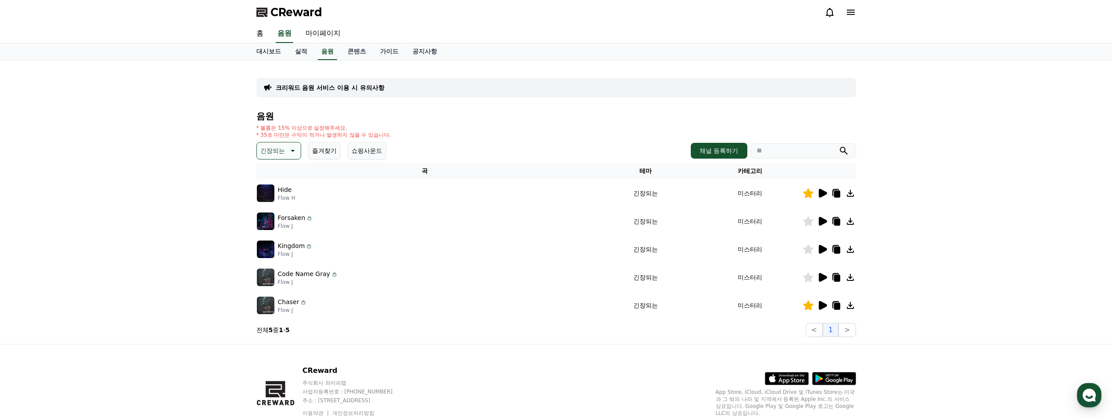
click at [823, 222] on icon at bounding box center [823, 221] width 8 height 9
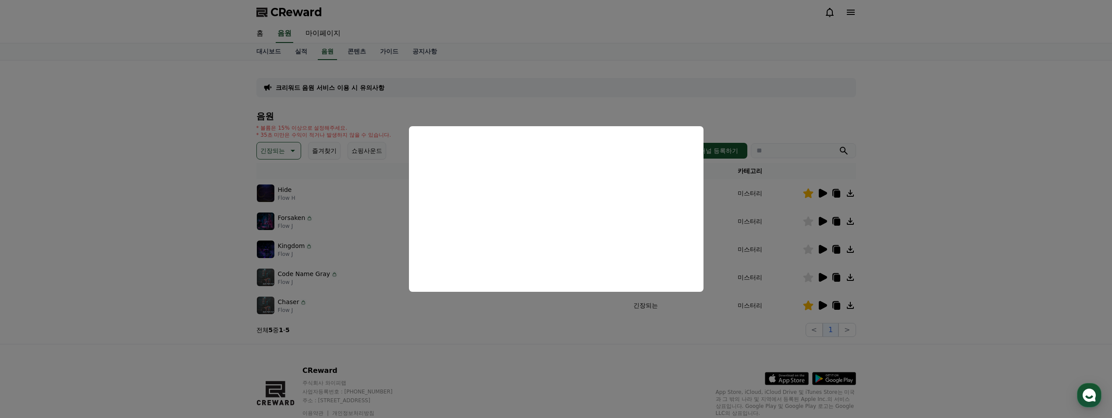
click at [820, 251] on button "close modal" at bounding box center [556, 209] width 1112 height 418
click at [820, 251] on icon at bounding box center [823, 249] width 8 height 9
click at [825, 278] on button "close modal" at bounding box center [556, 209] width 1112 height 418
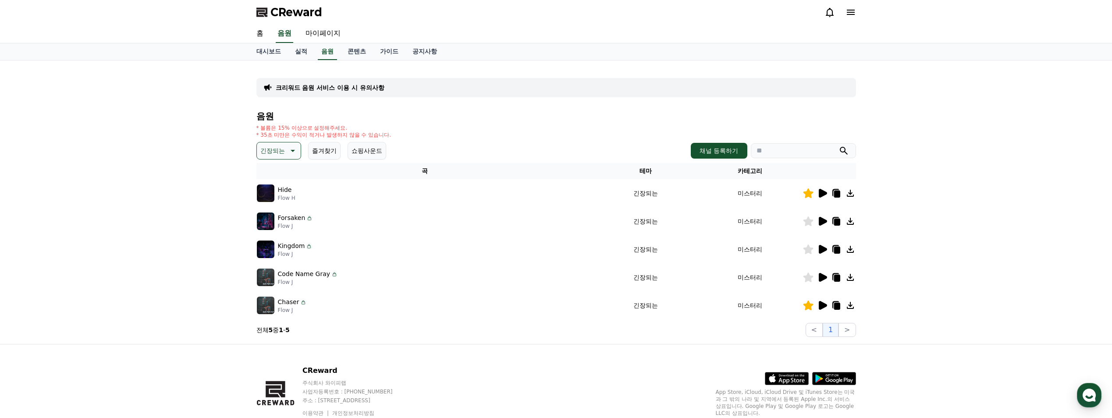
click at [825, 278] on icon at bounding box center [823, 277] width 8 height 9
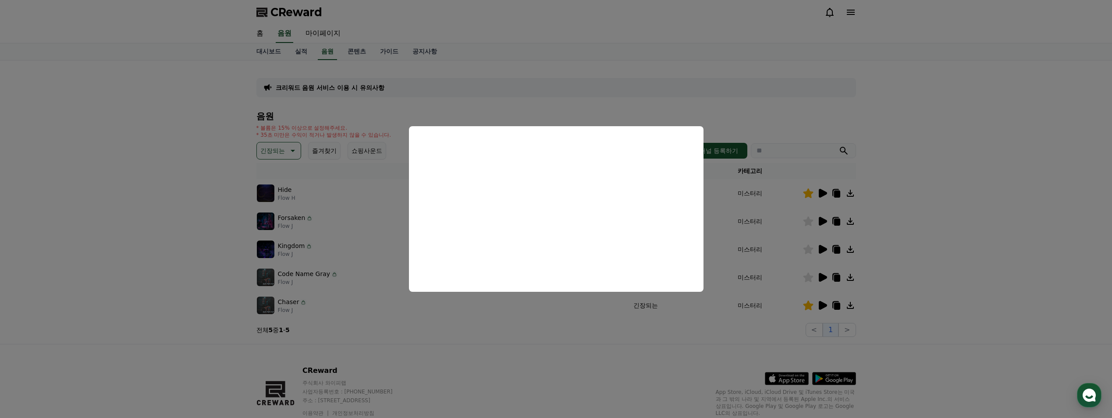
click at [835, 277] on button "close modal" at bounding box center [556, 209] width 1112 height 418
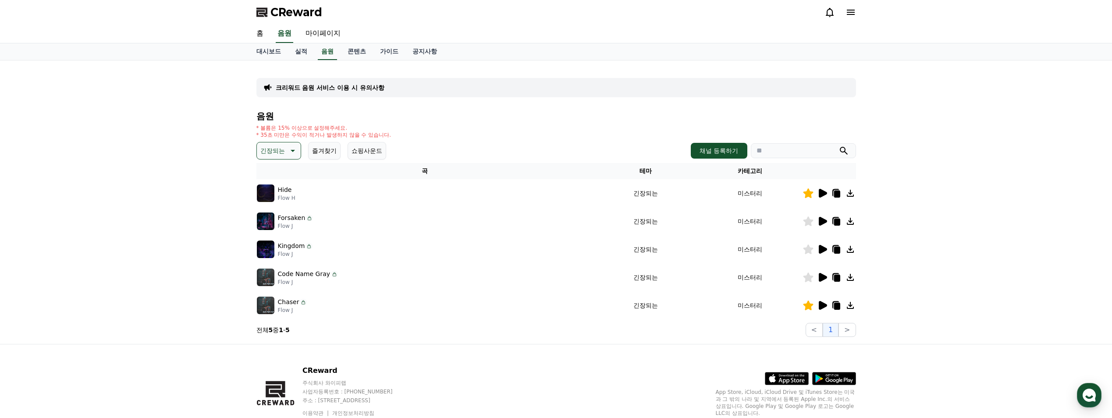
click at [837, 278] on icon at bounding box center [836, 278] width 6 height 7
